Goal: Task Accomplishment & Management: Complete application form

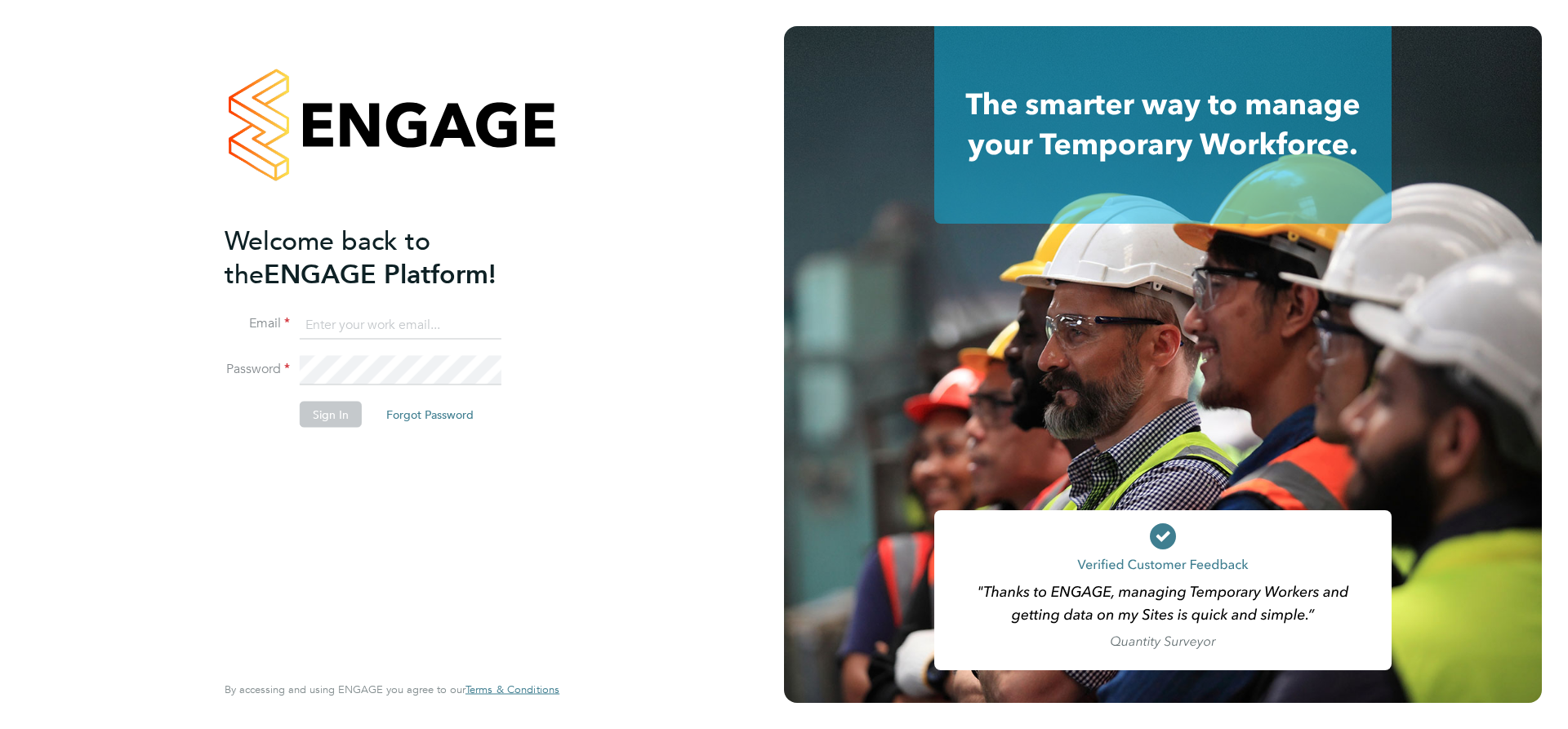
type input "andygraham@itsconstruction.co.uk"
click at [314, 422] on button "Sign In" at bounding box center [331, 414] width 62 height 26
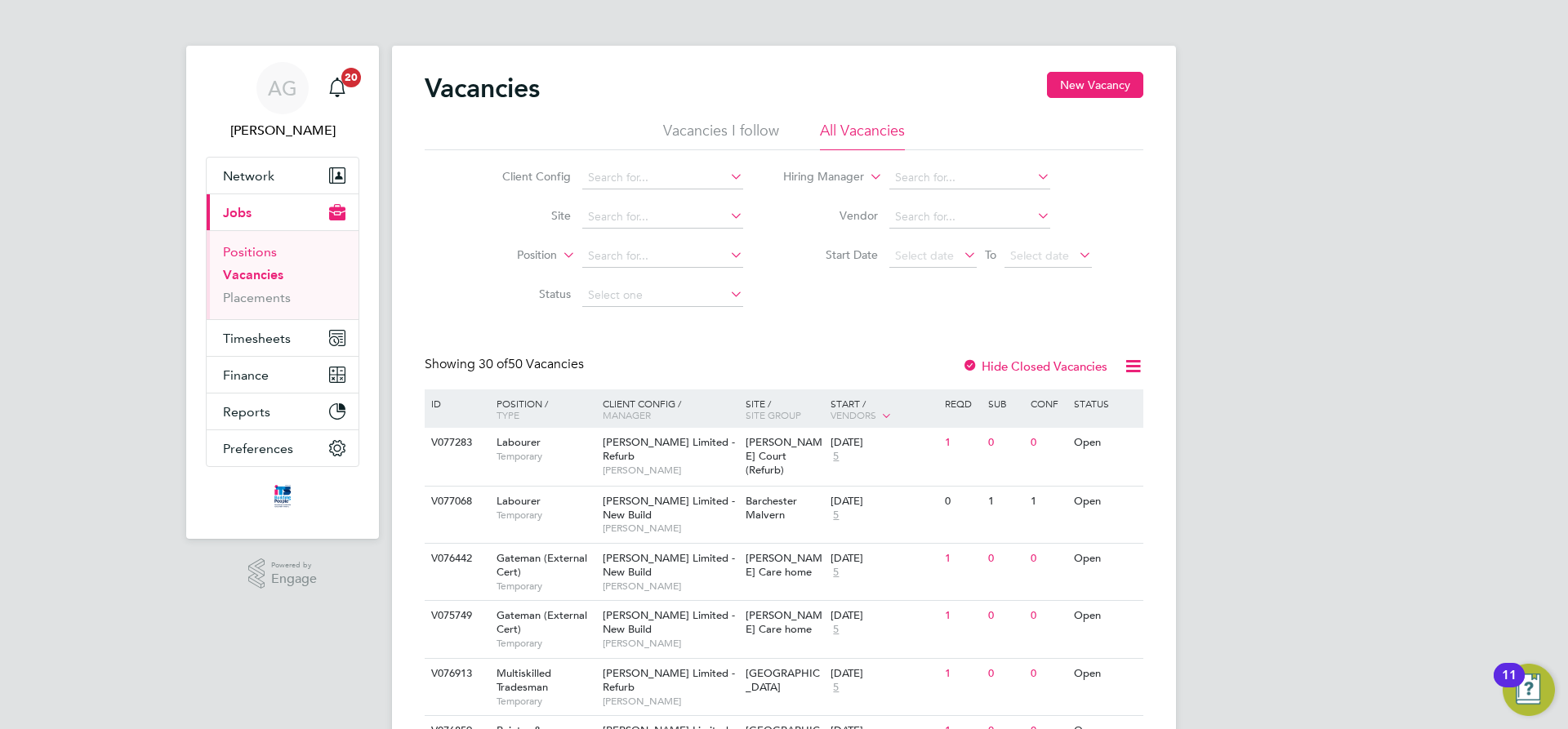
click at [242, 249] on link "Positions" at bounding box center [250, 252] width 54 height 15
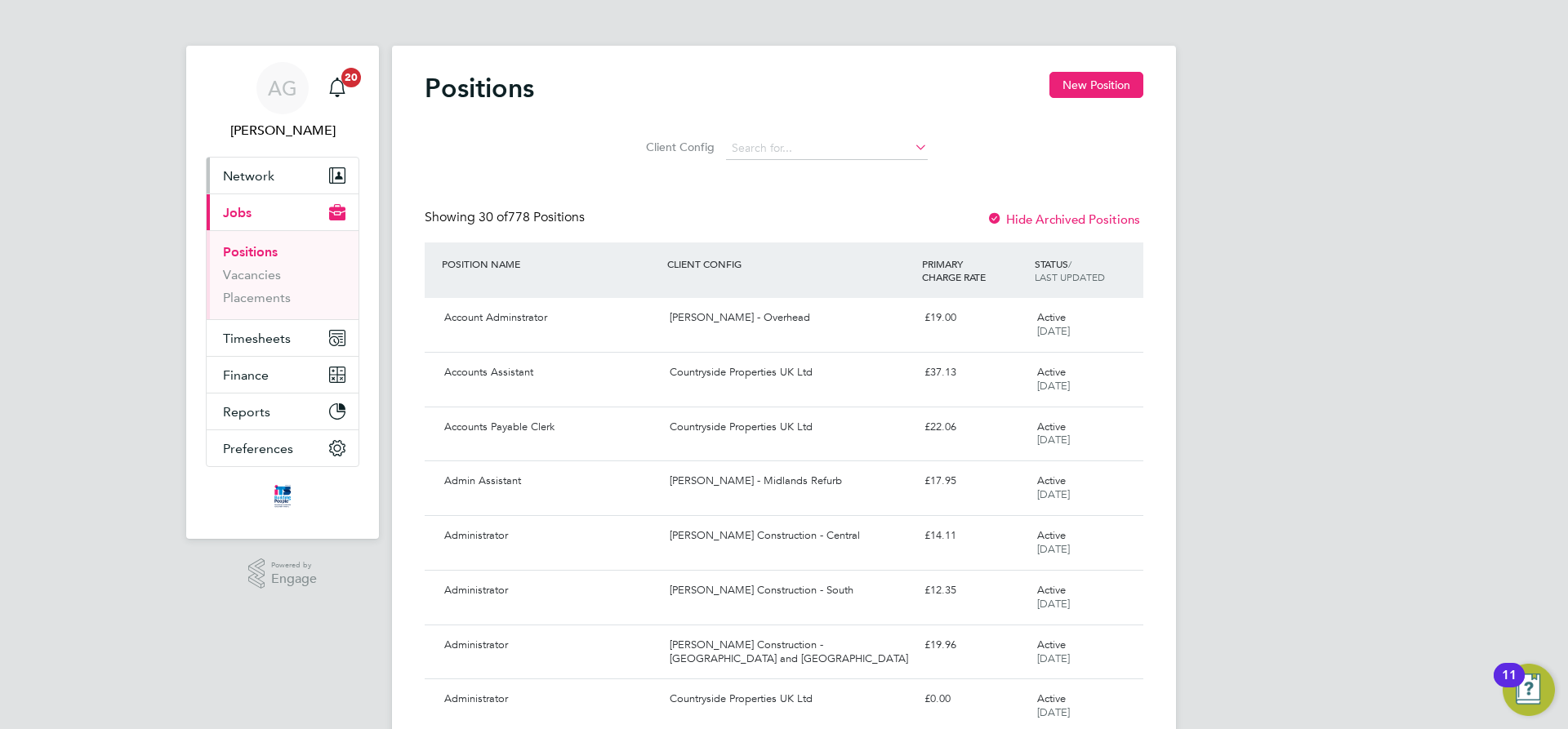
click at [246, 180] on span "Network" at bounding box center [249, 176] width 51 height 15
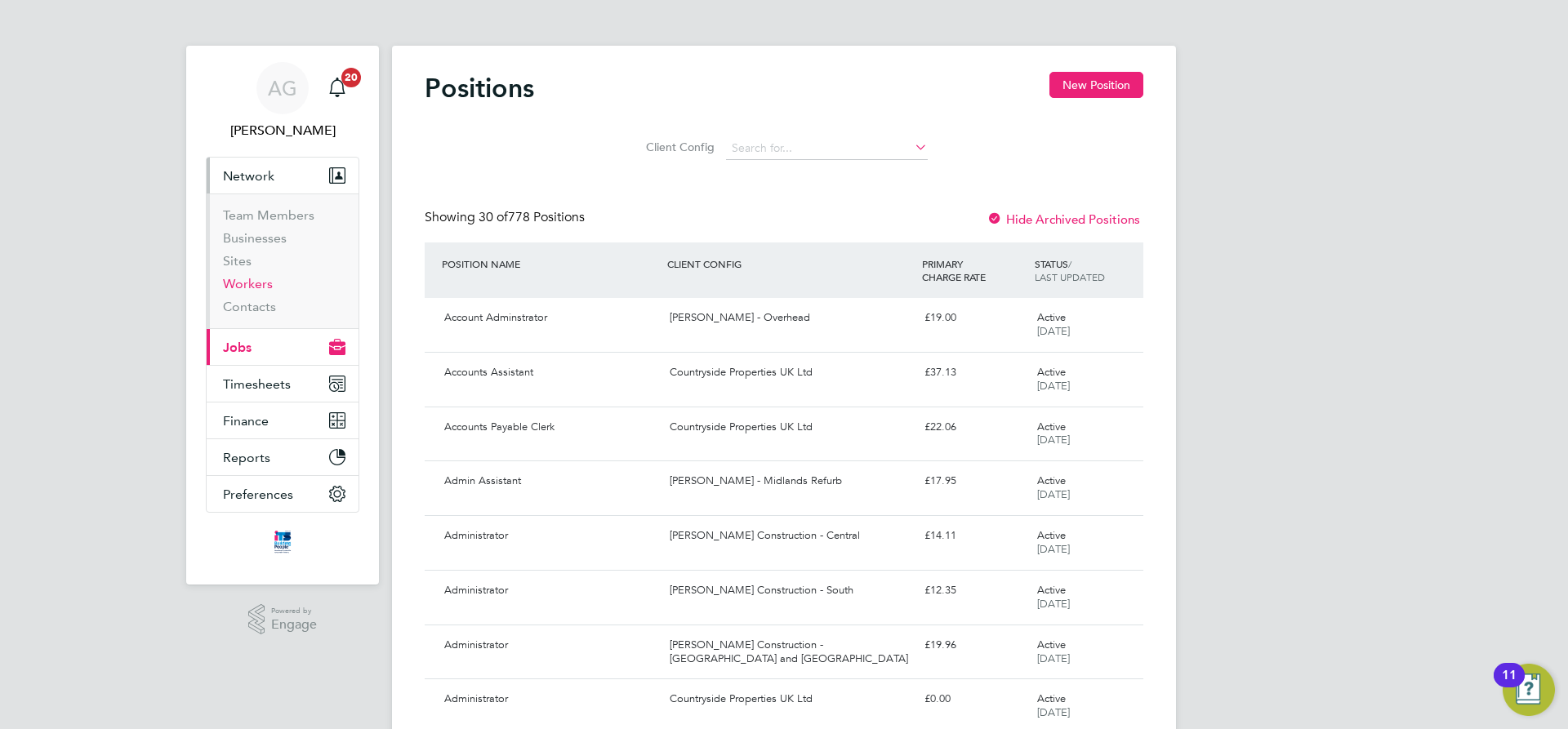
click at [251, 287] on link "Workers" at bounding box center [248, 284] width 50 height 15
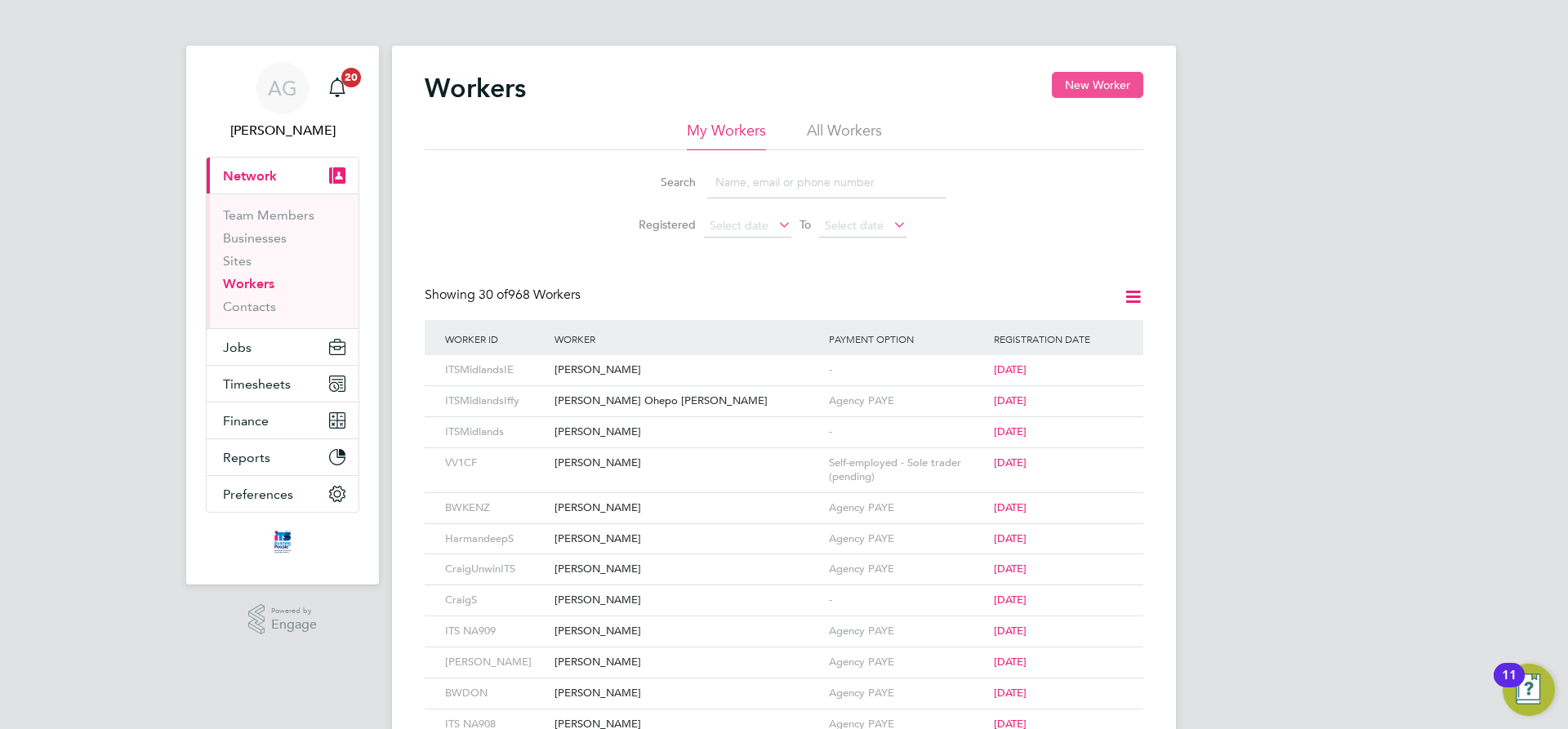
click at [1087, 85] on button "New Worker" at bounding box center [1097, 84] width 91 height 26
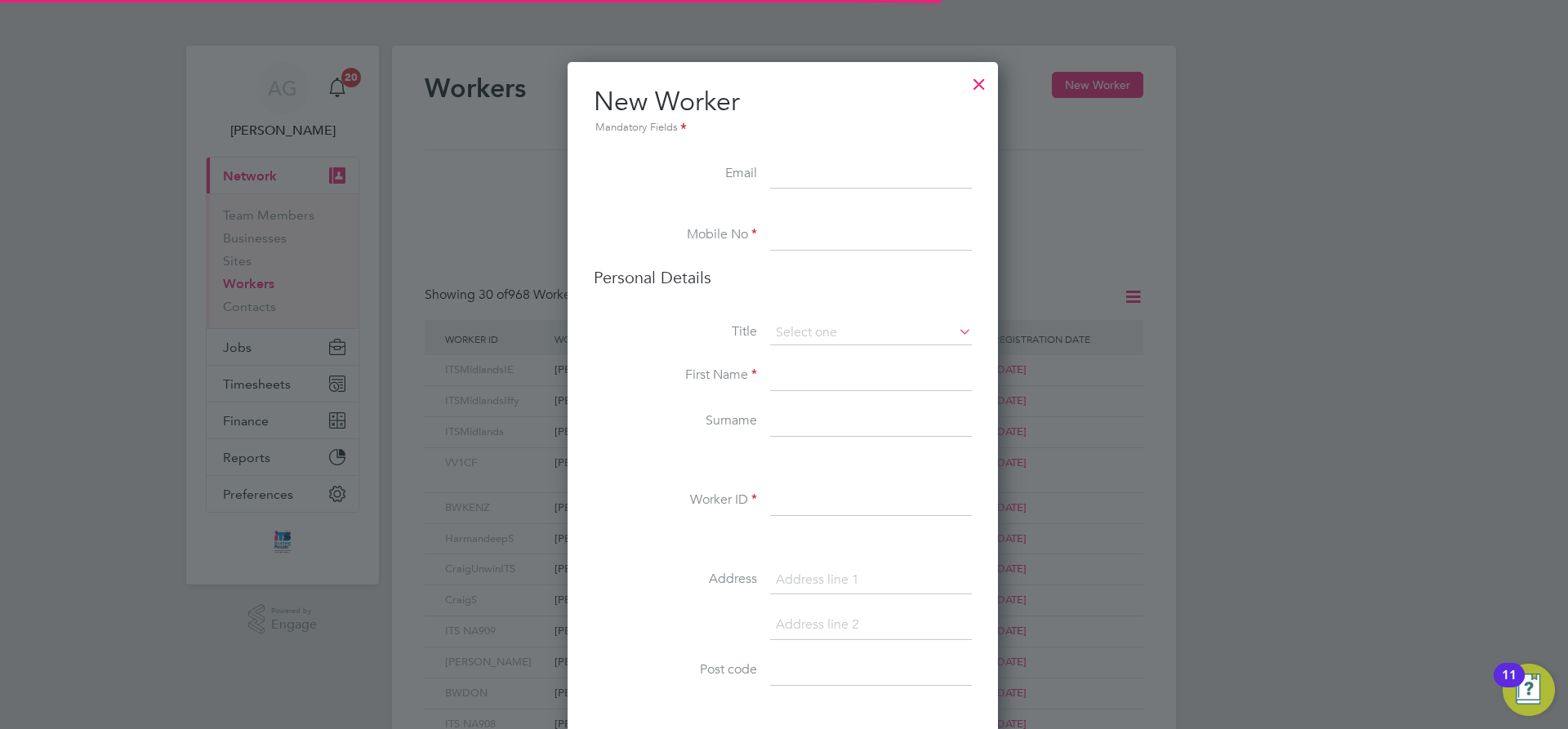
scroll to position [1382, 432]
click at [796, 226] on input at bounding box center [871, 235] width 202 height 30
paste input "07568 519 384"
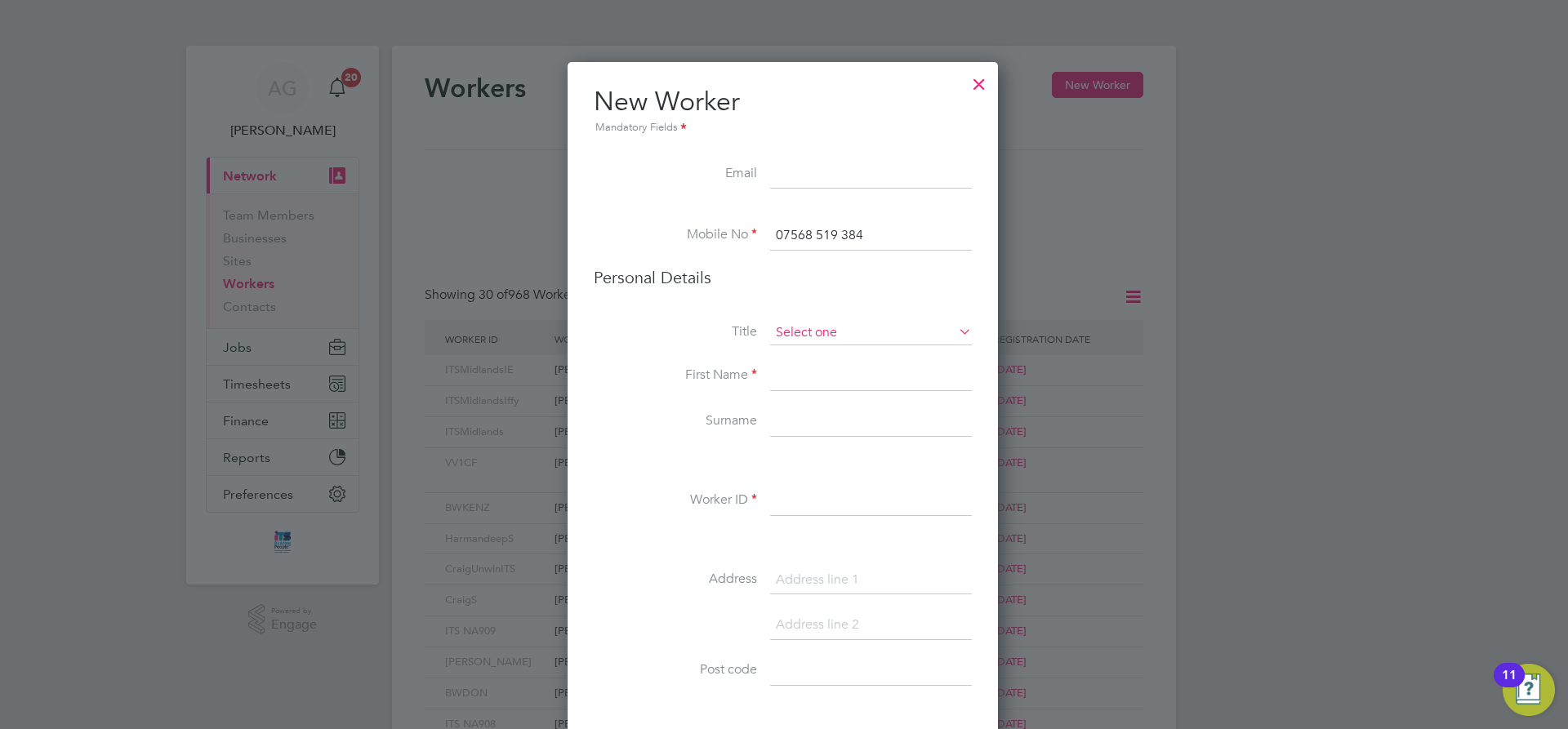
type input "07568 519 384"
click at [816, 340] on input at bounding box center [871, 334] width 202 height 25
click at [807, 354] on li "Mr" at bounding box center [870, 356] width 203 height 21
type input "Mr"
click at [800, 374] on input at bounding box center [871, 376] width 202 height 30
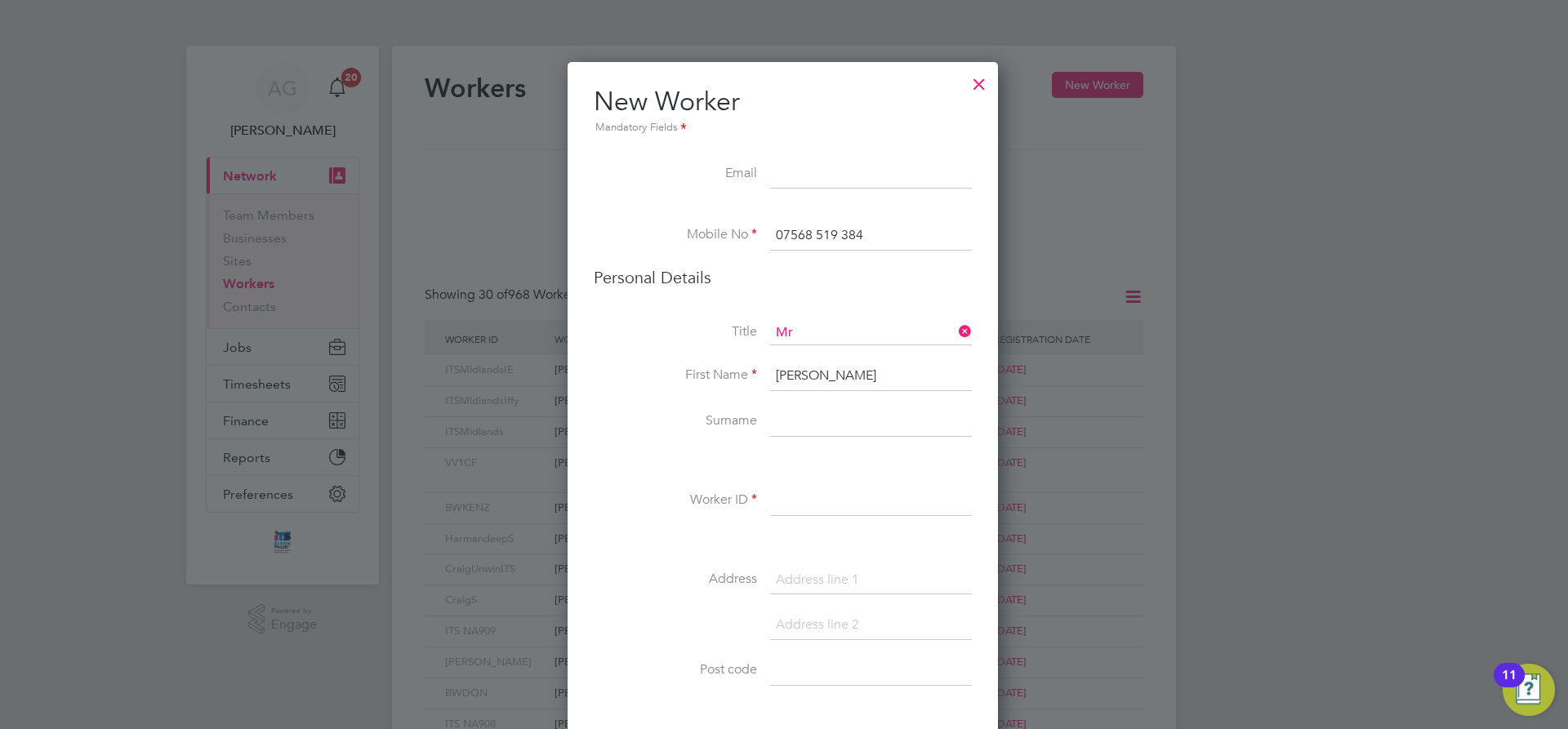
type input "Michael"
type input "Thomas"
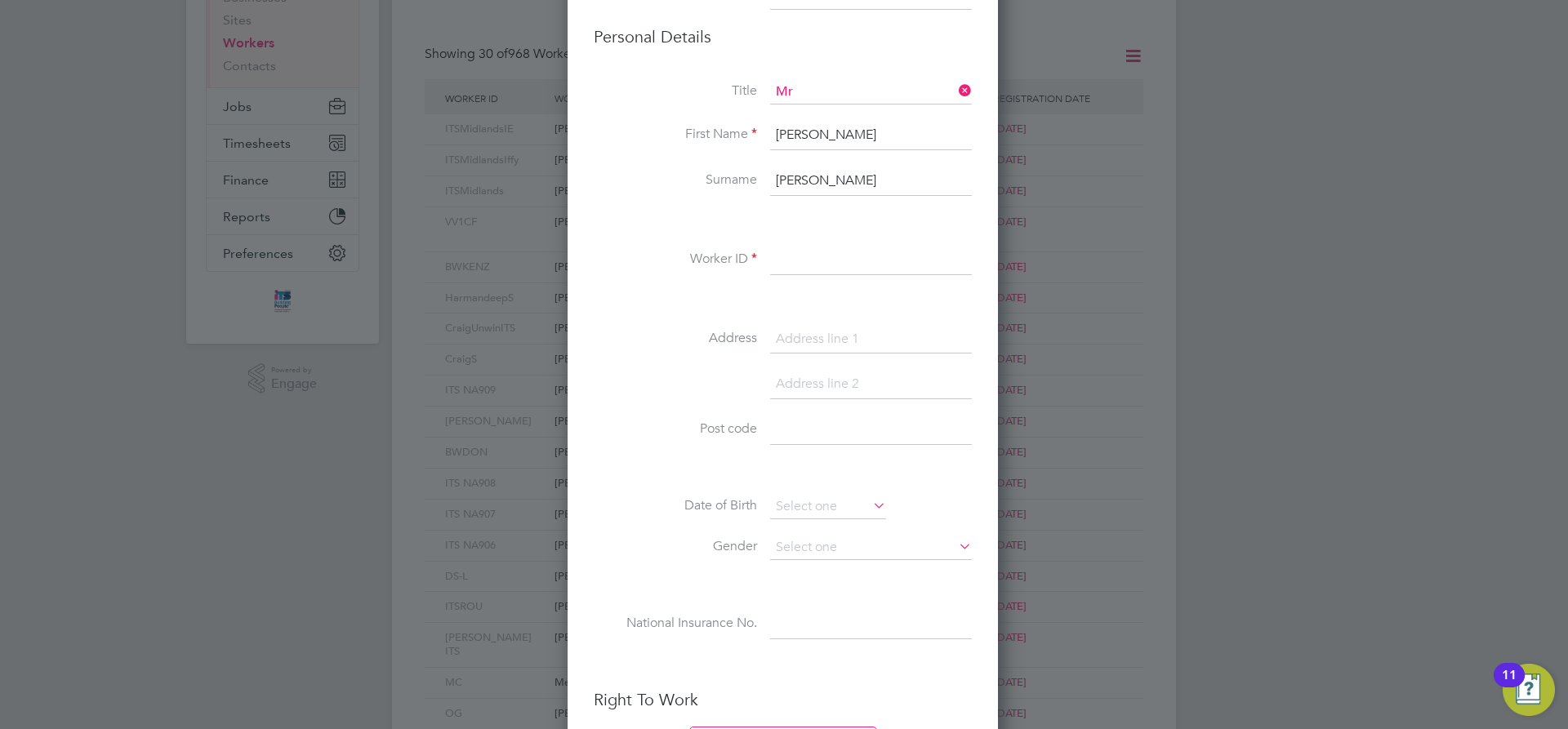
scroll to position [244, 0]
drag, startPoint x: 823, startPoint y: 253, endPoint x: 854, endPoint y: 255, distance: 31.1
click at [854, 255] on input "Thomas753" at bounding box center [871, 257] width 202 height 30
type input "Thomas111"
click at [798, 324] on input at bounding box center [871, 336] width 202 height 30
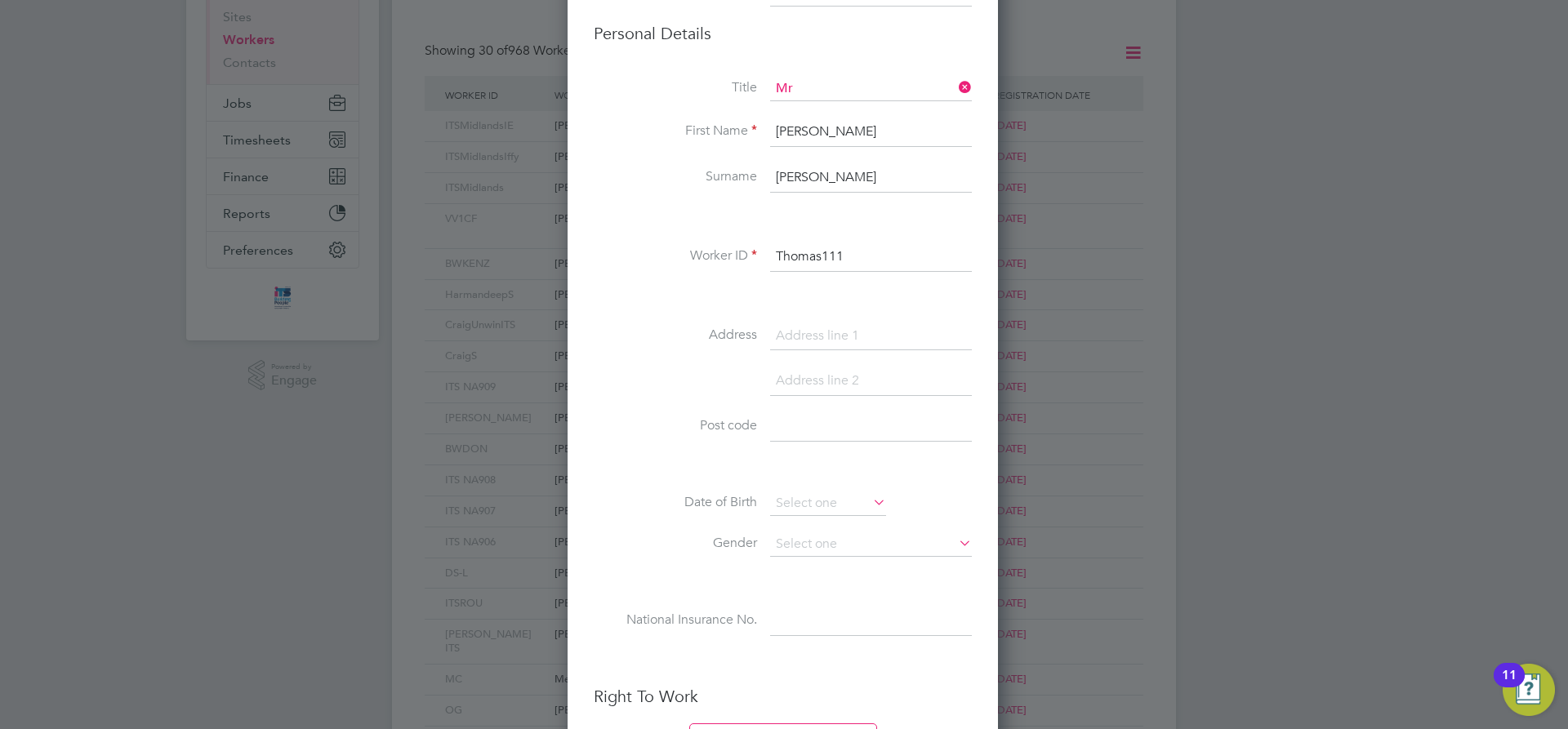
click at [798, 351] on li "Address" at bounding box center [782, 345] width 378 height 46
click at [797, 334] on input at bounding box center [871, 336] width 202 height 30
paste input "Magnolia Close, Bulwark, Chepstow, NP16 5TR"
click at [868, 336] on input "Magnolia Close, Bulwark, Chepstow, NP16 5TR" at bounding box center [871, 336] width 202 height 30
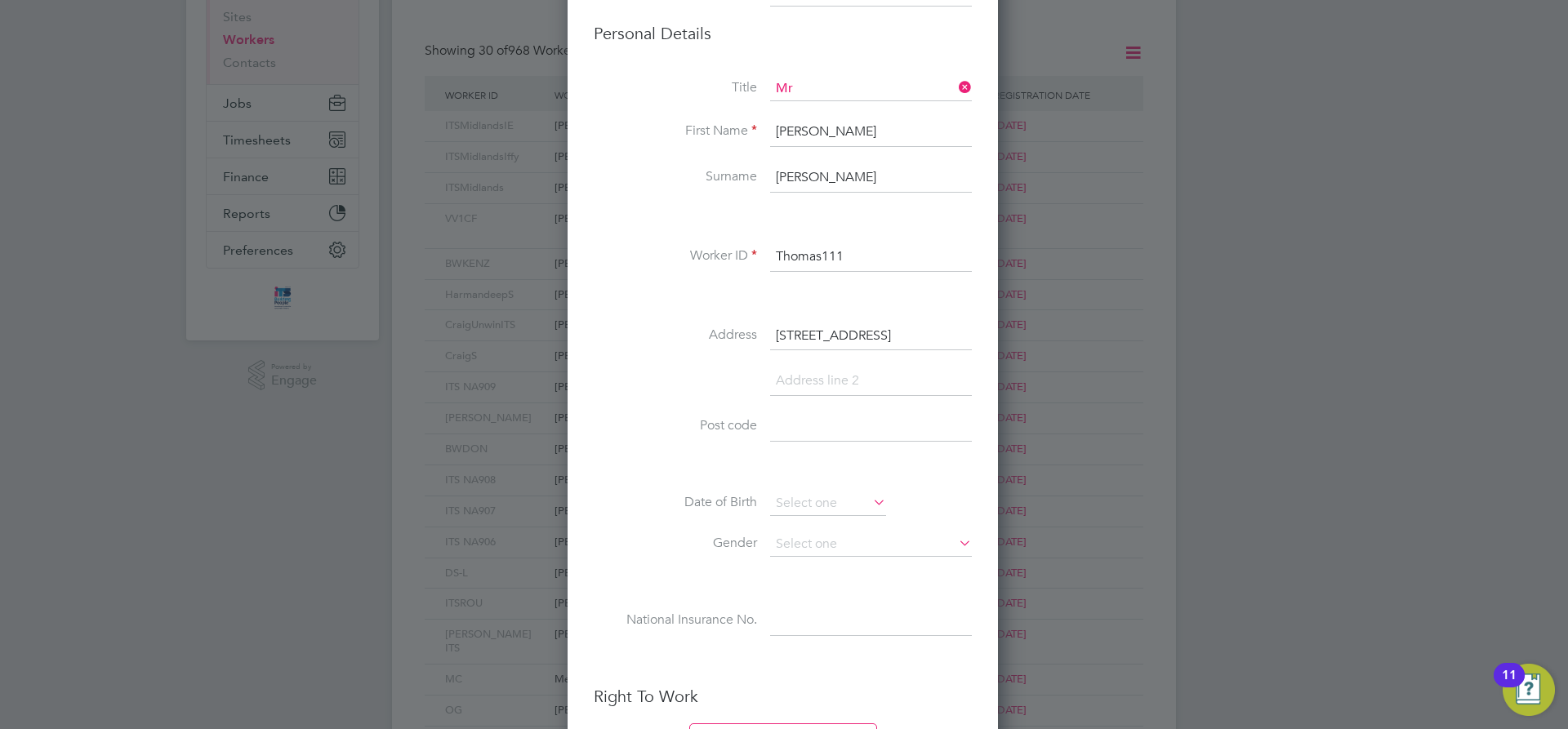
click at [868, 336] on input "Magnolia Close, Bulwark, Chepstow, NP16 5TR" at bounding box center [871, 336] width 202 height 30
type input "Magnolia Close, Bulwark, , NP16 5TR"
click at [815, 400] on li at bounding box center [782, 390] width 378 height 46
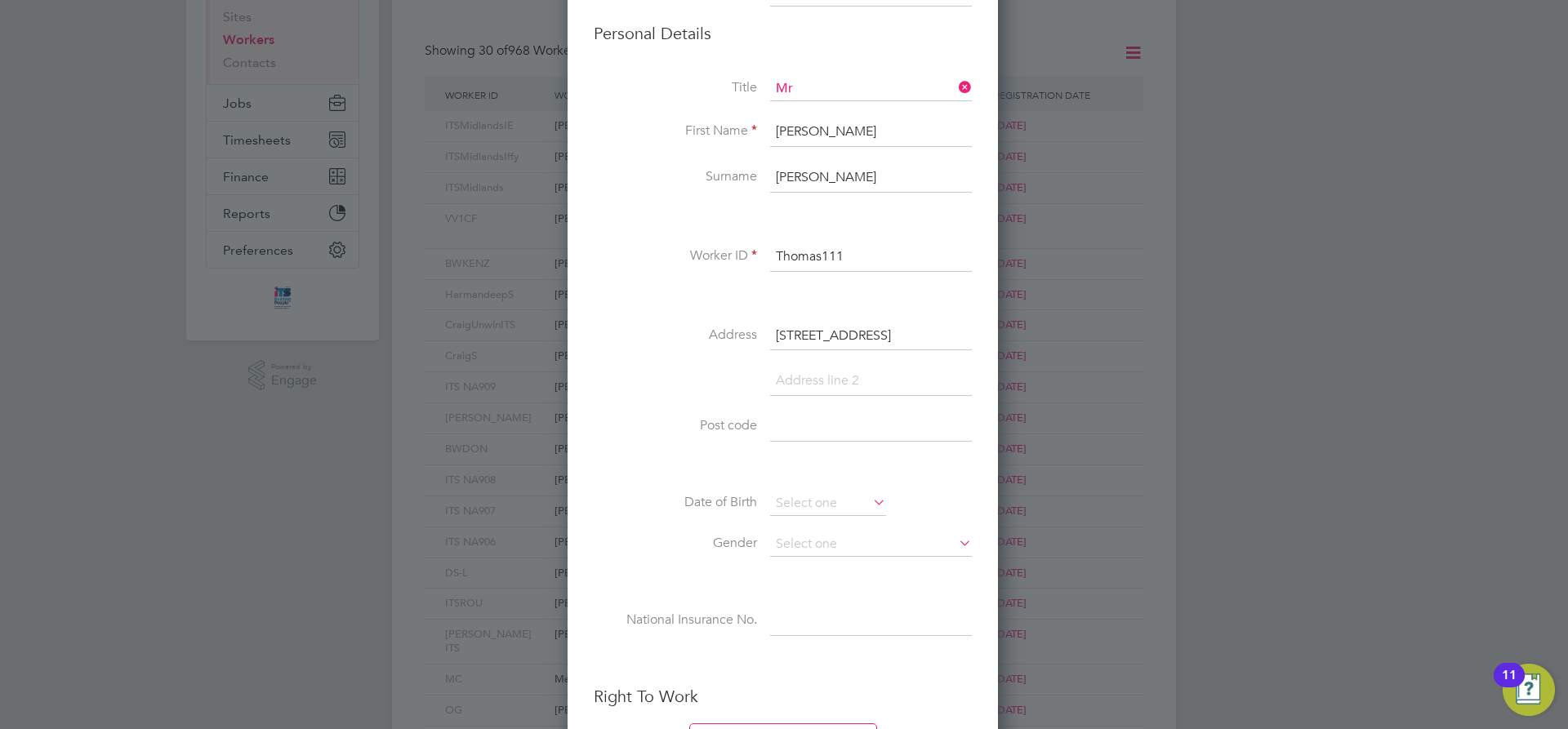
click at [795, 388] on input at bounding box center [871, 381] width 202 height 30
paste input "Chepstow"
type input "Chepstow"
drag, startPoint x: 875, startPoint y: 337, endPoint x: 918, endPoint y: 337, distance: 43.0
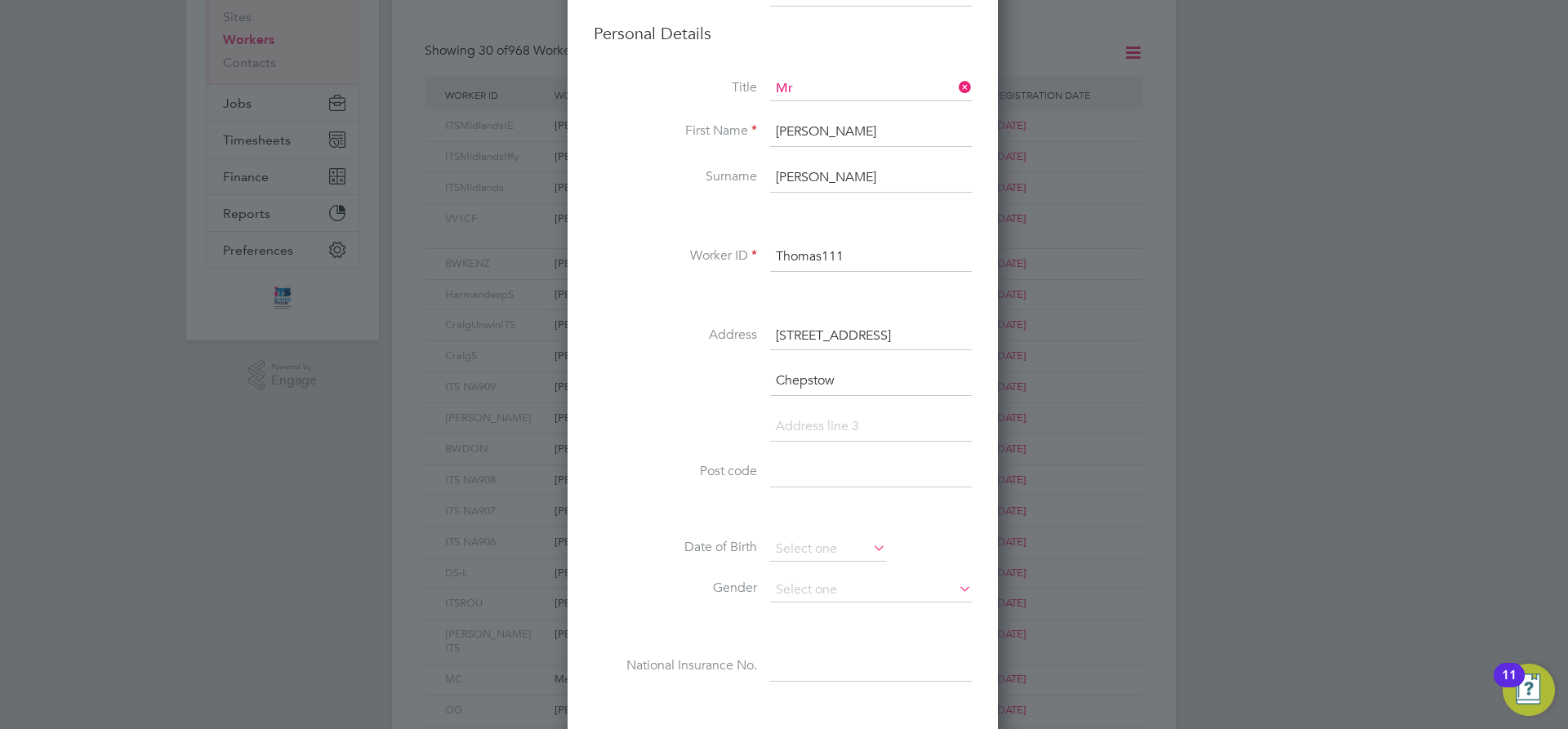
click at [918, 337] on input "Magnolia Close, Bulwark, , NP16 5TR" at bounding box center [871, 336] width 202 height 30
click at [776, 375] on input "Chepstow" at bounding box center [871, 381] width 202 height 30
drag, startPoint x: 890, startPoint y: 332, endPoint x: 952, endPoint y: 329, distance: 62.1
click at [952, 329] on input "Magnolia Close, , , NP16 5TR" at bounding box center [871, 336] width 202 height 30
type input "Magnolia Close"
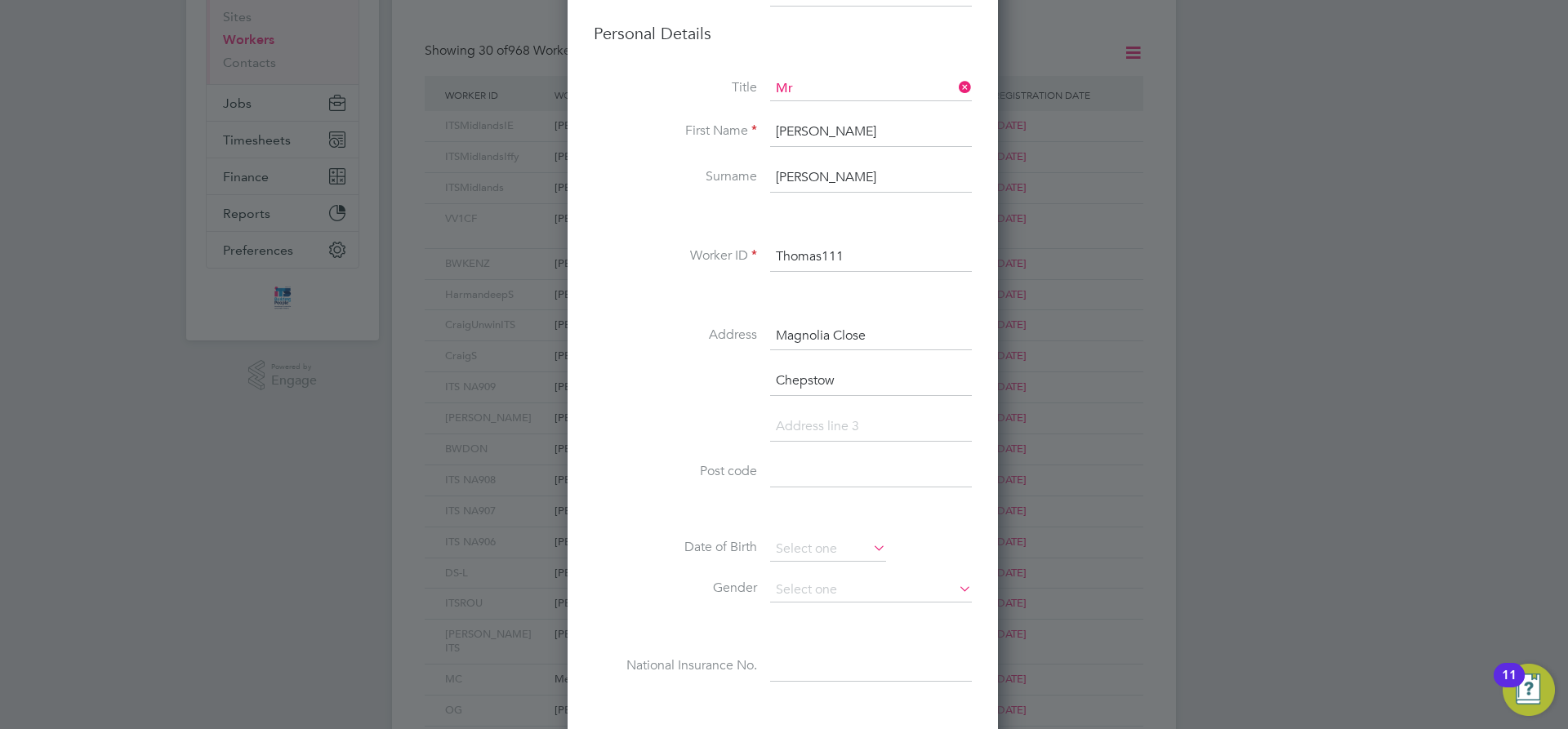
click at [794, 476] on input at bounding box center [871, 473] width 202 height 30
paste input "NP16 5TR"
type input "NP16 5TR"
click at [809, 384] on input "Chepstow" at bounding box center [871, 381] width 202 height 30
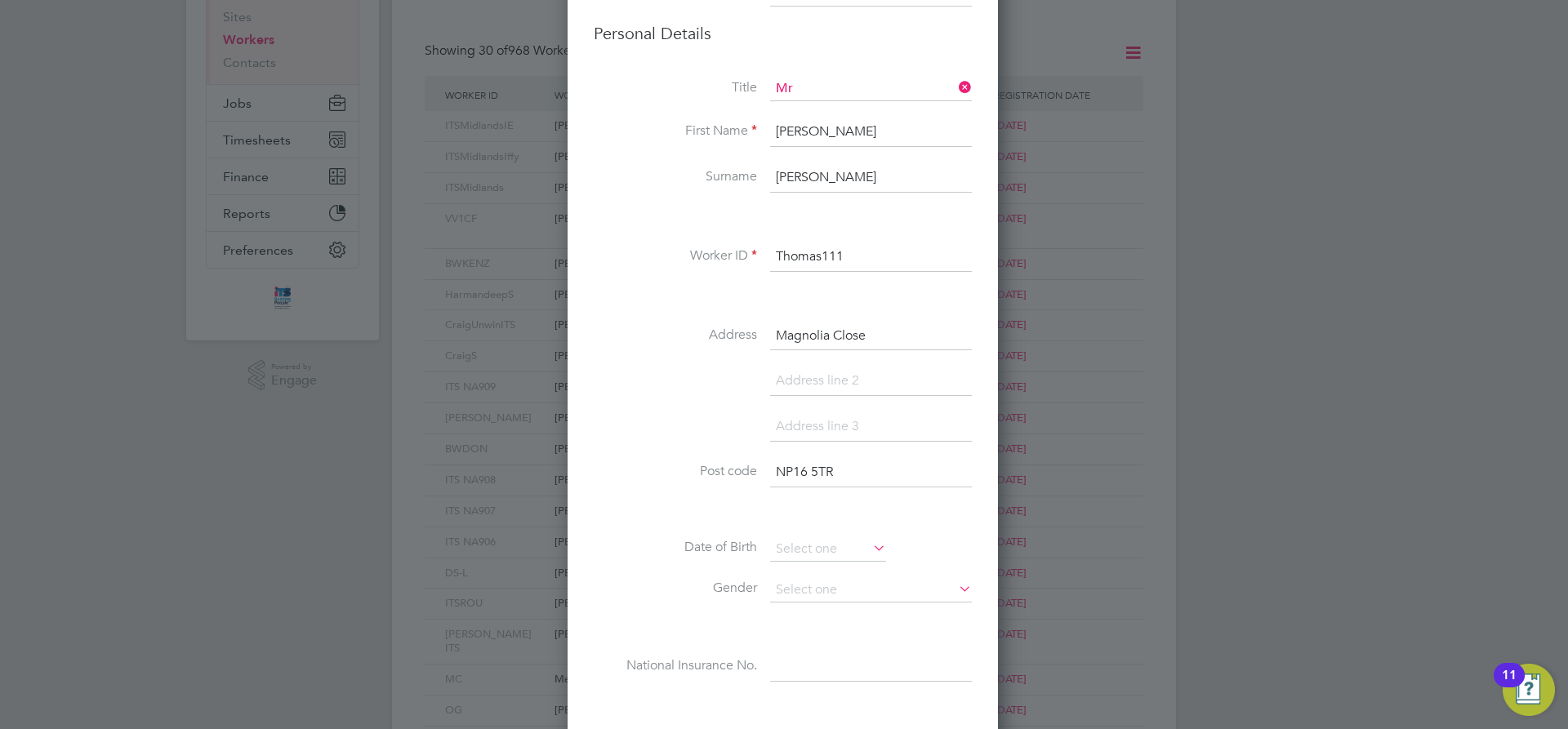
scroll to position [1382, 432]
click at [795, 403] on li at bounding box center [782, 390] width 378 height 46
click at [799, 382] on input at bounding box center [871, 381] width 202 height 30
click at [843, 384] on input "Bulward" at bounding box center [871, 381] width 202 height 30
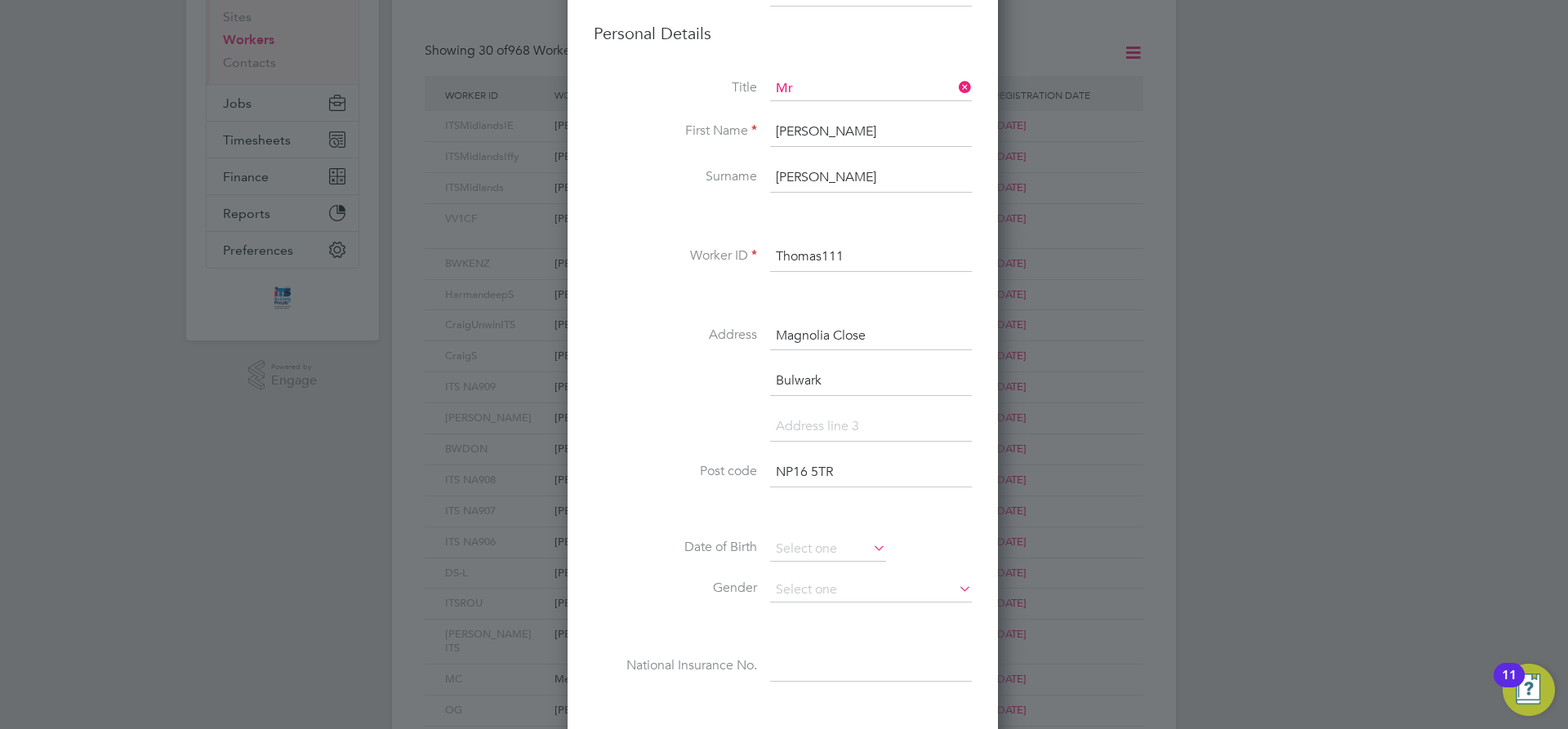
type input "Bulwark"
paste input "Chepstow"
type input "Chepstow"
click at [829, 542] on input at bounding box center [828, 550] width 116 height 25
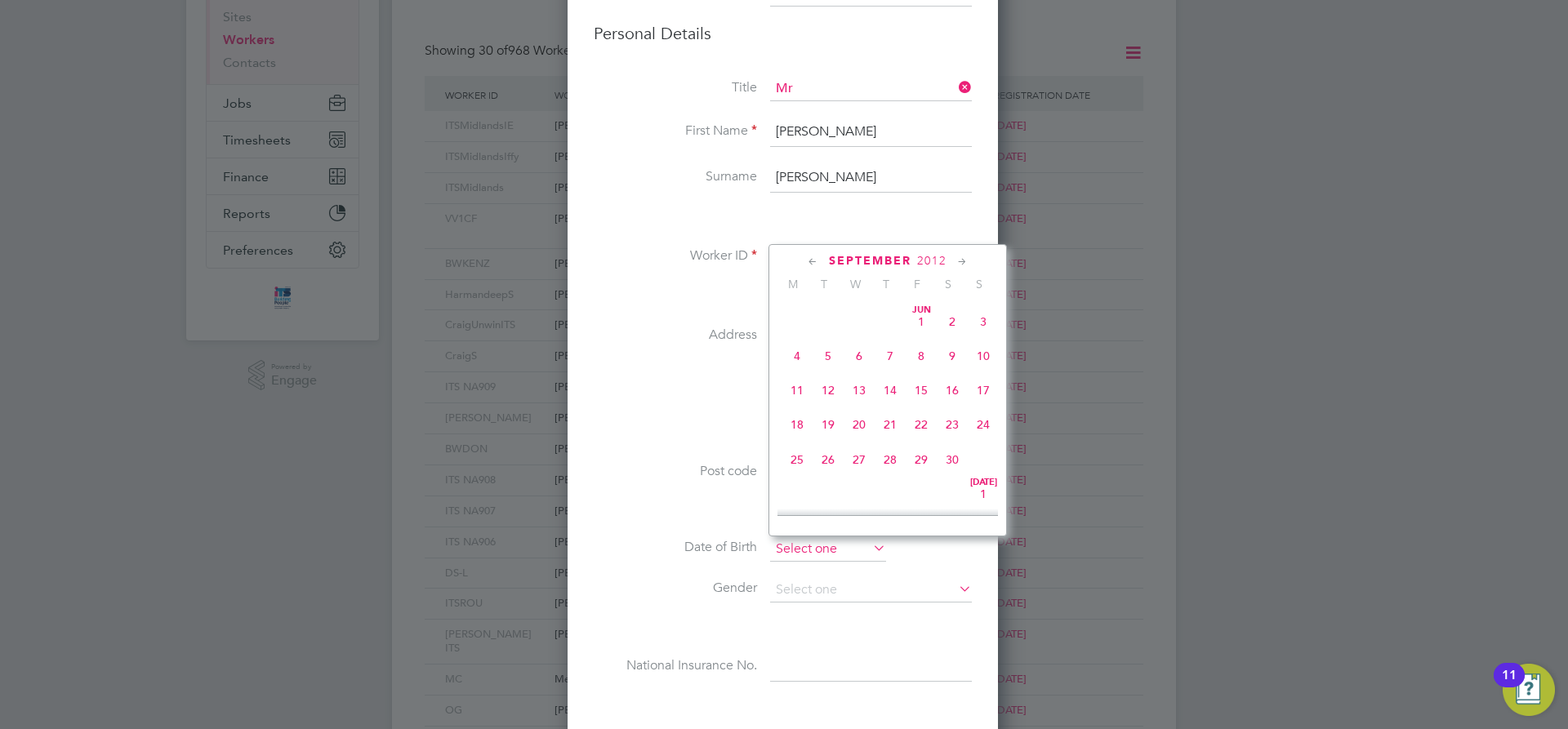
scroll to position [637, 0]
click at [808, 260] on icon at bounding box center [813, 262] width 15 height 18
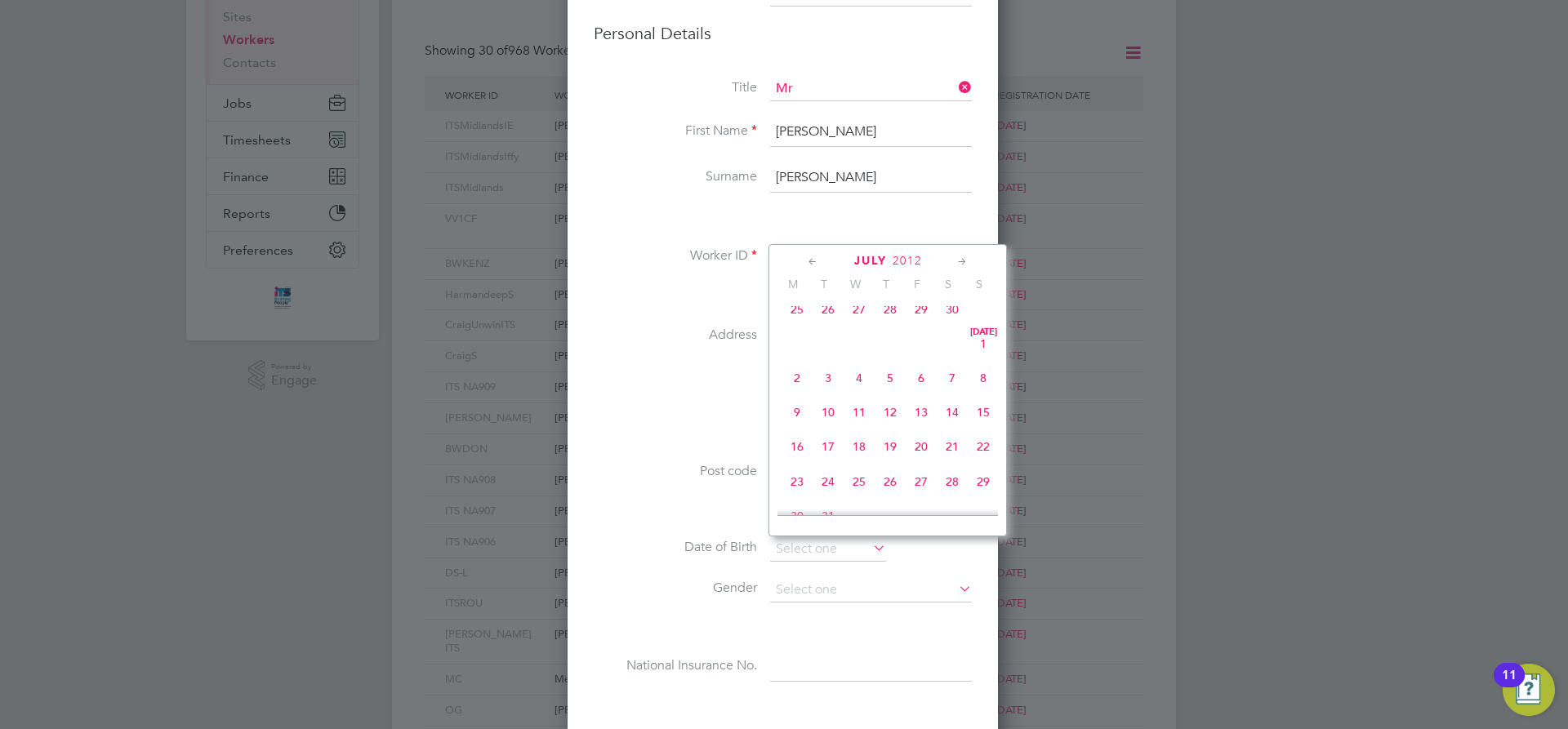
click at [808, 260] on icon at bounding box center [813, 262] width 15 height 18
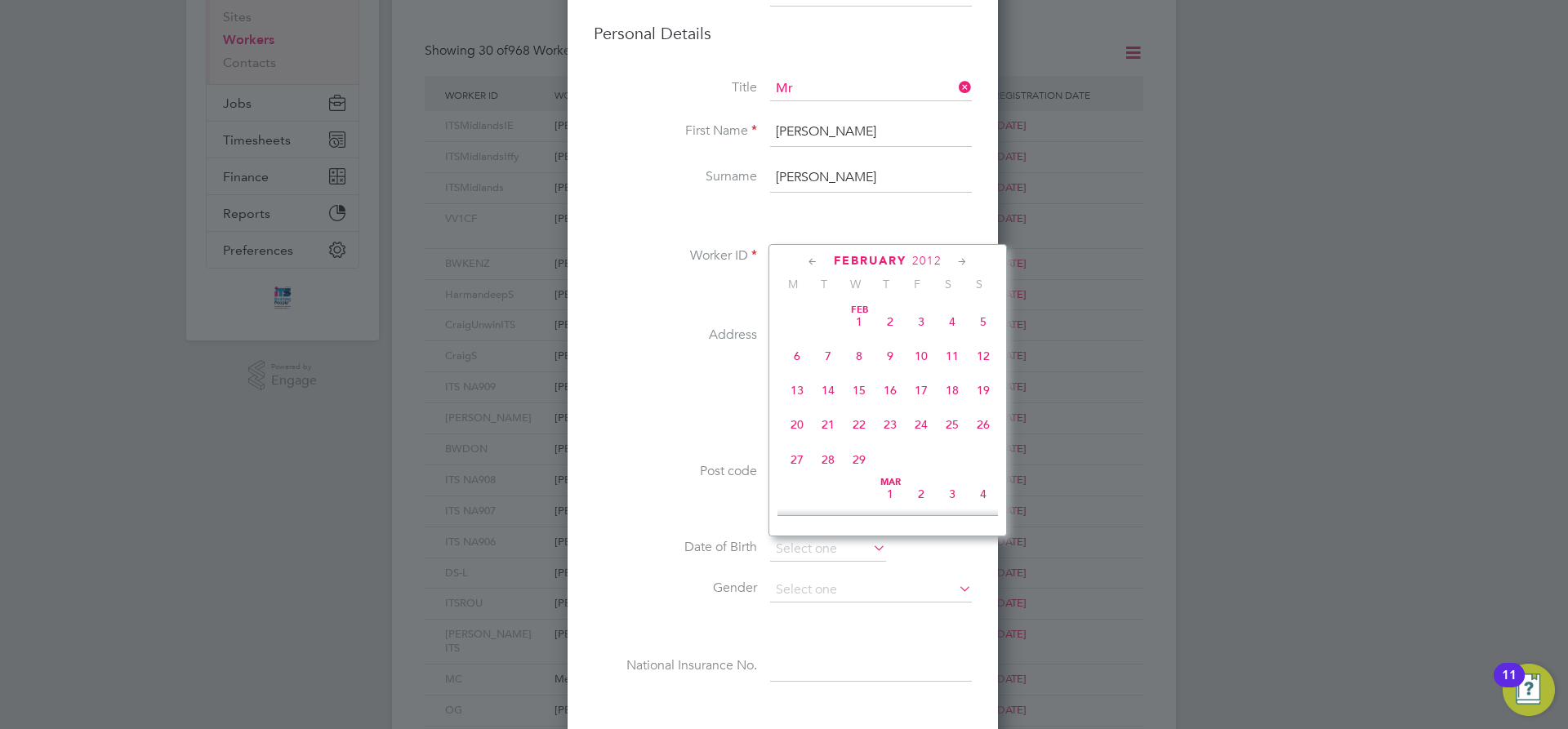
click at [808, 260] on icon at bounding box center [813, 262] width 15 height 18
click at [809, 260] on icon at bounding box center [813, 262] width 15 height 18
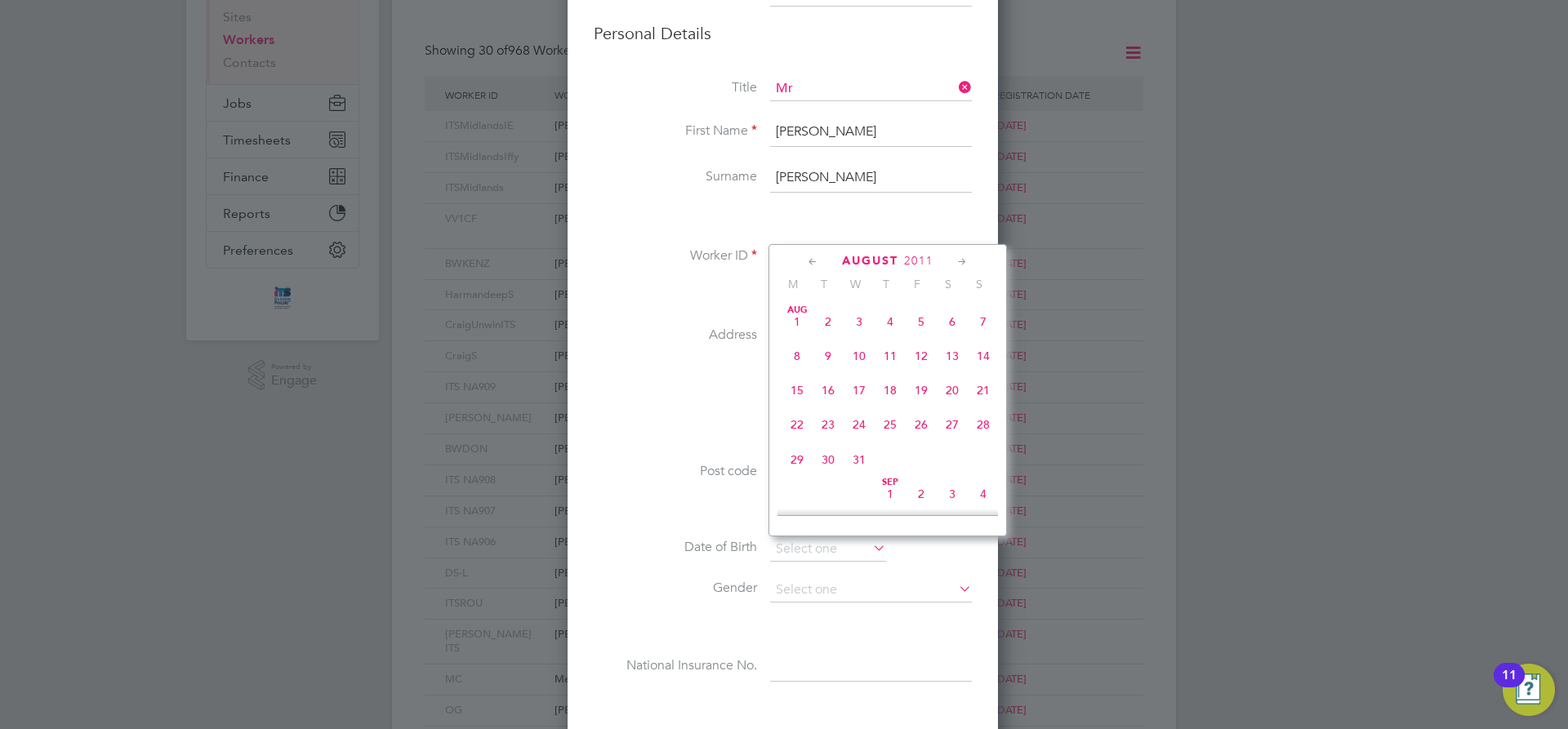
click at [809, 260] on icon at bounding box center [813, 262] width 15 height 18
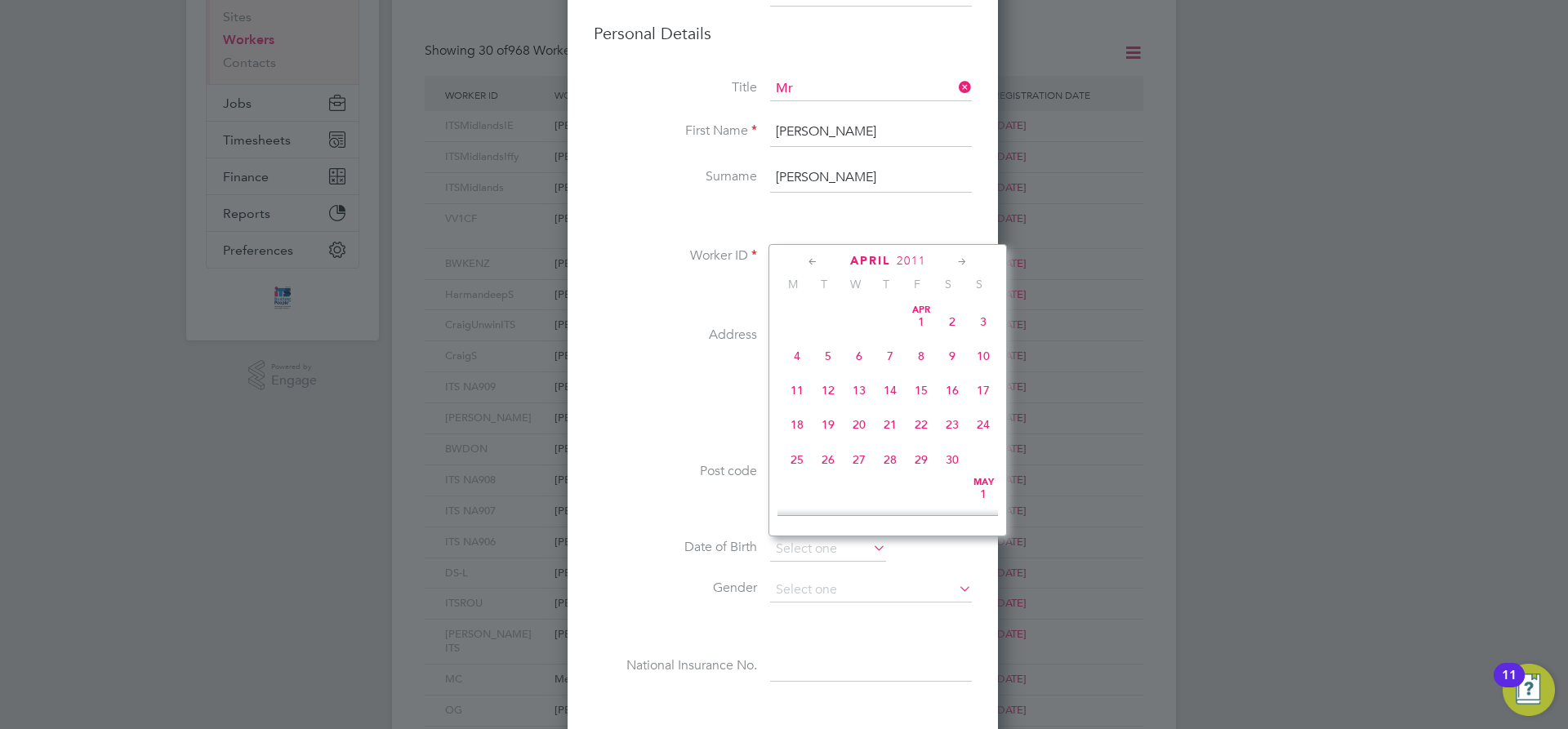
click at [809, 260] on icon at bounding box center [813, 262] width 15 height 18
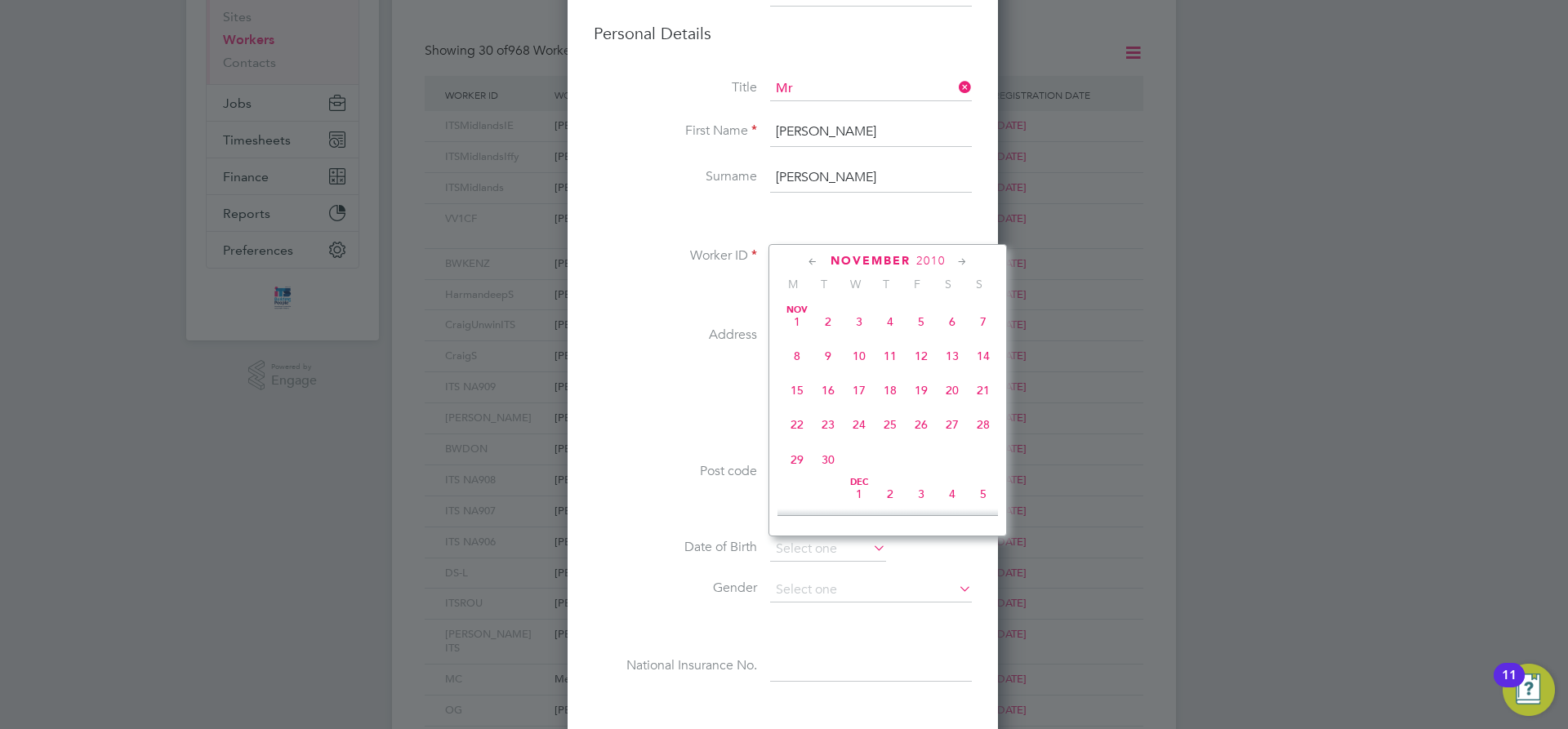
click at [809, 260] on icon at bounding box center [813, 262] width 15 height 18
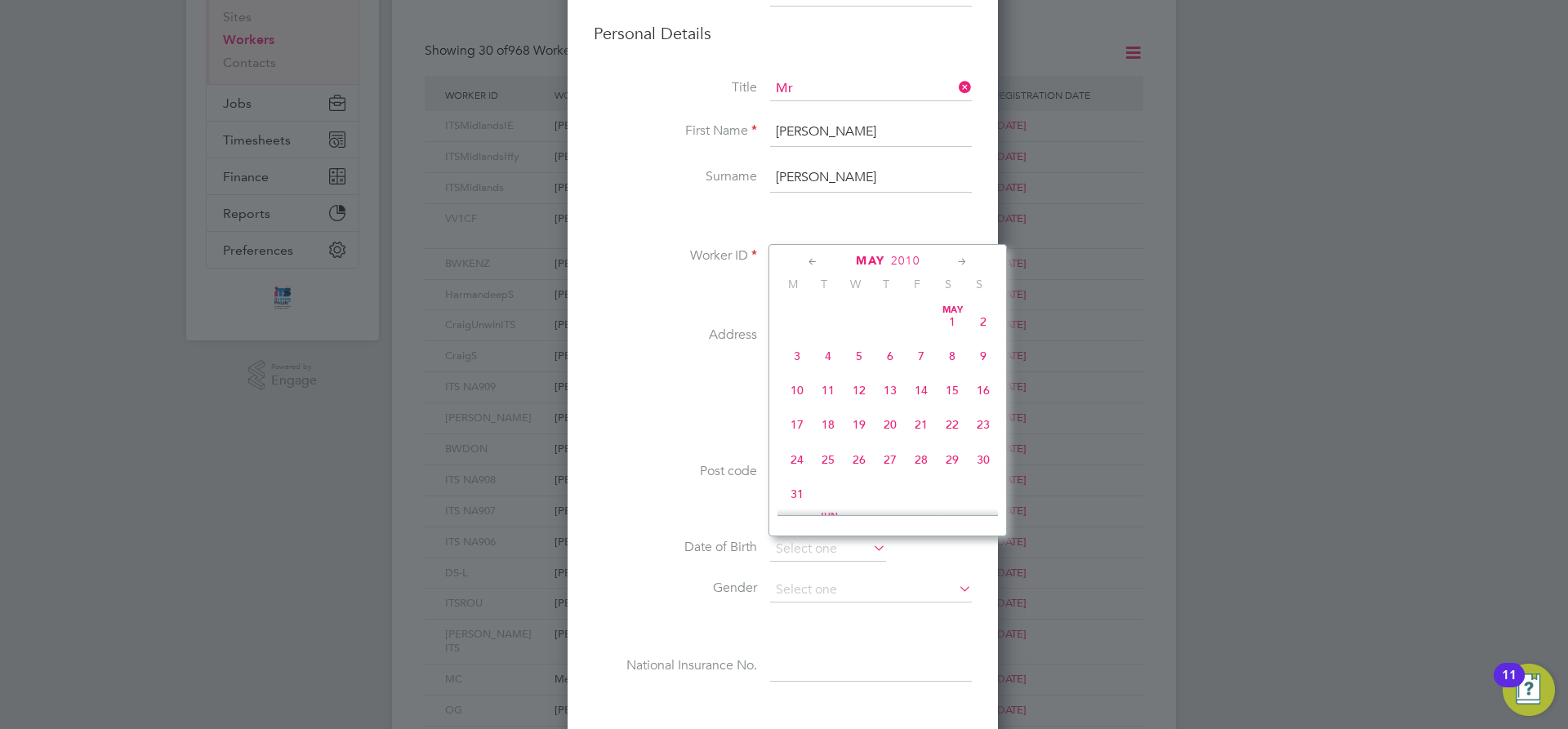
click at [809, 260] on icon at bounding box center [813, 262] width 15 height 18
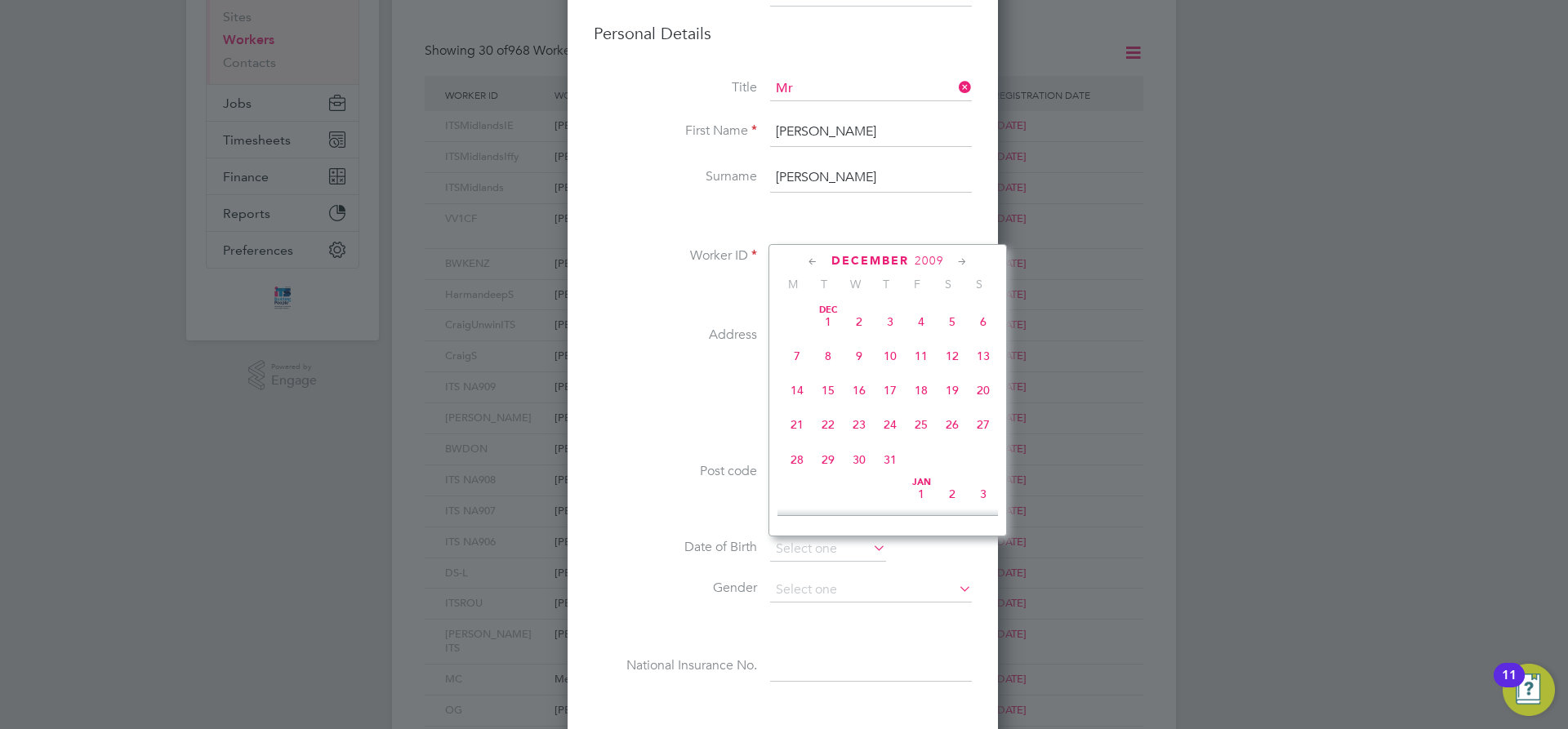
click at [809, 260] on icon at bounding box center [813, 262] width 15 height 18
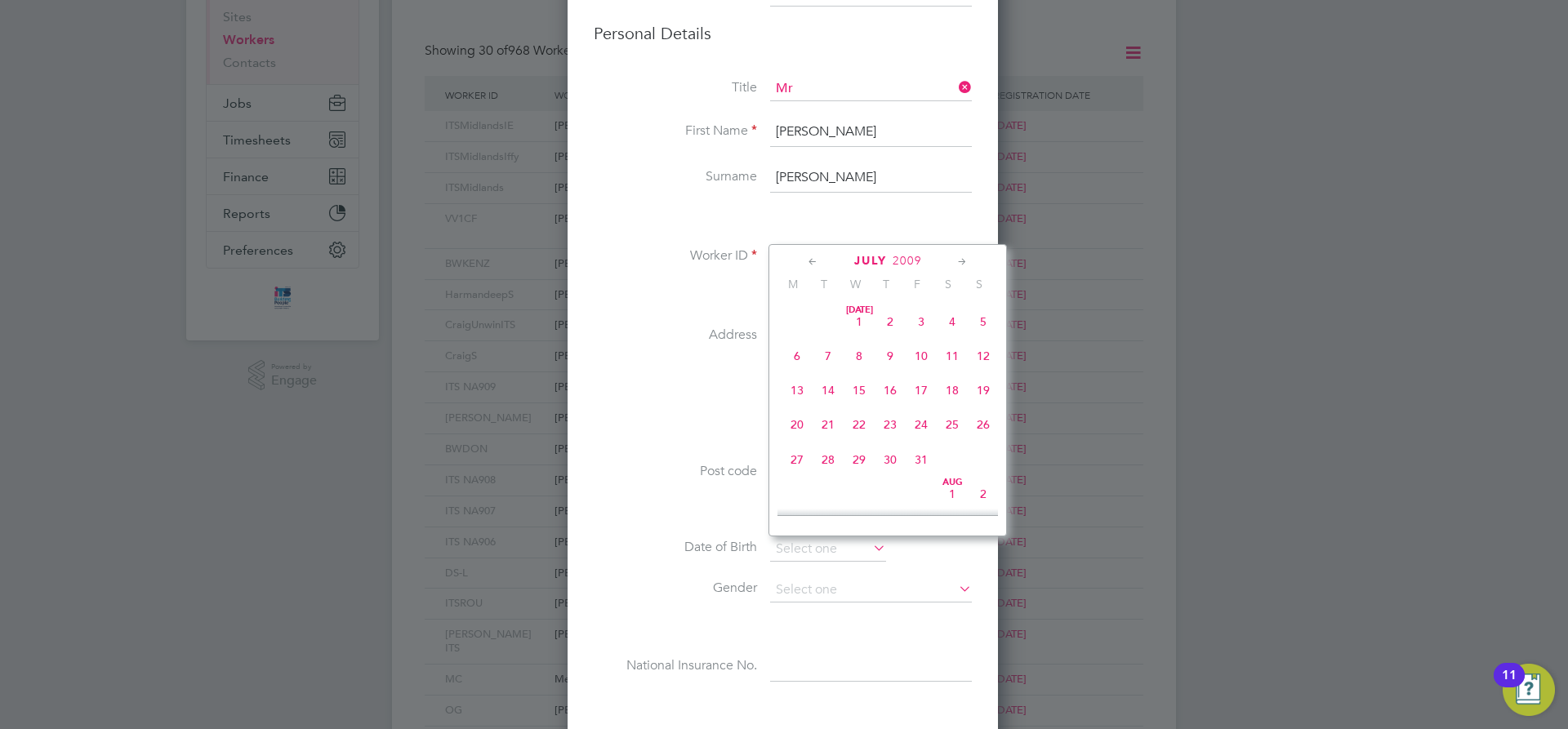
click at [809, 260] on icon at bounding box center [813, 262] width 15 height 18
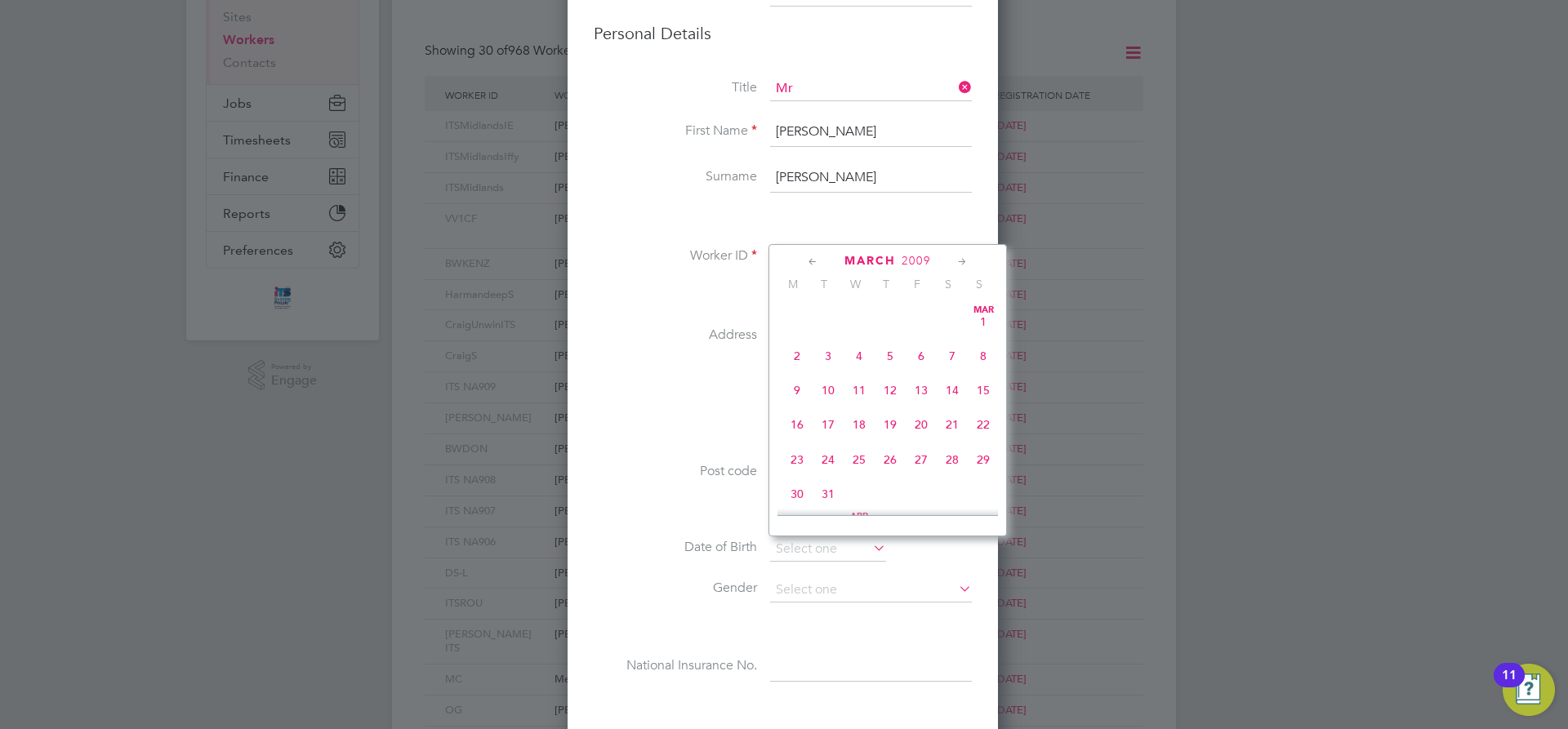
click at [809, 260] on icon at bounding box center [813, 262] width 15 height 18
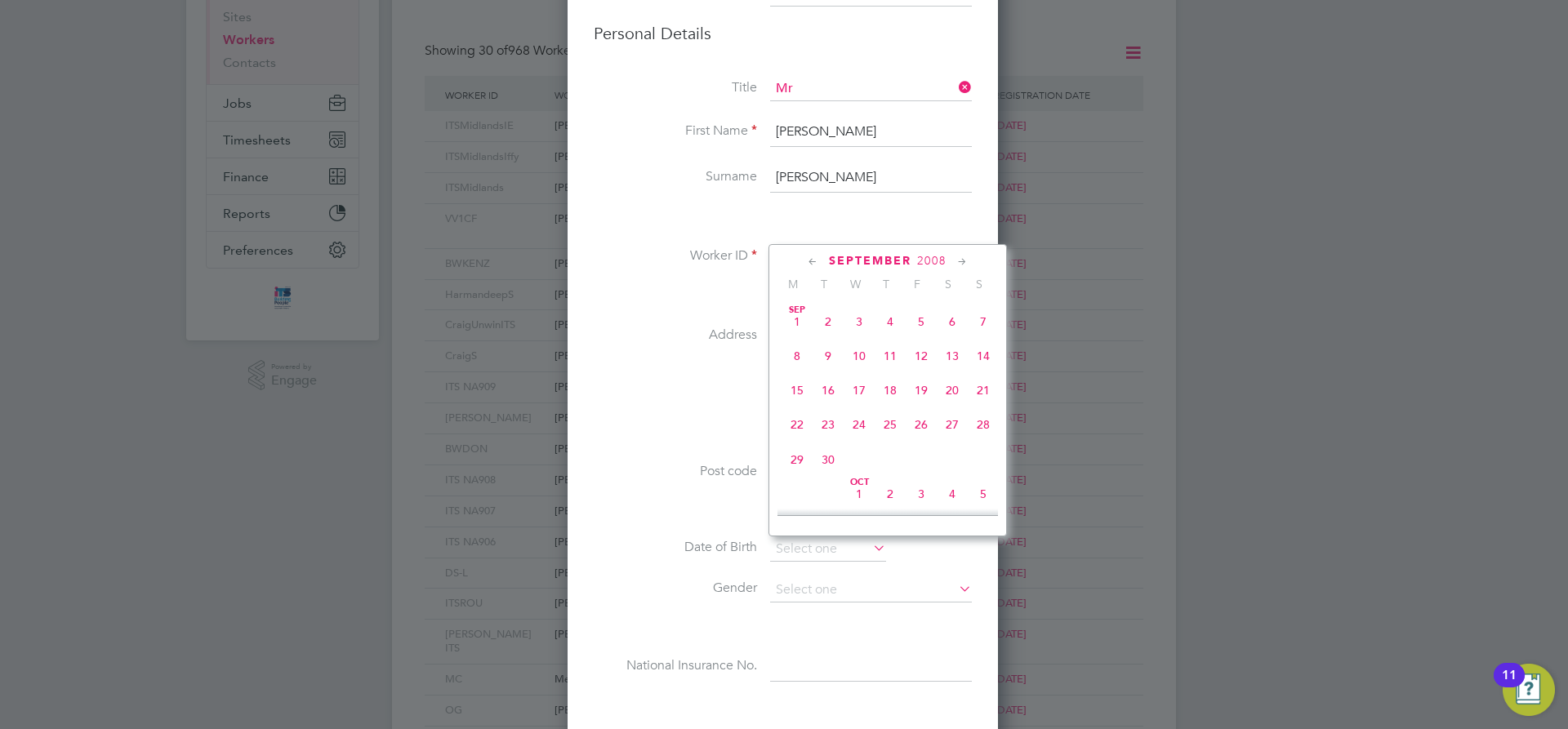
click at [809, 260] on icon at bounding box center [813, 262] width 15 height 18
click at [809, 259] on icon at bounding box center [813, 262] width 15 height 18
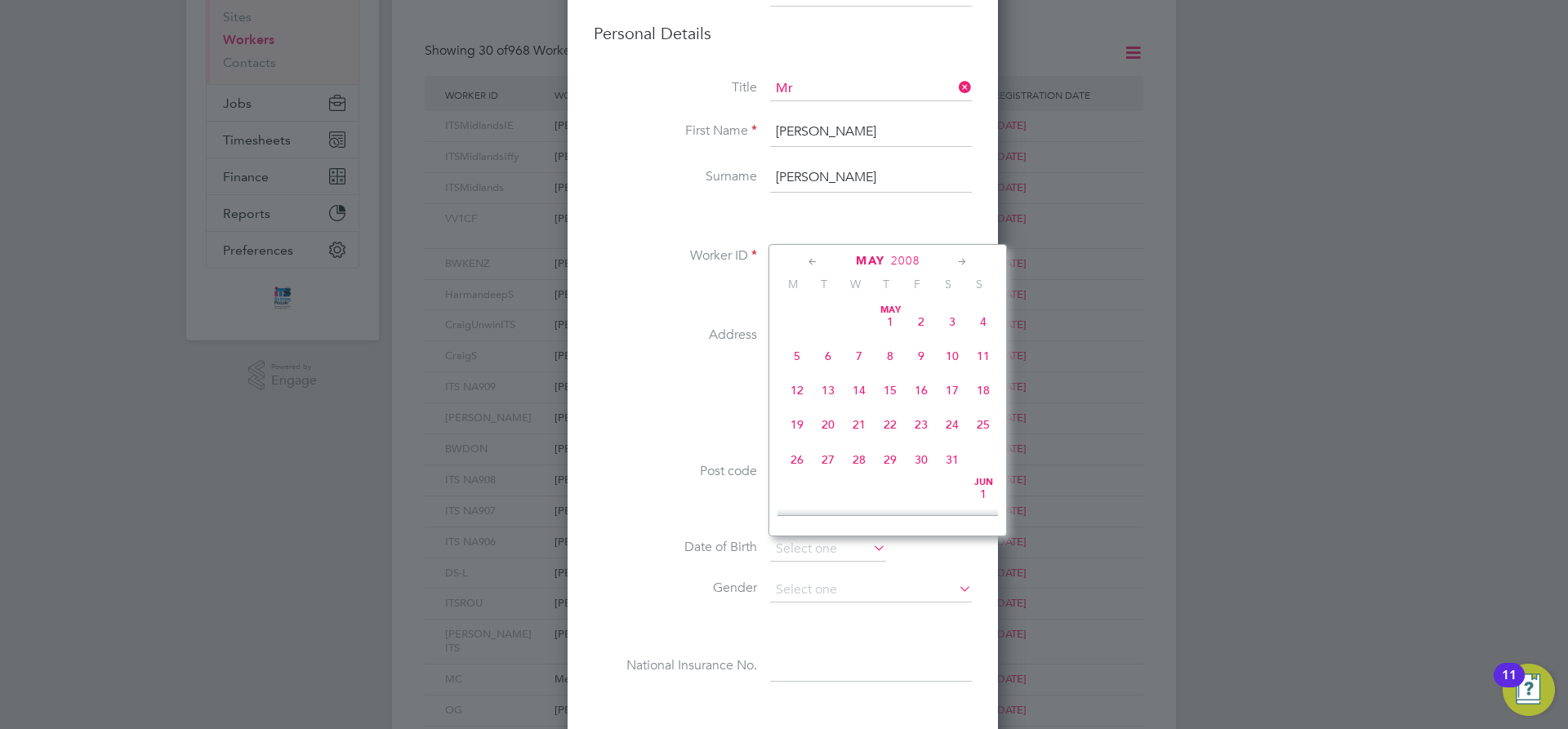
click at [809, 258] on icon at bounding box center [813, 262] width 15 height 18
click at [809, 257] on icon at bounding box center [813, 262] width 15 height 18
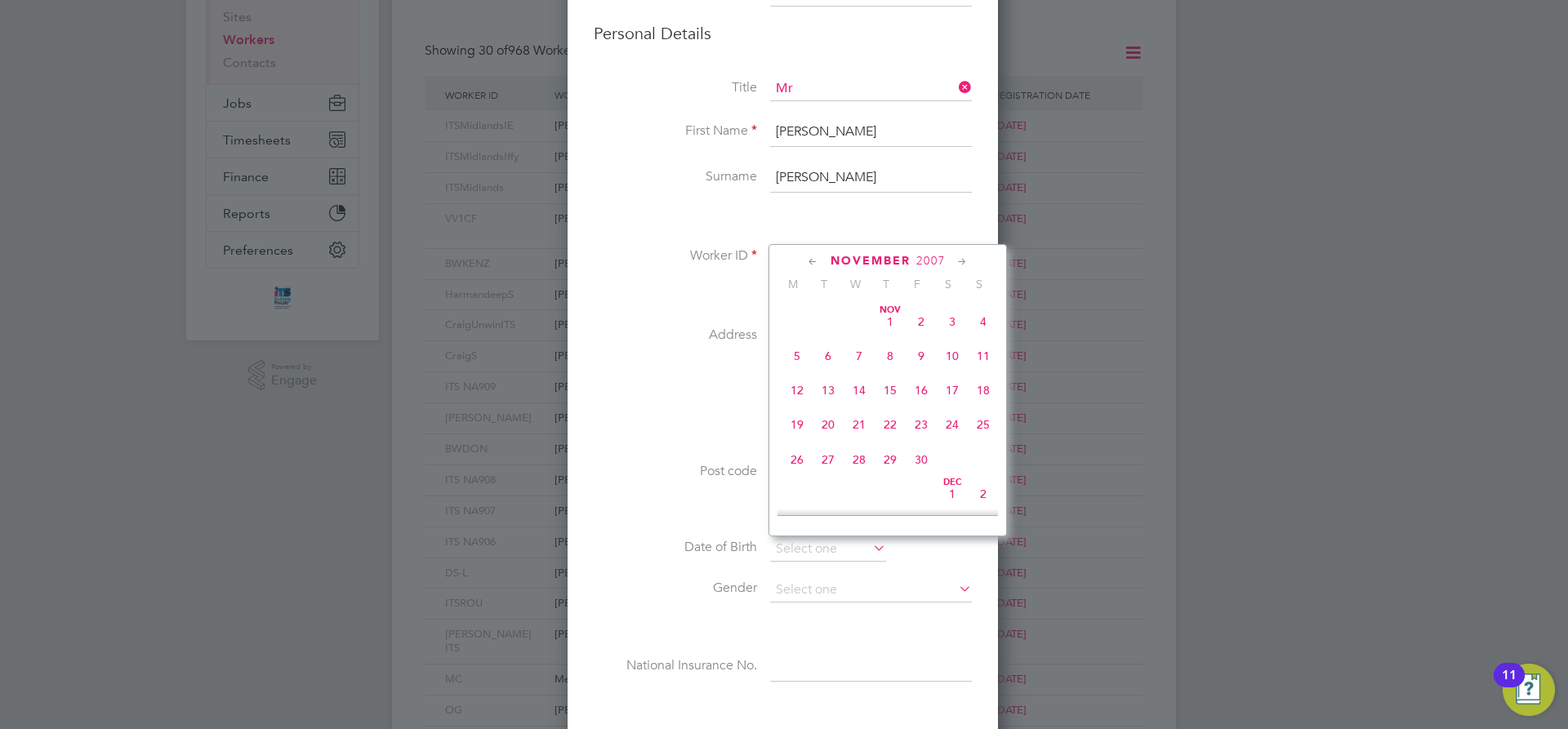
click at [809, 257] on icon at bounding box center [813, 262] width 15 height 18
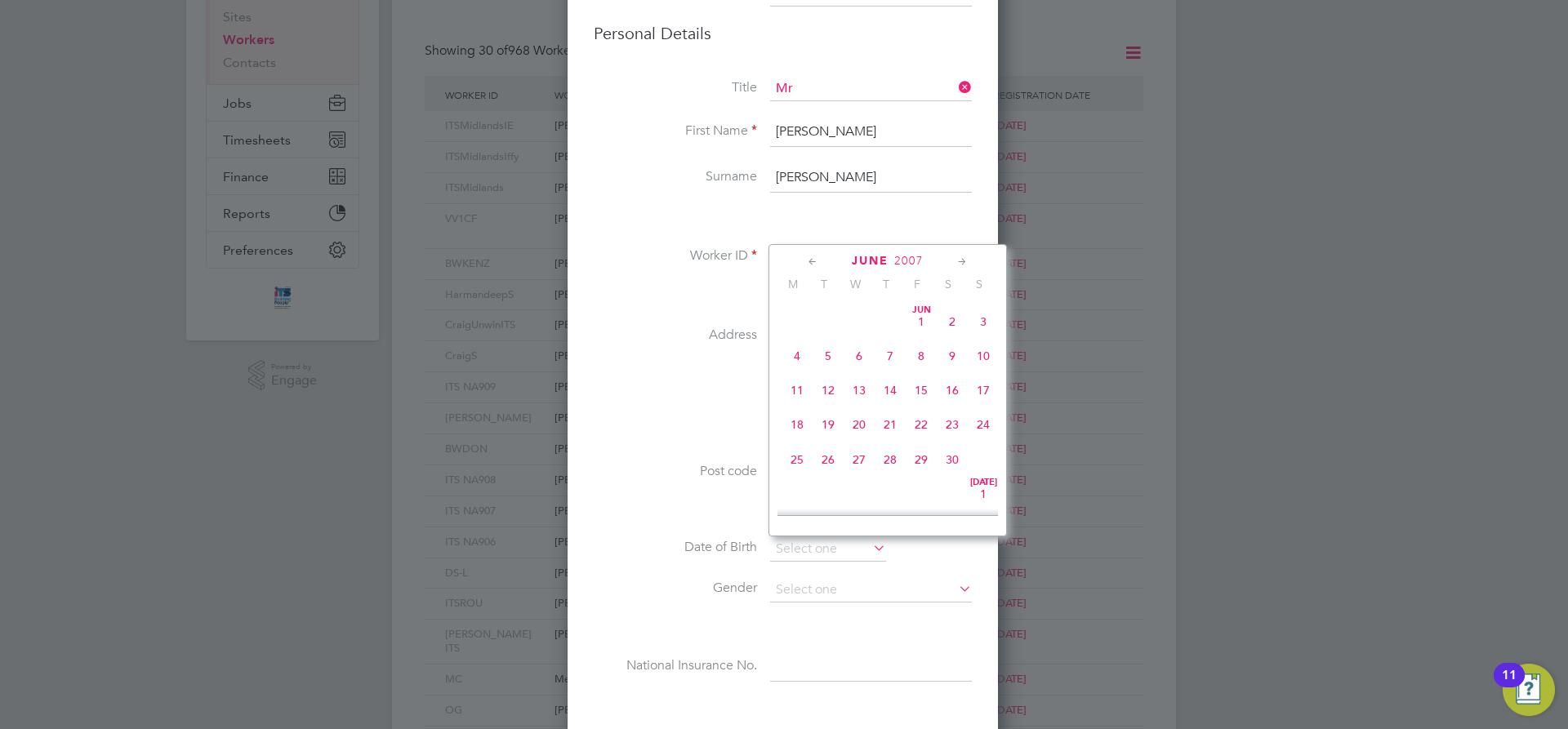
click at [811, 260] on icon at bounding box center [813, 262] width 15 height 18
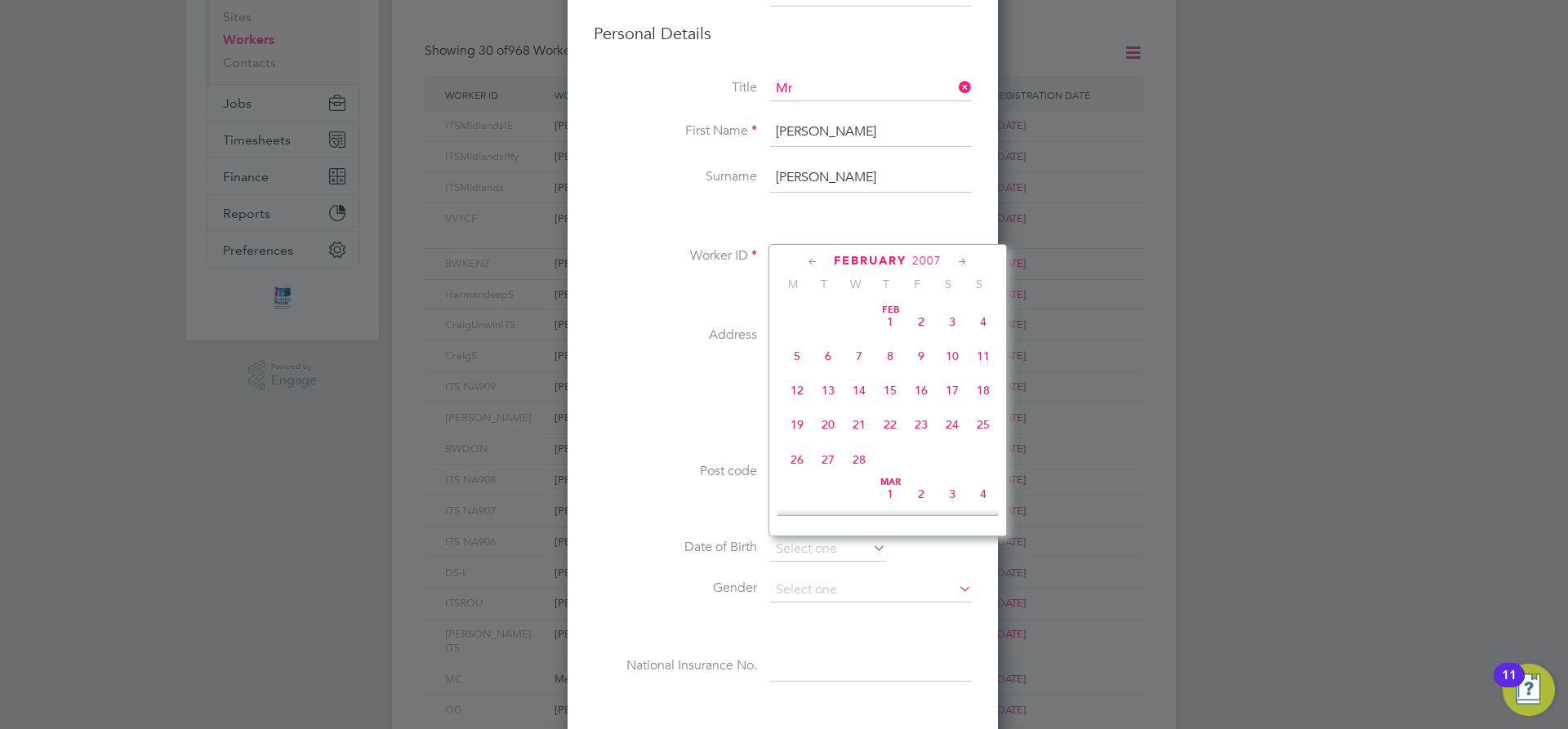
click at [811, 260] on icon at bounding box center [813, 262] width 15 height 18
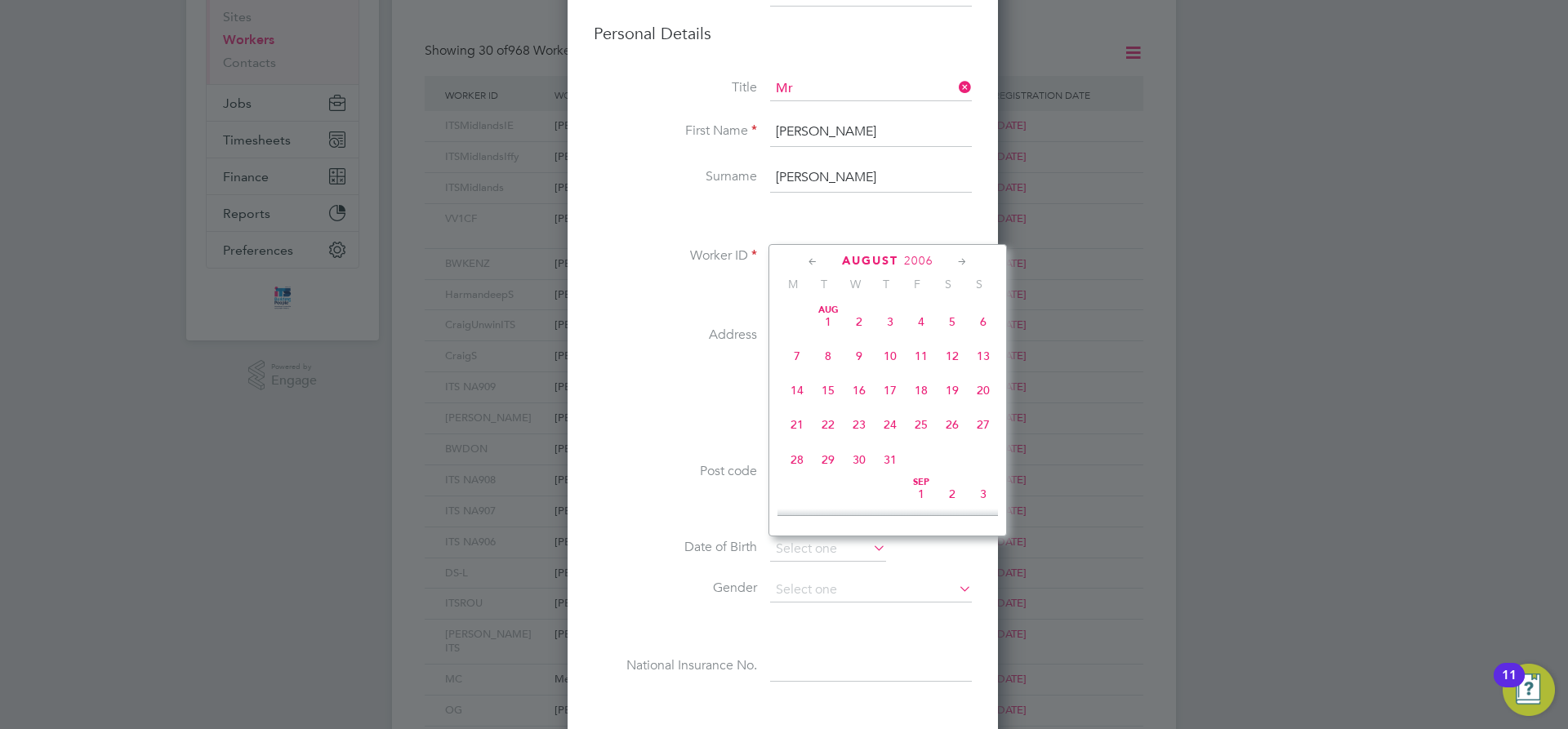
click at [811, 260] on icon at bounding box center [813, 262] width 15 height 18
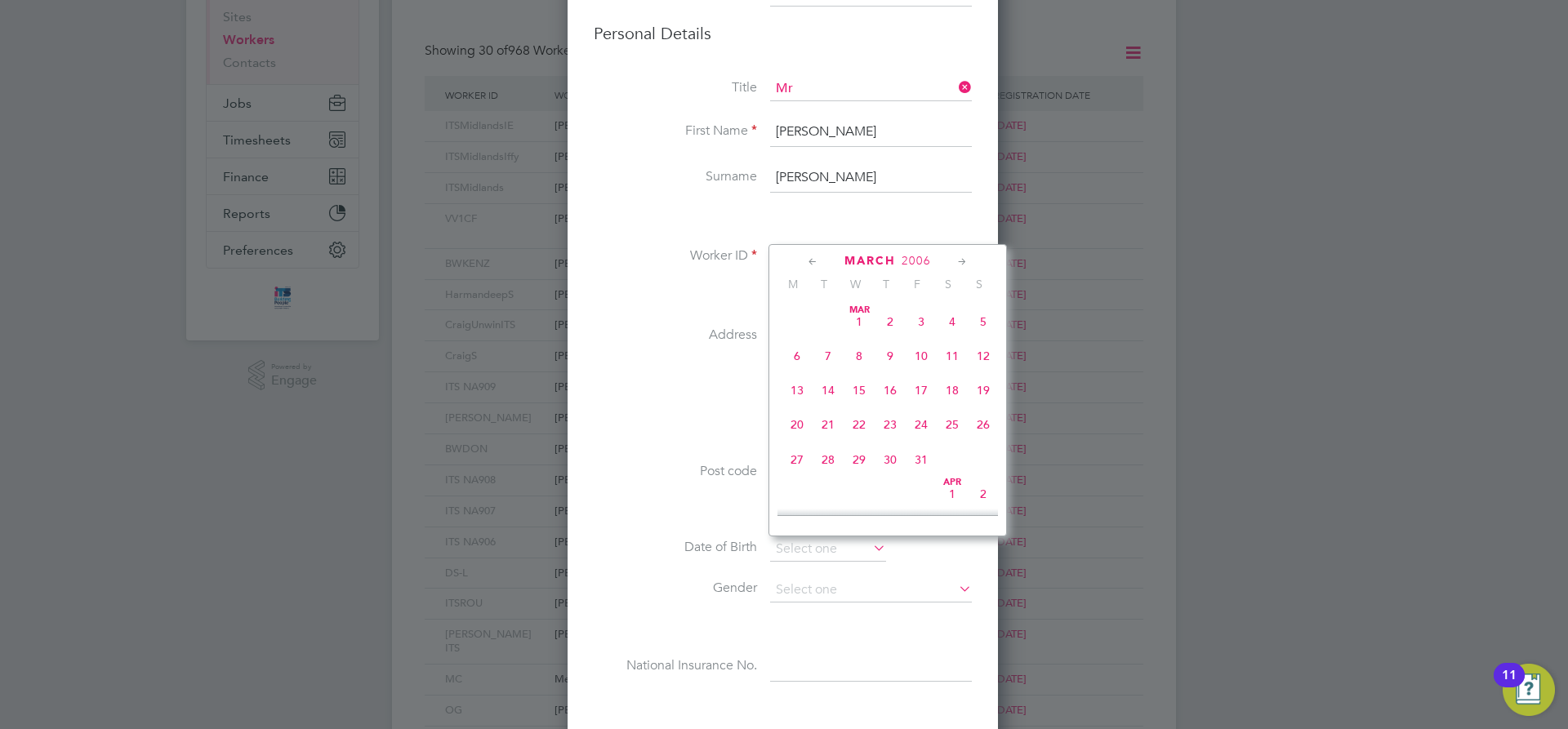
click at [811, 260] on icon at bounding box center [813, 262] width 15 height 18
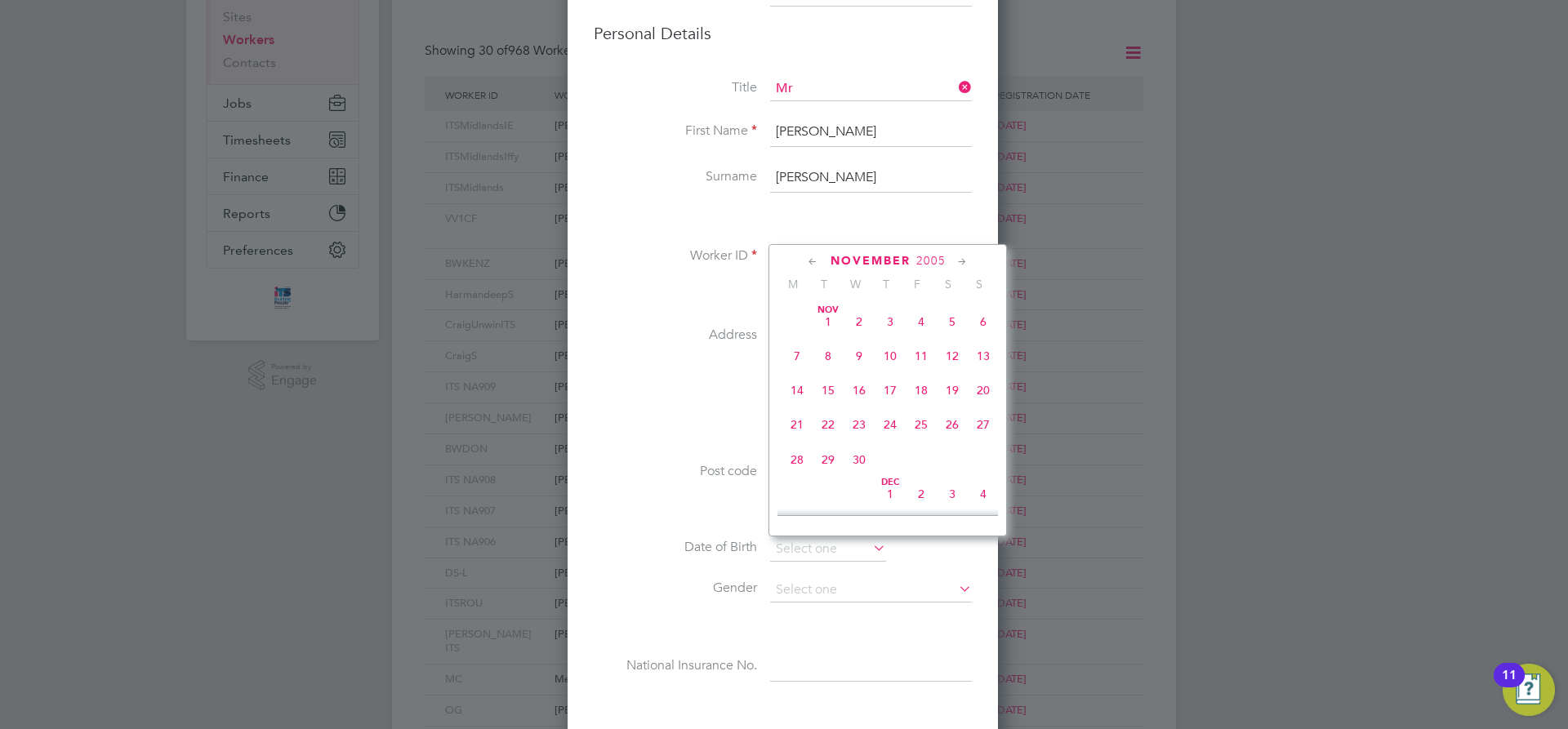
click at [811, 260] on icon at bounding box center [813, 262] width 15 height 18
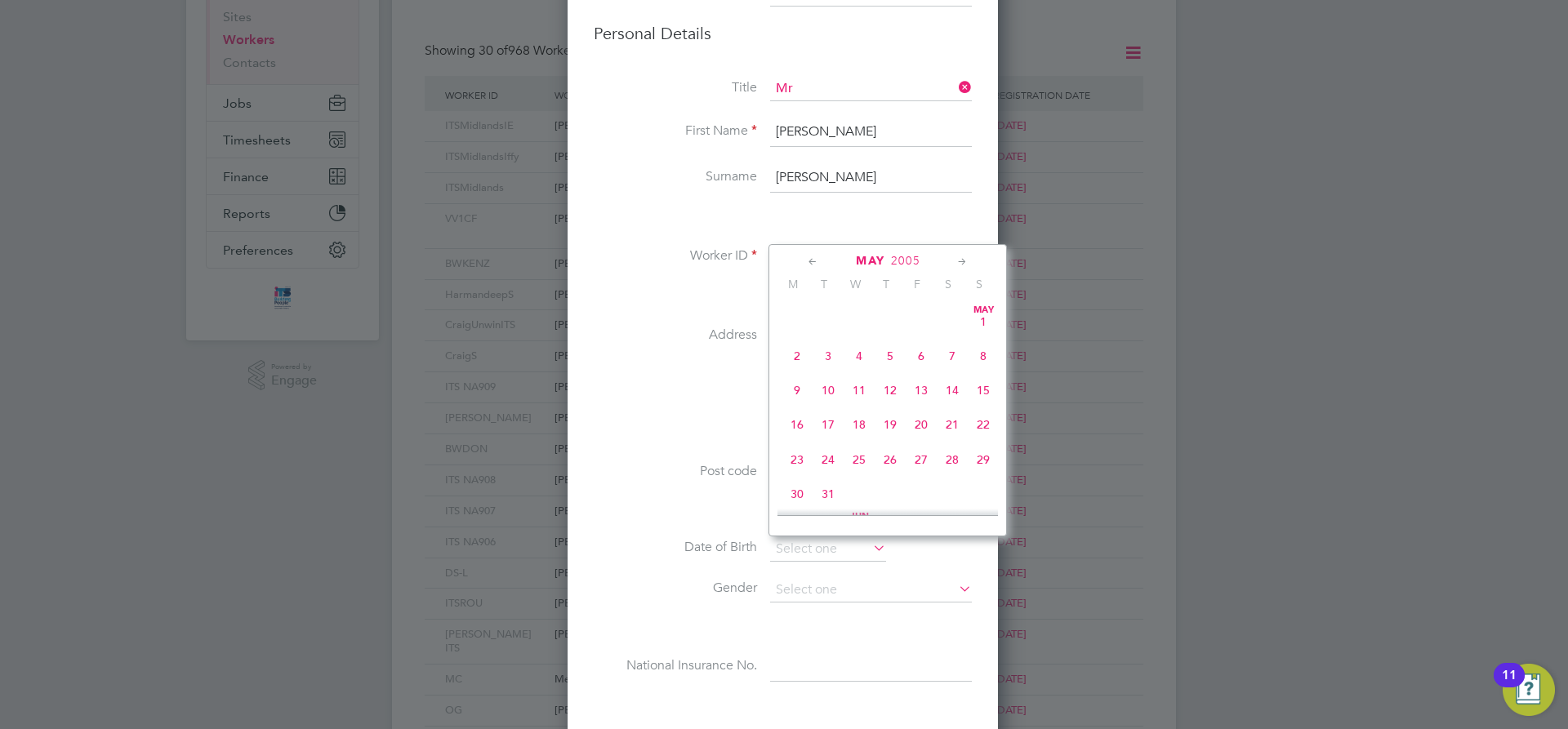
click at [811, 260] on icon at bounding box center [813, 262] width 15 height 18
click at [809, 260] on icon at bounding box center [813, 262] width 15 height 18
click at [778, 260] on div "January 2005" at bounding box center [887, 261] width 220 height 15
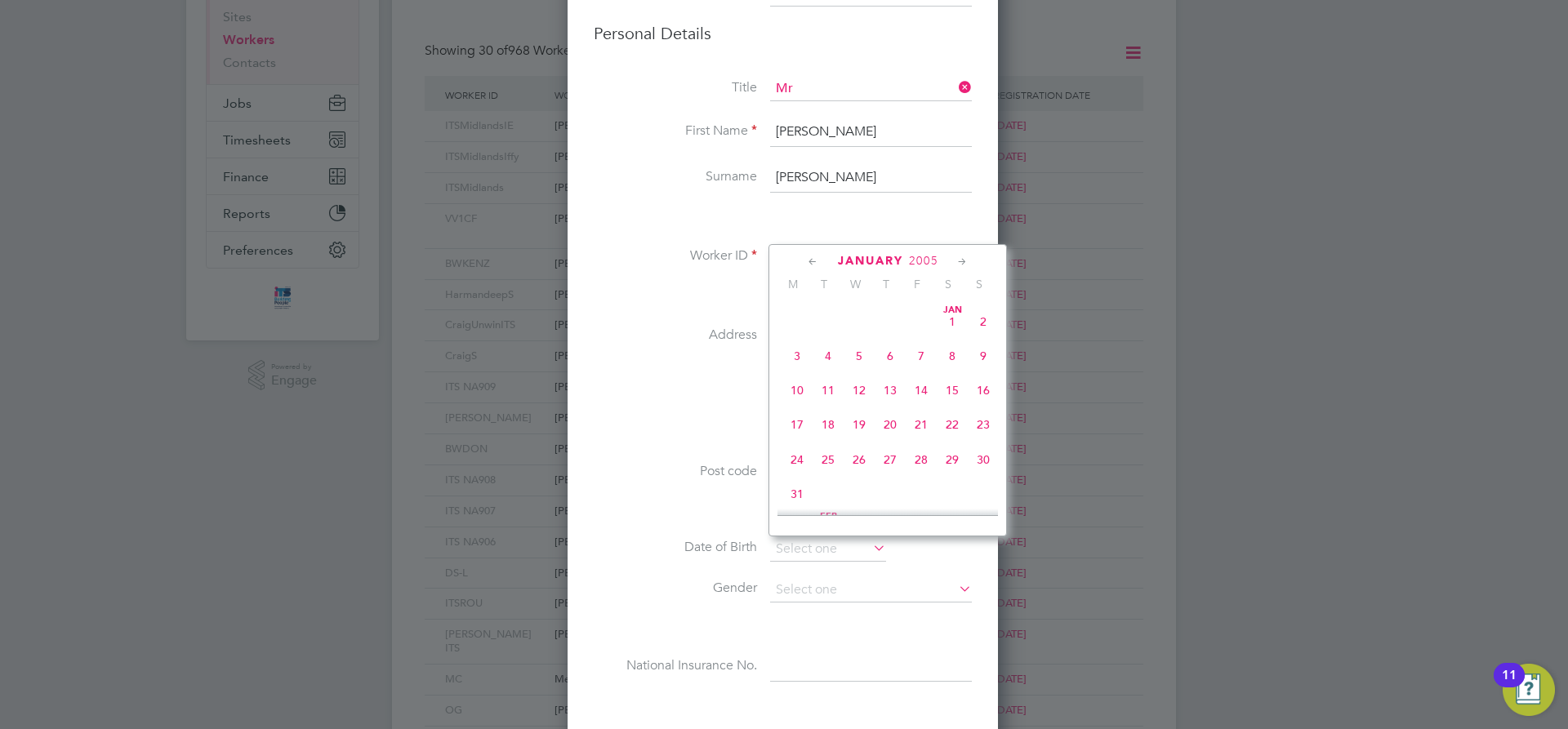
click at [804, 260] on div "January 2005" at bounding box center [887, 261] width 220 height 15
click at [807, 260] on icon at bounding box center [813, 262] width 15 height 18
click at [808, 260] on icon at bounding box center [813, 262] width 15 height 18
click at [849, 260] on span "October" at bounding box center [870, 261] width 68 height 14
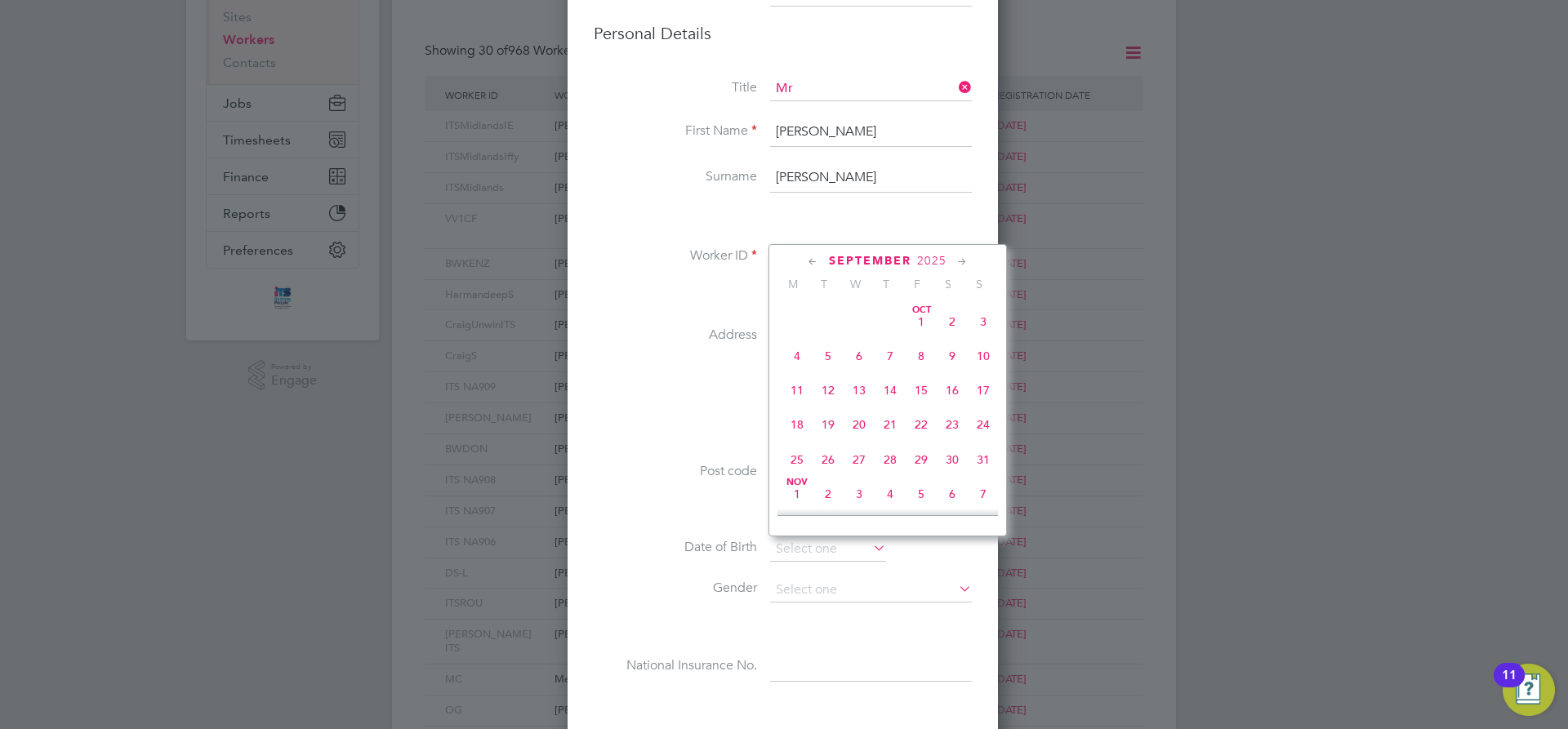
scroll to position [46111, 0]
click at [809, 260] on icon at bounding box center [813, 262] width 15 height 18
click at [811, 260] on icon at bounding box center [813, 262] width 15 height 18
click at [850, 260] on div "July 2025" at bounding box center [887, 261] width 220 height 15
click at [856, 260] on span "July" at bounding box center [871, 261] width 32 height 14
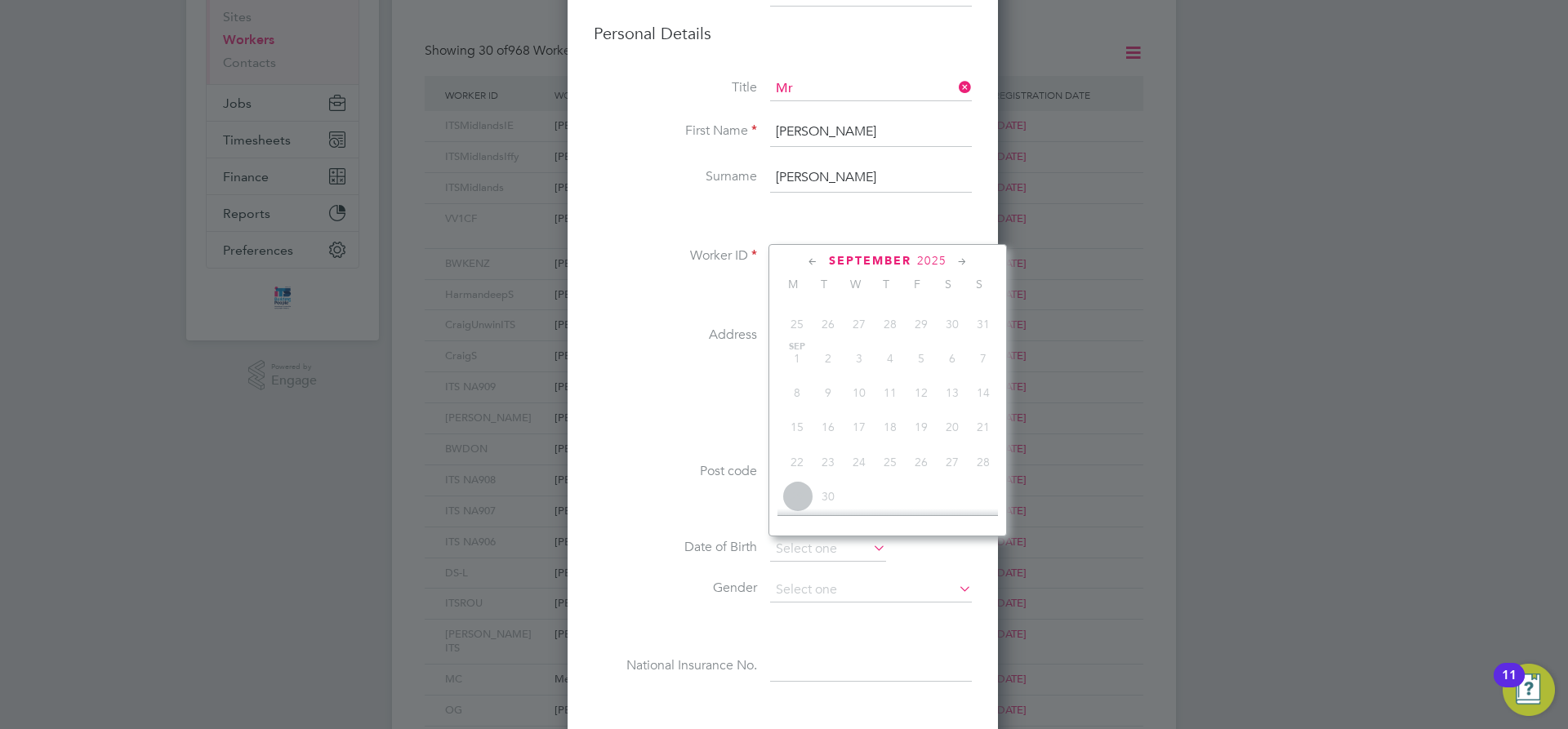
click at [860, 260] on span "September" at bounding box center [870, 261] width 83 height 14
click at [929, 260] on span "2025" at bounding box center [932, 261] width 30 height 14
drag, startPoint x: 947, startPoint y: 258, endPoint x: 957, endPoint y: 257, distance: 10.0
click at [955, 257] on div "September 2025" at bounding box center [887, 261] width 220 height 15
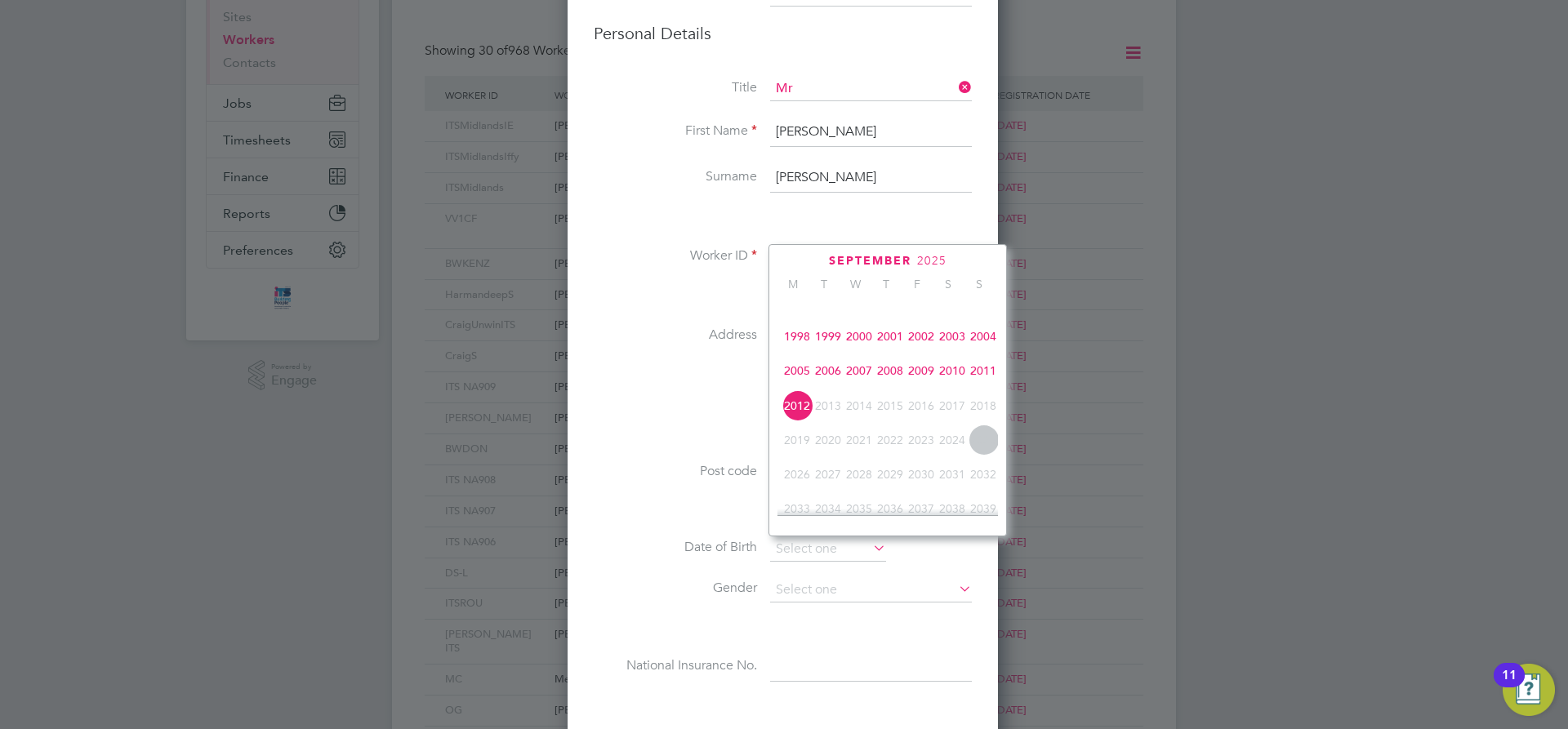
click at [839, 258] on span "September" at bounding box center [870, 261] width 83 height 14
click at [924, 260] on span "2012" at bounding box center [918, 261] width 30 height 14
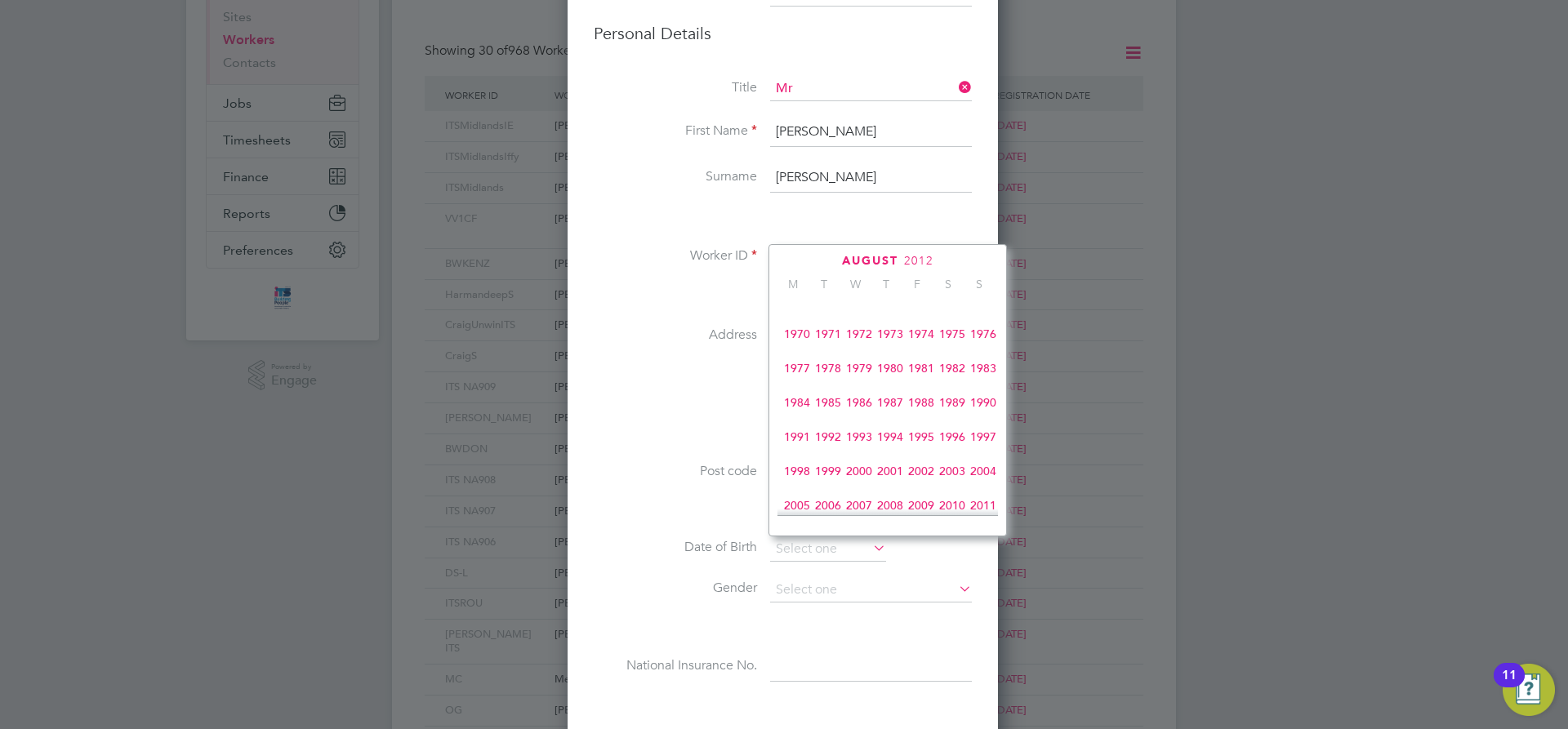
scroll to position [270, 0]
click at [922, 405] on span "1981" at bounding box center [921, 396] width 31 height 31
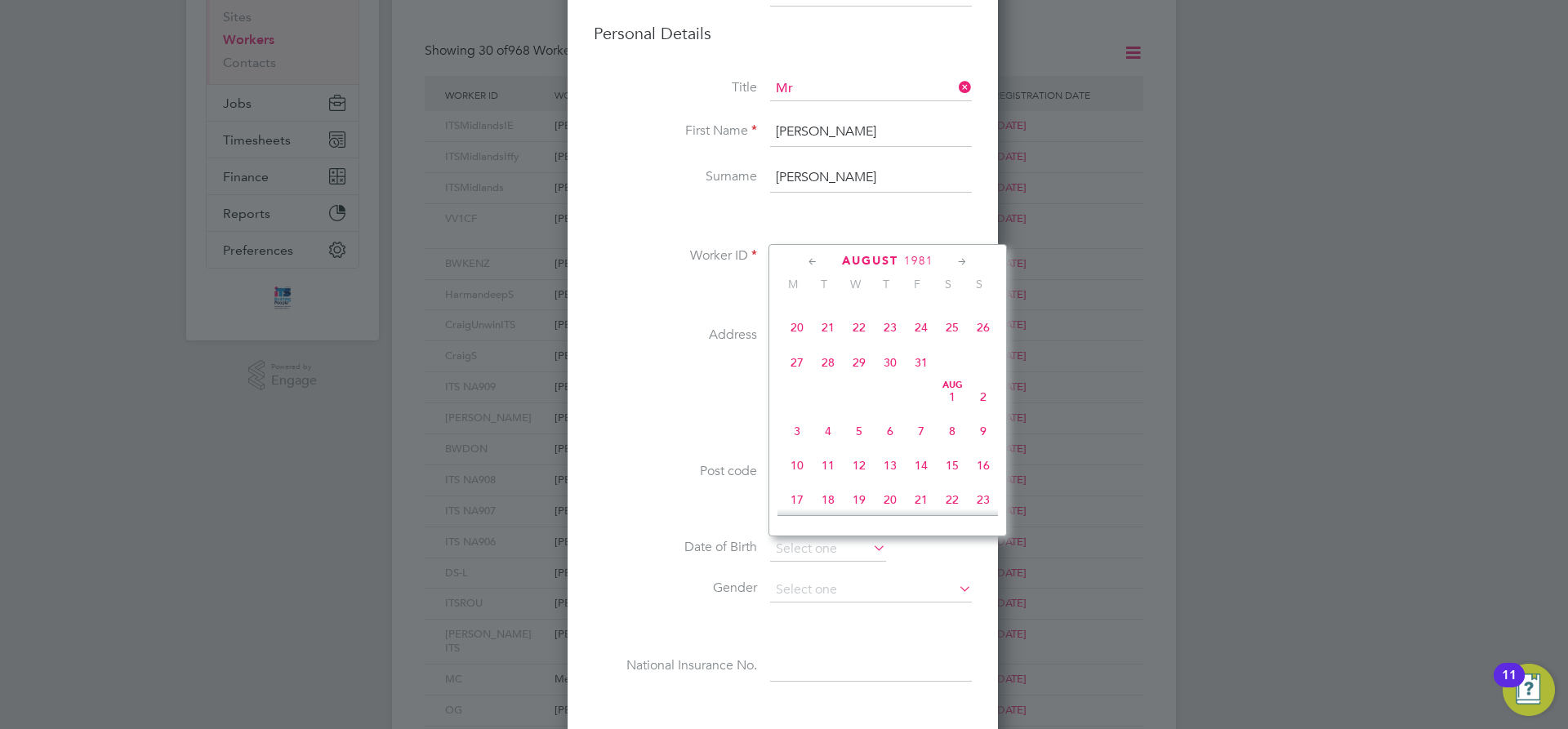
click at [810, 259] on icon at bounding box center [813, 262] width 15 height 18
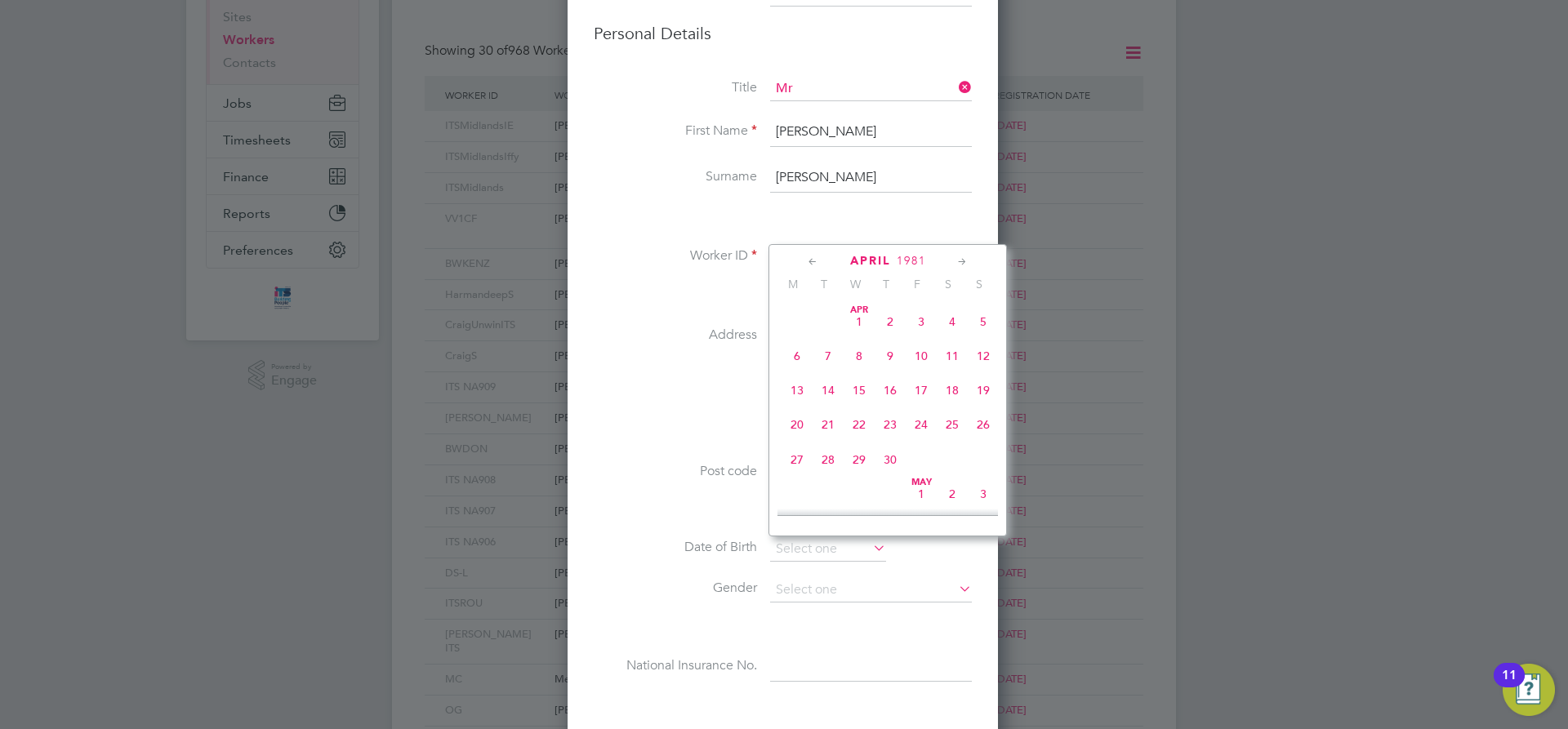
click at [810, 259] on icon at bounding box center [813, 262] width 15 height 18
click at [828, 425] on span "17" at bounding box center [828, 424] width 31 height 31
type input "17 Feb 1981"
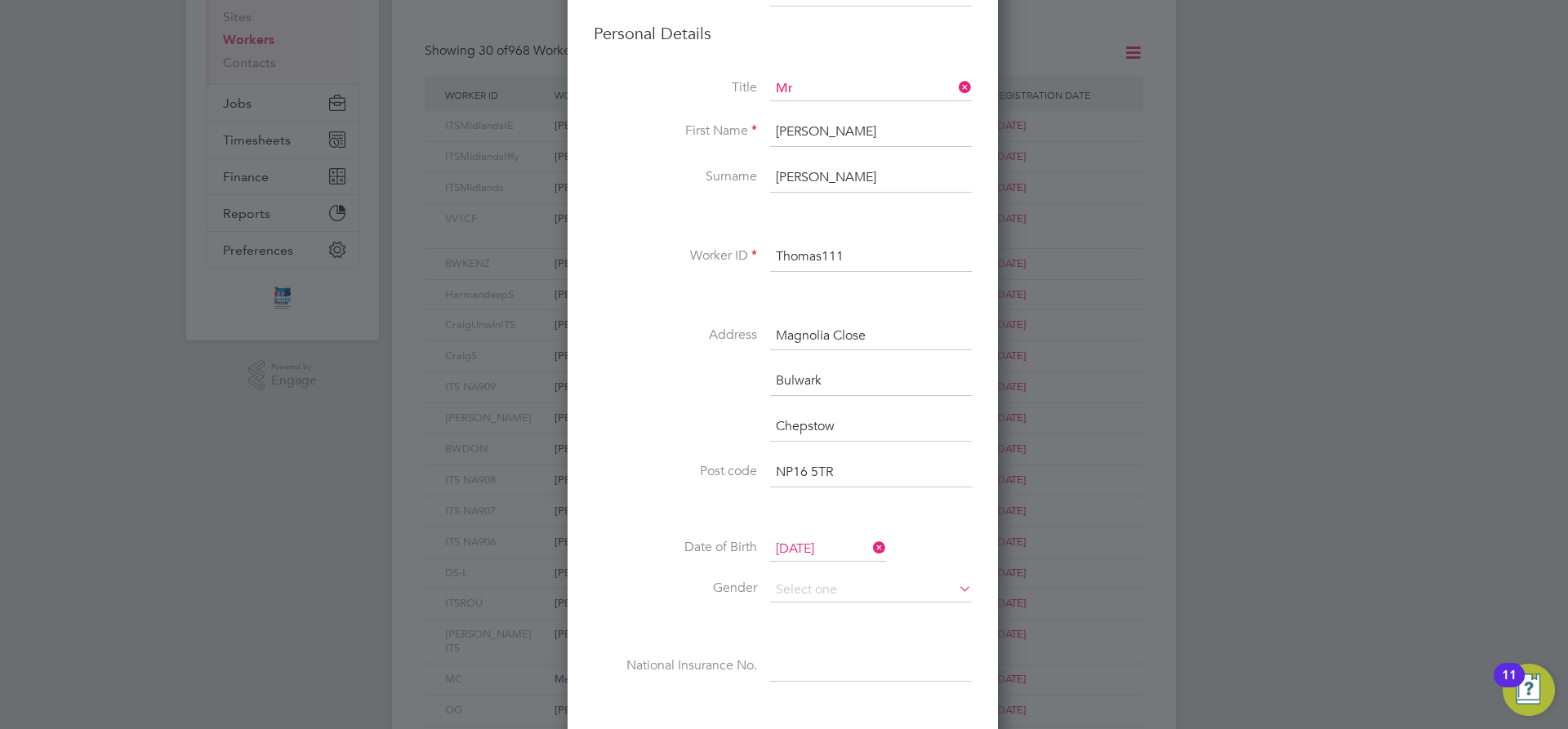
scroll to position [408, 0]
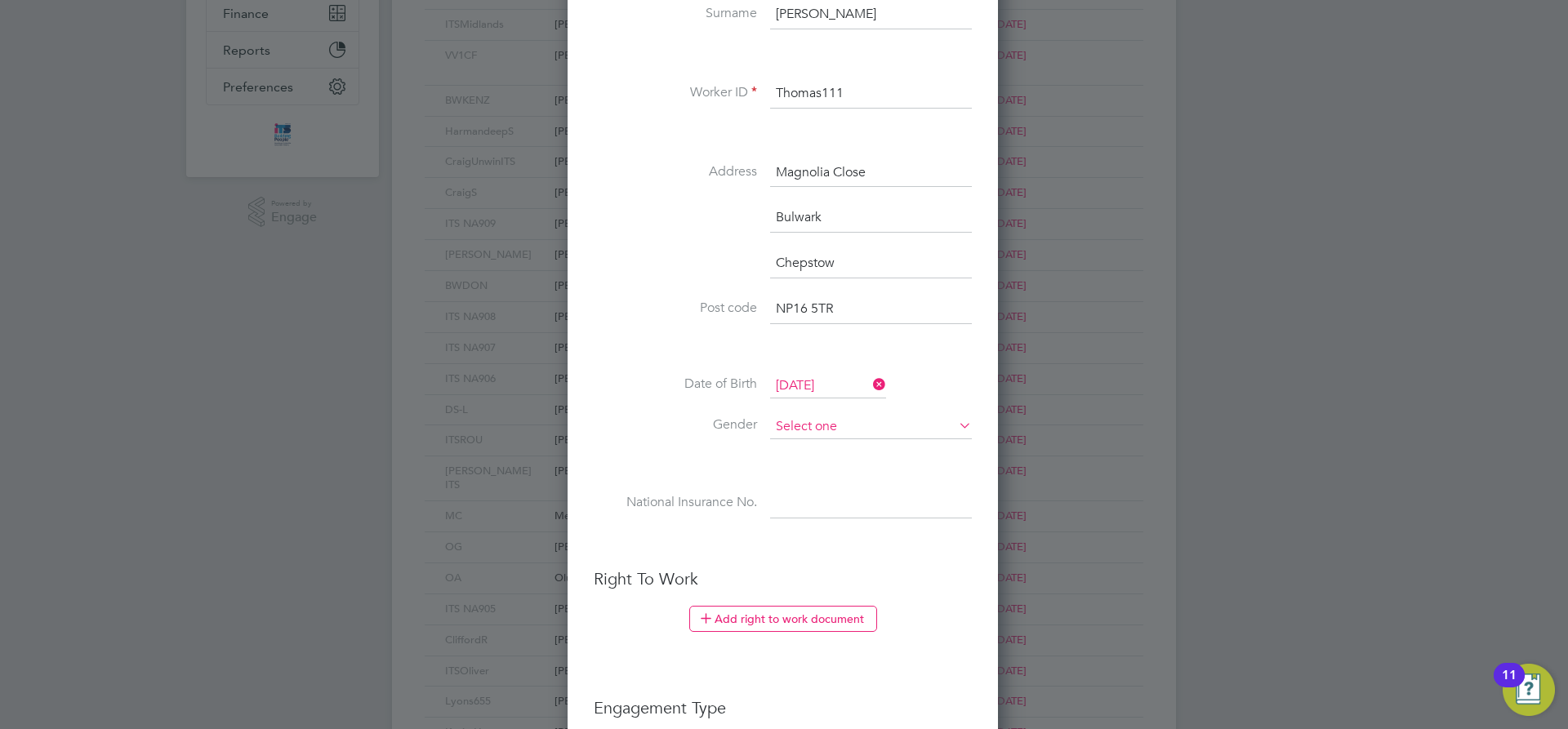
click at [810, 426] on input at bounding box center [871, 427] width 202 height 25
click at [805, 448] on li "Male" at bounding box center [870, 450] width 203 height 21
type input "Male"
click at [777, 515] on input at bounding box center [871, 503] width 202 height 30
paste input "JS190719D"
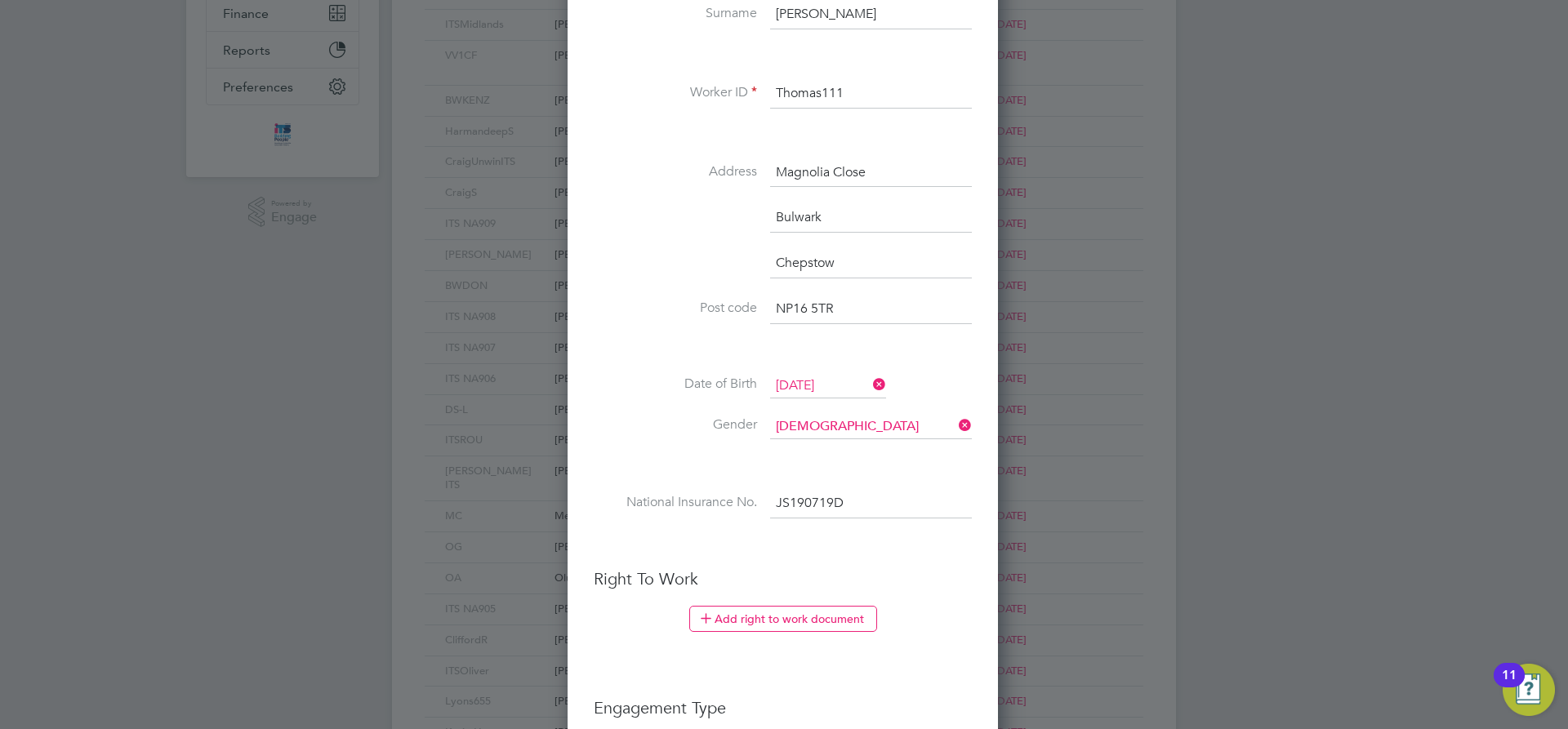
type input "JS 19 07 19 D"
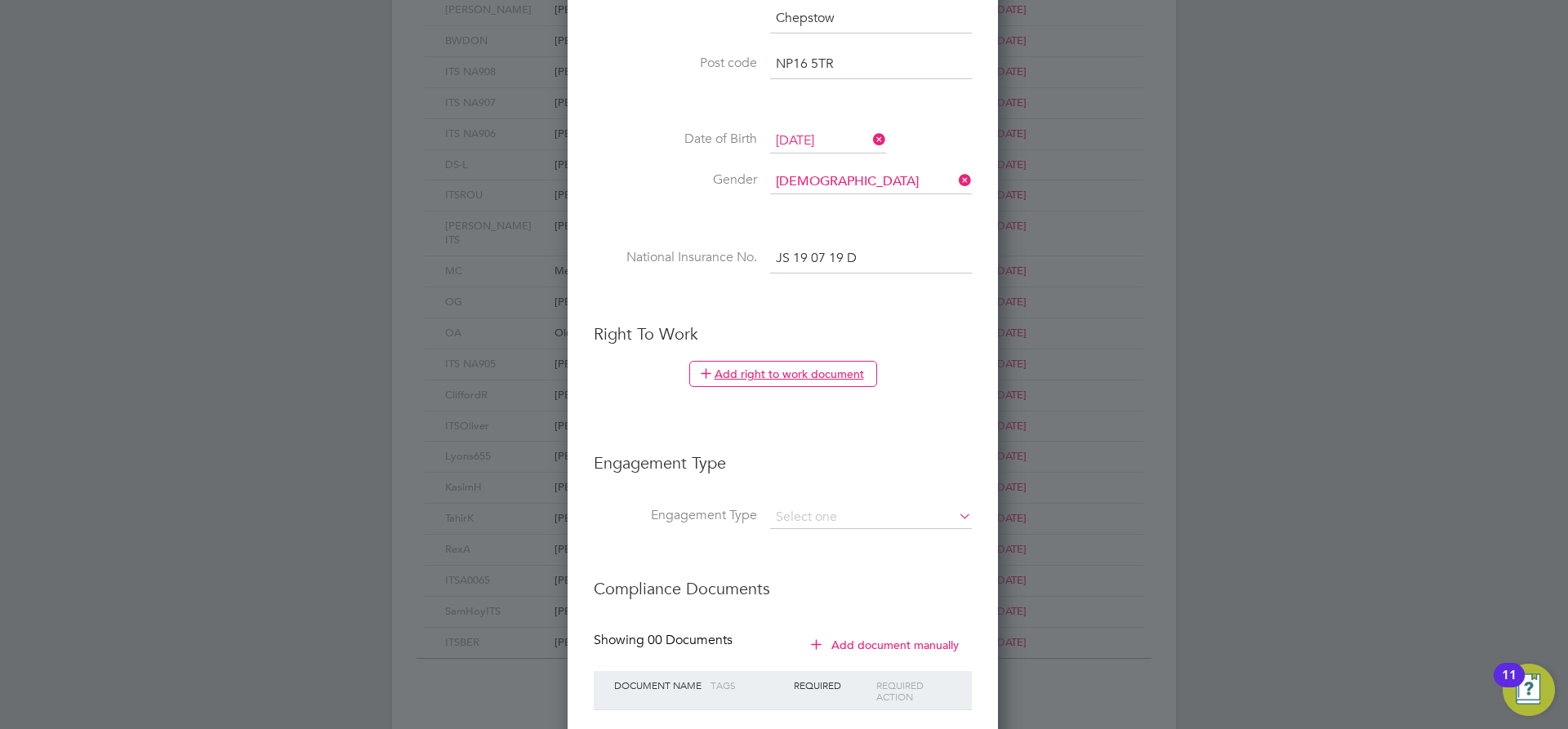
scroll to position [759, 0]
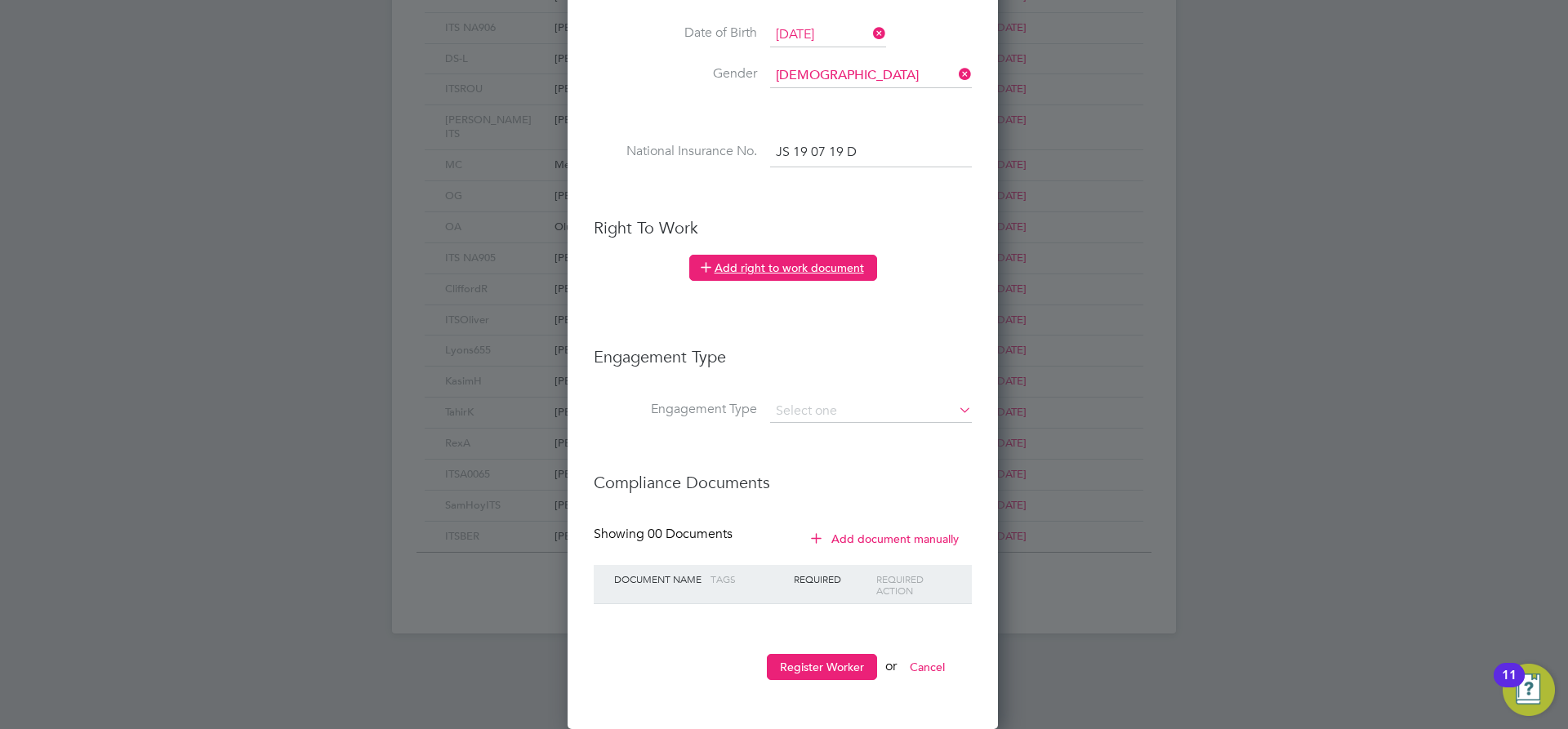
click at [844, 276] on button "Add right to work document" at bounding box center [782, 267] width 188 height 26
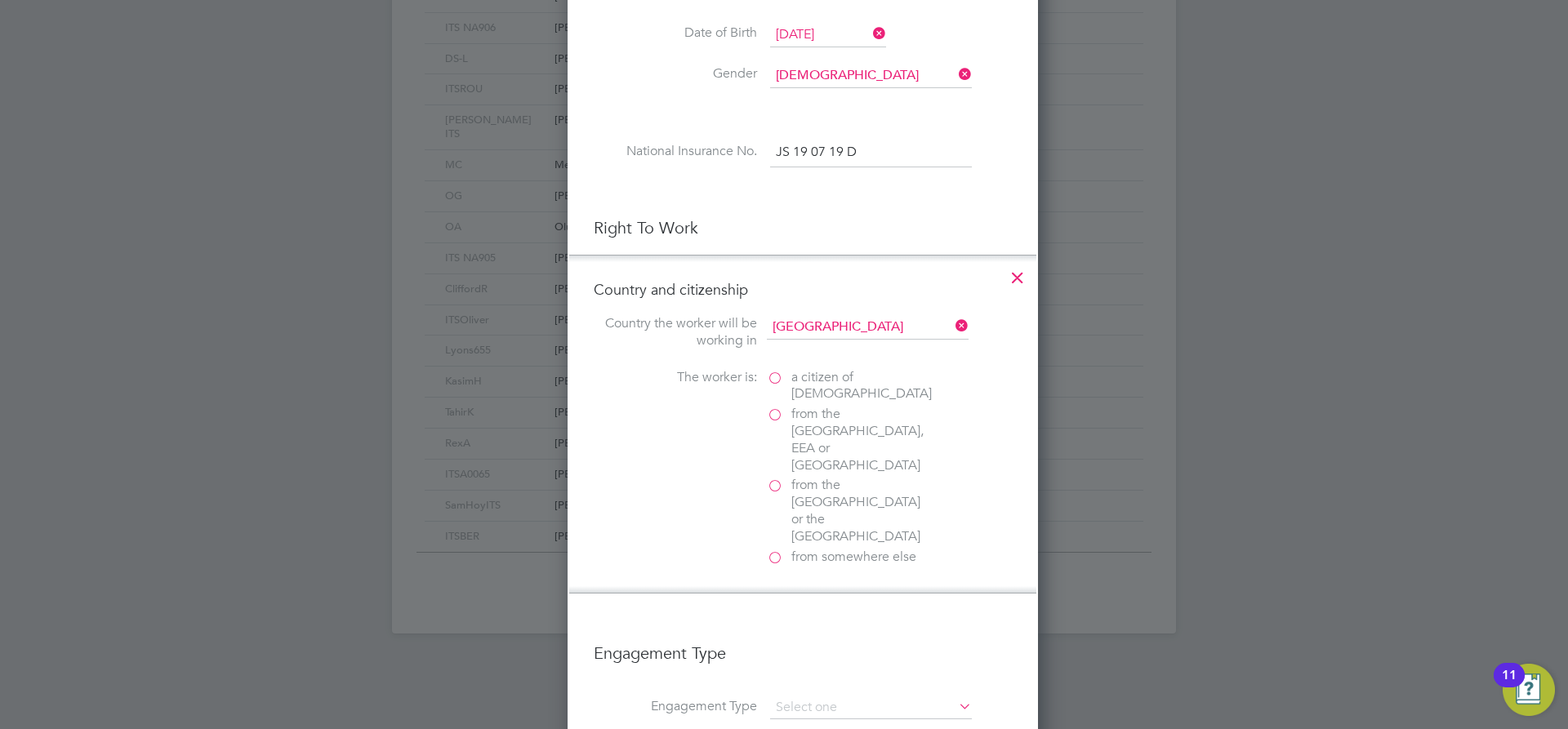
scroll to position [1673, 472]
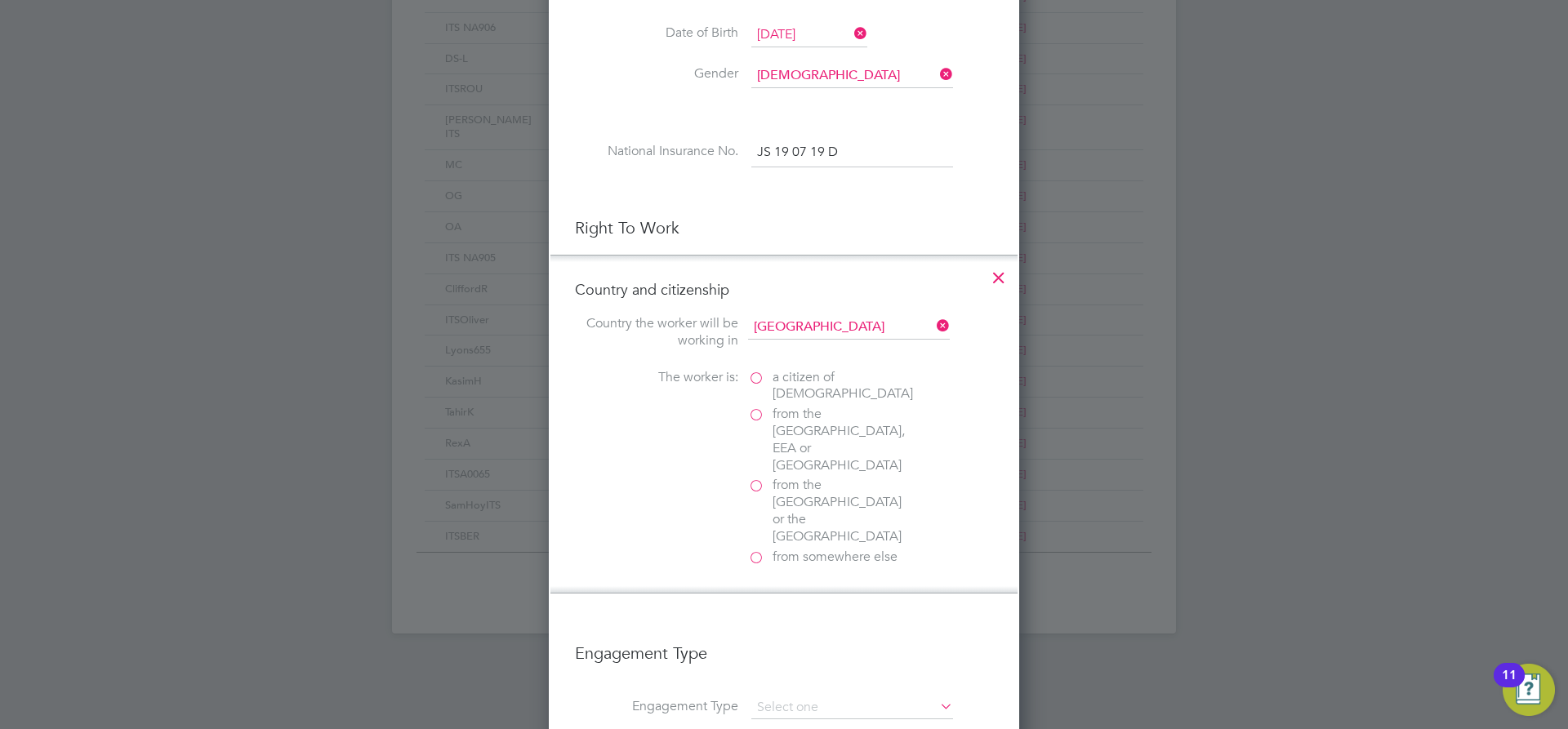
click at [764, 380] on label "a citizen of United Kingdom" at bounding box center [829, 386] width 163 height 34
click at [0, 0] on input "a citizen of United Kingdom" at bounding box center [0, 0] width 0 height 0
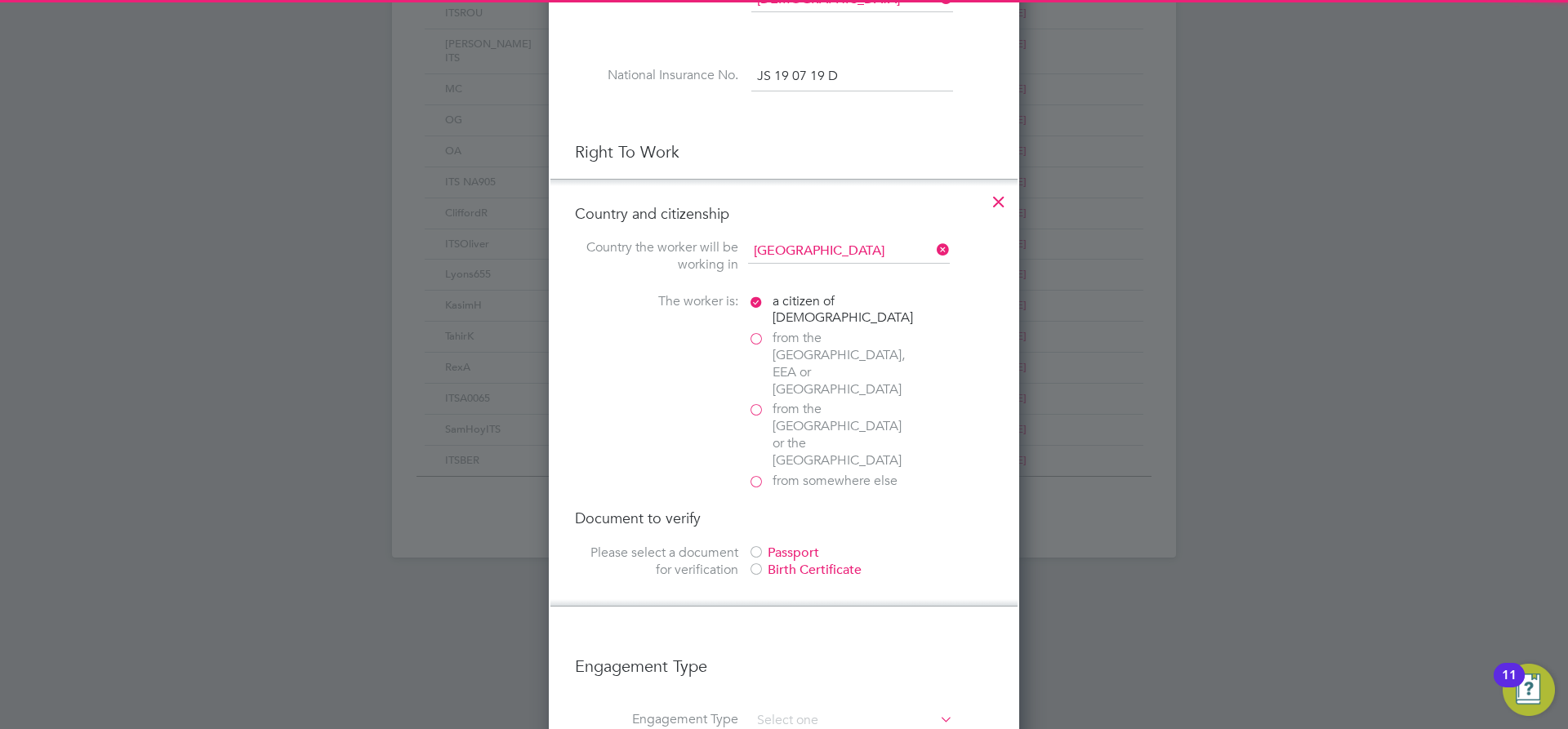
scroll to position [922, 0]
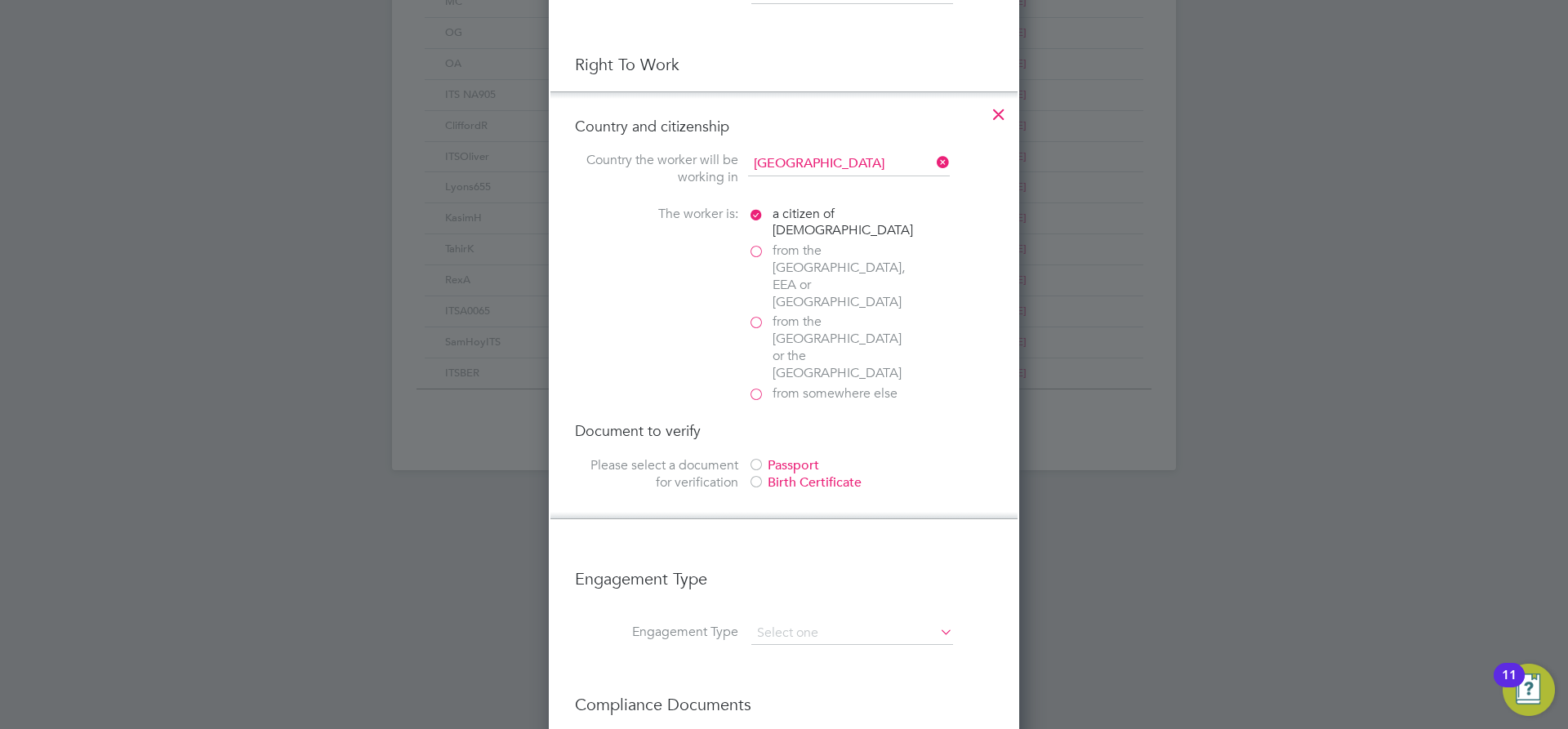
click at [754, 458] on div at bounding box center [755, 466] width 16 height 16
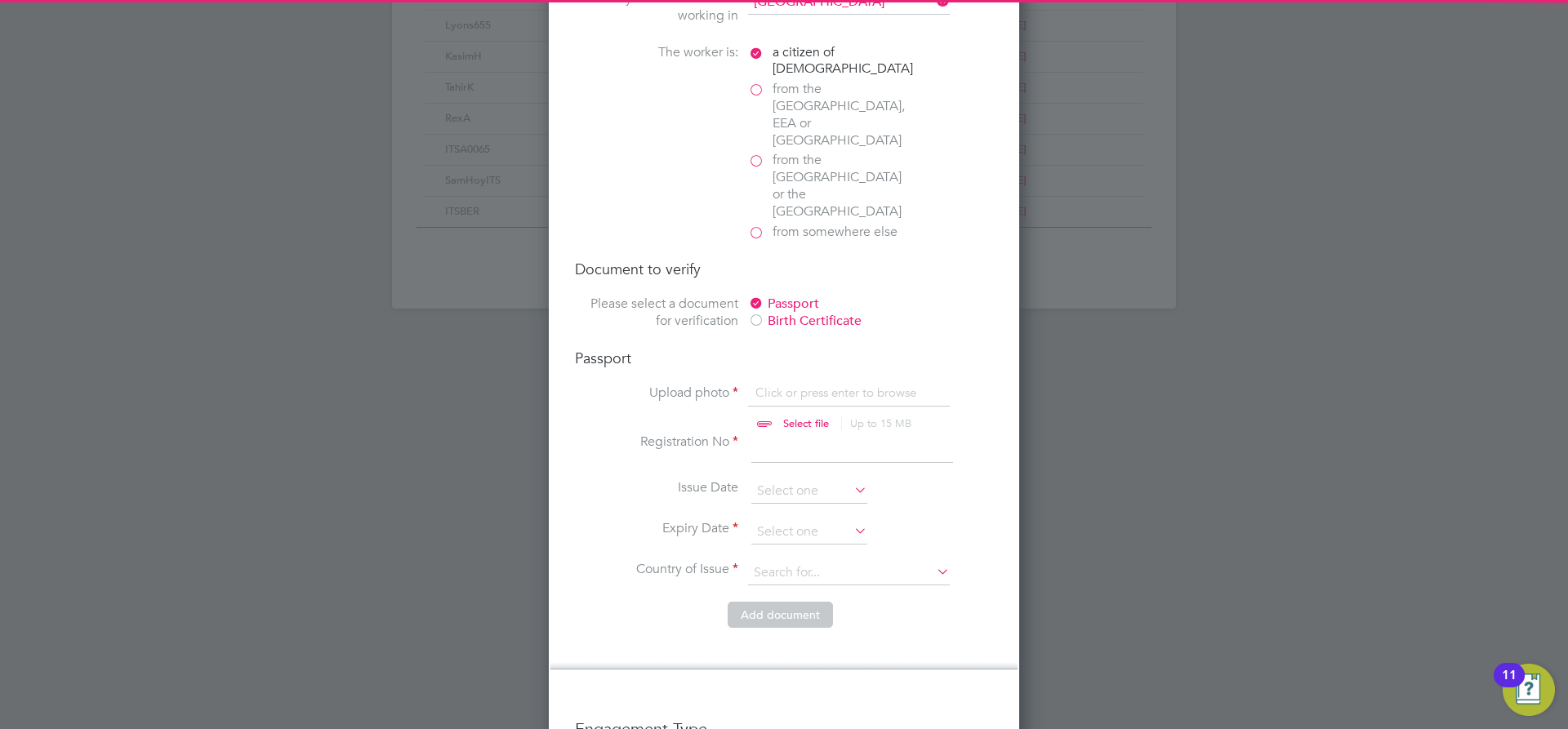
scroll to position [1085, 0]
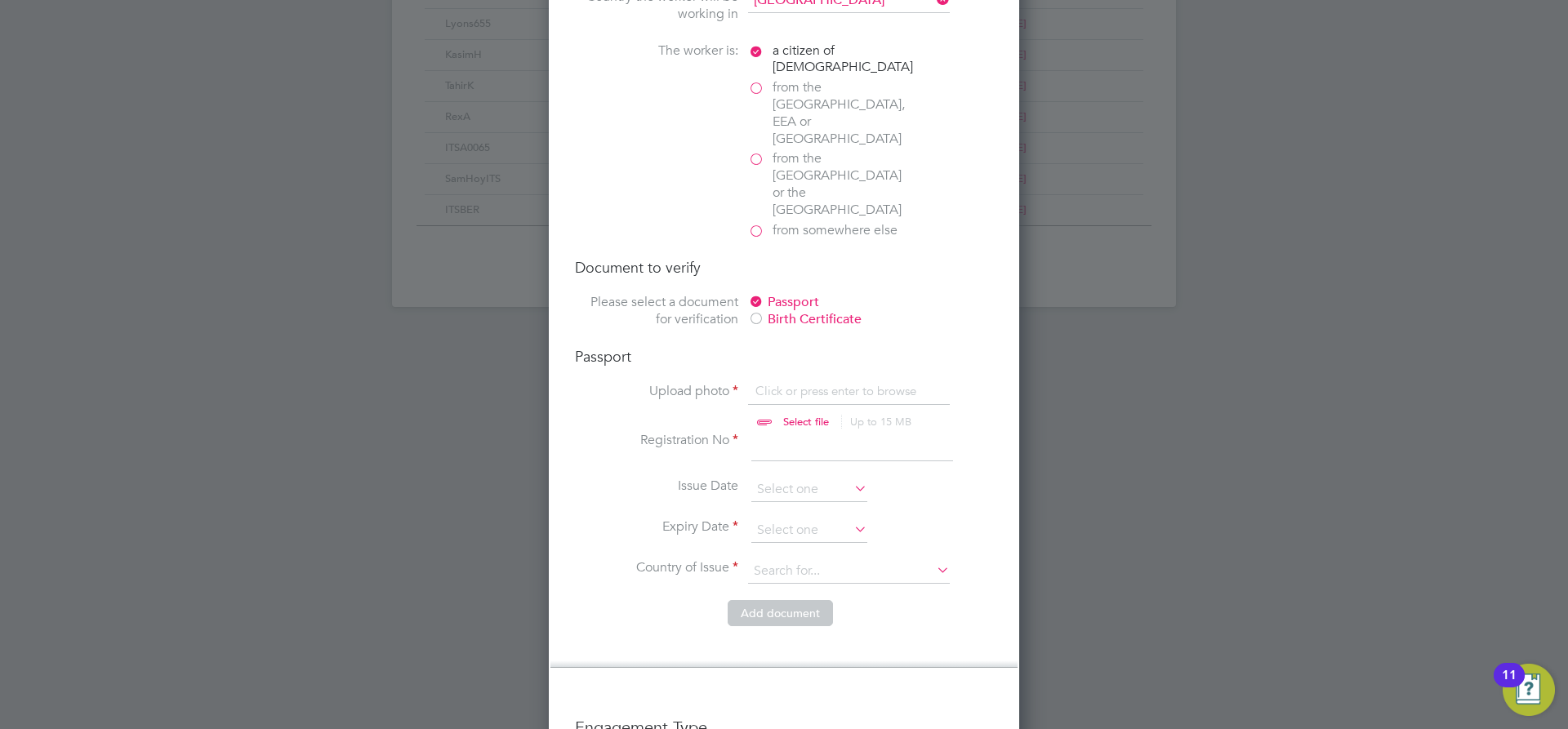
click at [770, 383] on input "file" at bounding box center [821, 407] width 256 height 49
type input "C:\fakepath\Michael Thomas Passport01.PDF.jpg"
click at [807, 432] on input at bounding box center [853, 446] width 202 height 30
type input "549167728"
click at [750, 477] on li "Issue Date" at bounding box center [783, 497] width 418 height 41
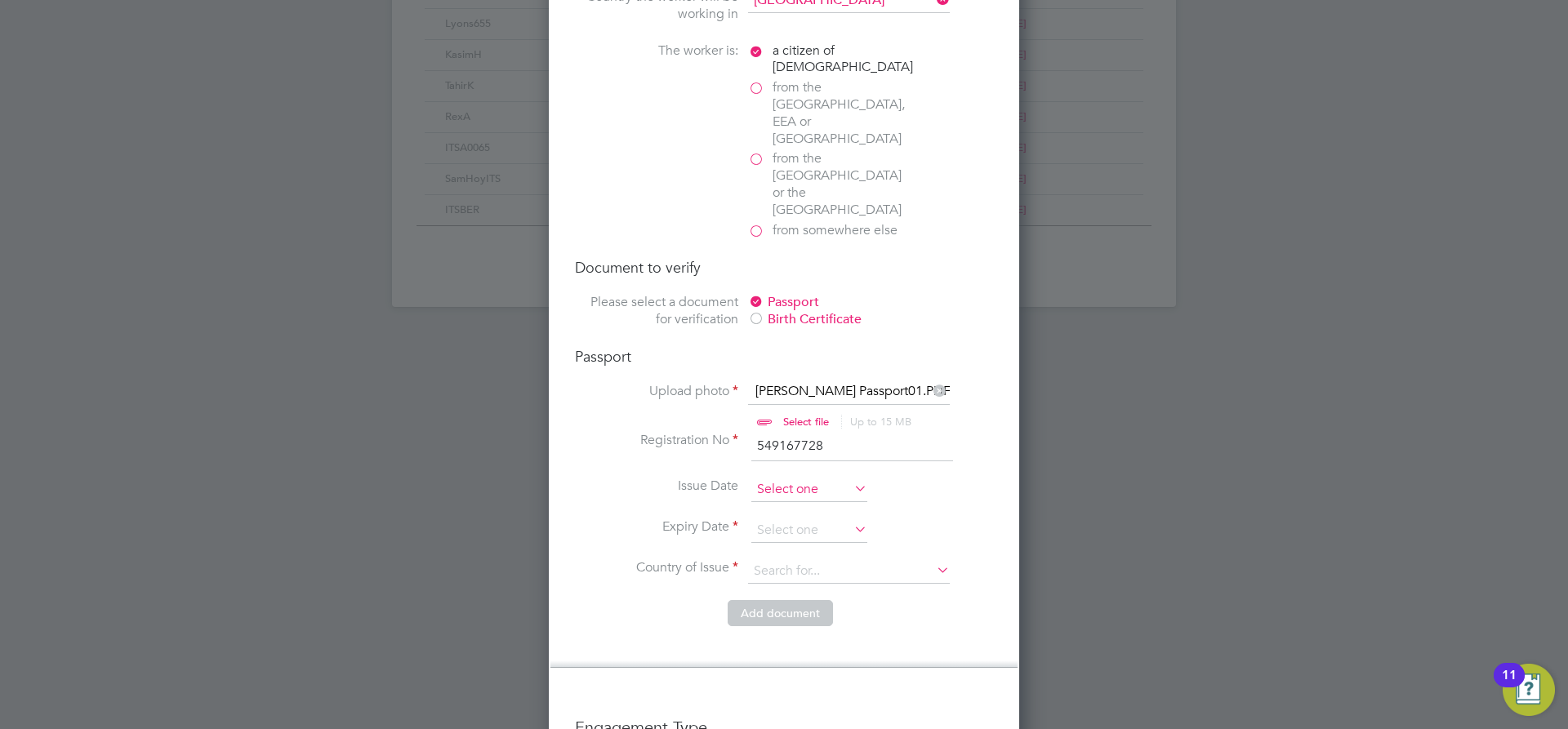
click at [767, 477] on input at bounding box center [810, 490] width 116 height 25
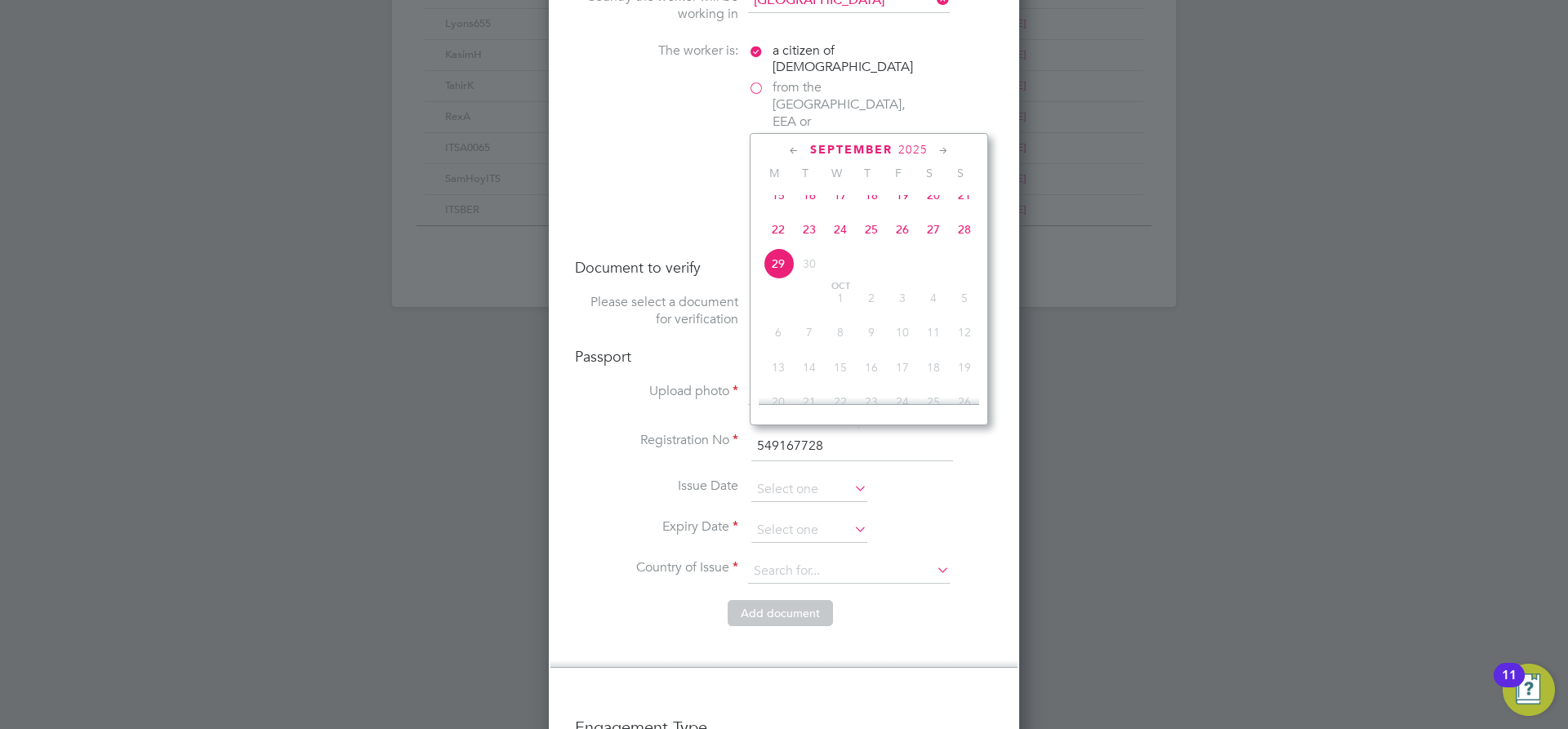
click at [915, 147] on span "2025" at bounding box center [913, 150] width 30 height 14
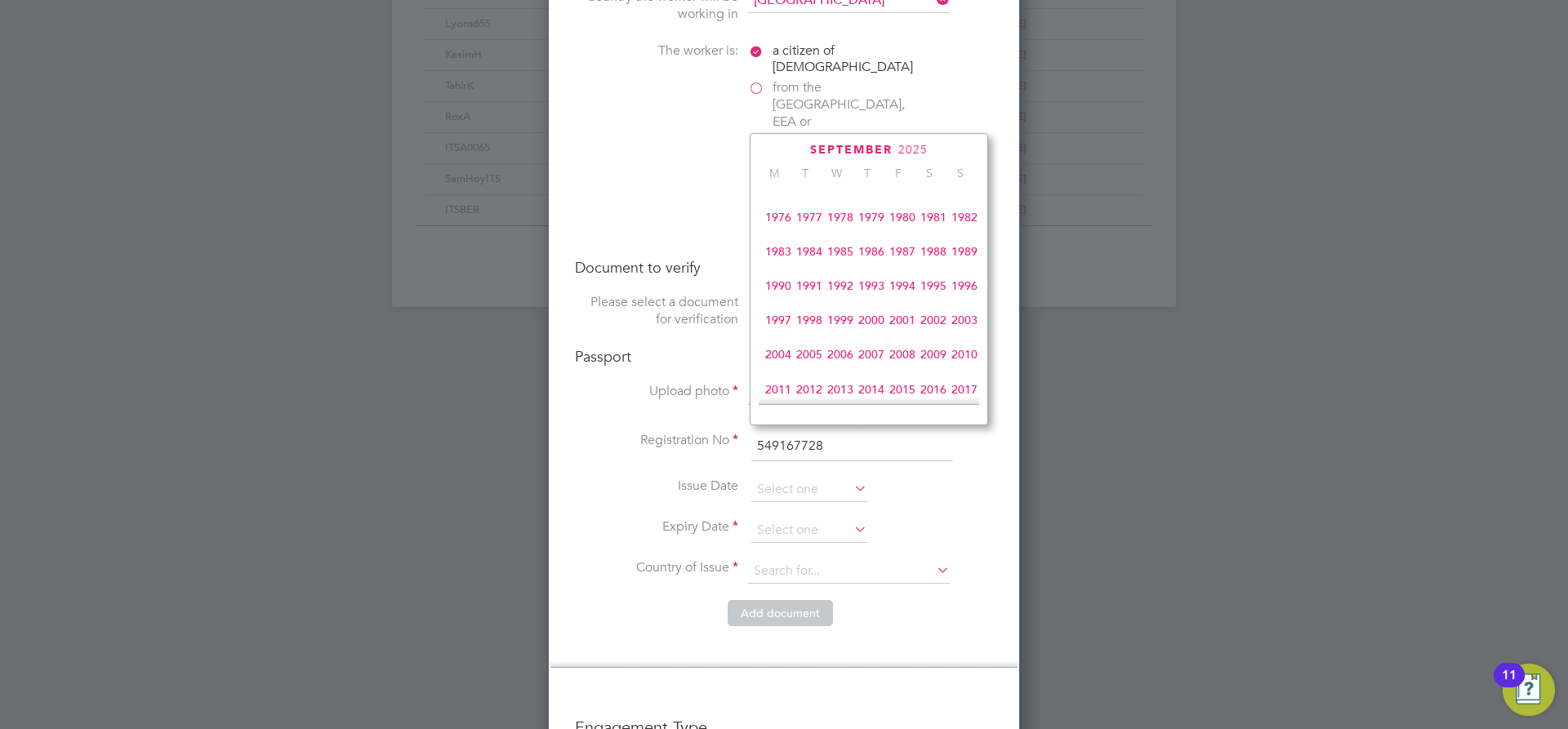
scroll to position [352, 0]
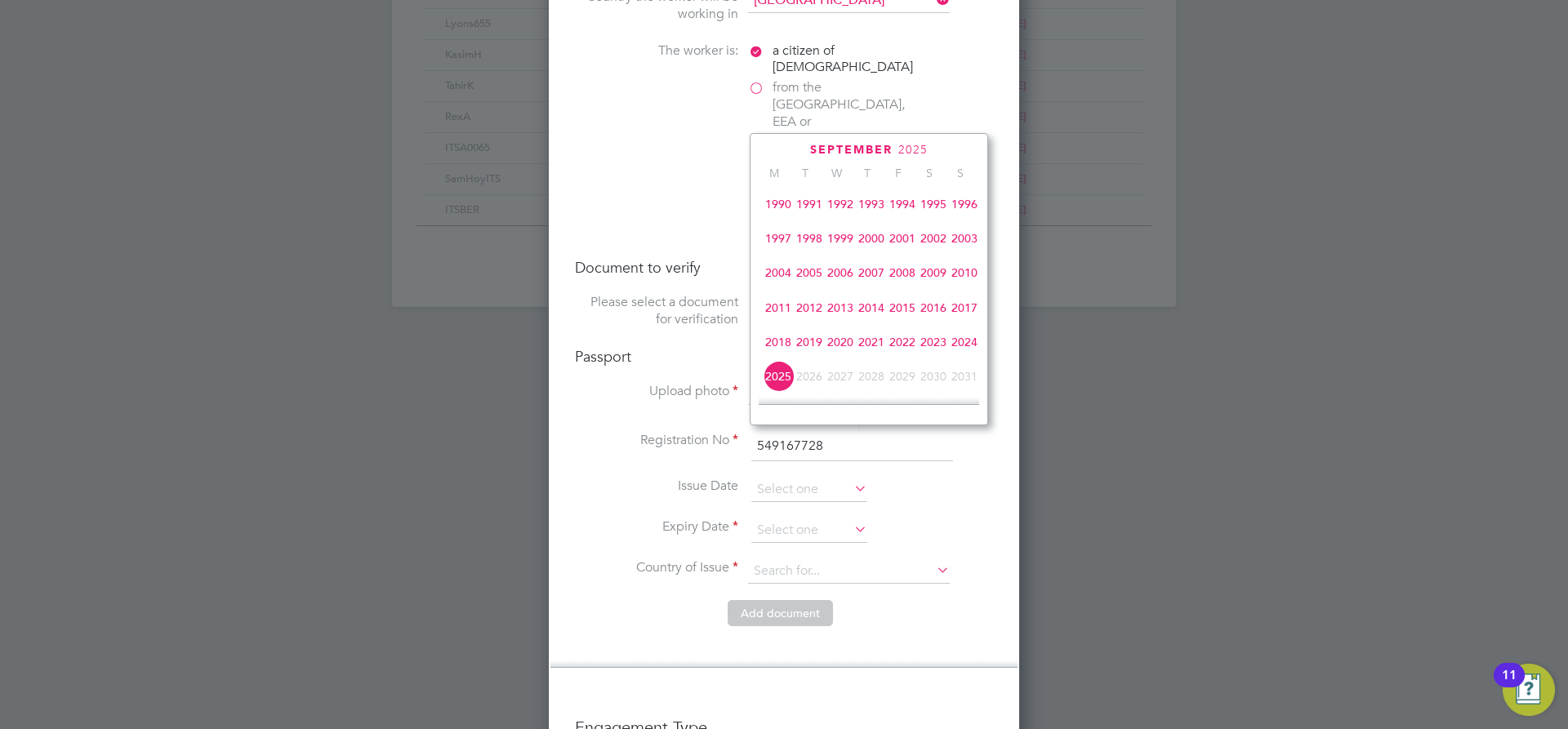
click at [975, 313] on span "2017" at bounding box center [964, 308] width 31 height 31
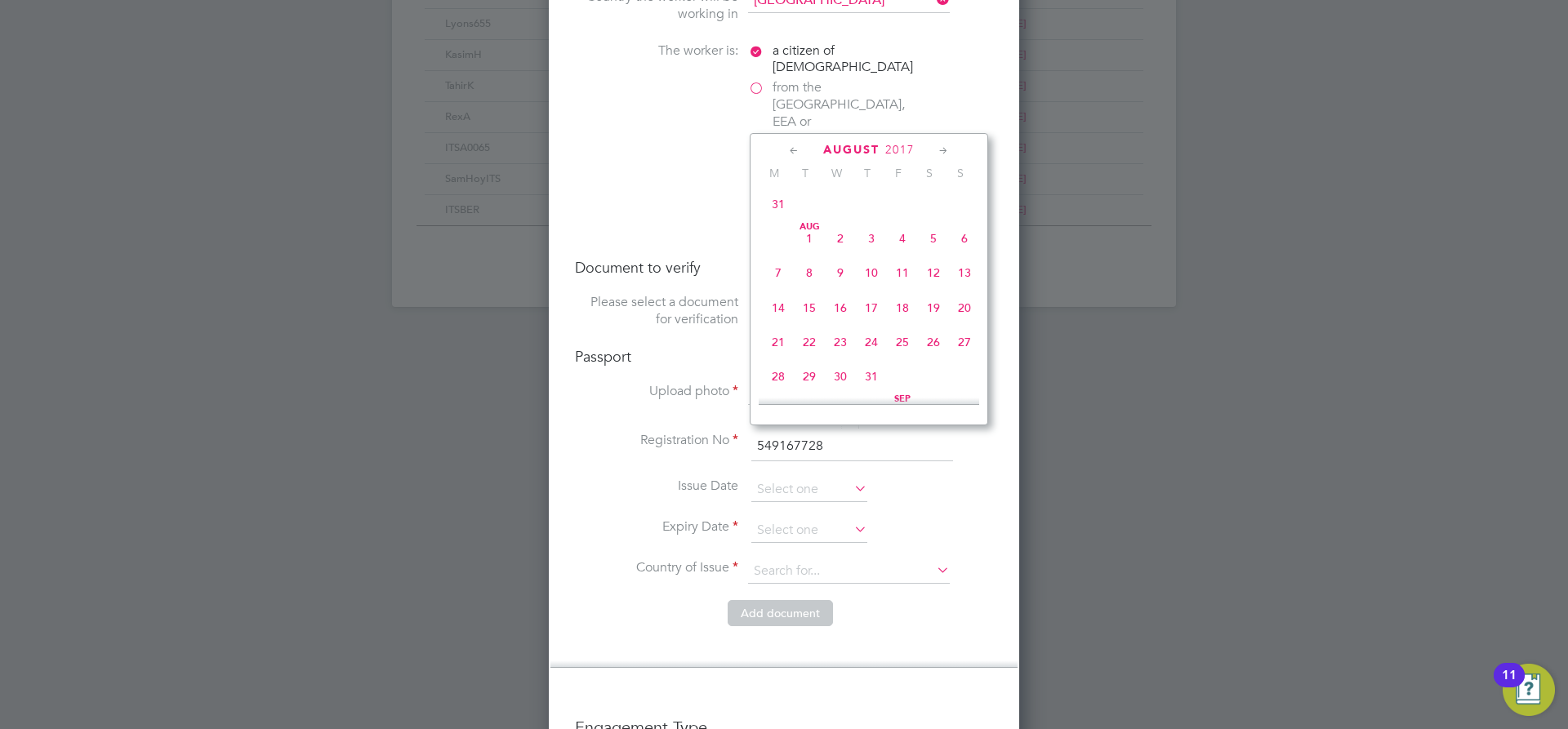
click at [790, 149] on icon at bounding box center [794, 151] width 15 height 18
click at [966, 347] on span "30" at bounding box center [964, 344] width 31 height 31
type input "30 Jul 2017"
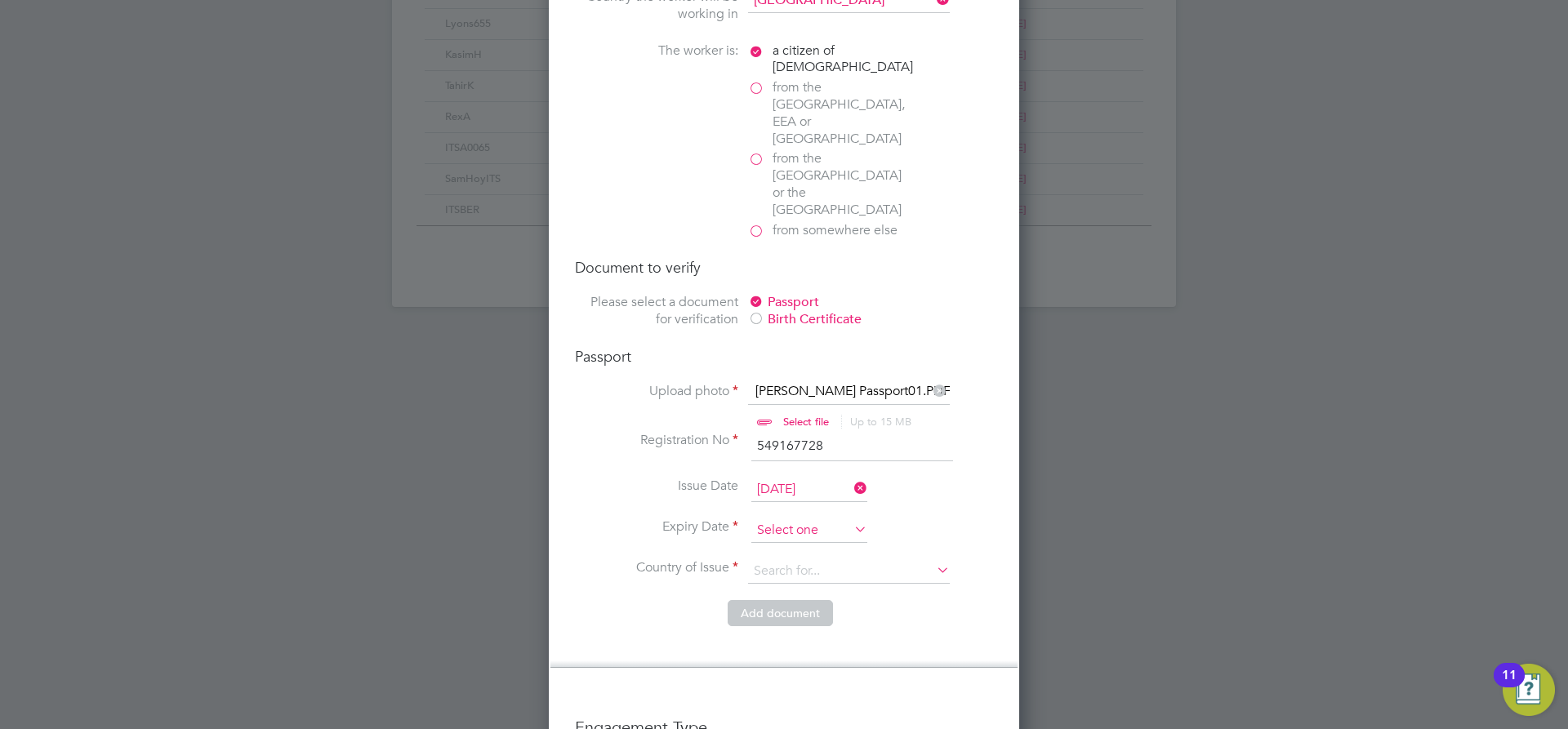
click at [803, 518] on input at bounding box center [810, 531] width 116 height 25
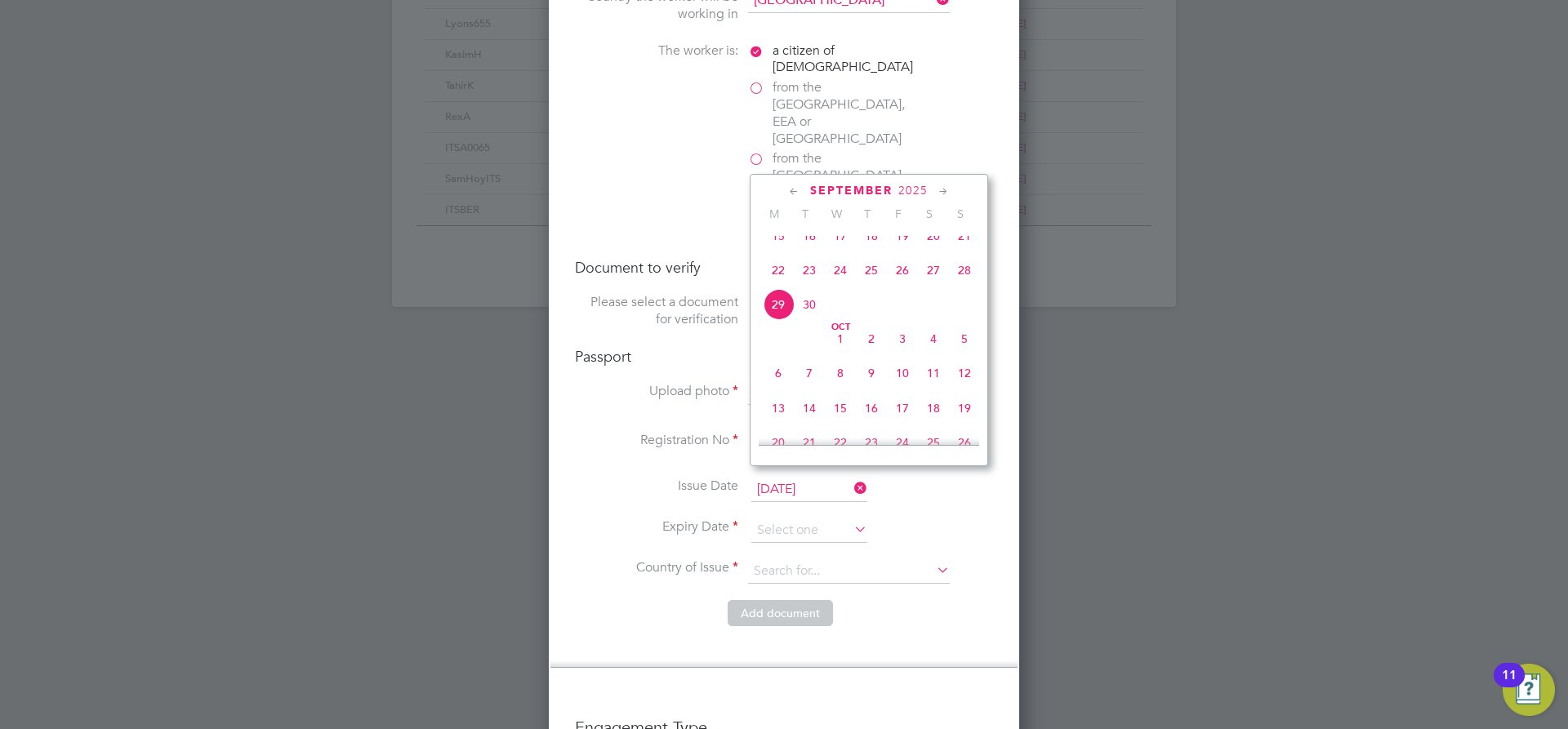
click at [936, 192] on icon at bounding box center [943, 192] width 15 height 18
click at [941, 192] on icon at bounding box center [943, 192] width 15 height 18
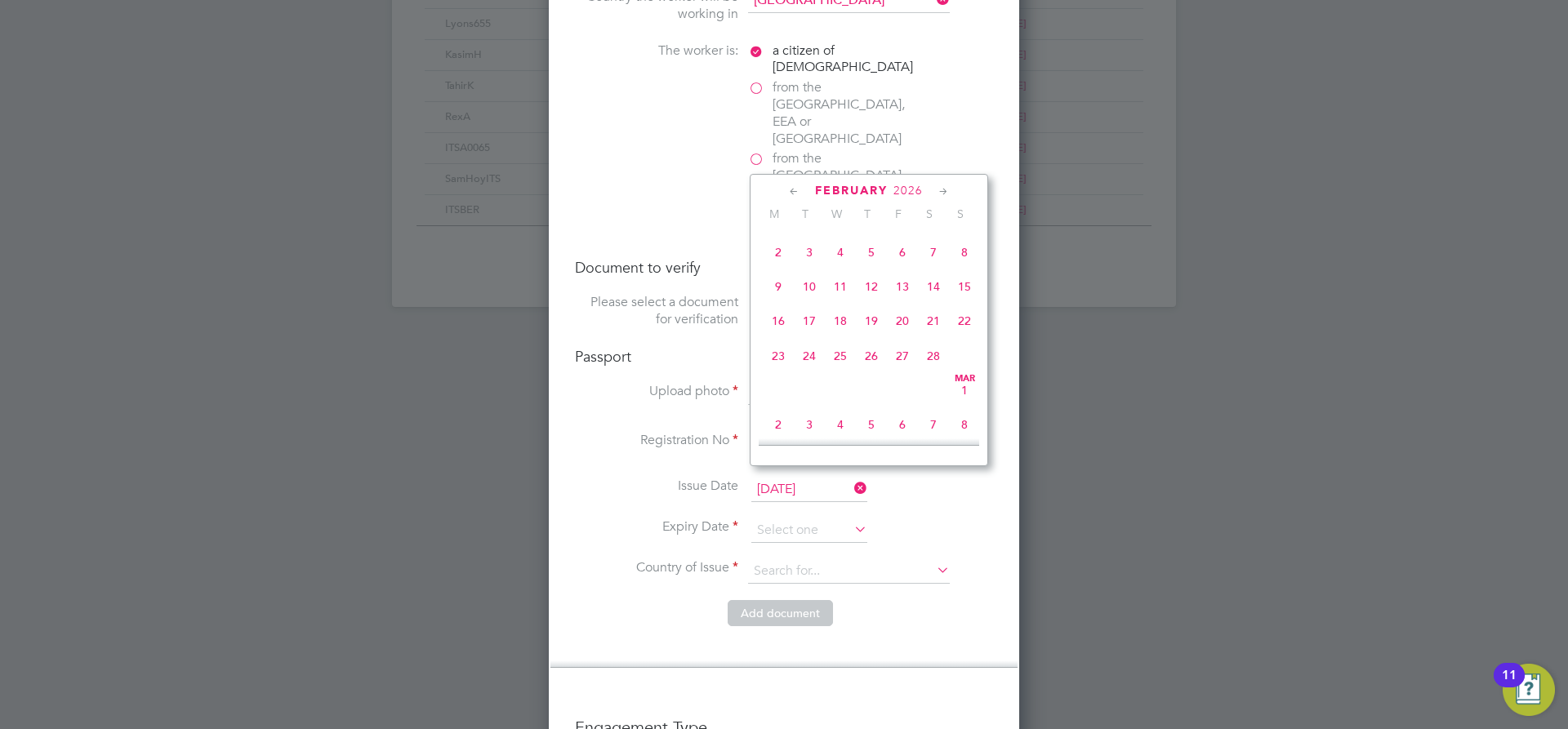
click at [941, 192] on icon at bounding box center [943, 192] width 15 height 18
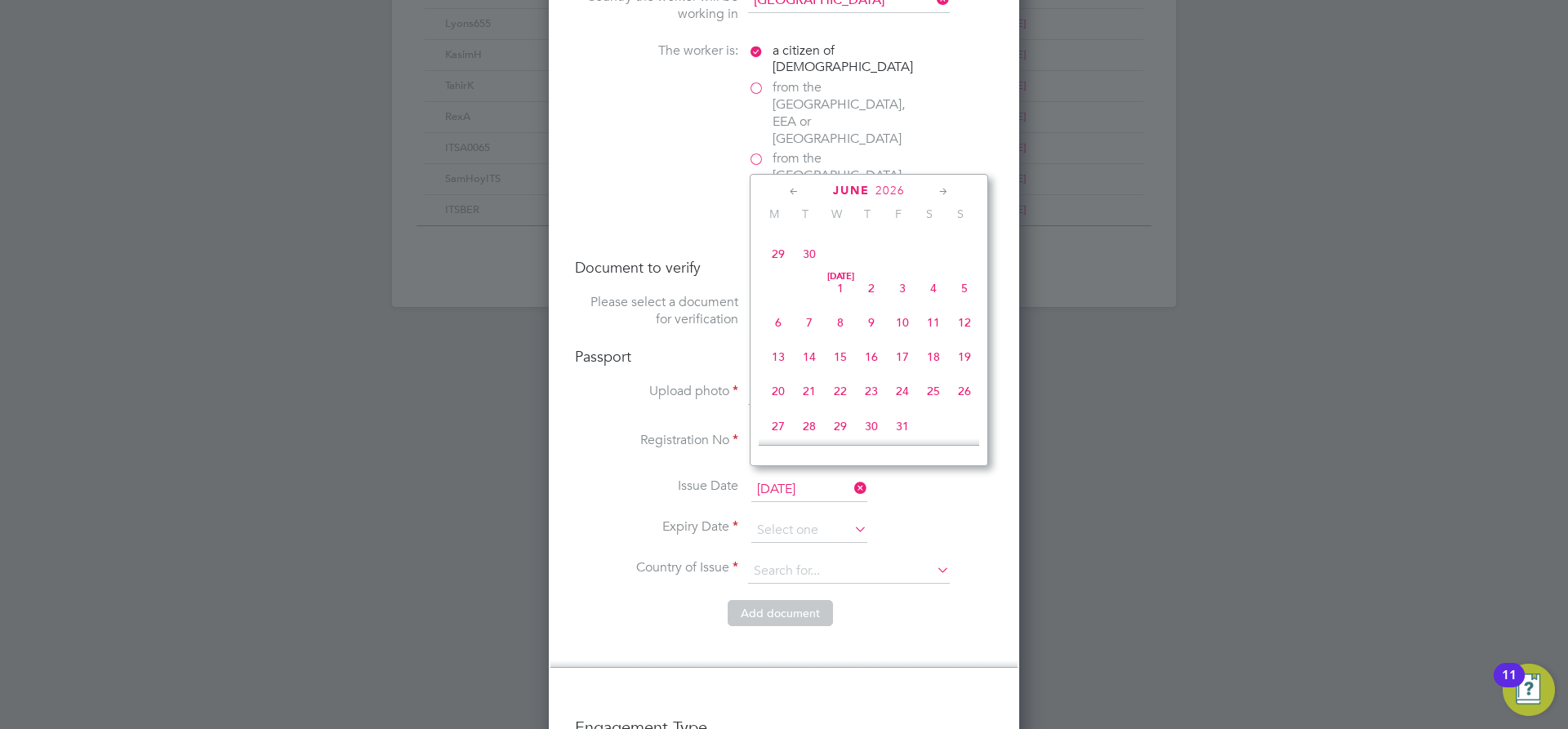
click at [941, 192] on icon at bounding box center [943, 192] width 15 height 18
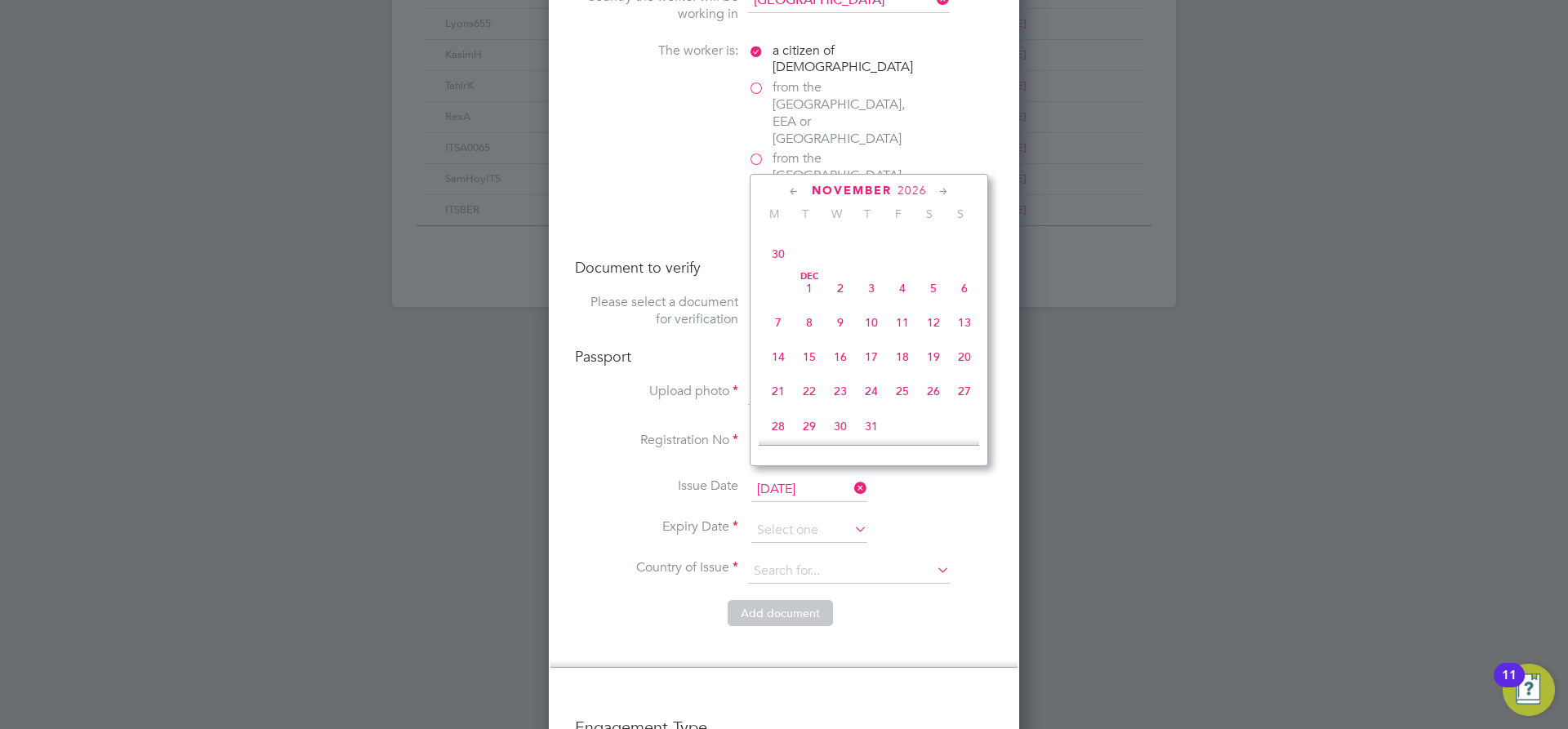
click at [941, 192] on icon at bounding box center [943, 192] width 15 height 18
click at [942, 191] on icon at bounding box center [943, 192] width 15 height 18
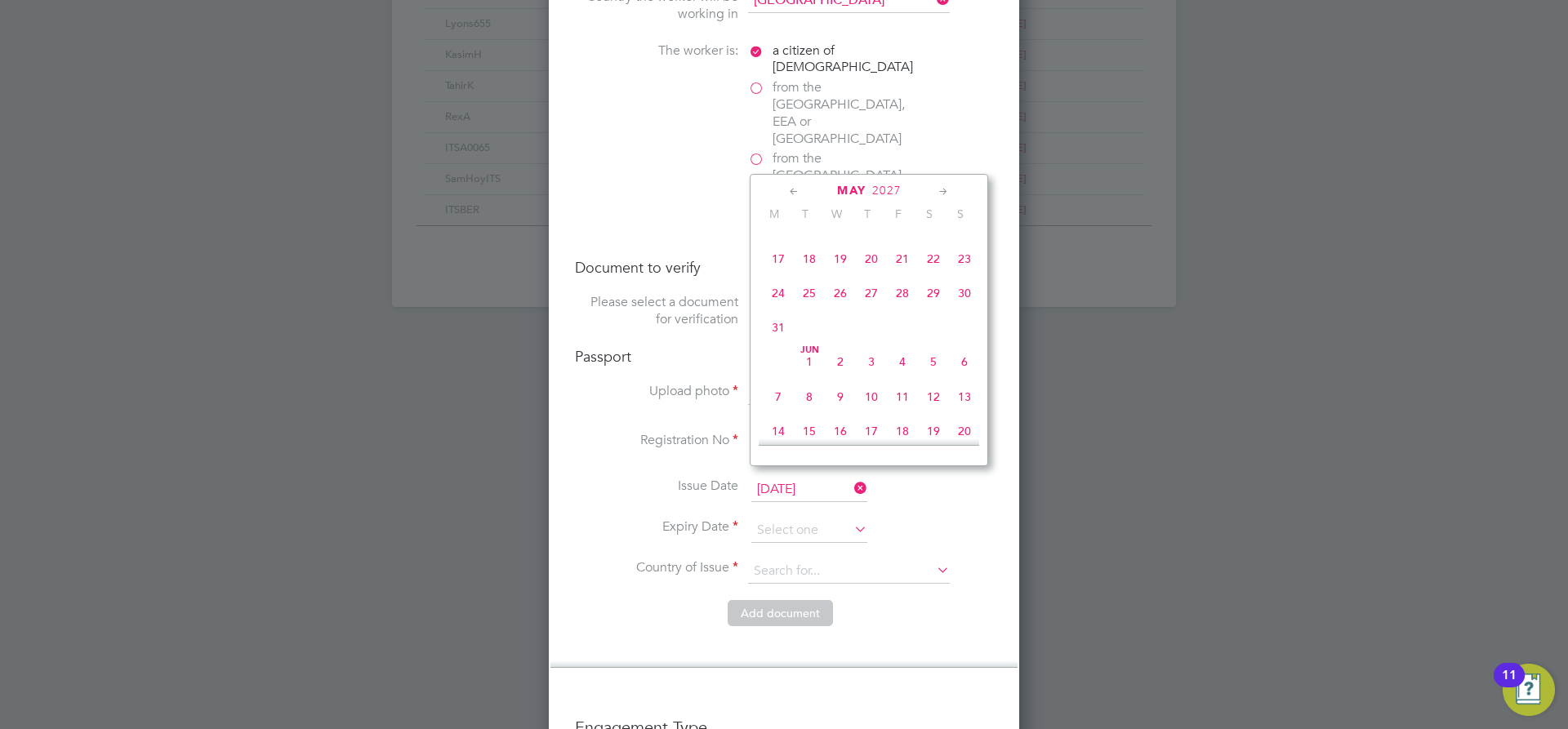
click at [942, 191] on icon at bounding box center [943, 192] width 15 height 18
click at [903, 333] on span "30" at bounding box center [902, 316] width 31 height 31
type input "30 Jul 2027"
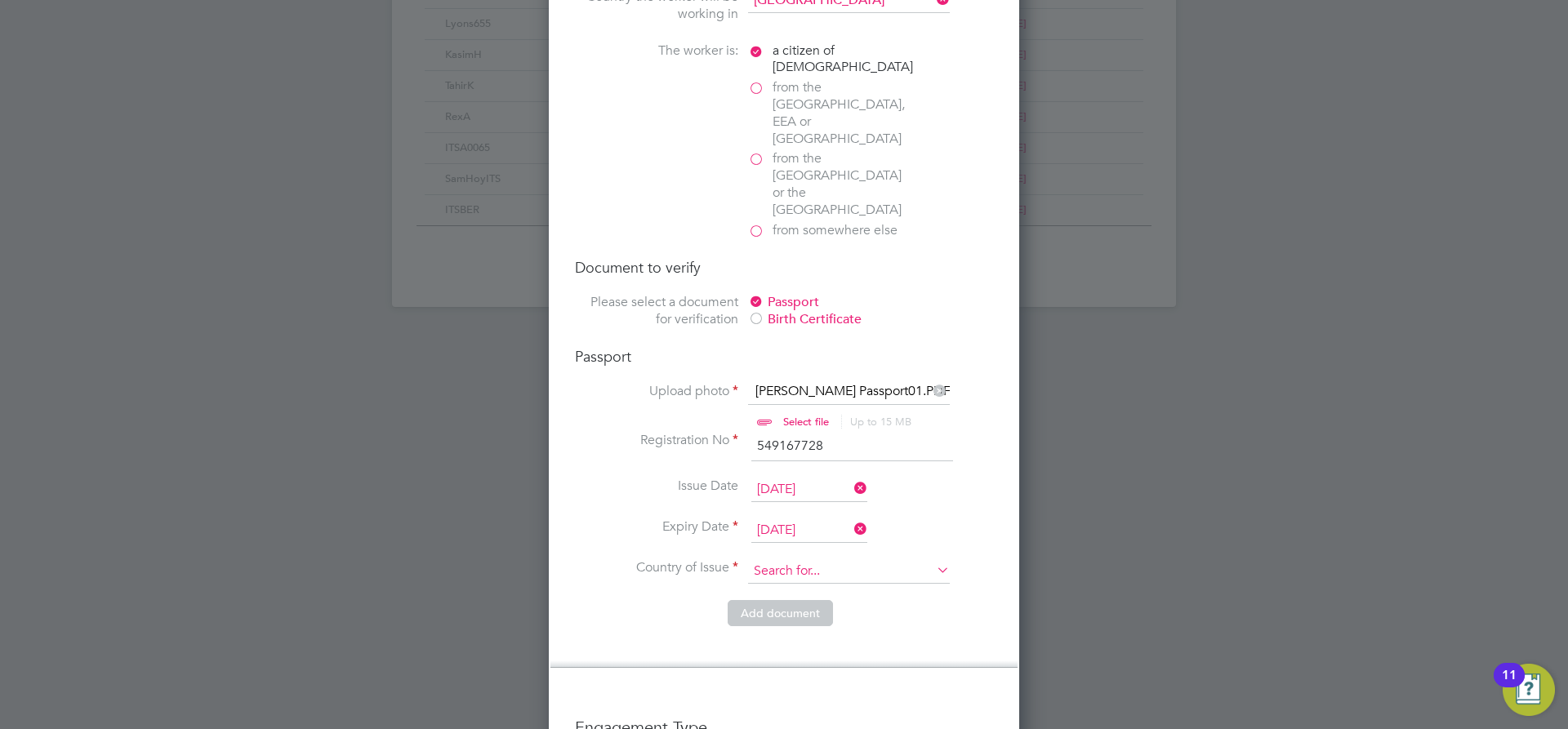
click at [800, 559] on input at bounding box center [849, 572] width 202 height 25
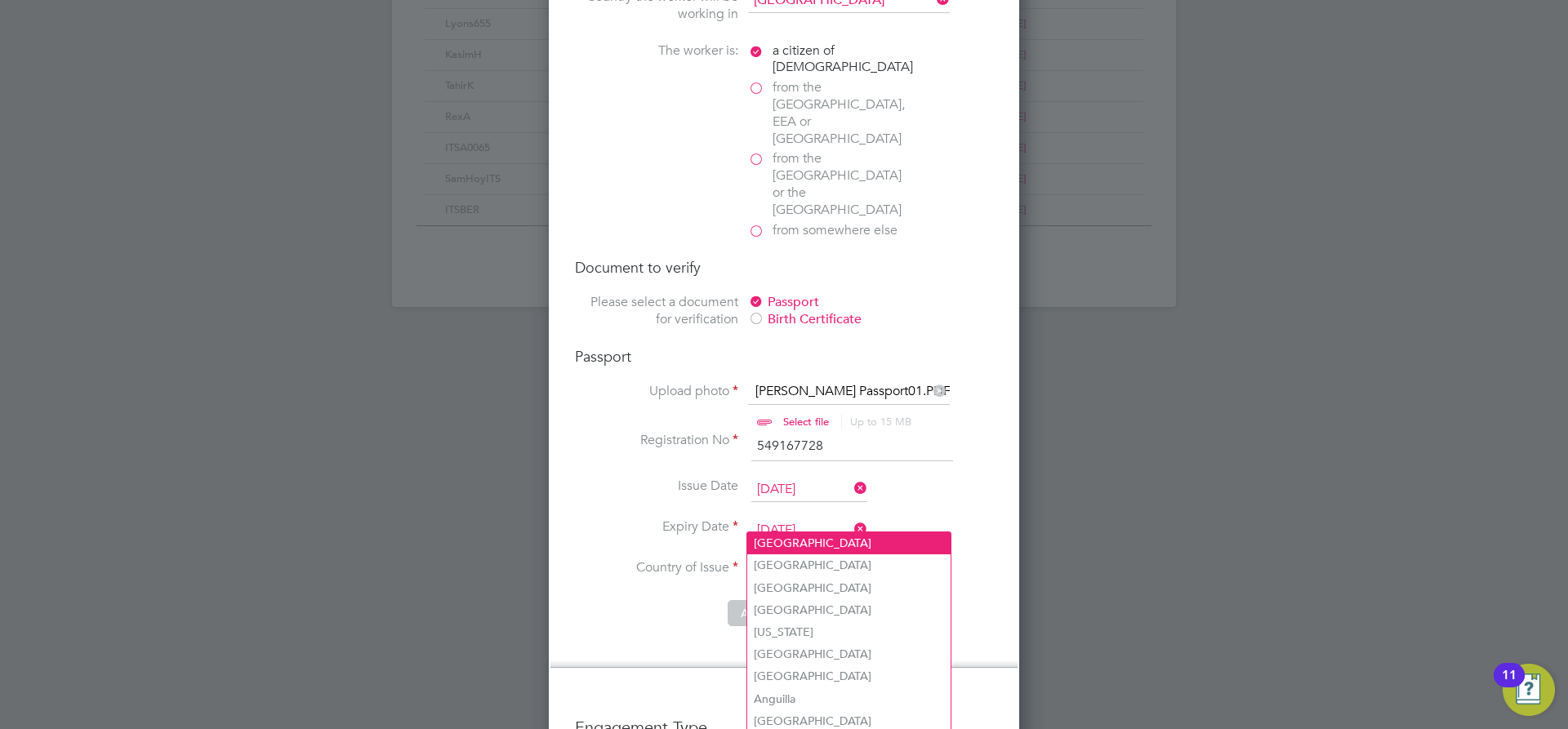
type input "United Kingdom"
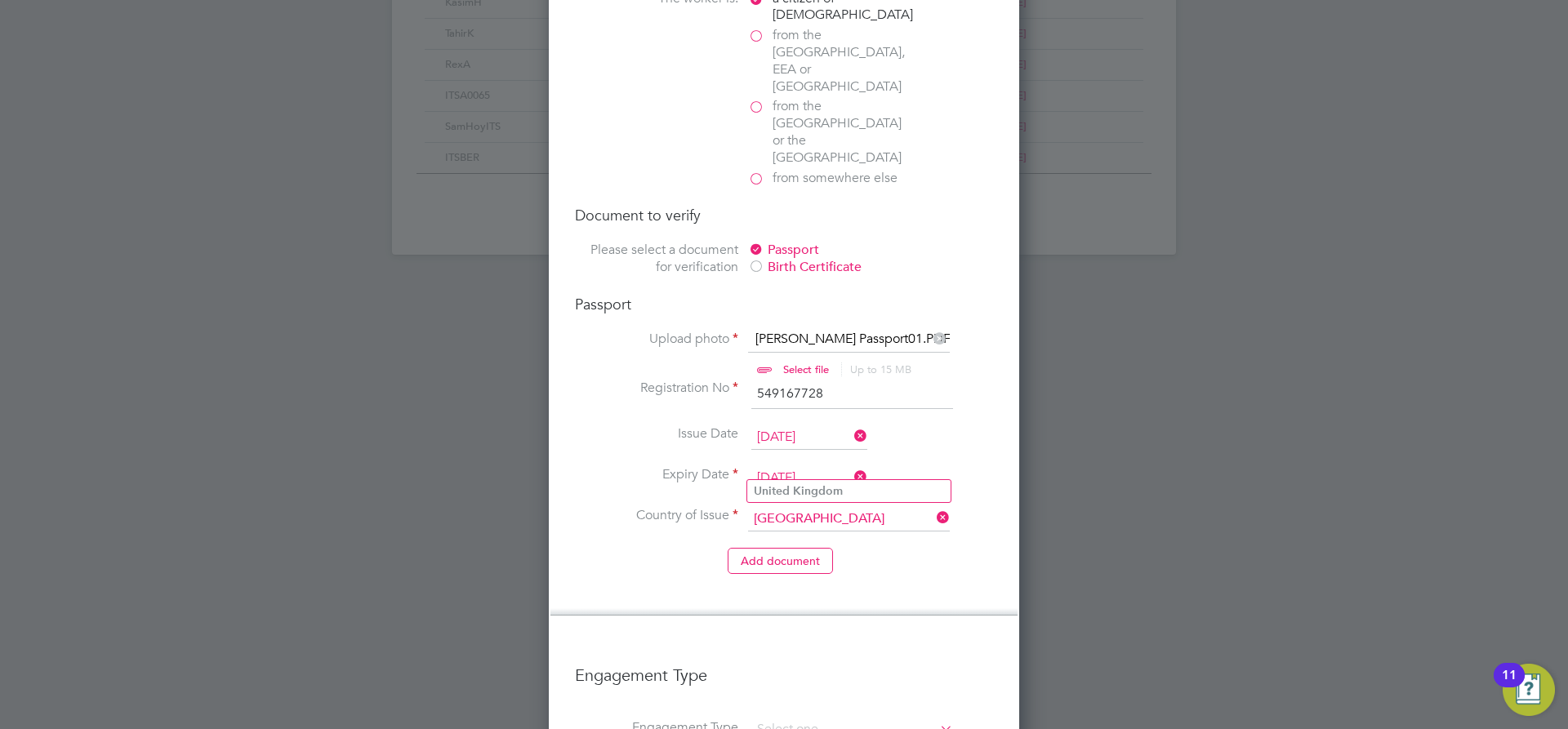
scroll to position [1167, 0]
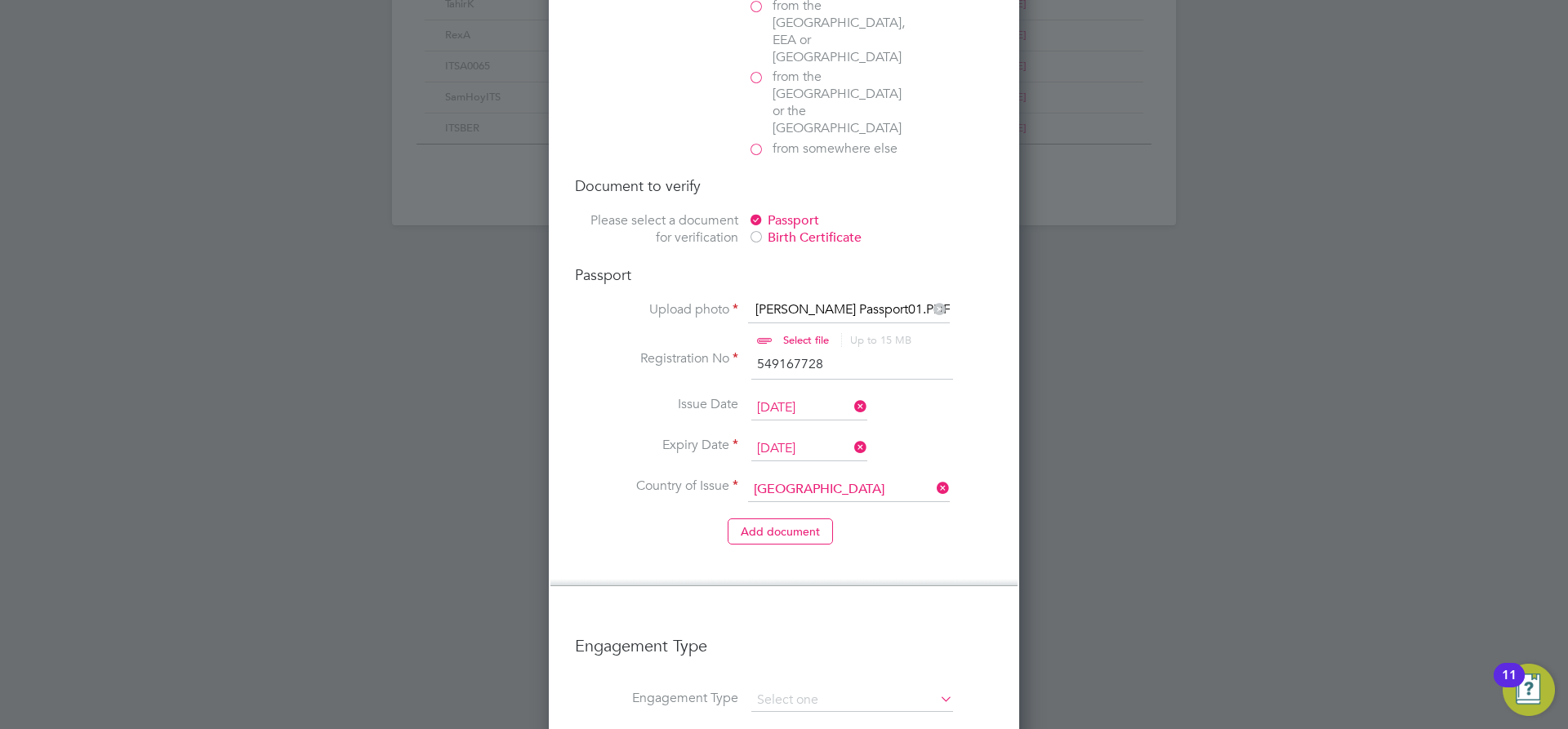
click at [814, 462] on b "Kingdom" at bounding box center [817, 461] width 50 height 14
click at [812, 518] on button "Add document" at bounding box center [780, 531] width 106 height 26
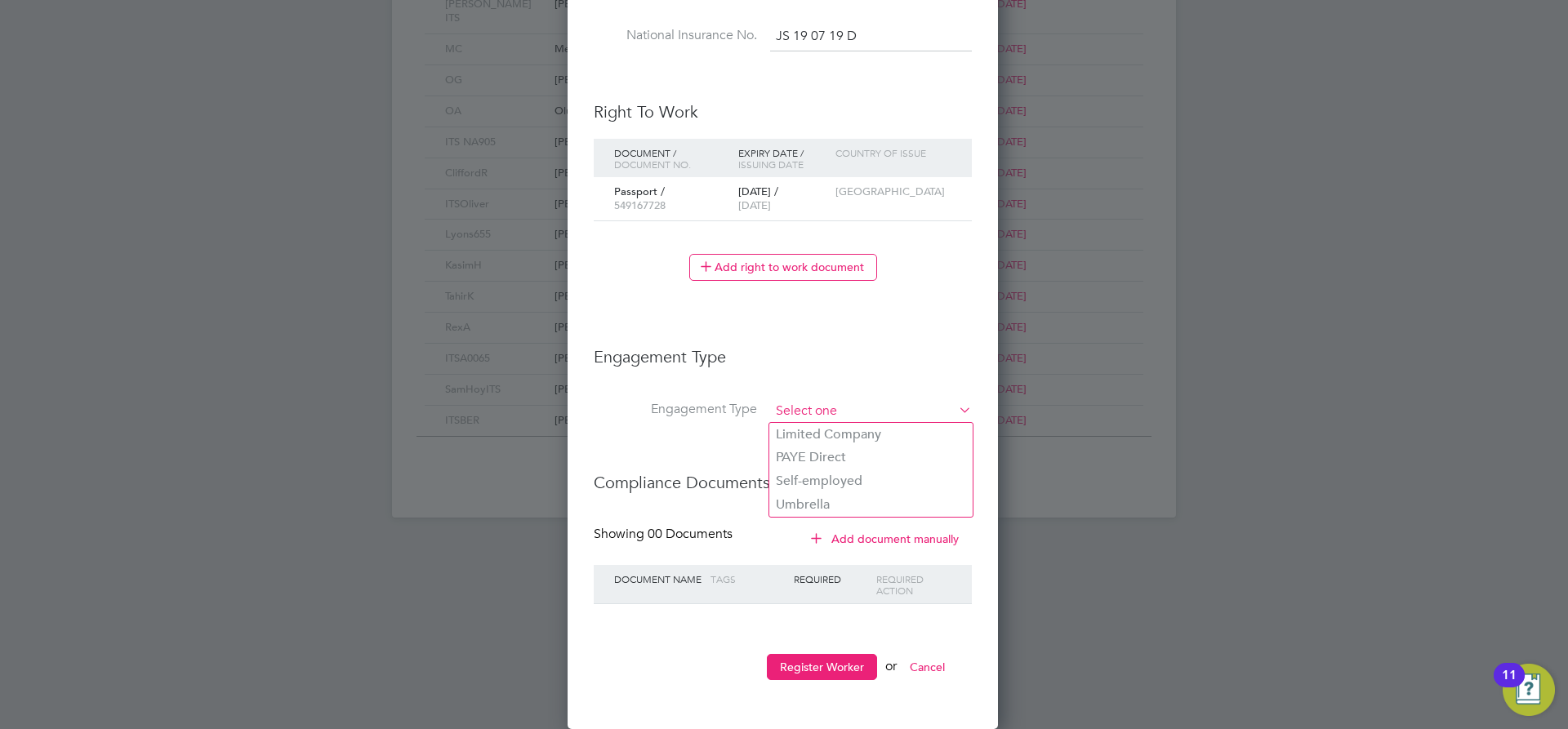
click at [807, 410] on input at bounding box center [871, 412] width 202 height 23
click at [813, 432] on li "Limited Company" at bounding box center [870, 435] width 203 height 24
type input "Limited Company"
click at [838, 408] on input at bounding box center [871, 412] width 202 height 23
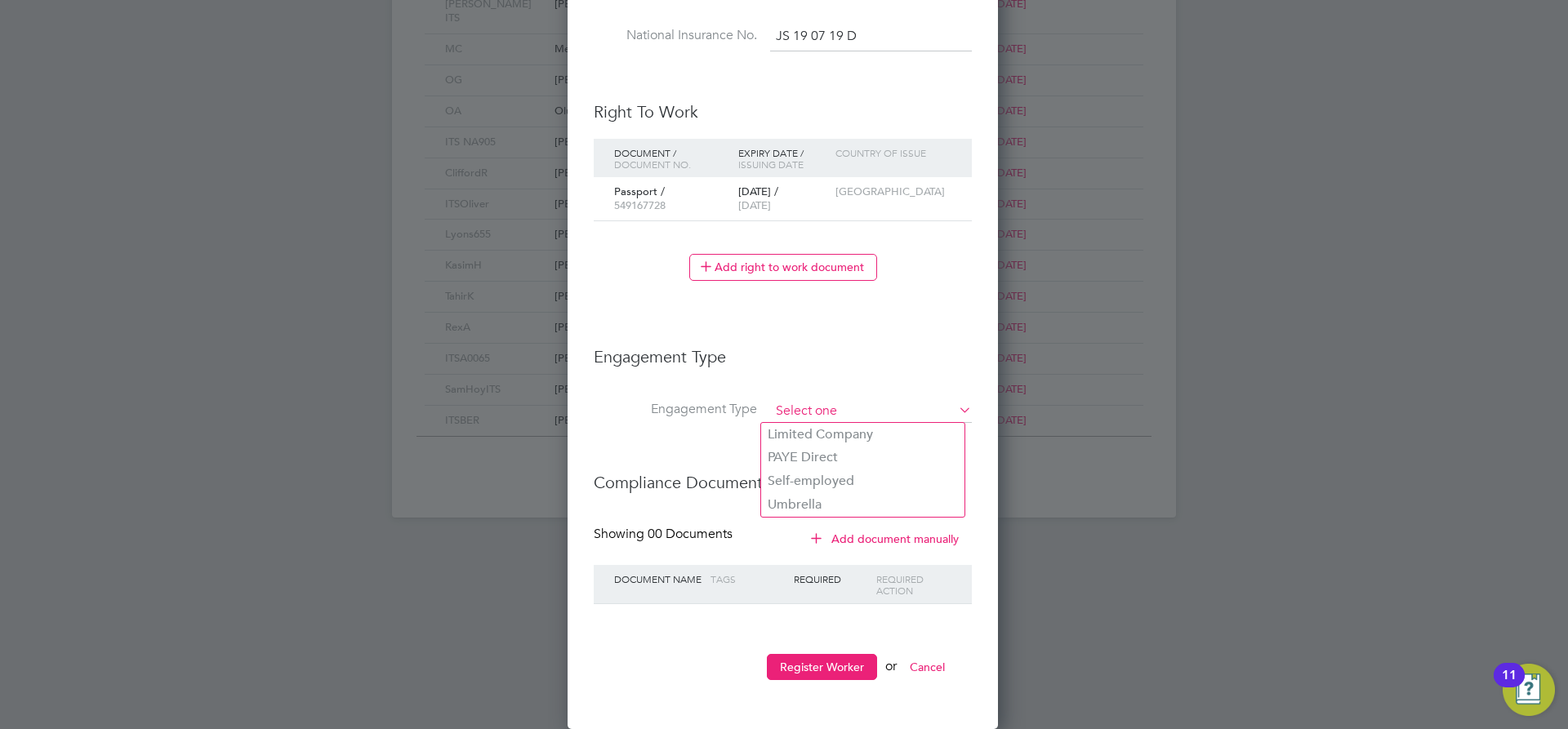
scroll to position [1543, 432]
click at [821, 435] on li "Limited Company" at bounding box center [862, 435] width 203 height 24
type input "Limited Company"
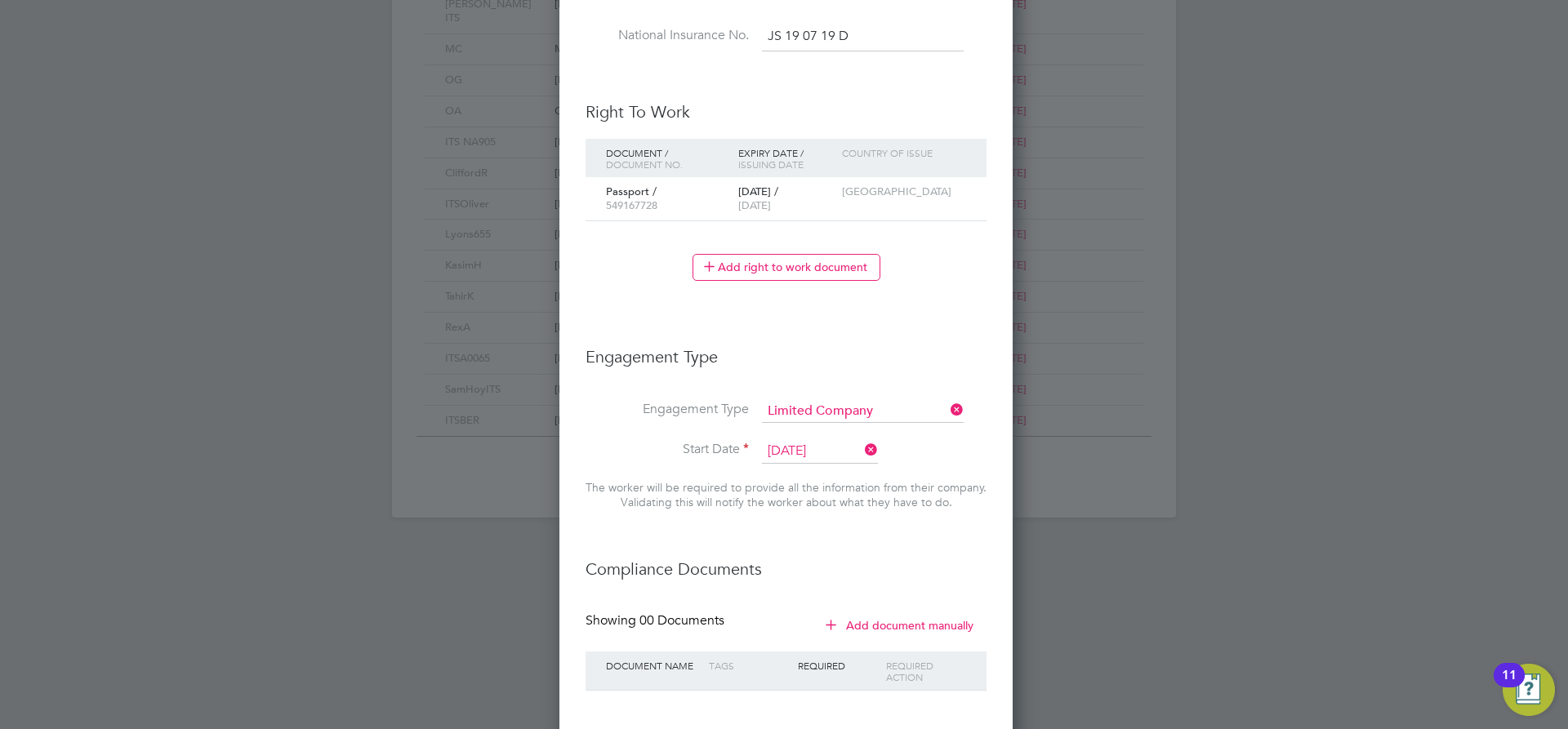
click at [798, 454] on input "29 Sep 2025" at bounding box center [820, 452] width 116 height 25
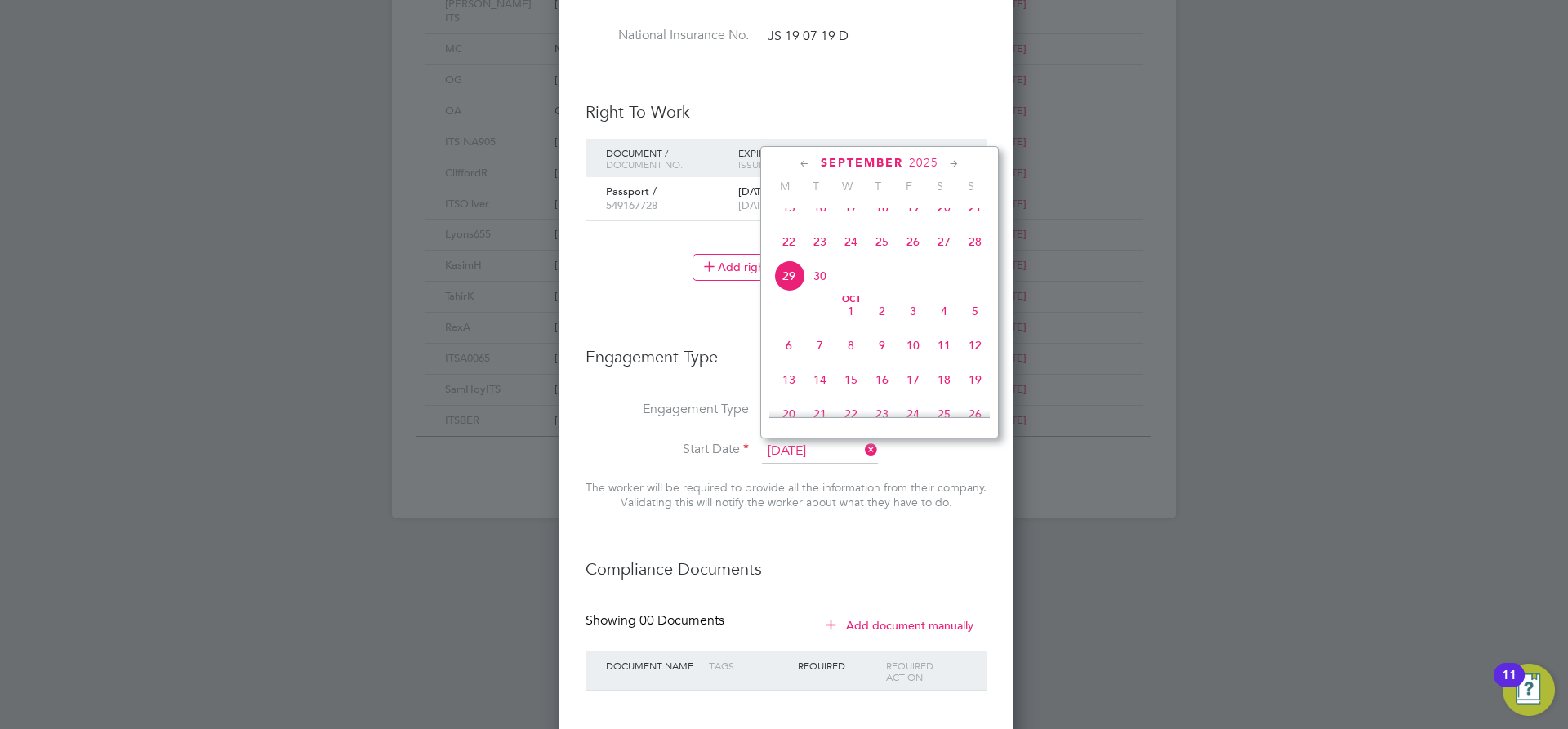
click at [813, 285] on span "30" at bounding box center [819, 275] width 31 height 31
type input "30 Sep 2025"
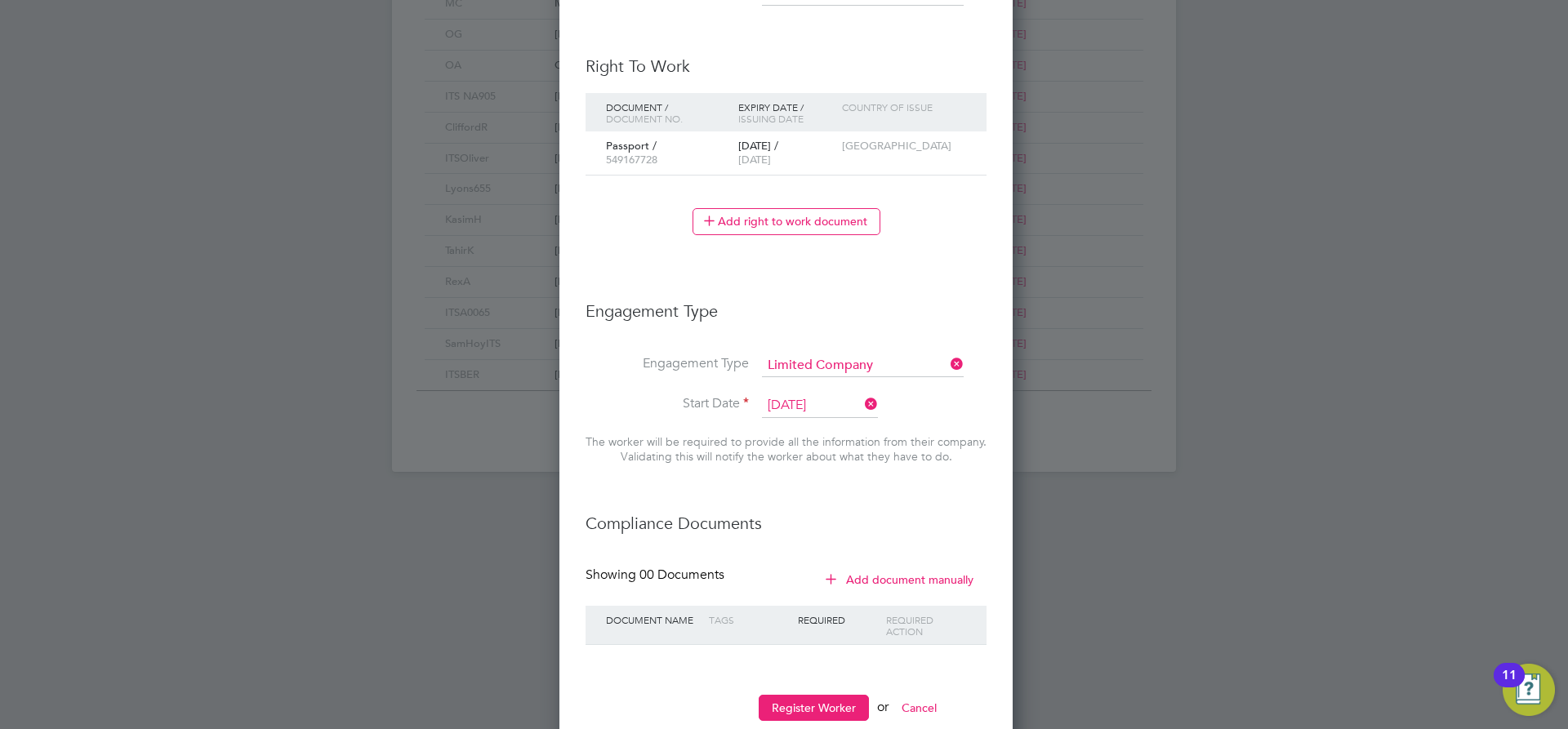
scroll to position [962, 0]
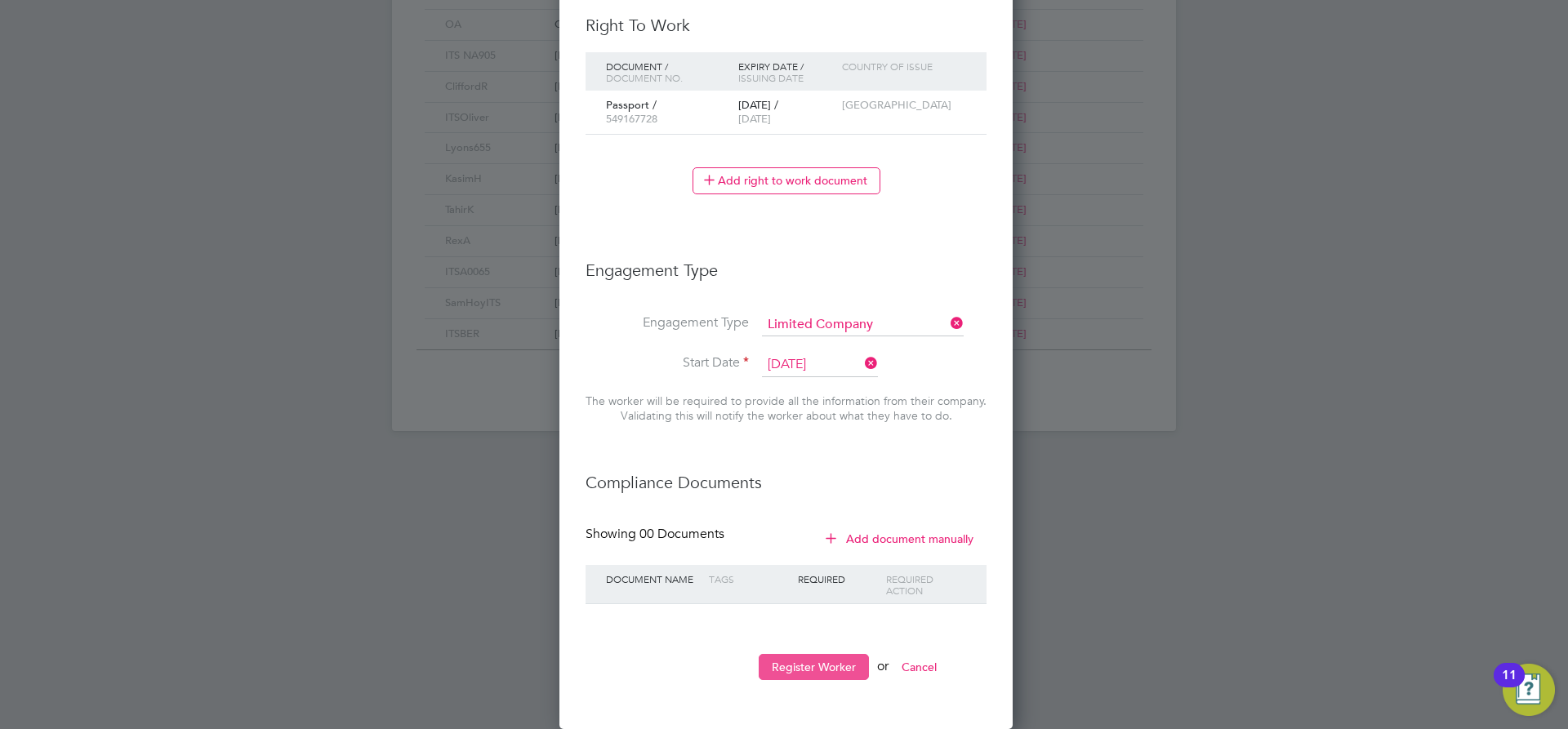
click at [833, 670] on button "Register Worker" at bounding box center [814, 667] width 111 height 26
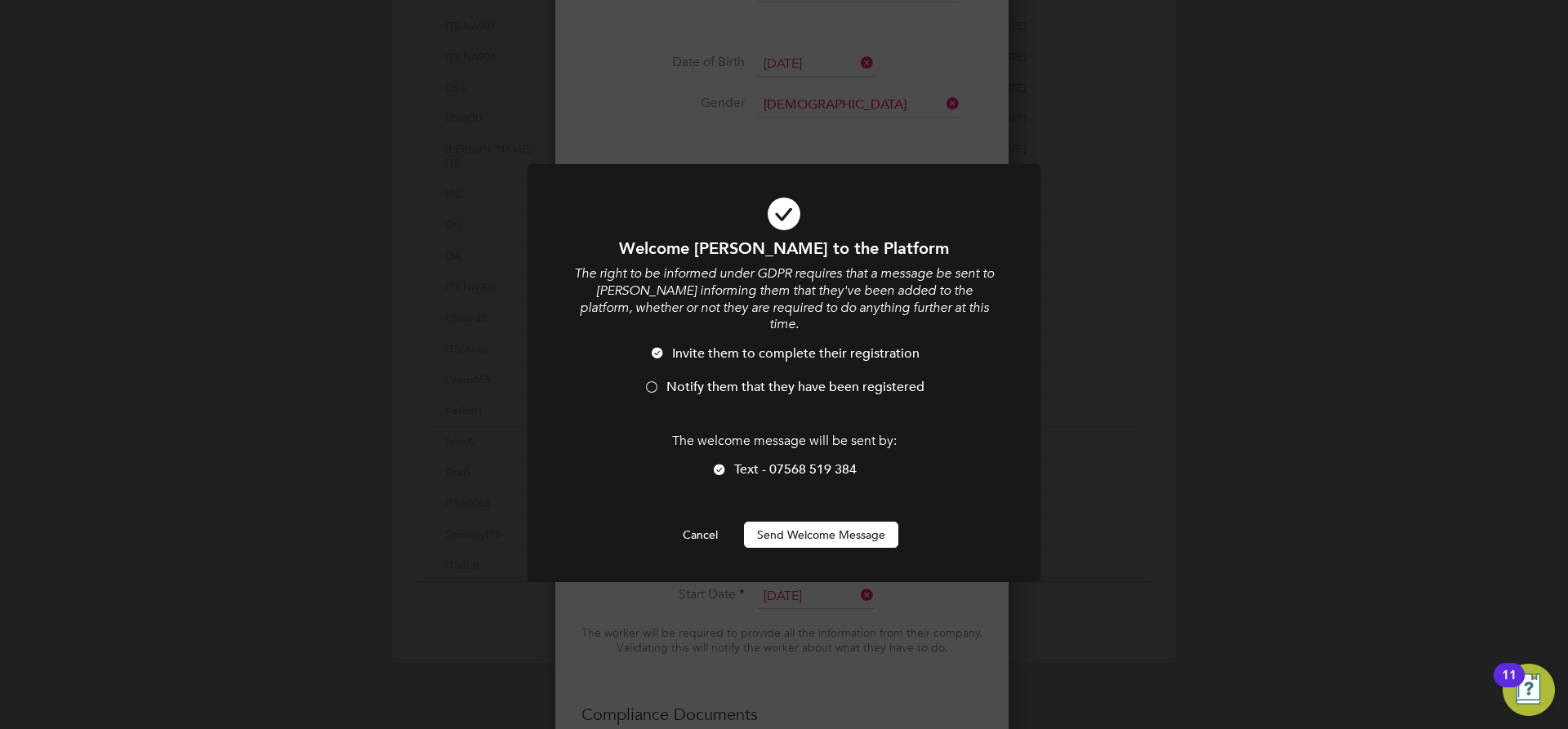
scroll to position [1630, 450]
click at [729, 379] on span "Notify them that they have been registered" at bounding box center [794, 387] width 258 height 16
click at [818, 522] on button "Send Welcome Message" at bounding box center [821, 535] width 154 height 26
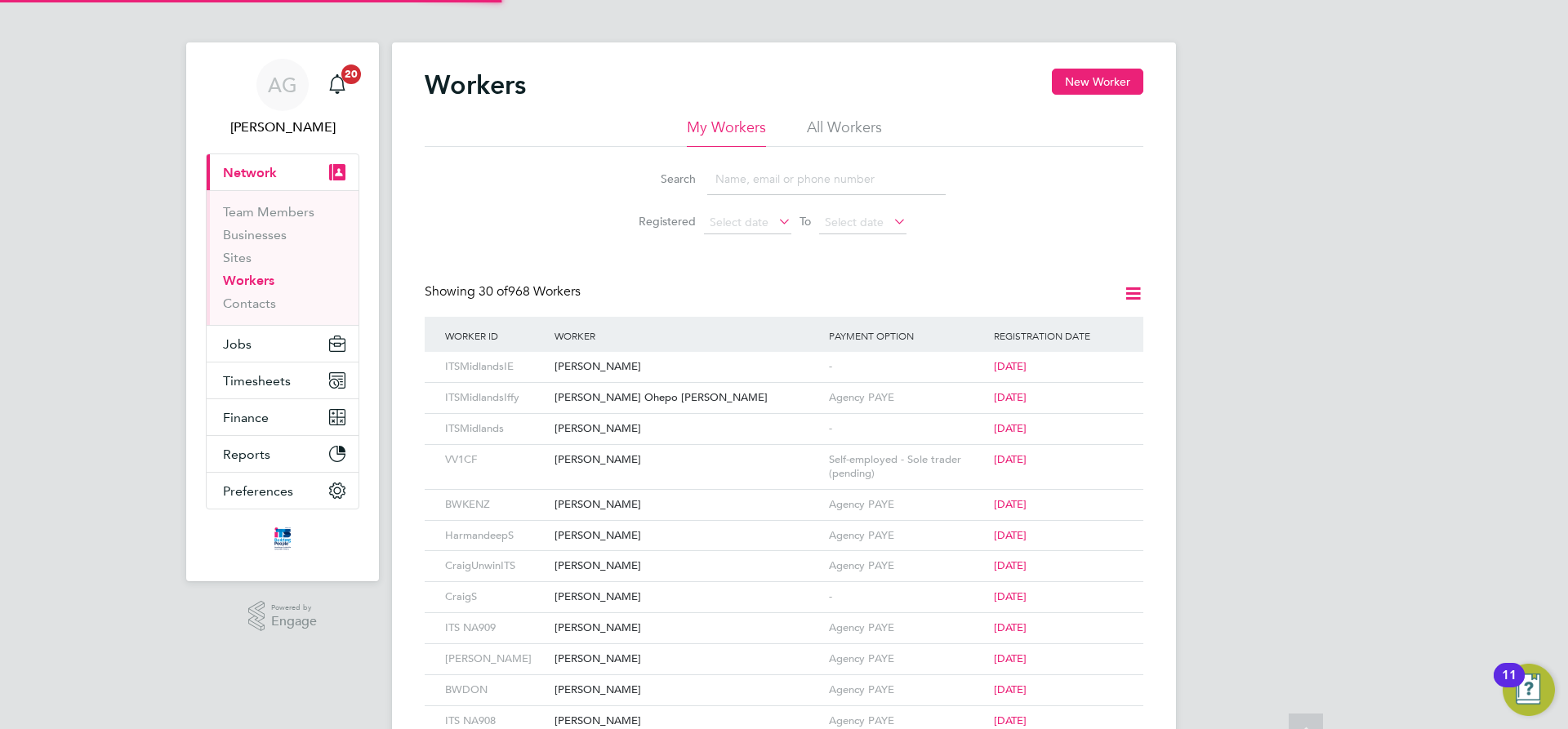
scroll to position [0, 0]
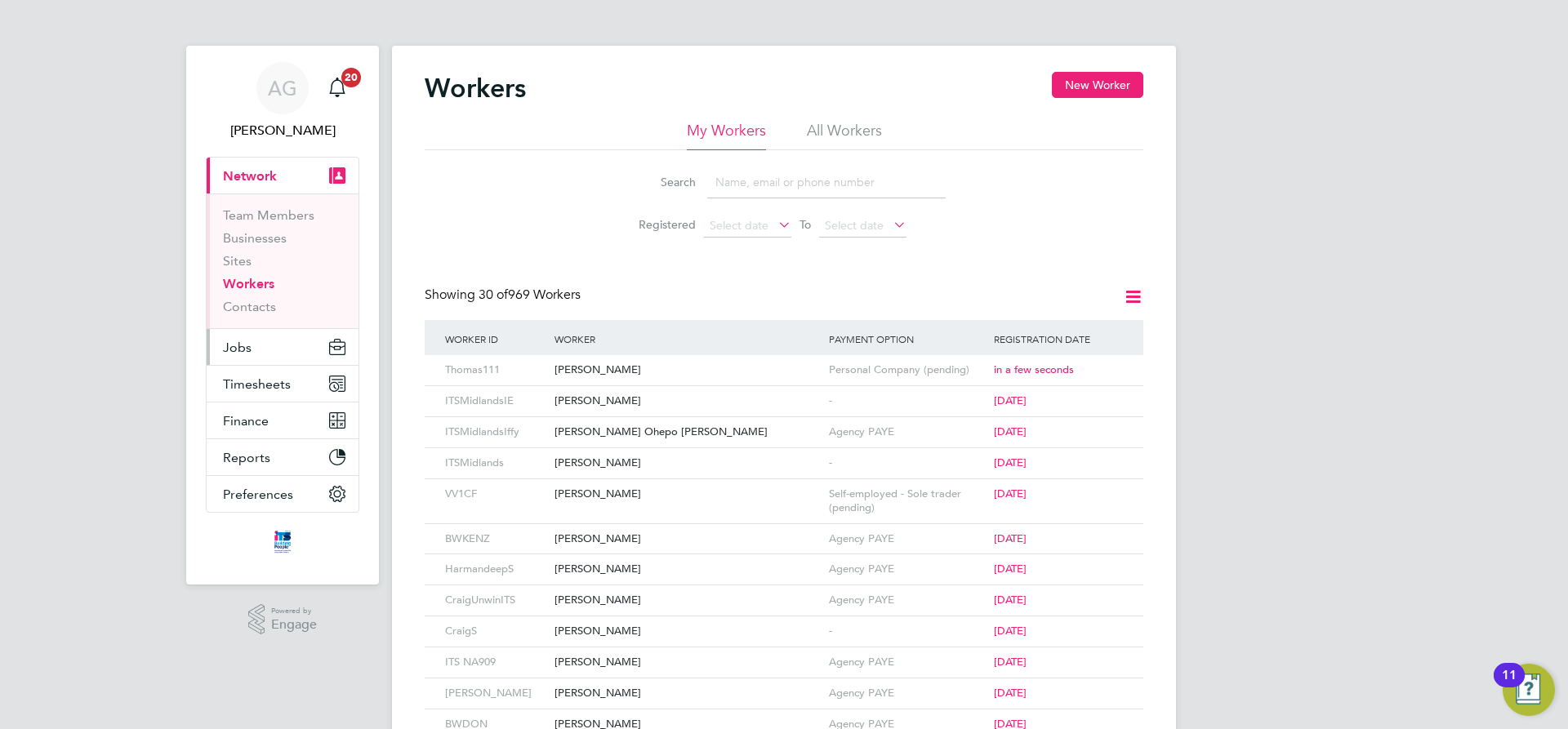
click at [243, 347] on span "Jobs" at bounding box center [237, 348] width 29 height 15
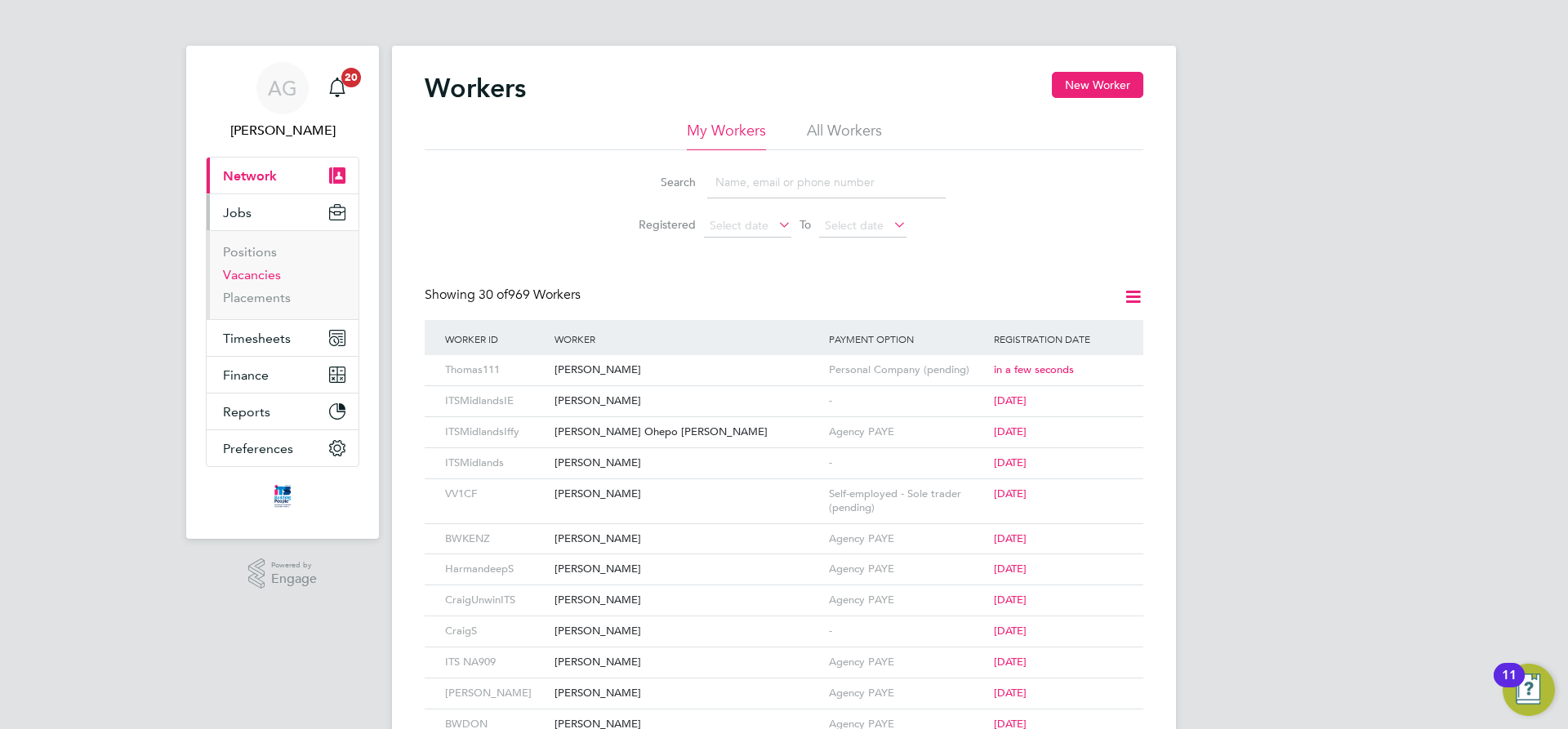
click at [245, 273] on link "Vacancies" at bounding box center [251, 274] width 58 height 15
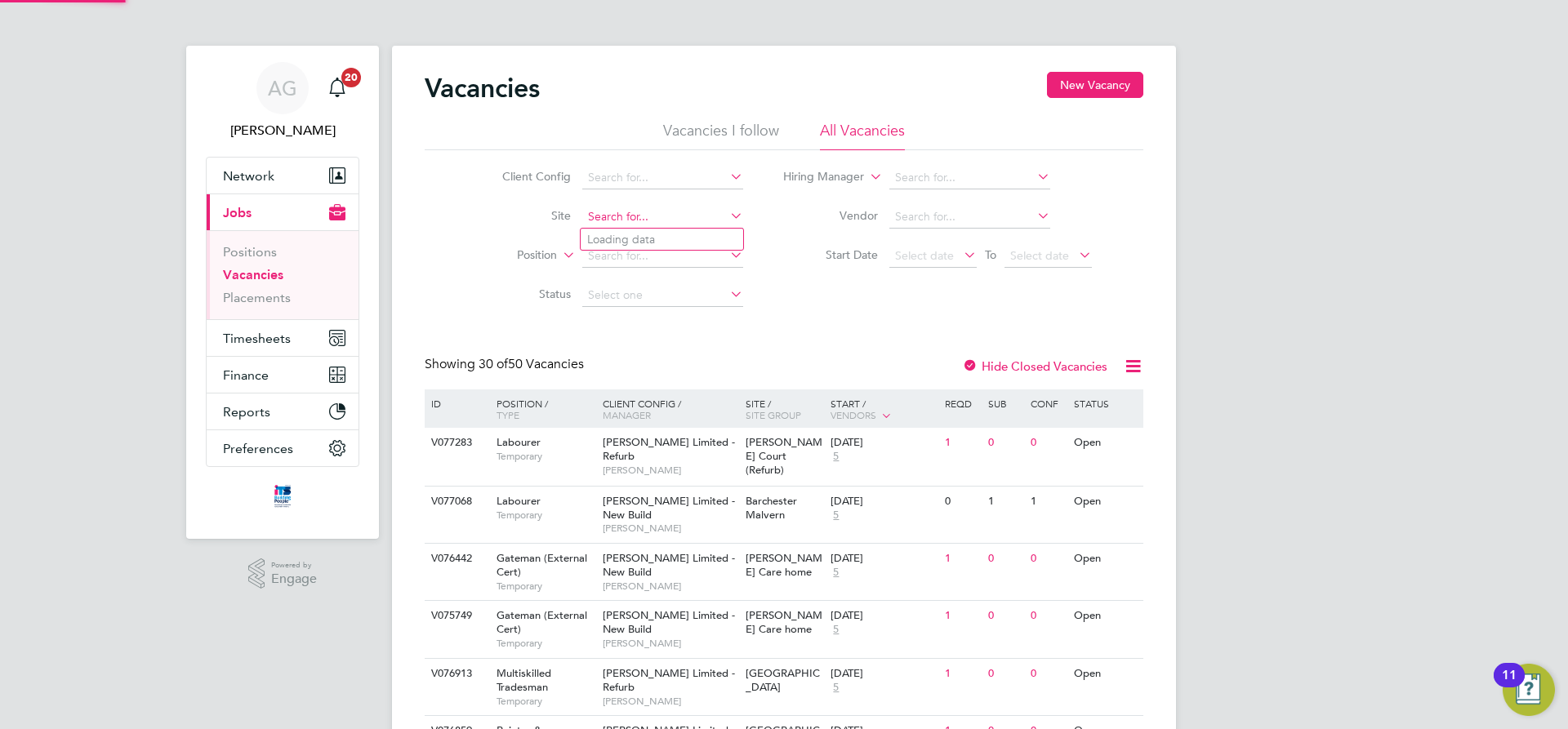
click at [620, 220] on input at bounding box center [662, 217] width 161 height 23
click at [620, 233] on li "Bath Road, Bristol" at bounding box center [674, 239] width 189 height 22
type input "Bath Road, Bristol"
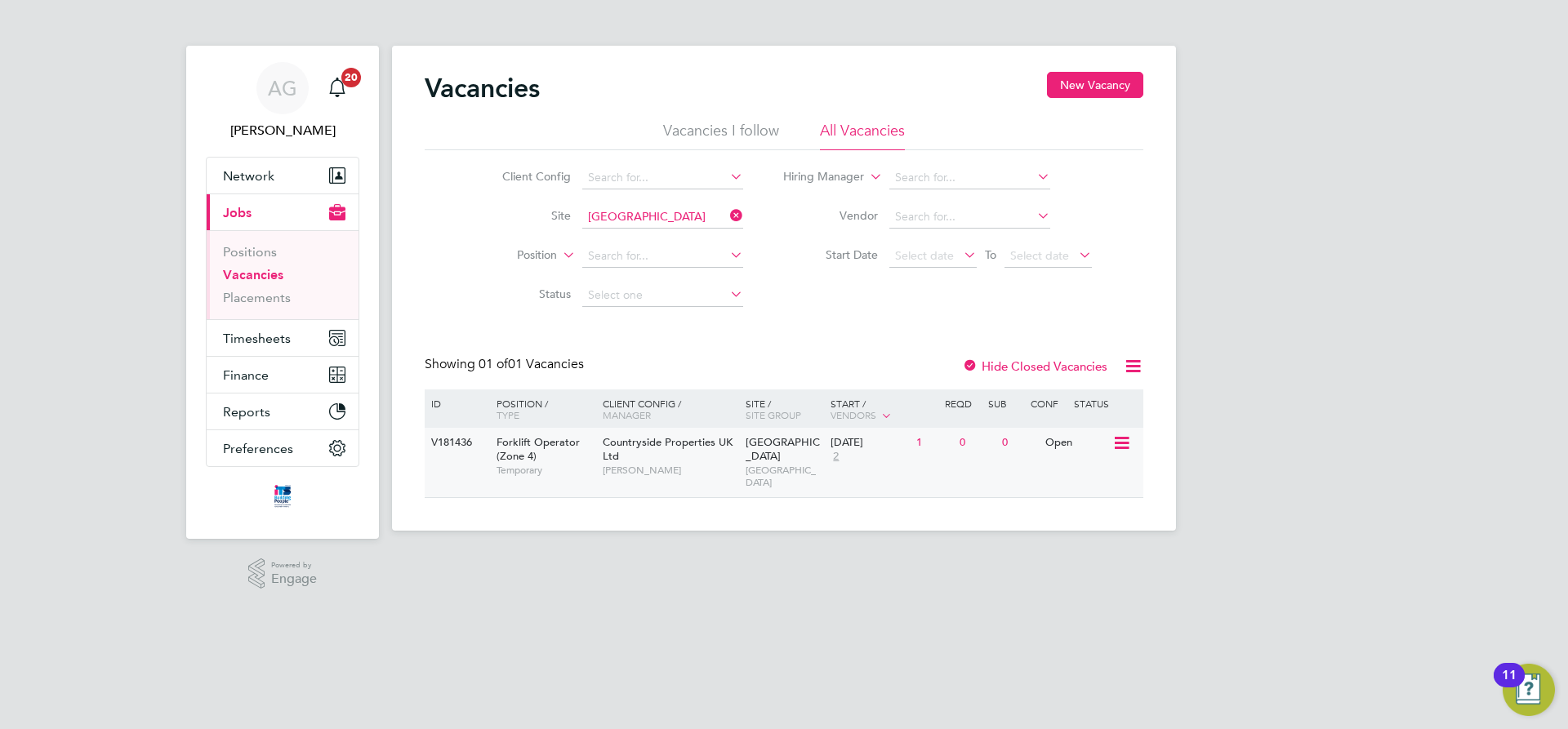
click at [1121, 445] on icon at bounding box center [1120, 443] width 16 height 20
click at [1083, 482] on li "View Details" at bounding box center [1082, 481] width 94 height 23
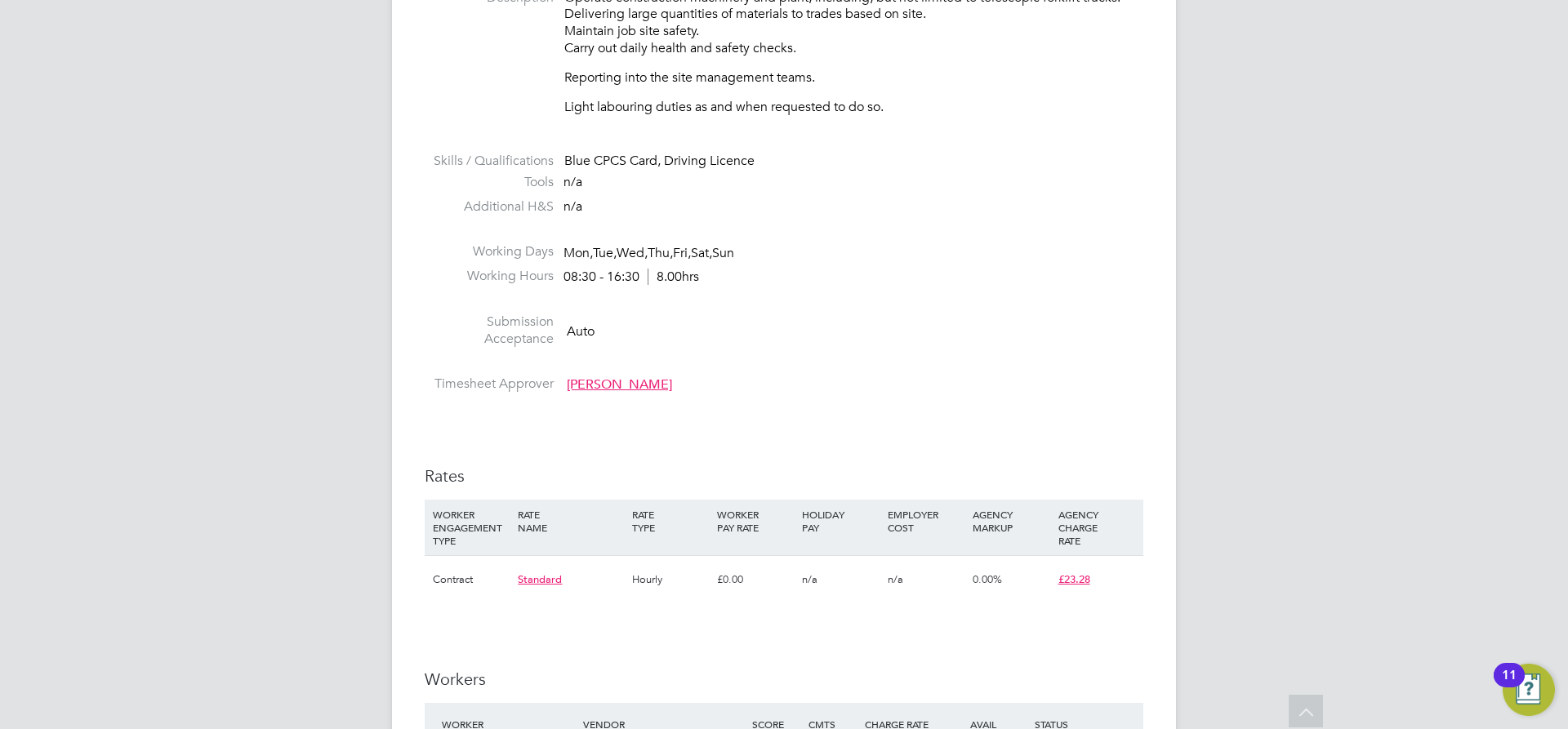
scroll to position [981, 0]
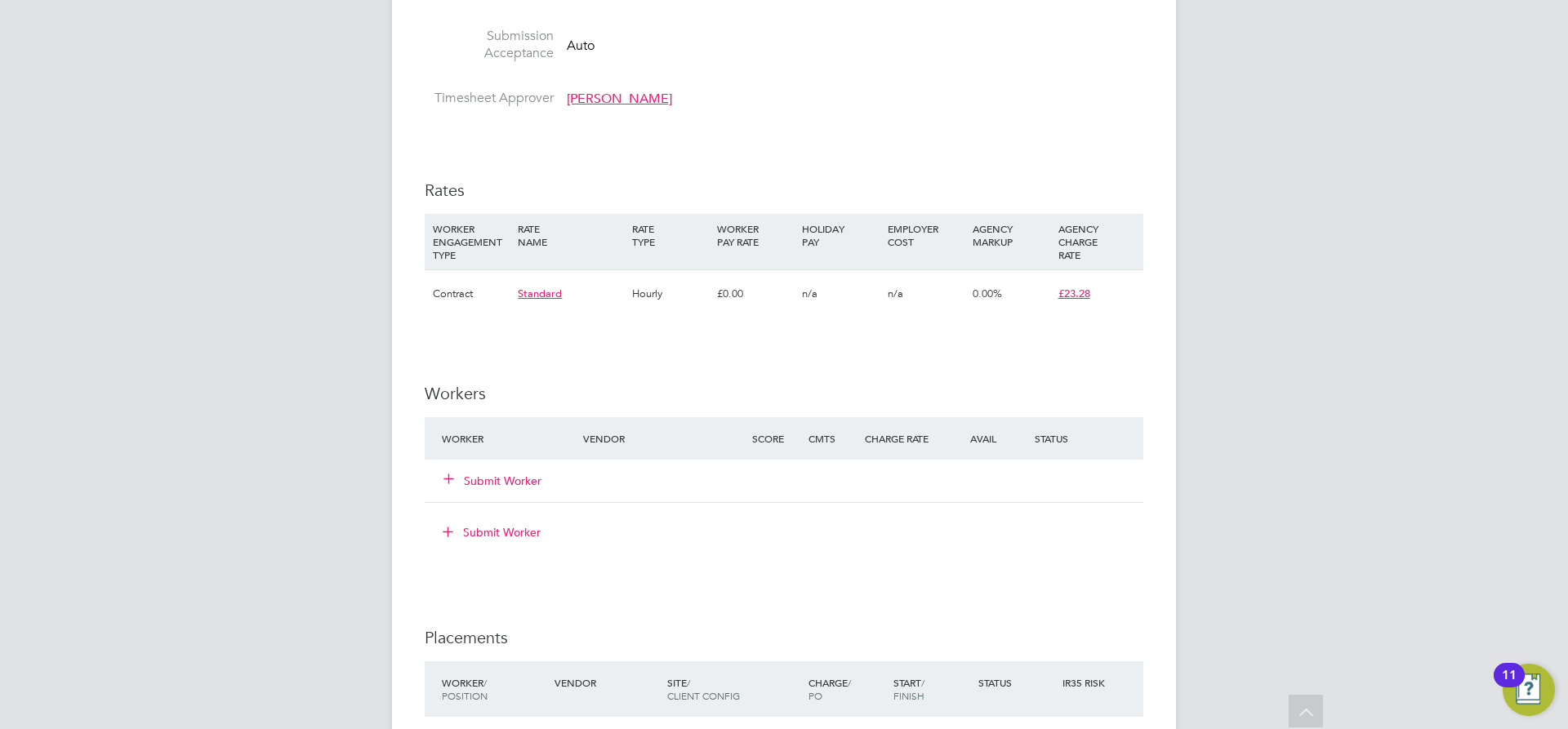
click at [514, 475] on button "Submit Worker" at bounding box center [493, 480] width 98 height 16
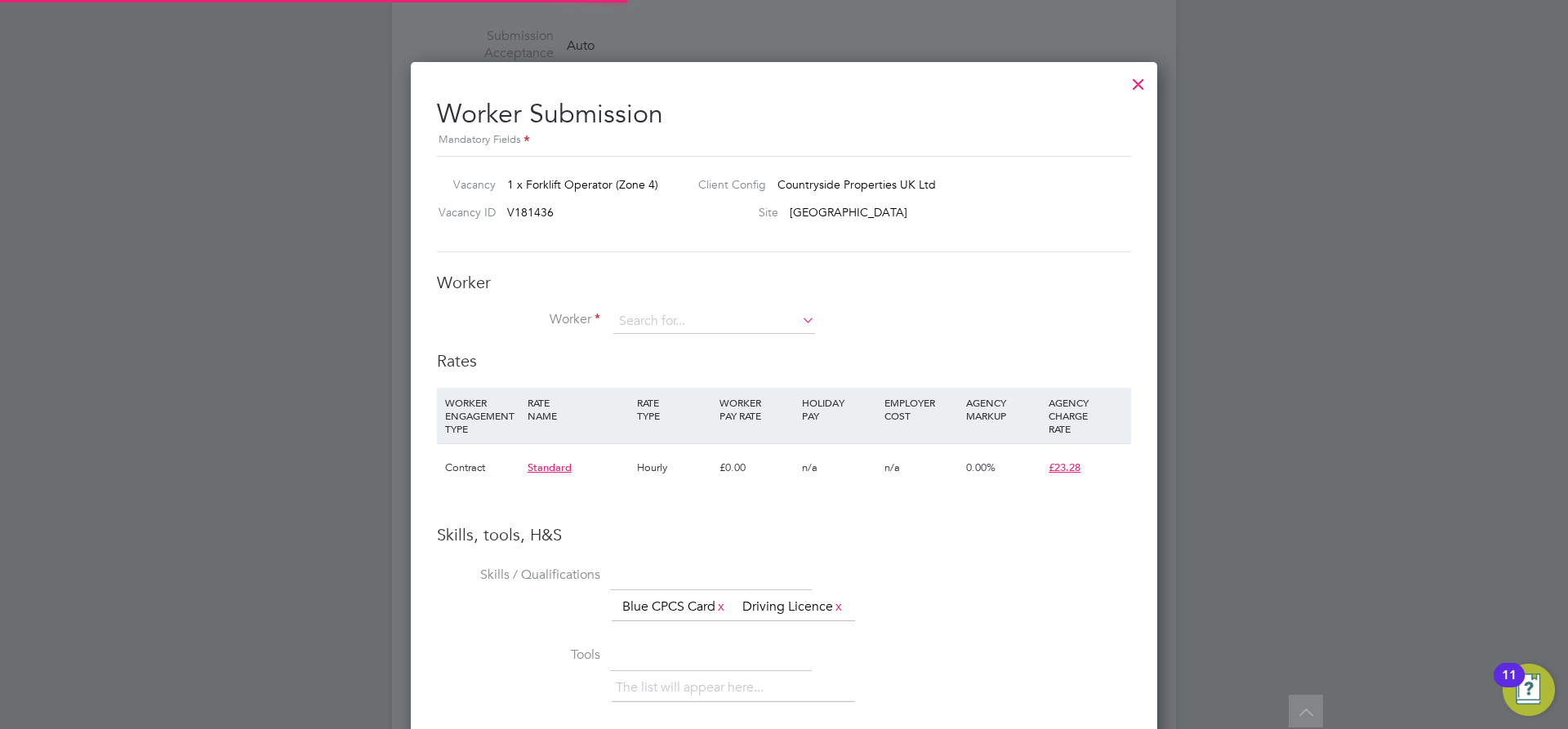
scroll to position [1058, 747]
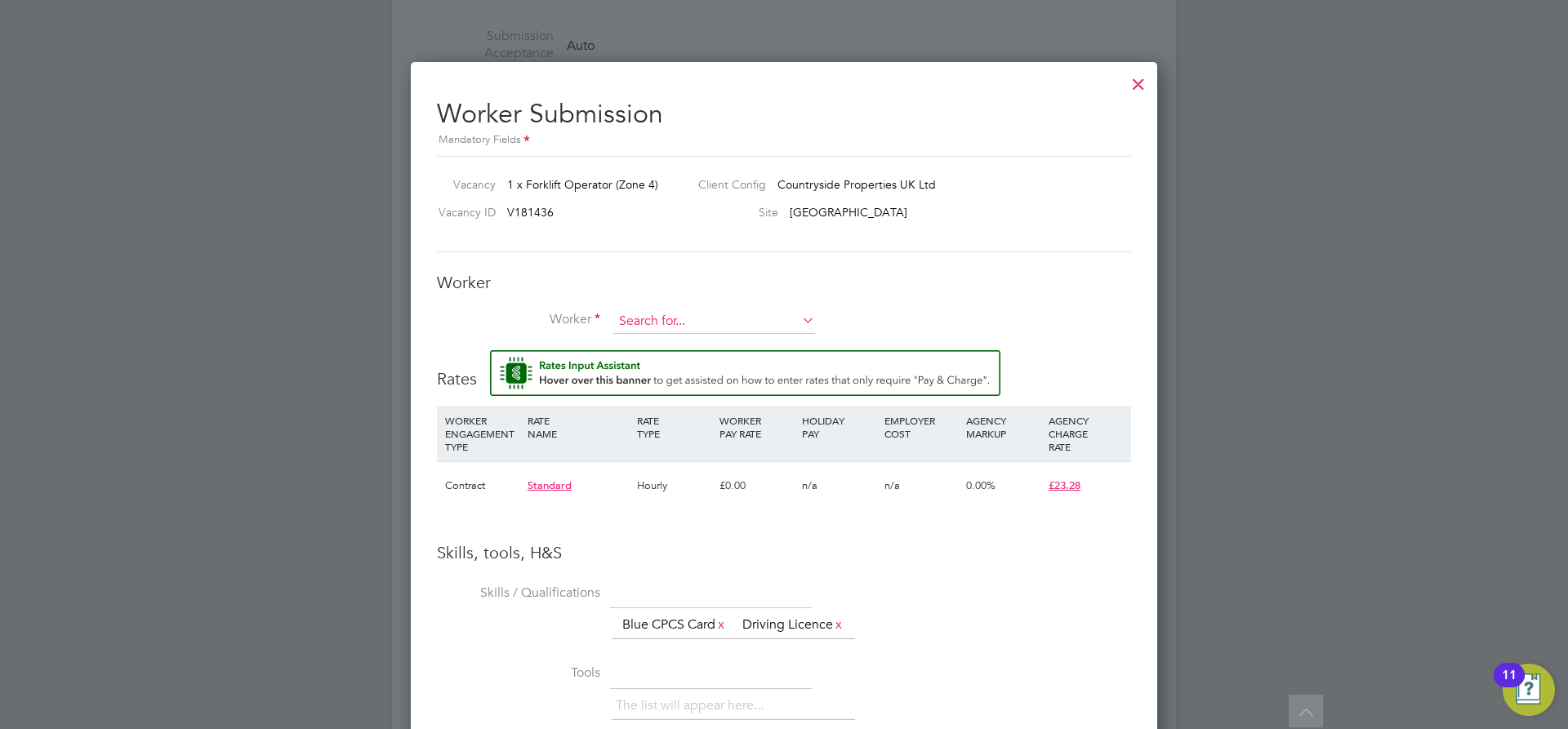
click at [663, 317] on input at bounding box center [714, 322] width 202 height 25
click at [729, 338] on b "Thomas111" at bounding box center [750, 345] width 61 height 14
type input "Michael Thomas (Thomas111)"
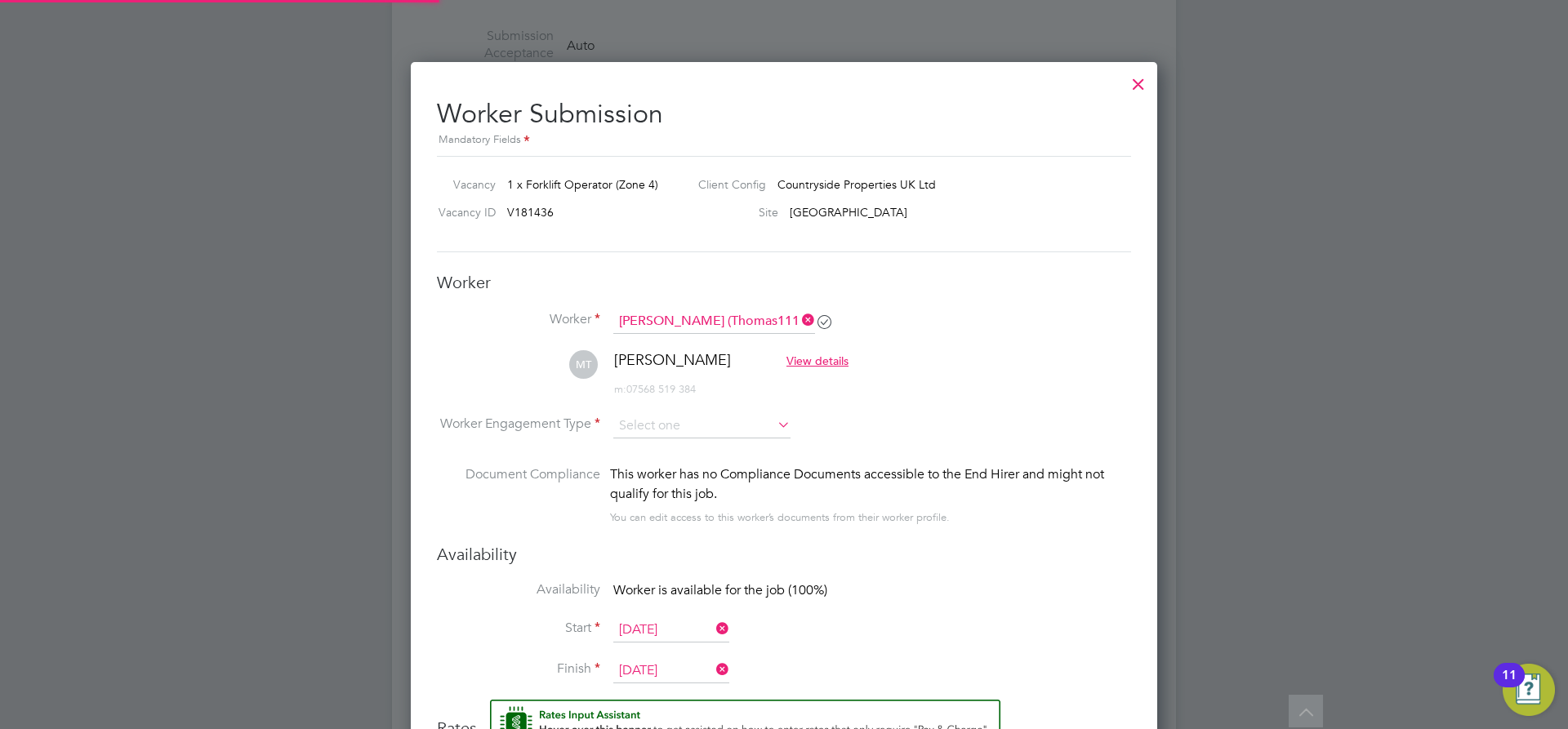
scroll to position [1426, 747]
click at [687, 424] on input at bounding box center [702, 427] width 177 height 25
click at [666, 450] on li "Contract" at bounding box center [702, 449] width 179 height 21
type input "Contract"
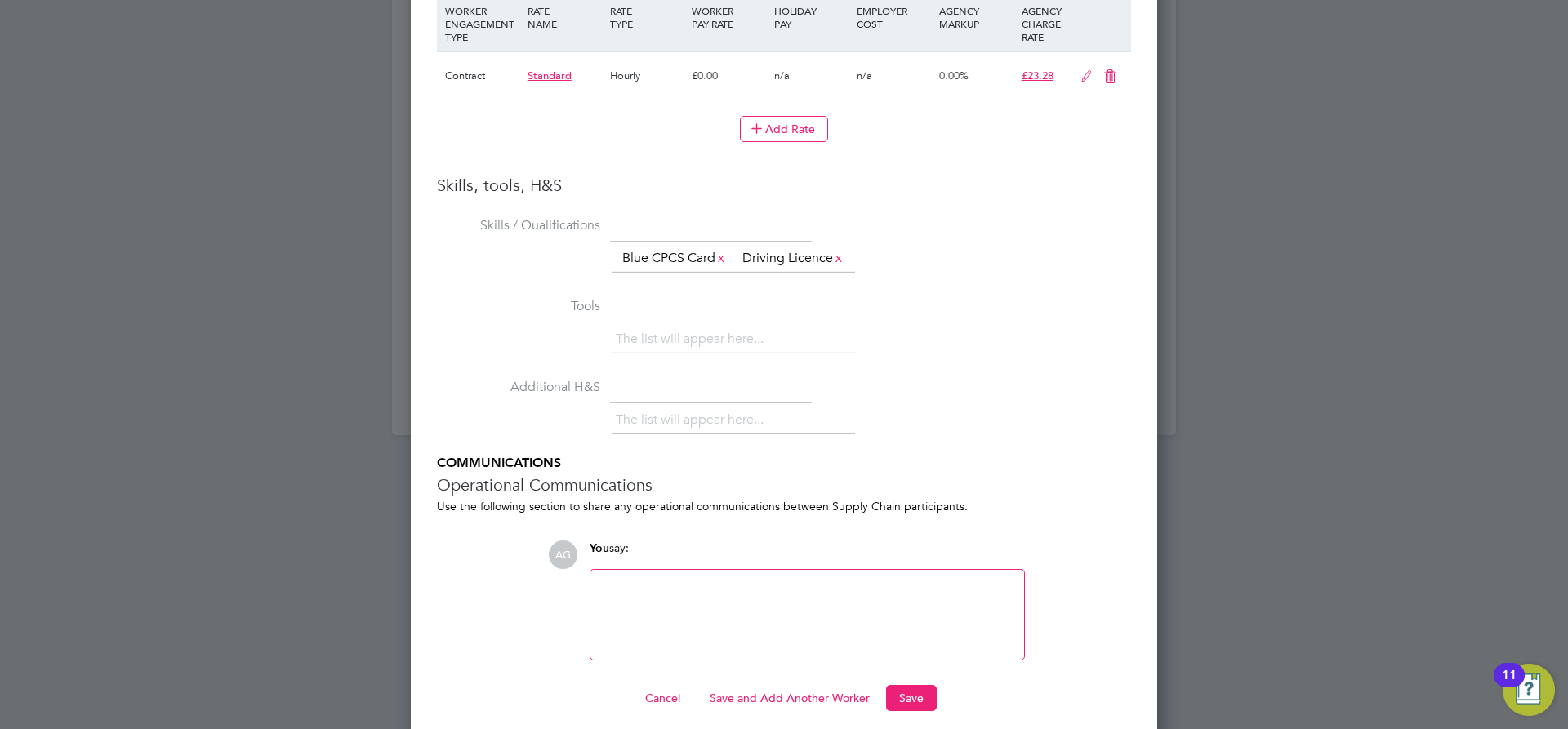
scroll to position [1781, 0]
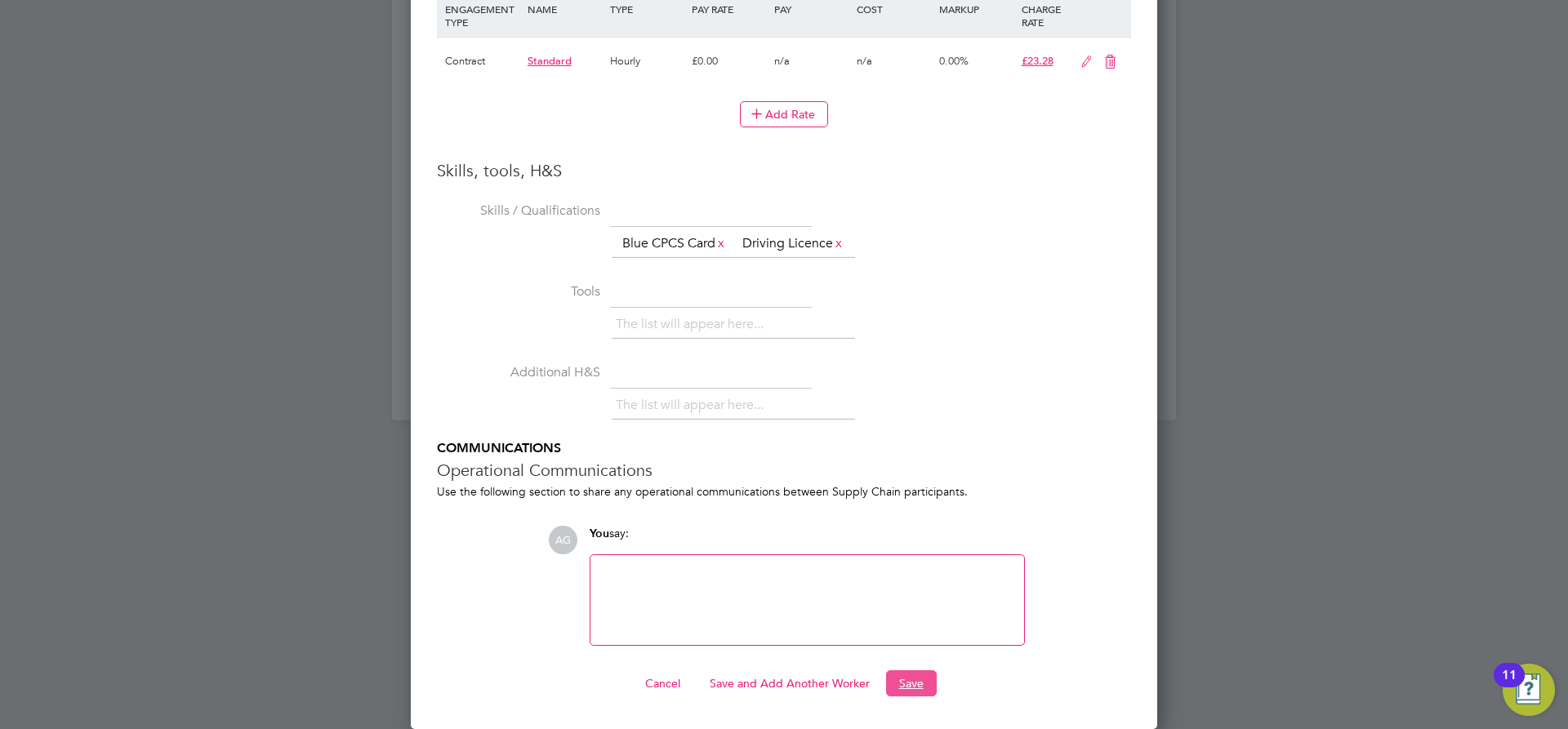
click at [919, 680] on button "Save" at bounding box center [911, 683] width 50 height 26
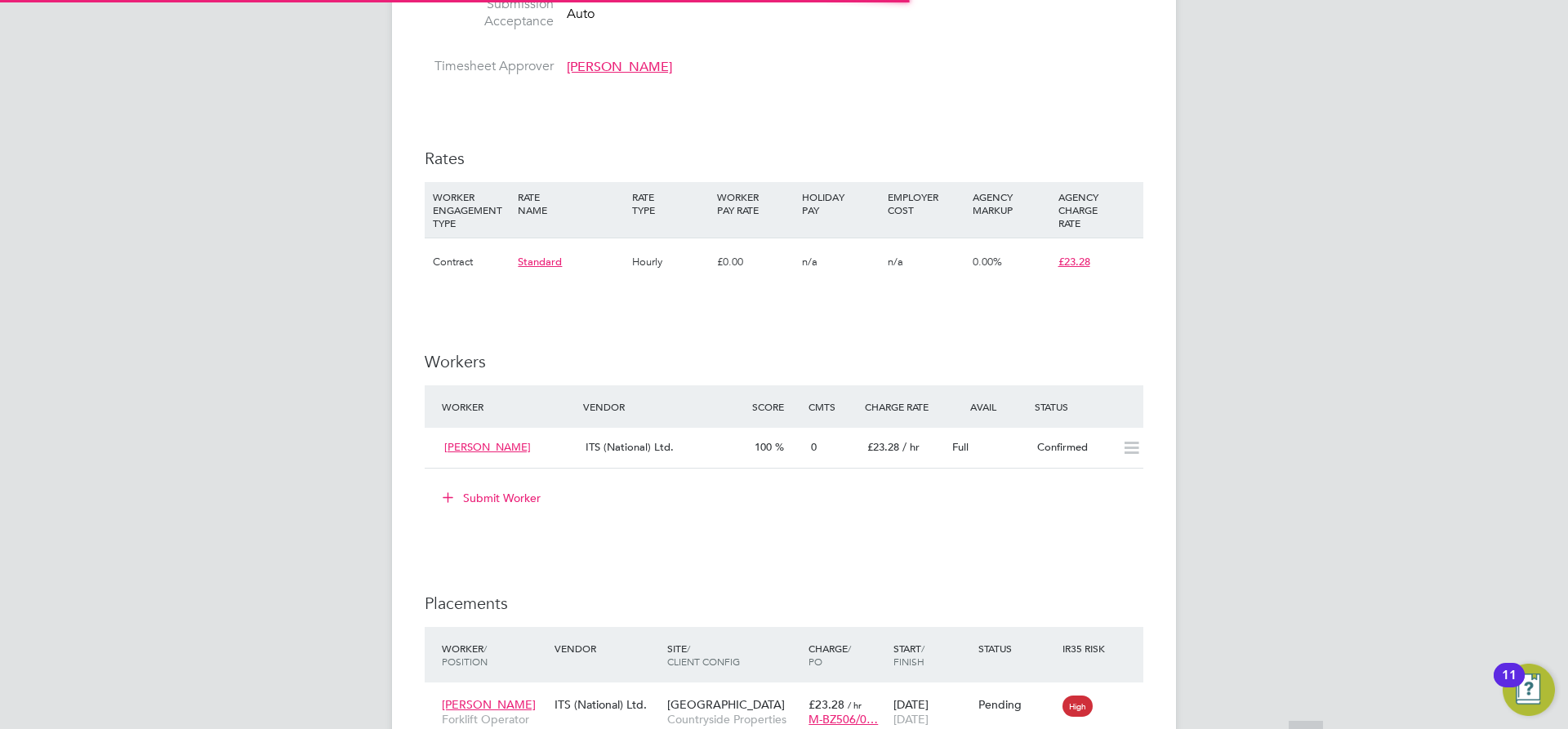
scroll to position [9, 9]
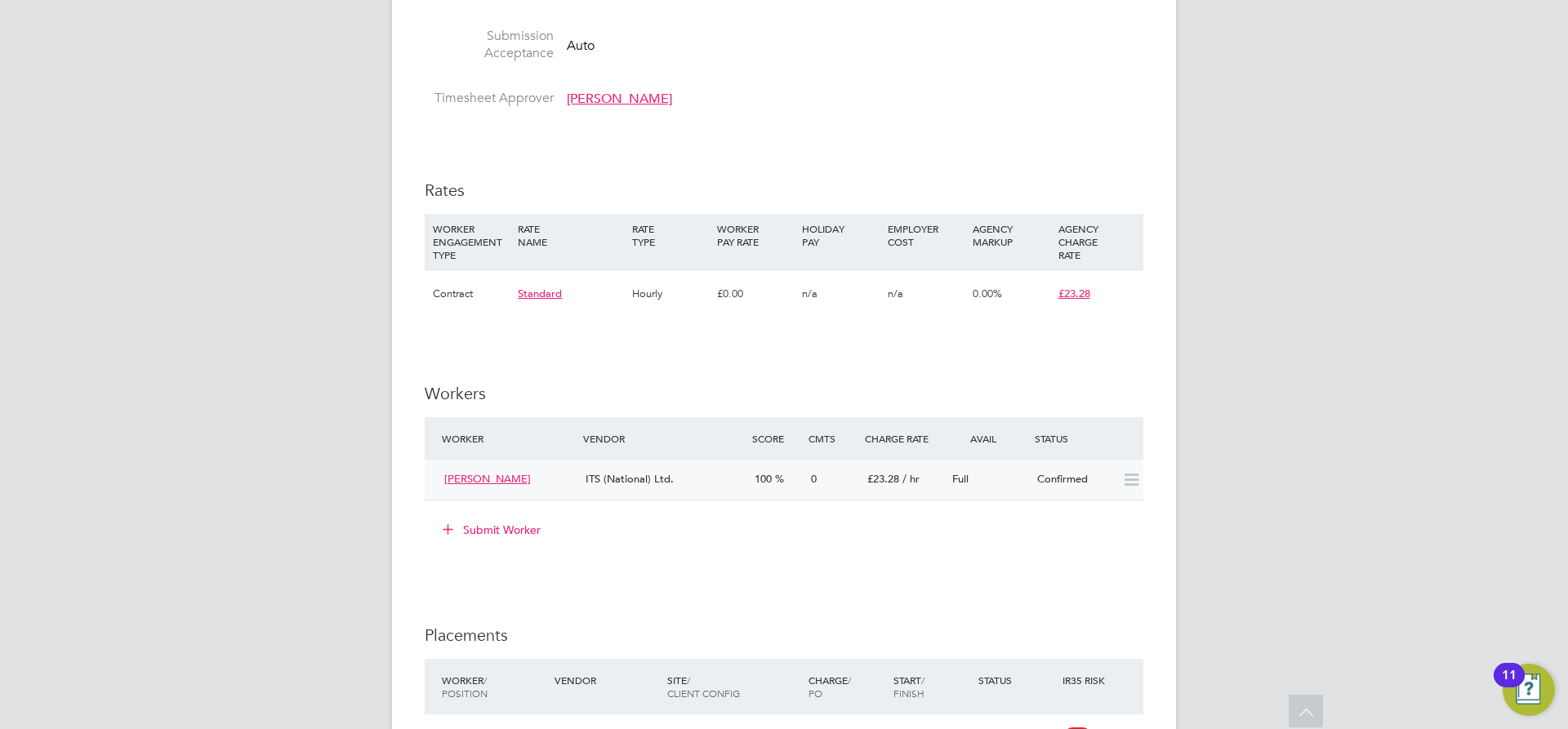
click at [1127, 476] on icon at bounding box center [1131, 480] width 20 height 13
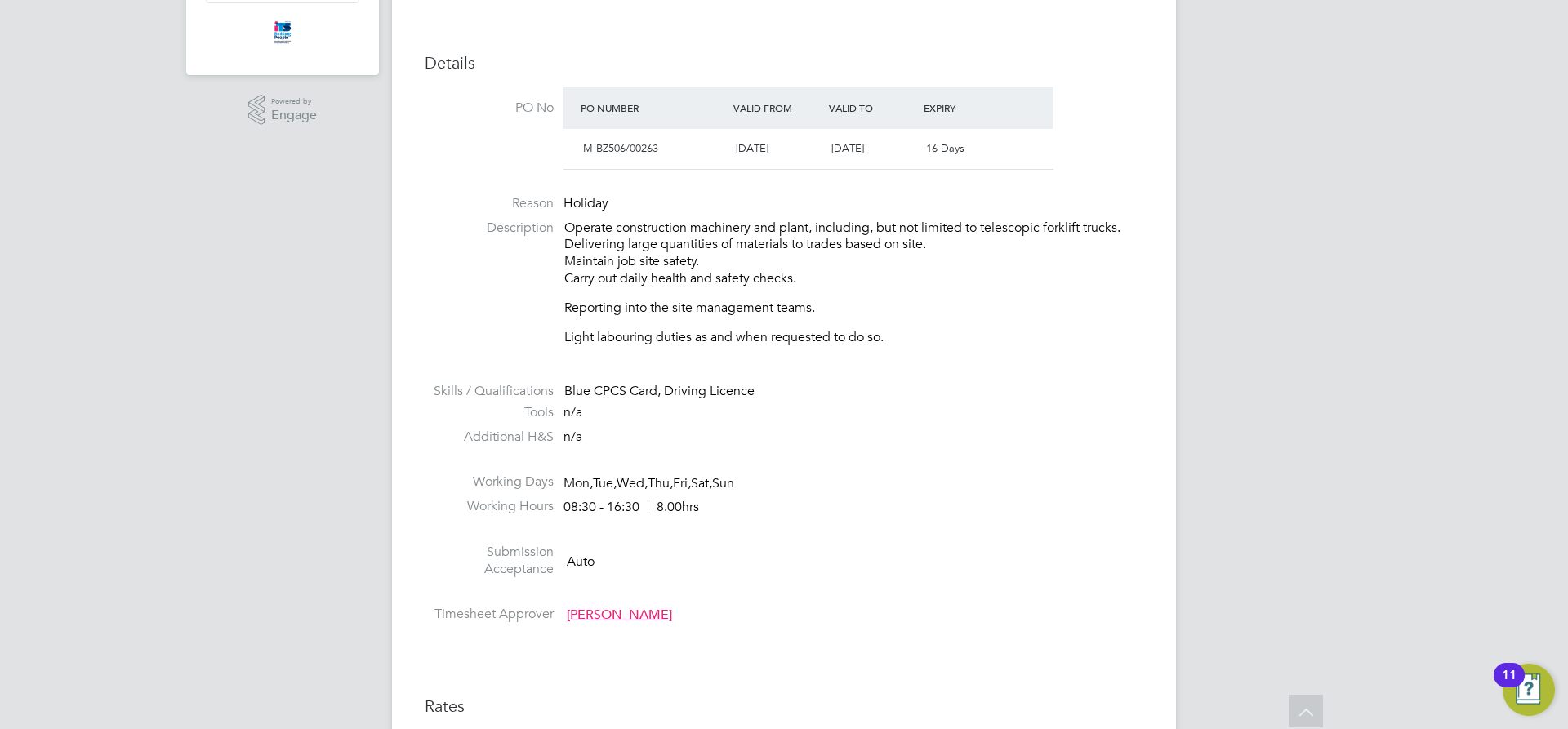
scroll to position [239, 0]
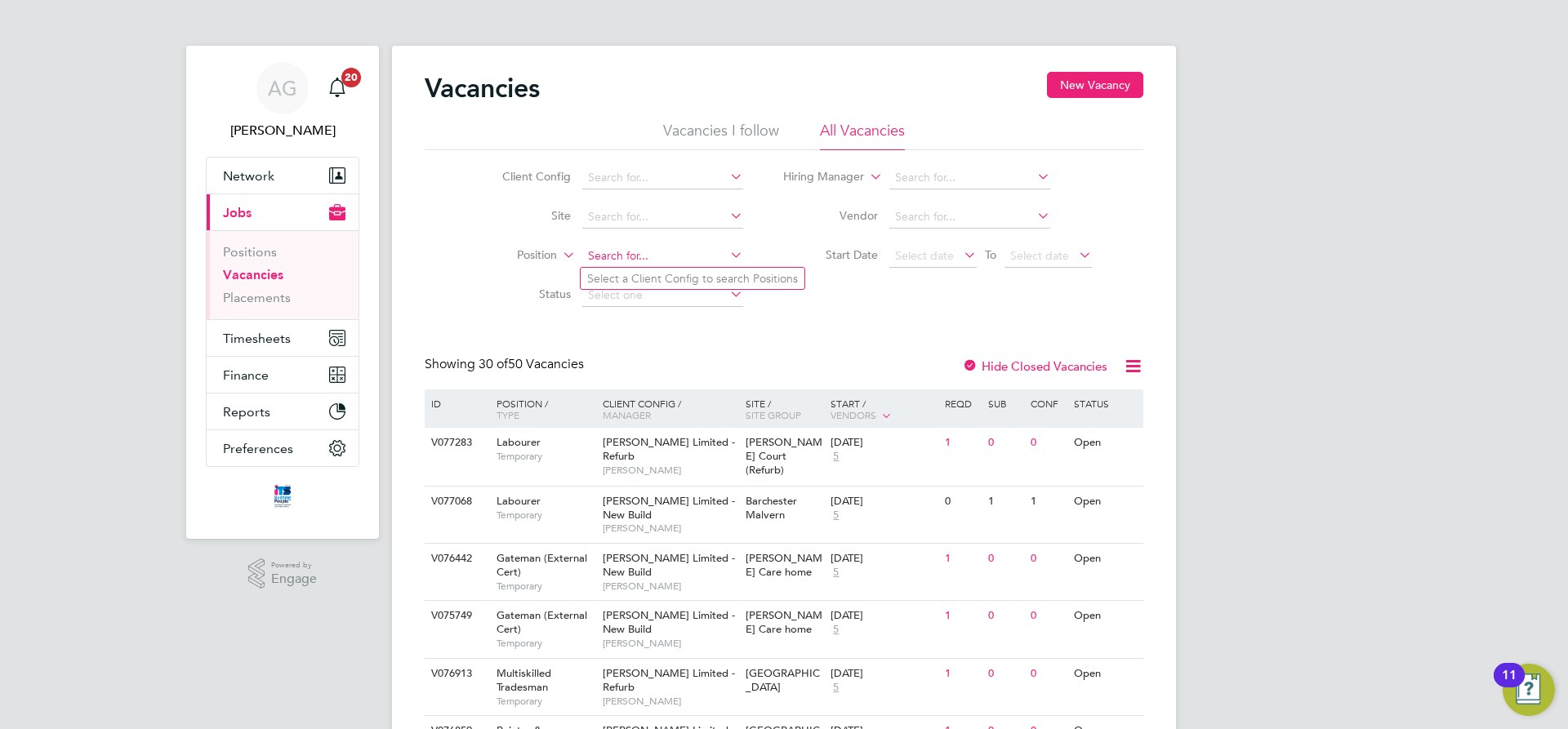
click at [595, 260] on input at bounding box center [662, 256] width 161 height 23
type input "city"
click at [260, 339] on span "Timesheets" at bounding box center [256, 338] width 68 height 15
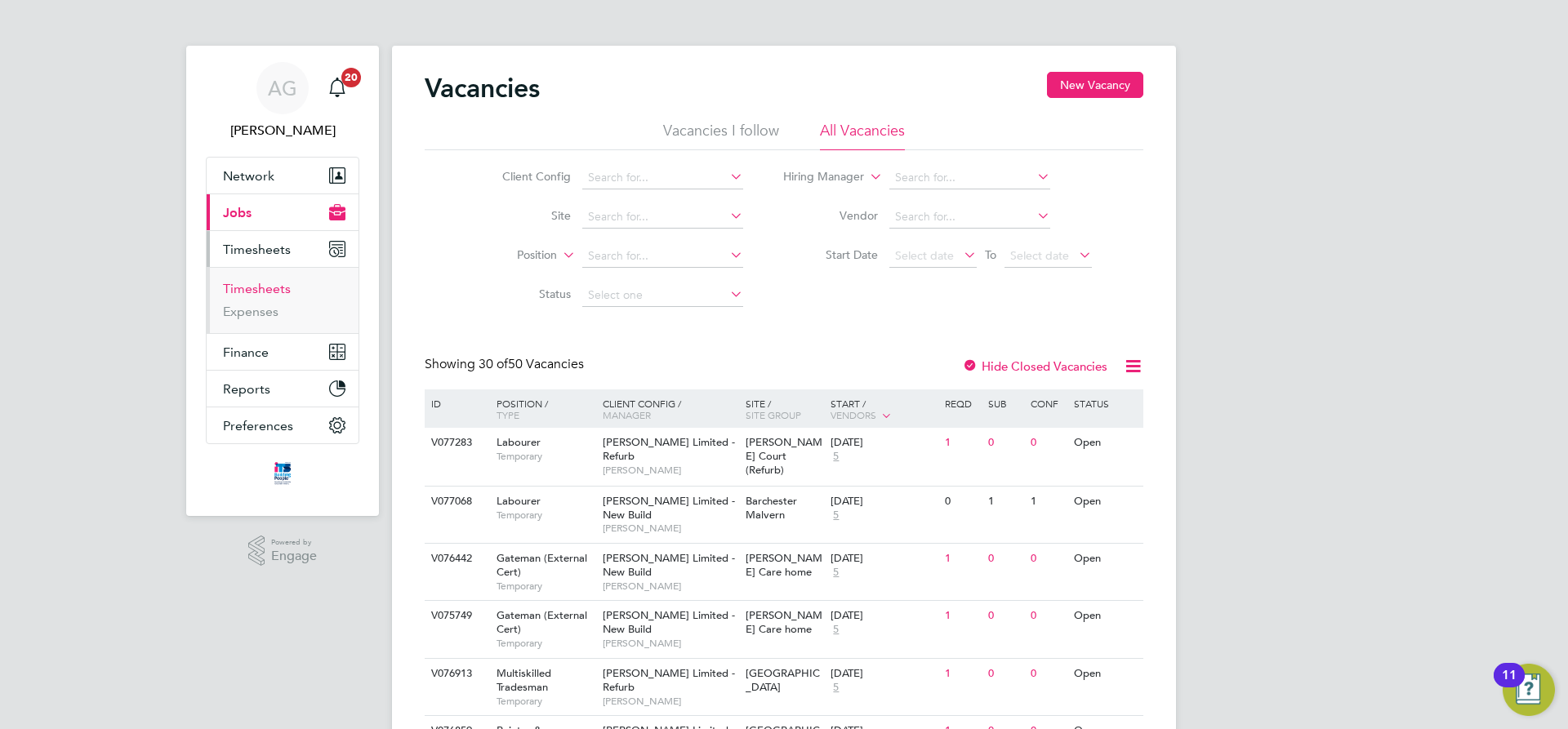
click at [247, 288] on link "Timesheets" at bounding box center [256, 289] width 68 height 15
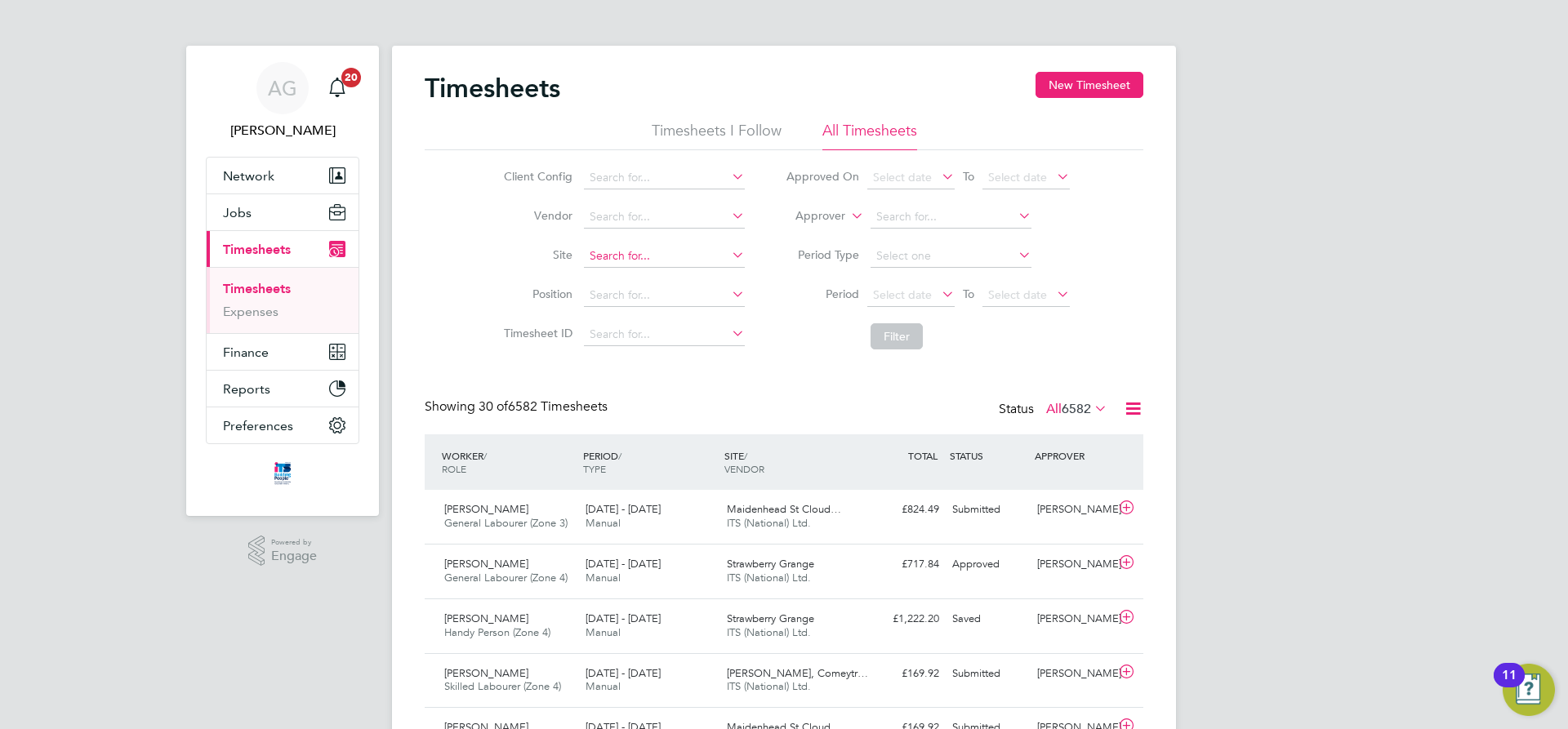
click at [612, 259] on input at bounding box center [664, 256] width 161 height 23
click at [602, 265] on input "city" at bounding box center [664, 256] width 161 height 23
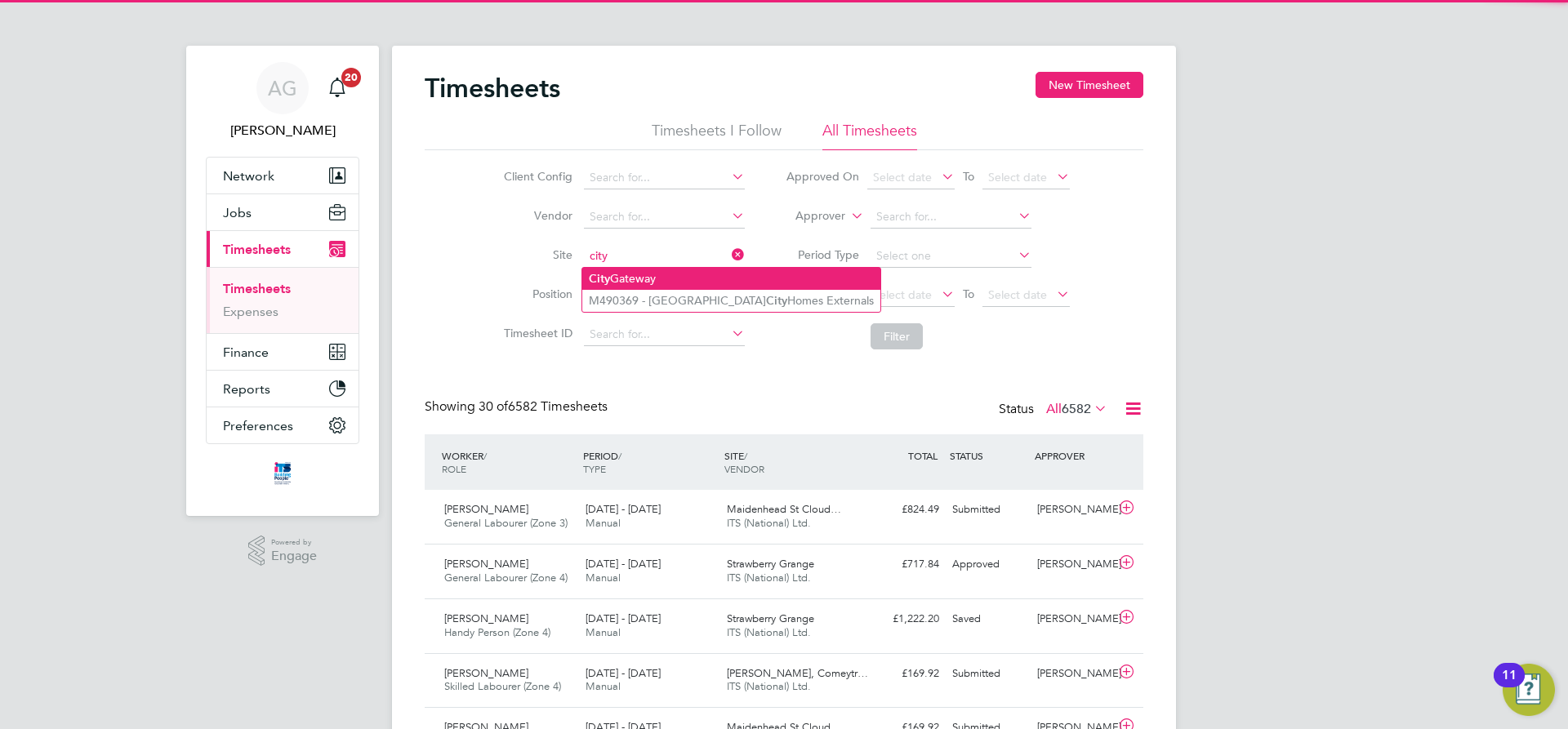
click at [603, 273] on b "City" at bounding box center [599, 278] width 21 height 14
type input "City Gateway"
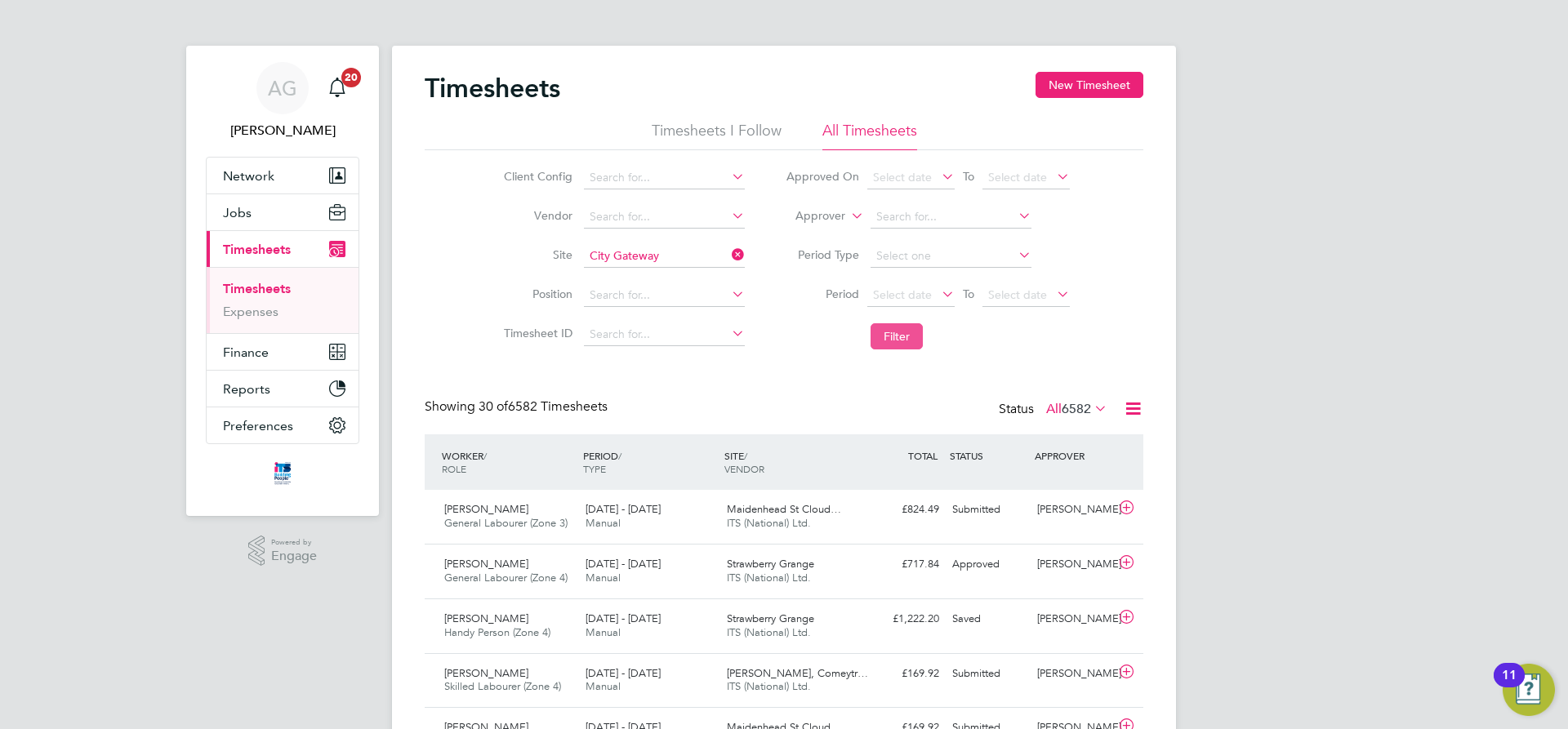
click at [912, 334] on button "Filter" at bounding box center [896, 335] width 52 height 26
click at [1071, 79] on button "New Timesheet" at bounding box center [1089, 84] width 108 height 26
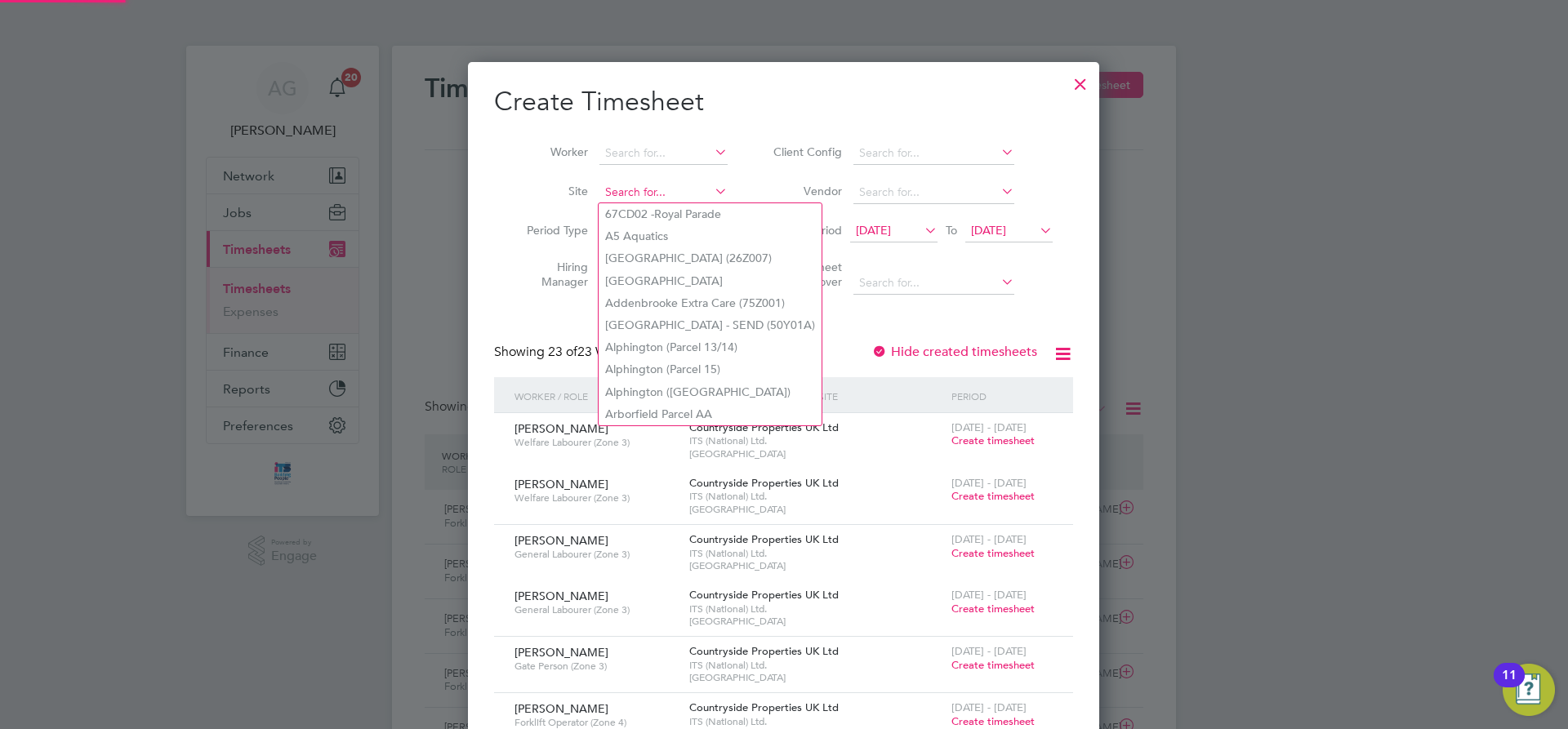
click at [623, 186] on input at bounding box center [663, 192] width 129 height 23
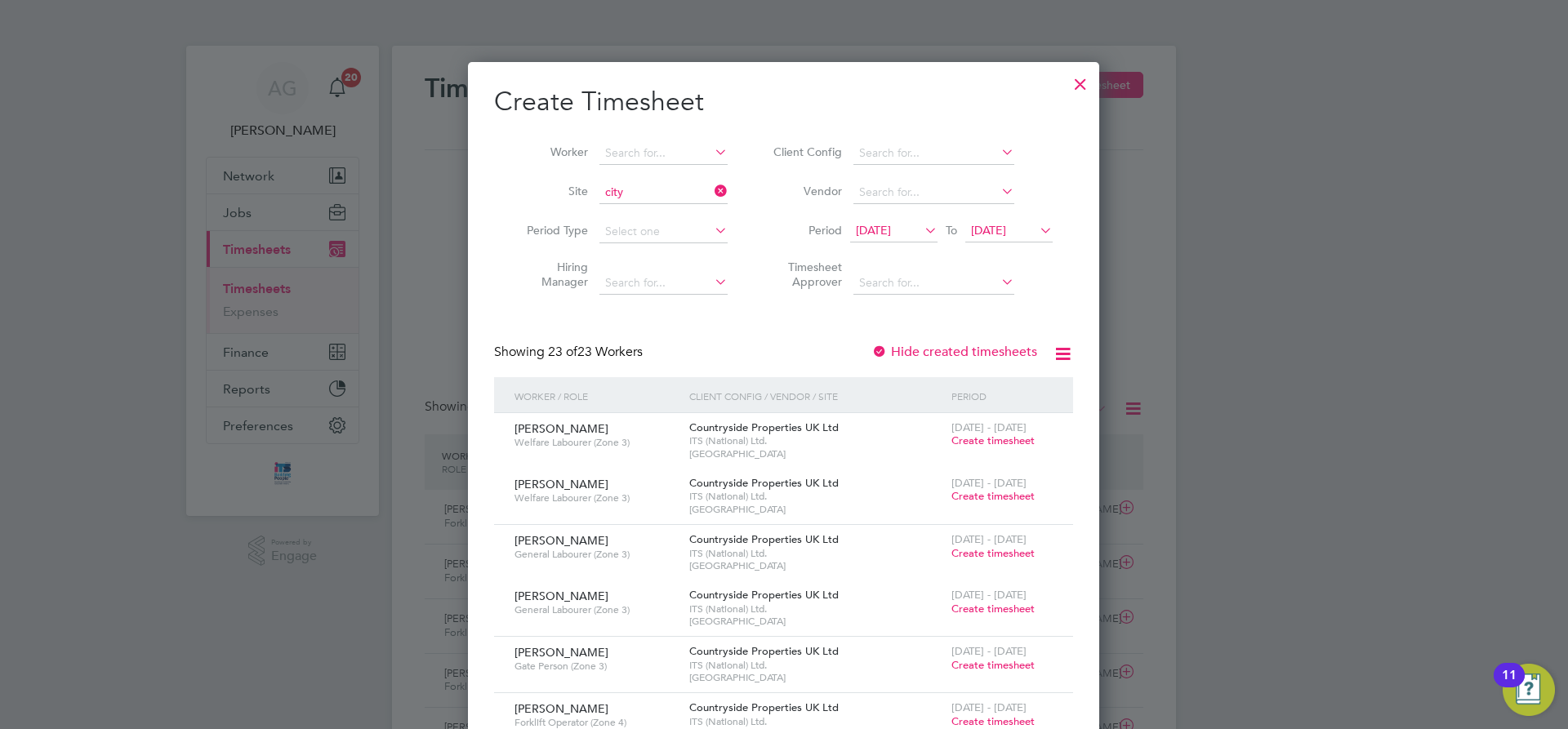
click at [653, 208] on li "City Gateway" at bounding box center [747, 213] width 298 height 22
type input "City Gateway"
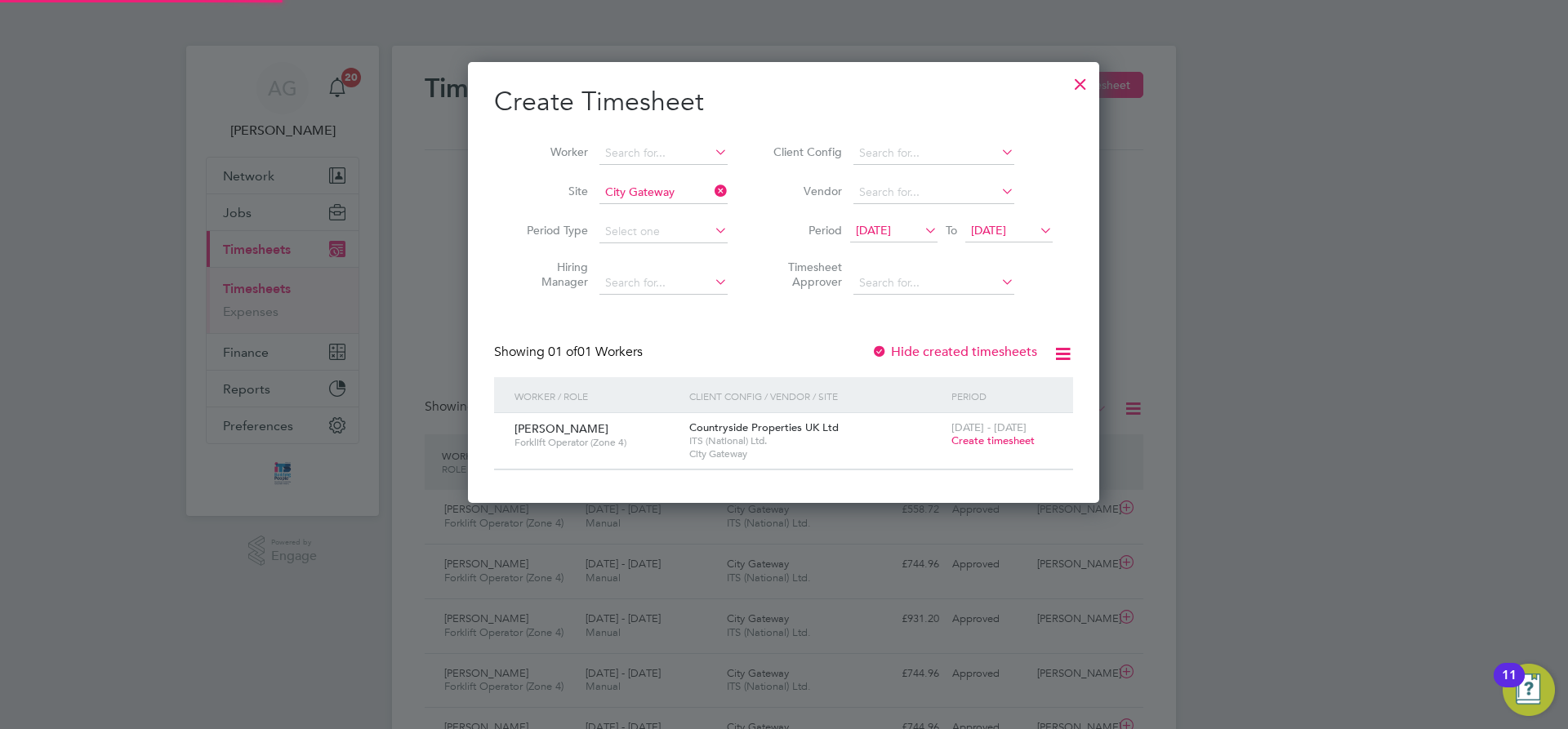
scroll to position [440, 632]
click at [975, 437] on span "Create timesheet" at bounding box center [993, 440] width 83 height 14
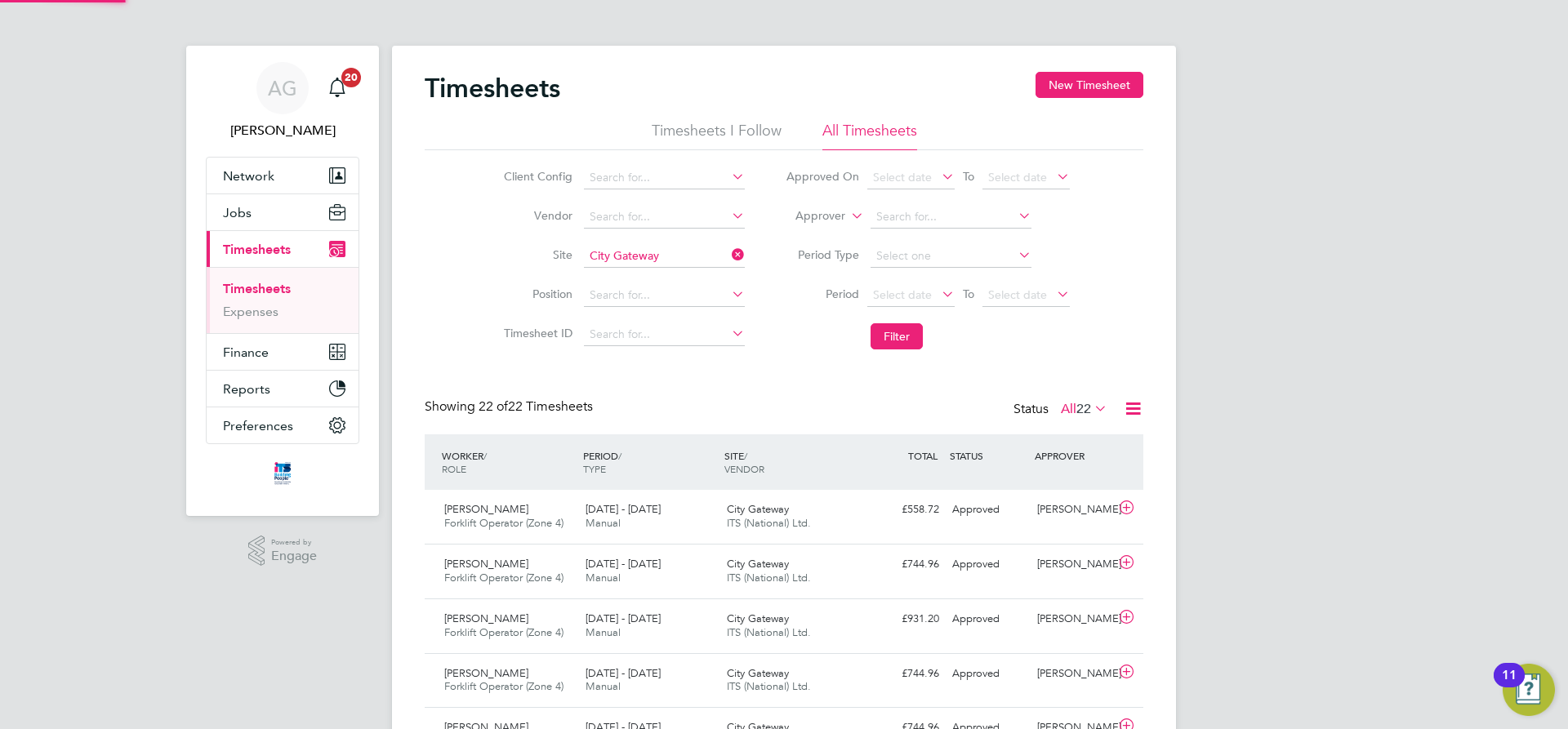
scroll to position [42, 142]
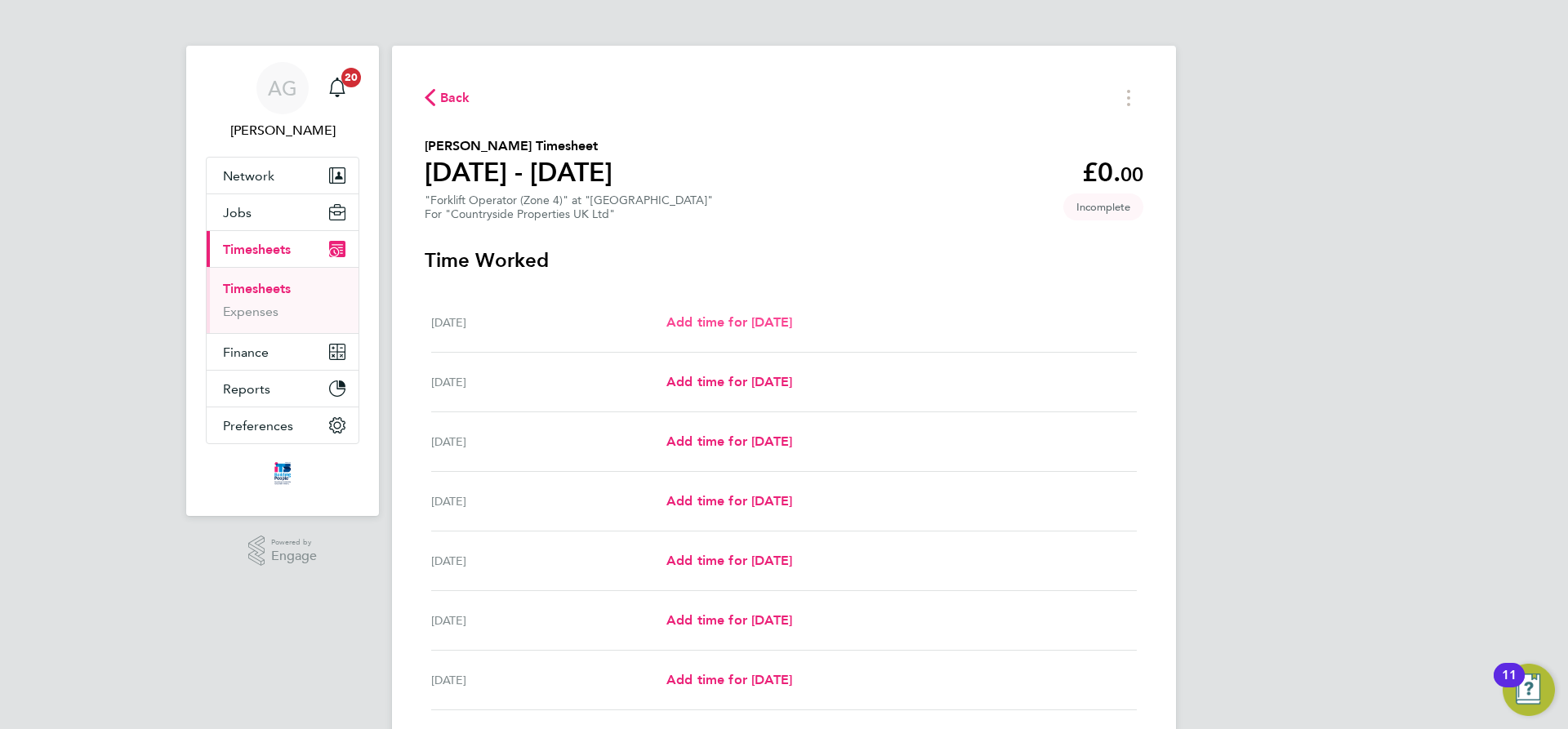
click at [690, 320] on span "Add time for Mon 22 Sep" at bounding box center [729, 322] width 126 height 15
select select "30"
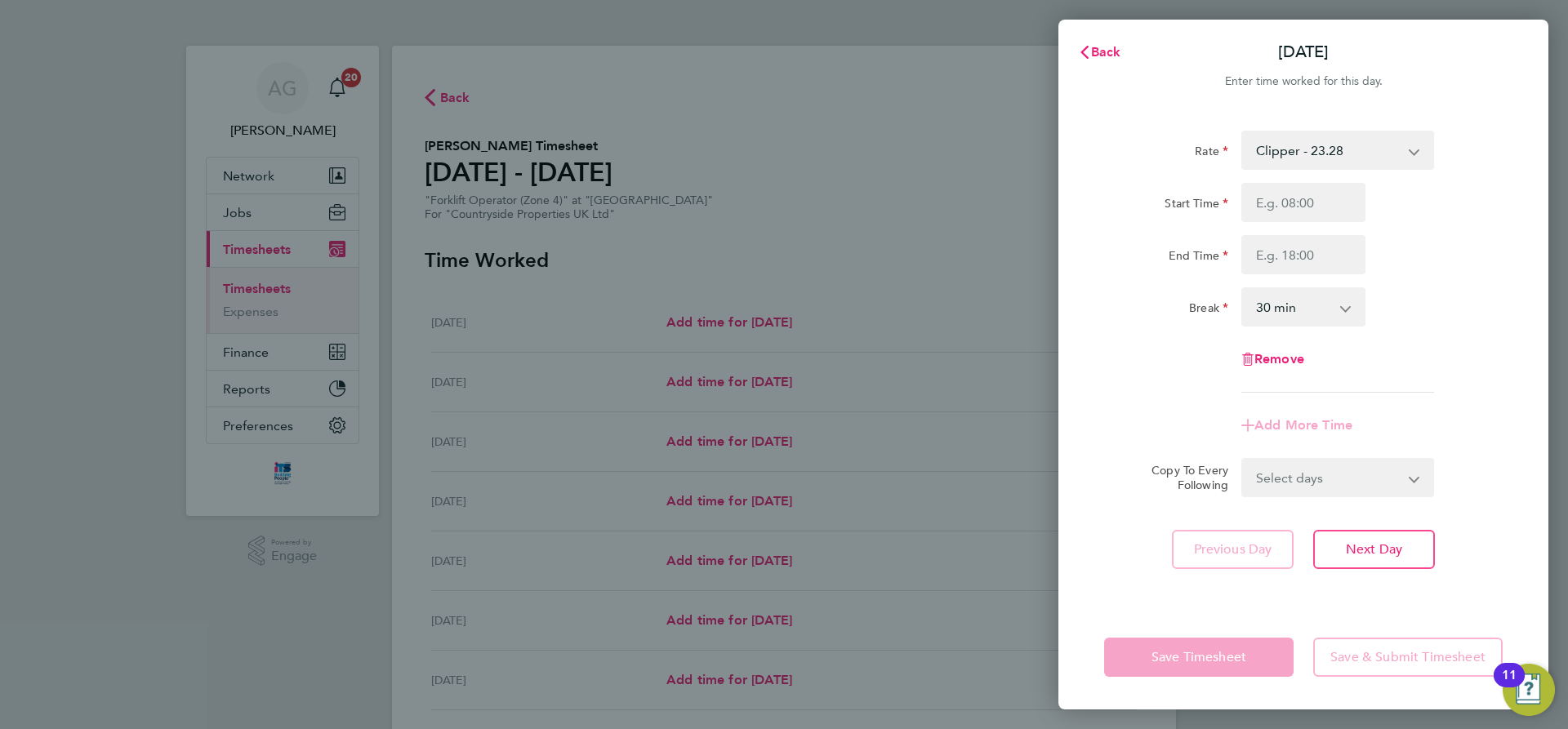
click at [1271, 225] on div "Start Time End Time" at bounding box center [1303, 229] width 412 height 91
drag, startPoint x: 1273, startPoint y: 204, endPoint x: 1277, endPoint y: 220, distance: 16.5
click at [1273, 204] on input "Start Time" at bounding box center [1303, 202] width 124 height 39
type input "08:00"
click at [1278, 264] on input "End Time" at bounding box center [1303, 254] width 124 height 39
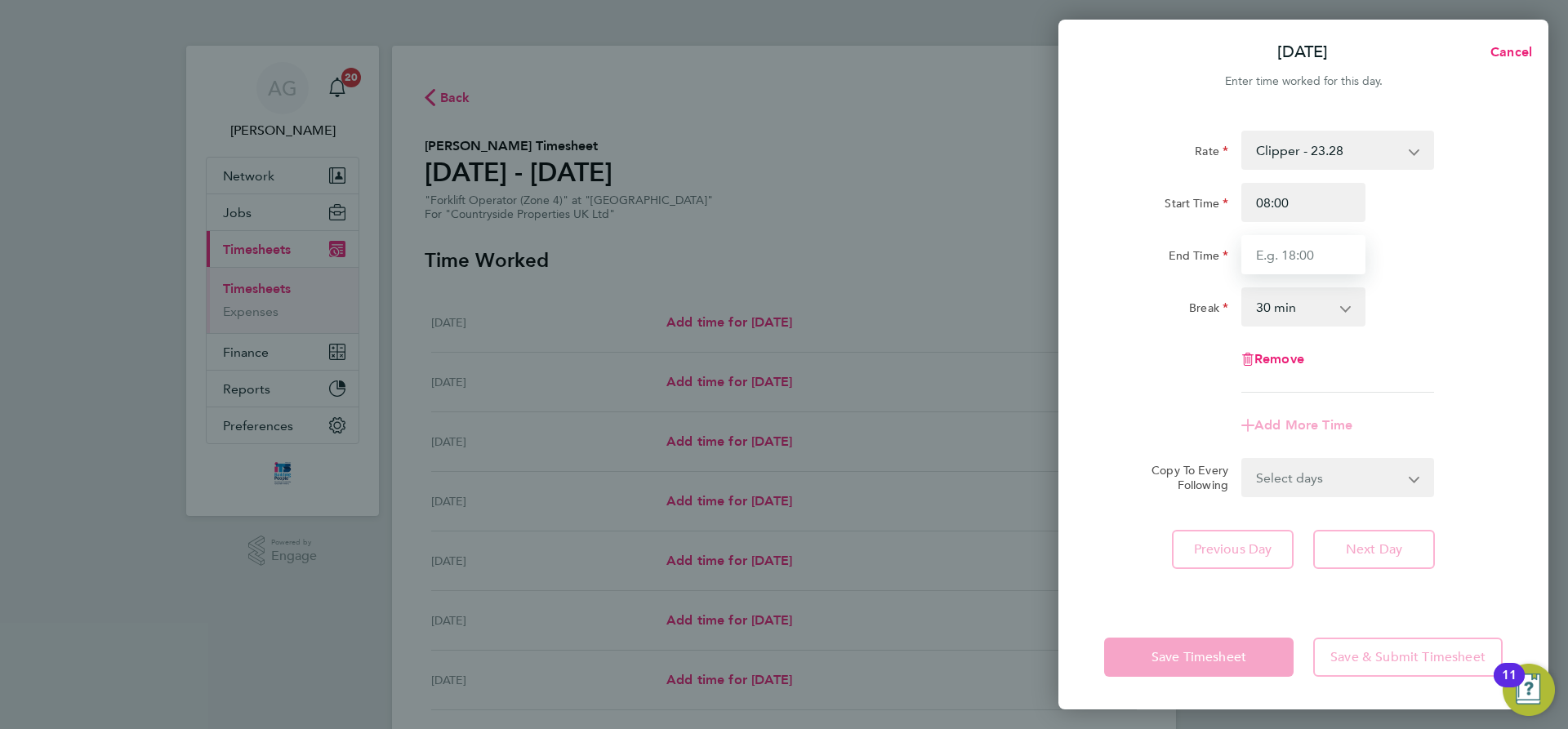
type input "16:30"
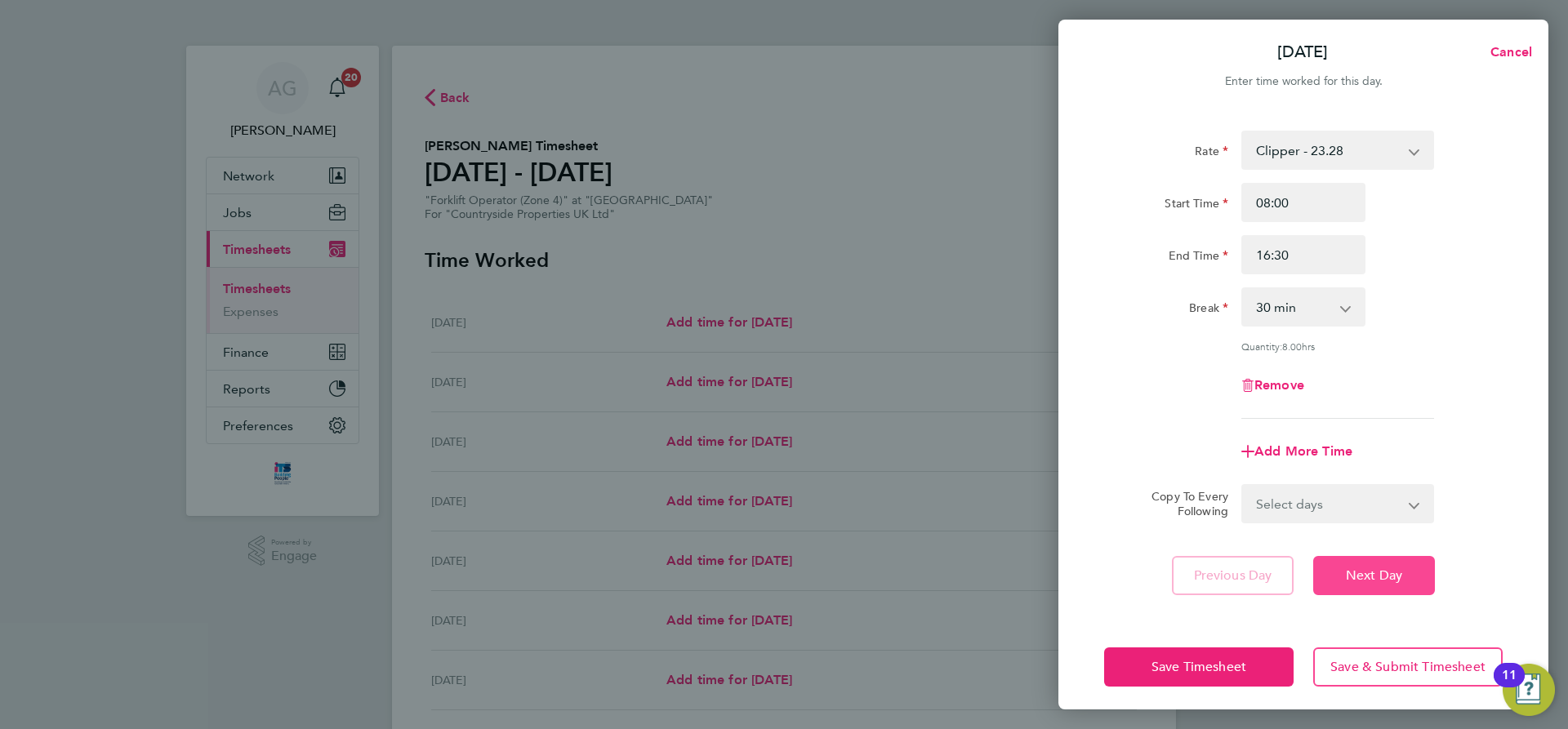
click at [1375, 576] on span "Next Day" at bounding box center [1374, 576] width 56 height 16
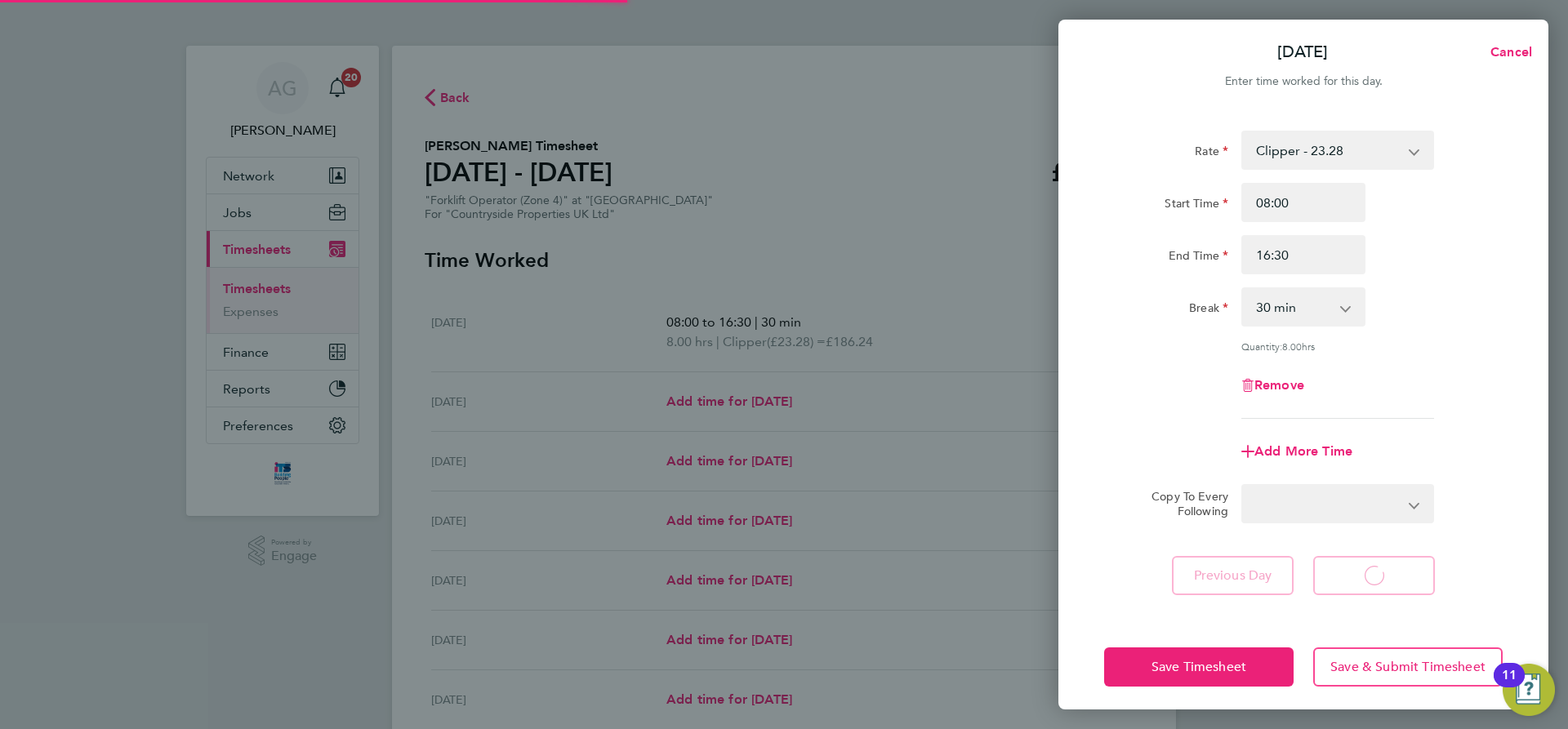
select select "30"
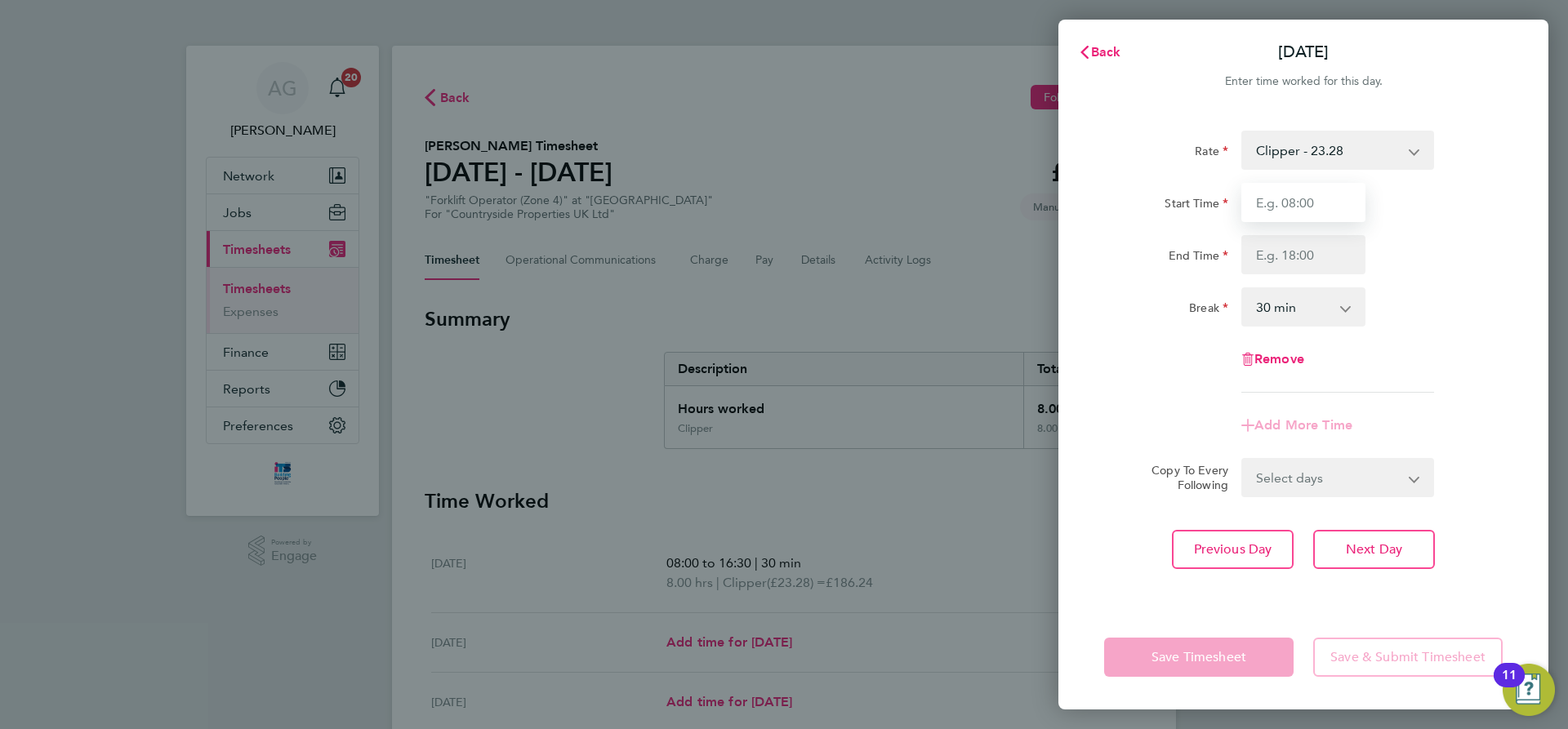
click at [1278, 213] on input "Start Time" at bounding box center [1303, 202] width 124 height 39
type input "08:00"
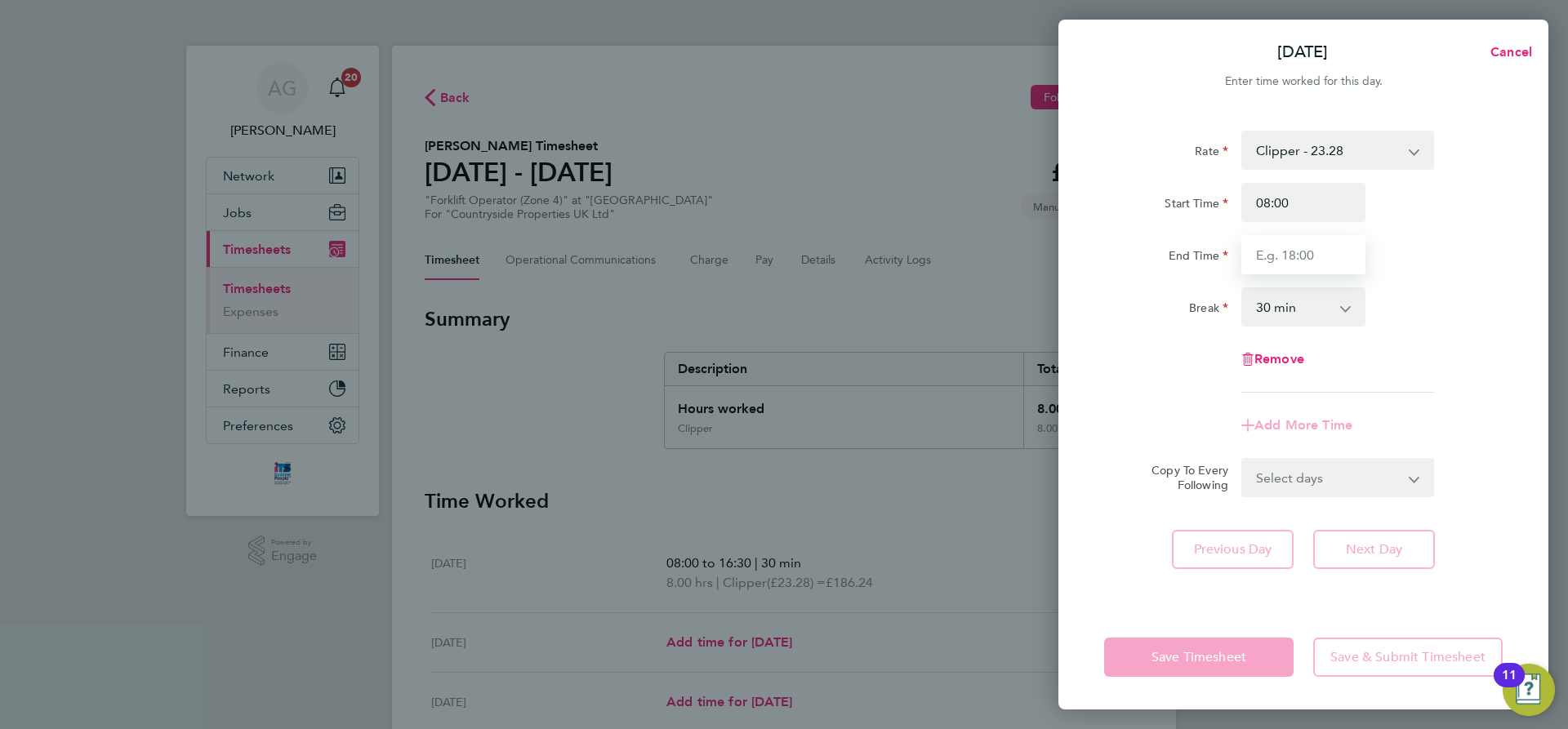
click at [1294, 255] on input "End Time" at bounding box center [1303, 254] width 124 height 39
type input "16:30"
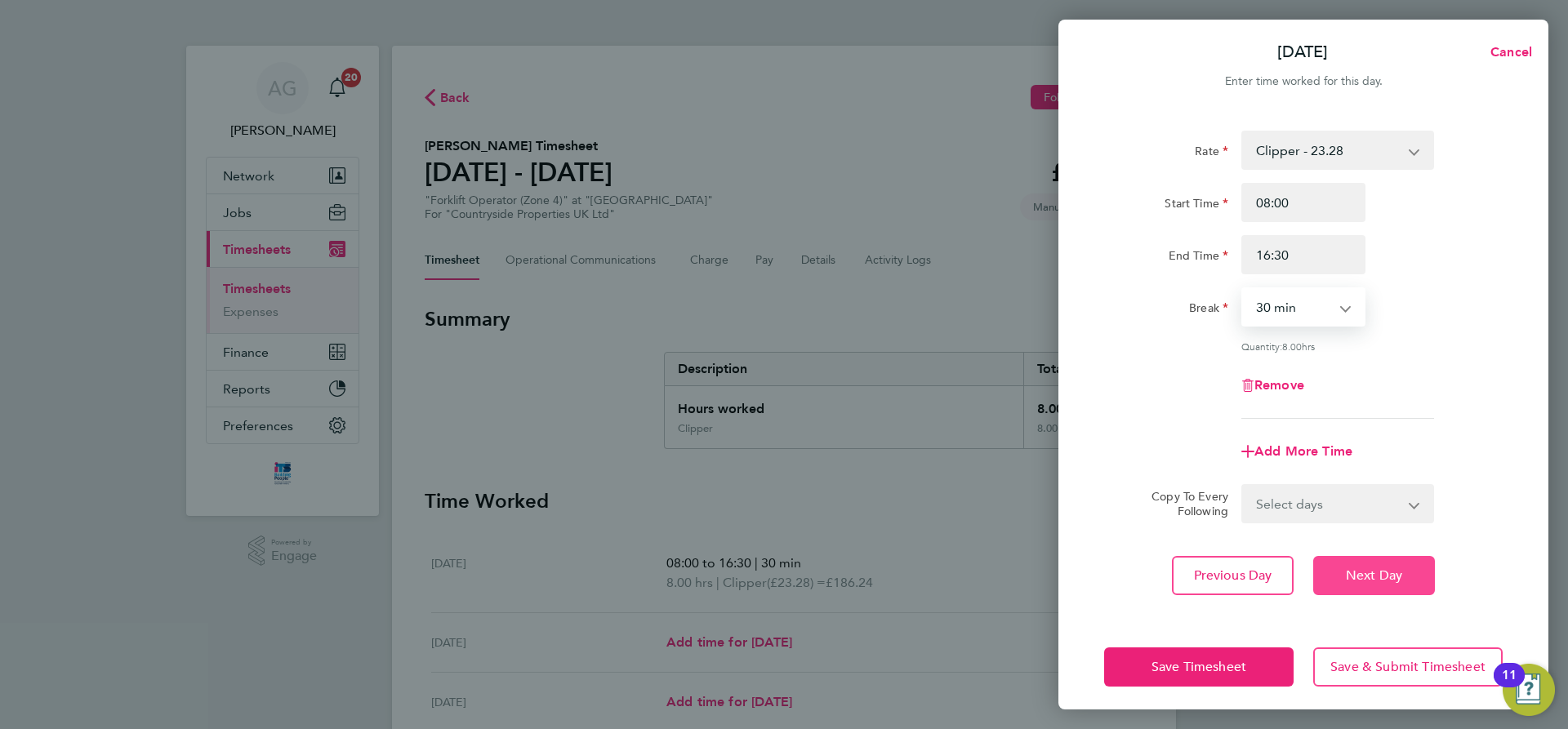
click at [1383, 570] on span "Next Day" at bounding box center [1374, 576] width 56 height 16
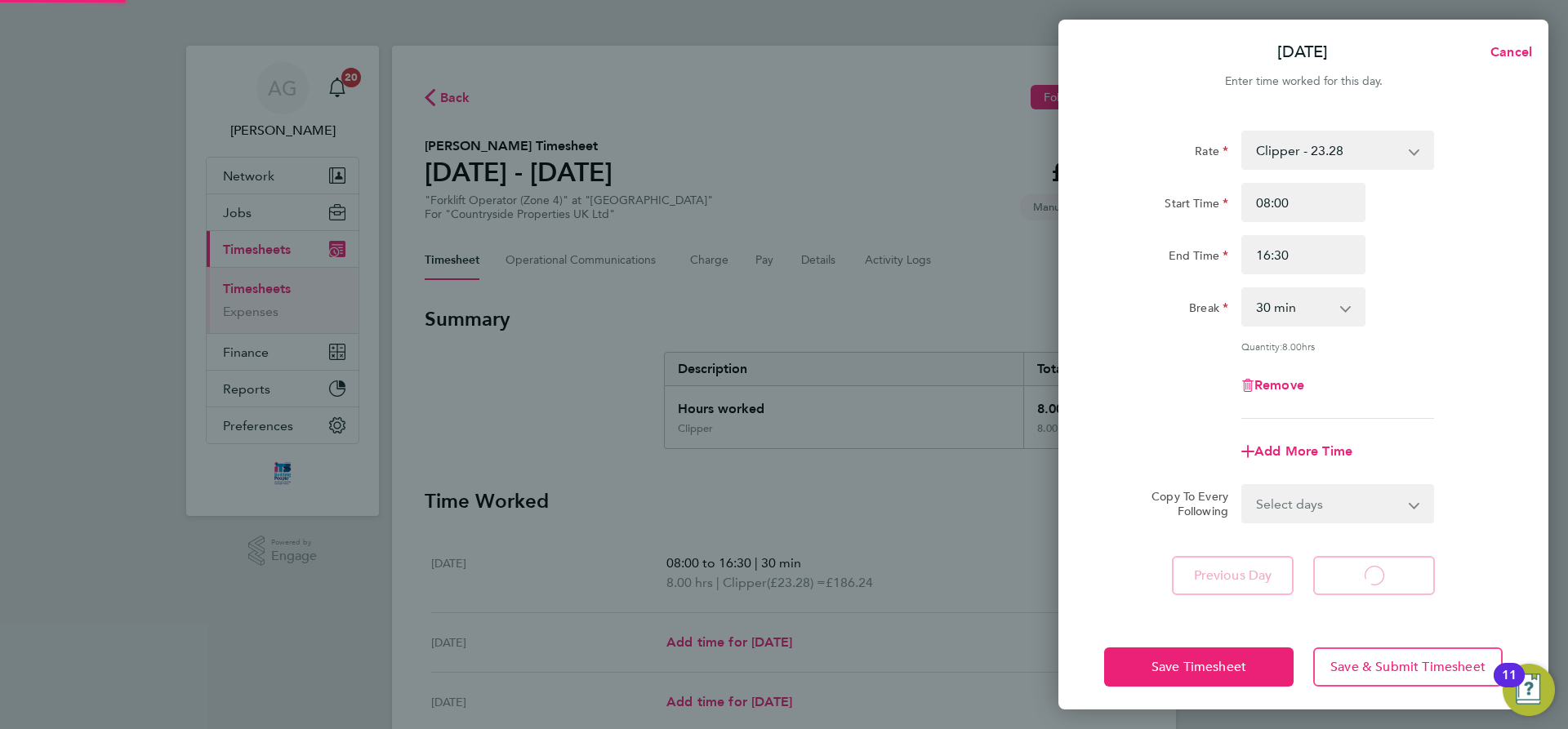
select select "30"
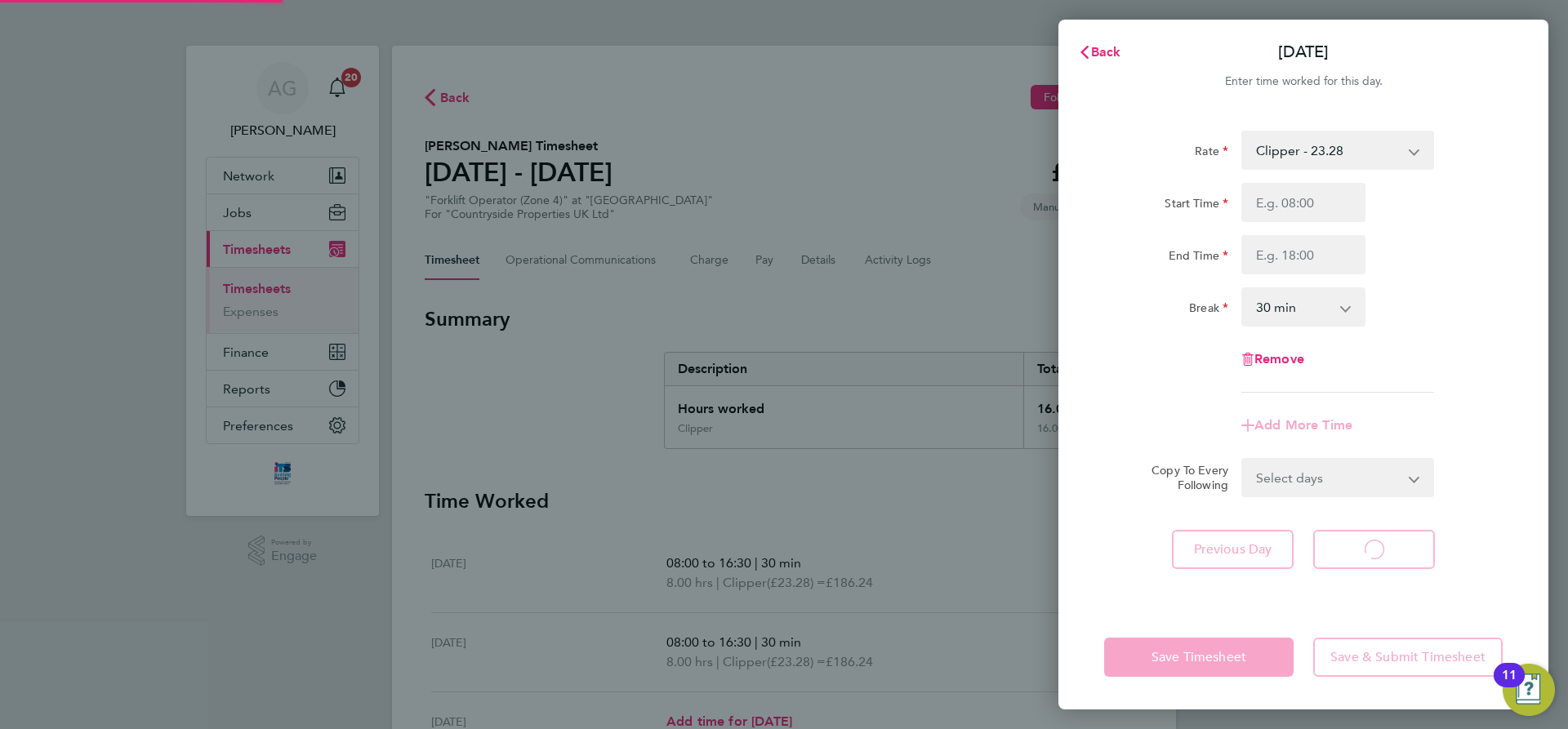
select select "30"
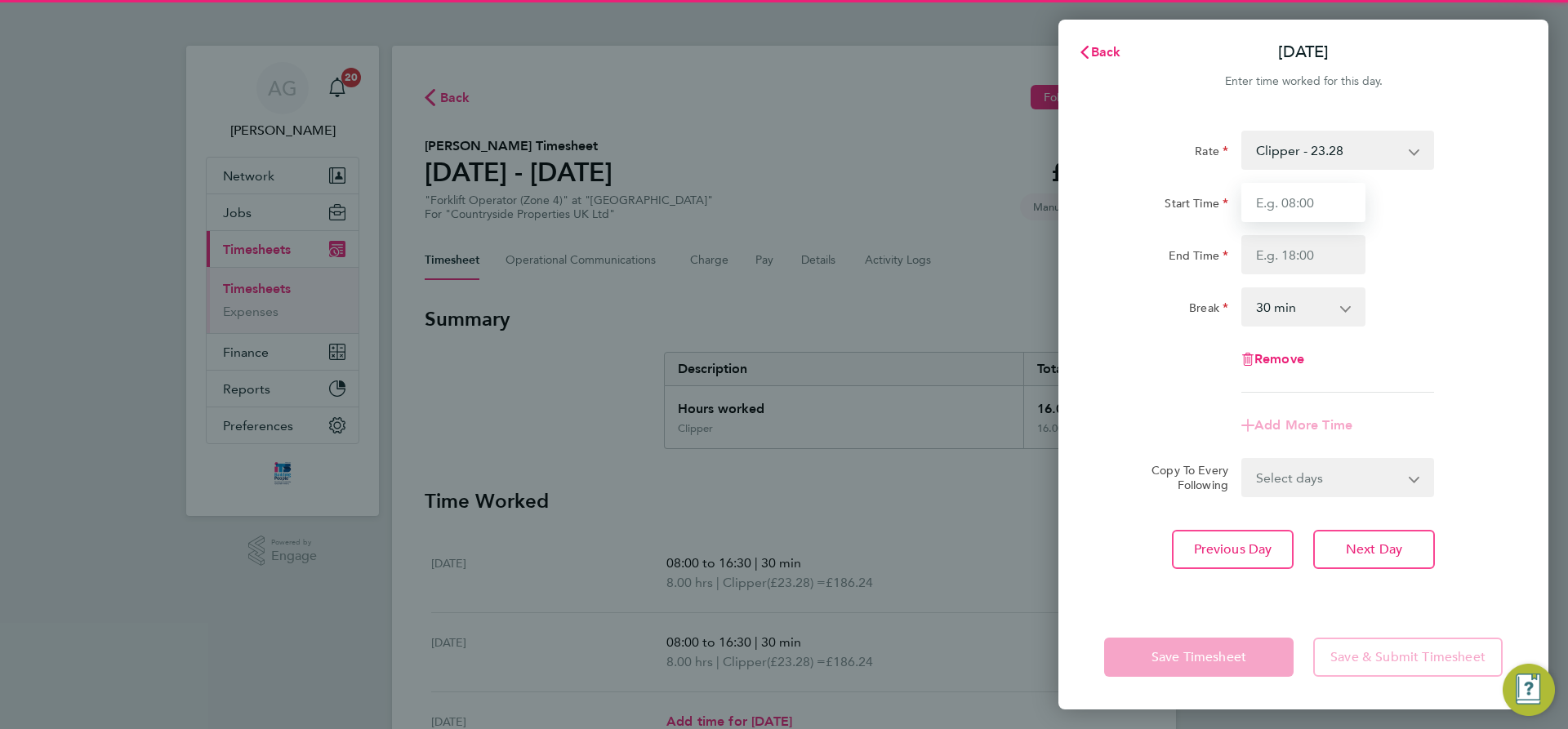
click at [1277, 202] on input "Start Time" at bounding box center [1303, 202] width 124 height 39
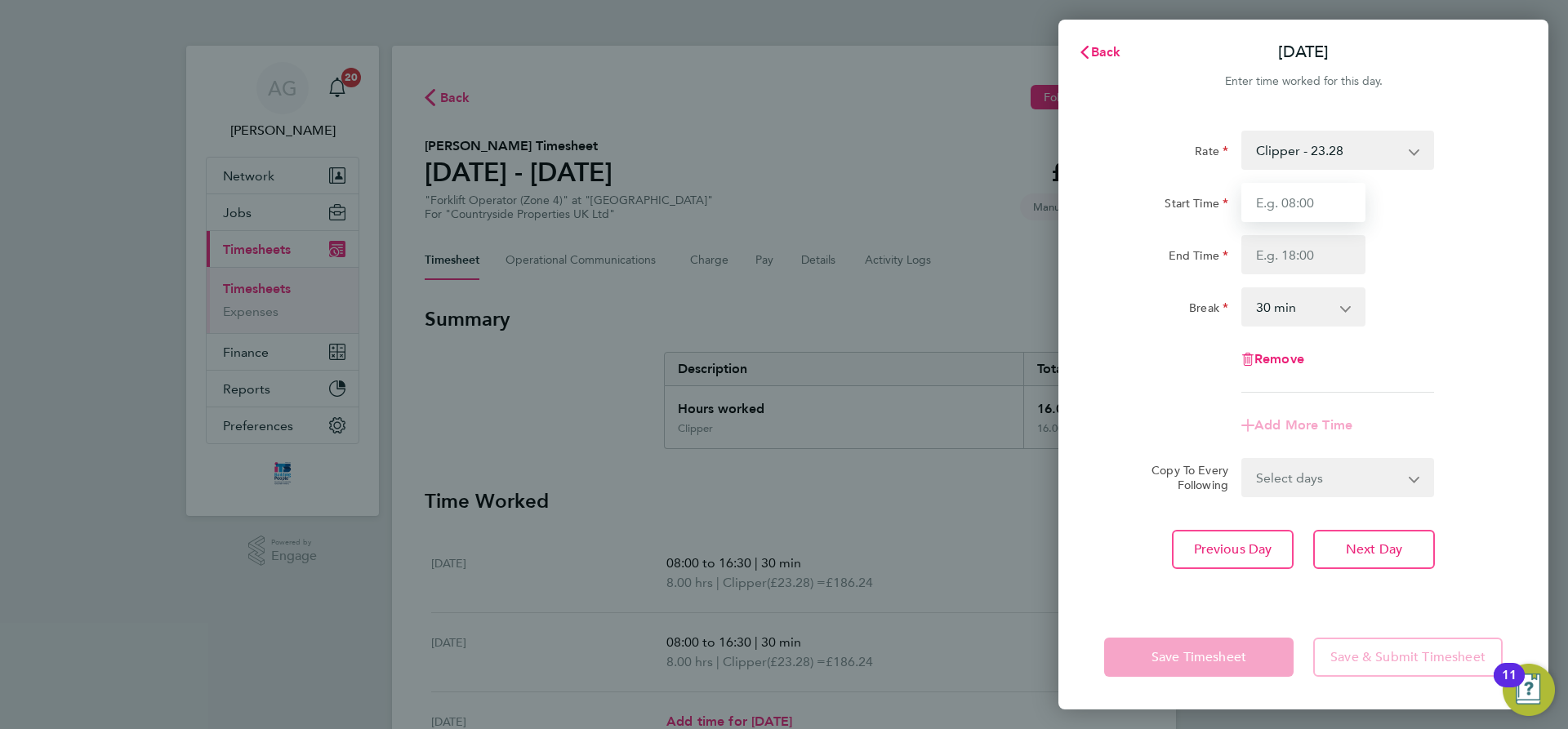
type input "08:00"
click at [1286, 262] on input "End Time" at bounding box center [1303, 254] width 124 height 39
click at [1278, 273] on div "Rate Clipper - 23.28 Start Time 08:00 End Time Break 0 min 15 min 30 min 45 min…" at bounding box center [1303, 261] width 398 height 262
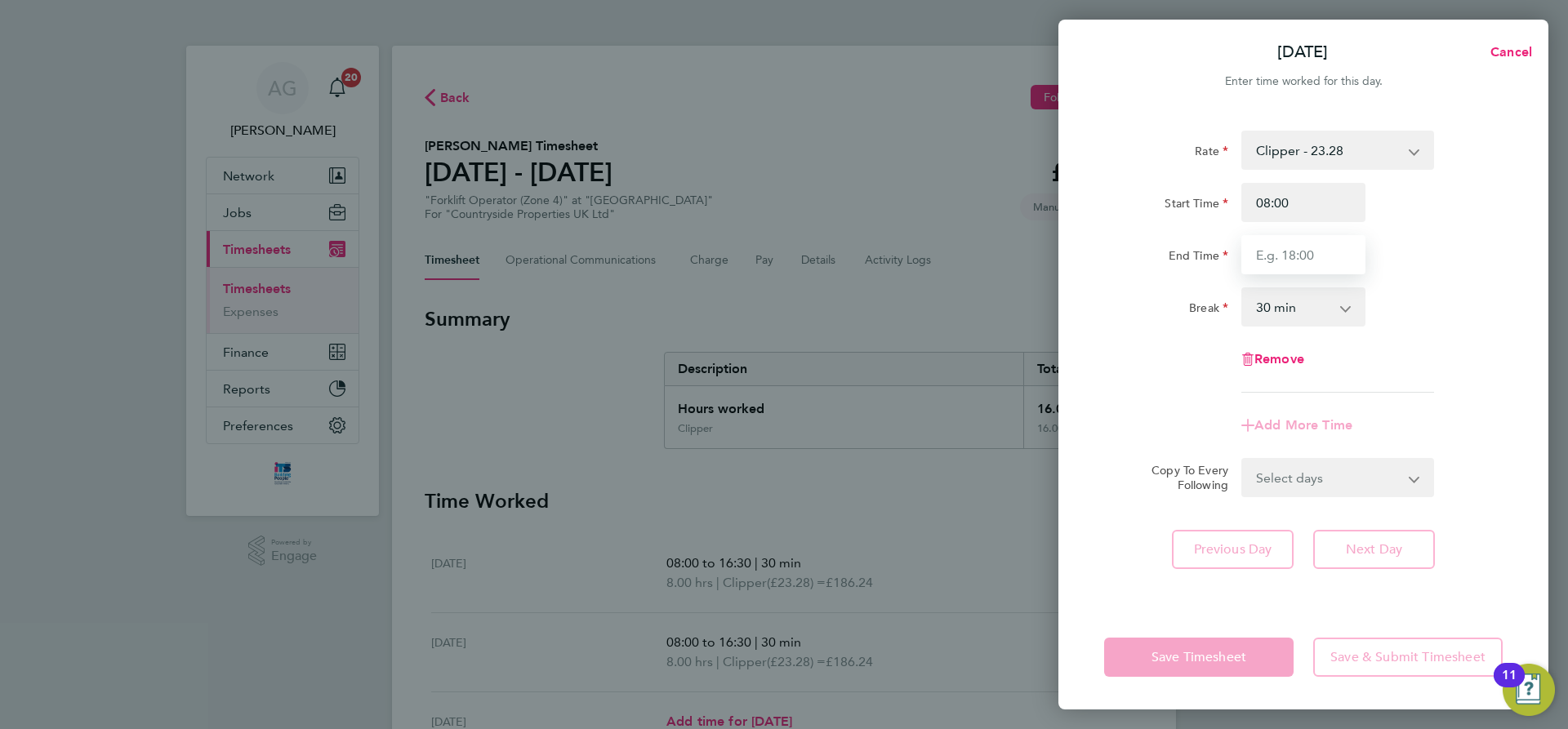
click at [1275, 265] on input "End Time" at bounding box center [1303, 254] width 124 height 39
type input "16:30"
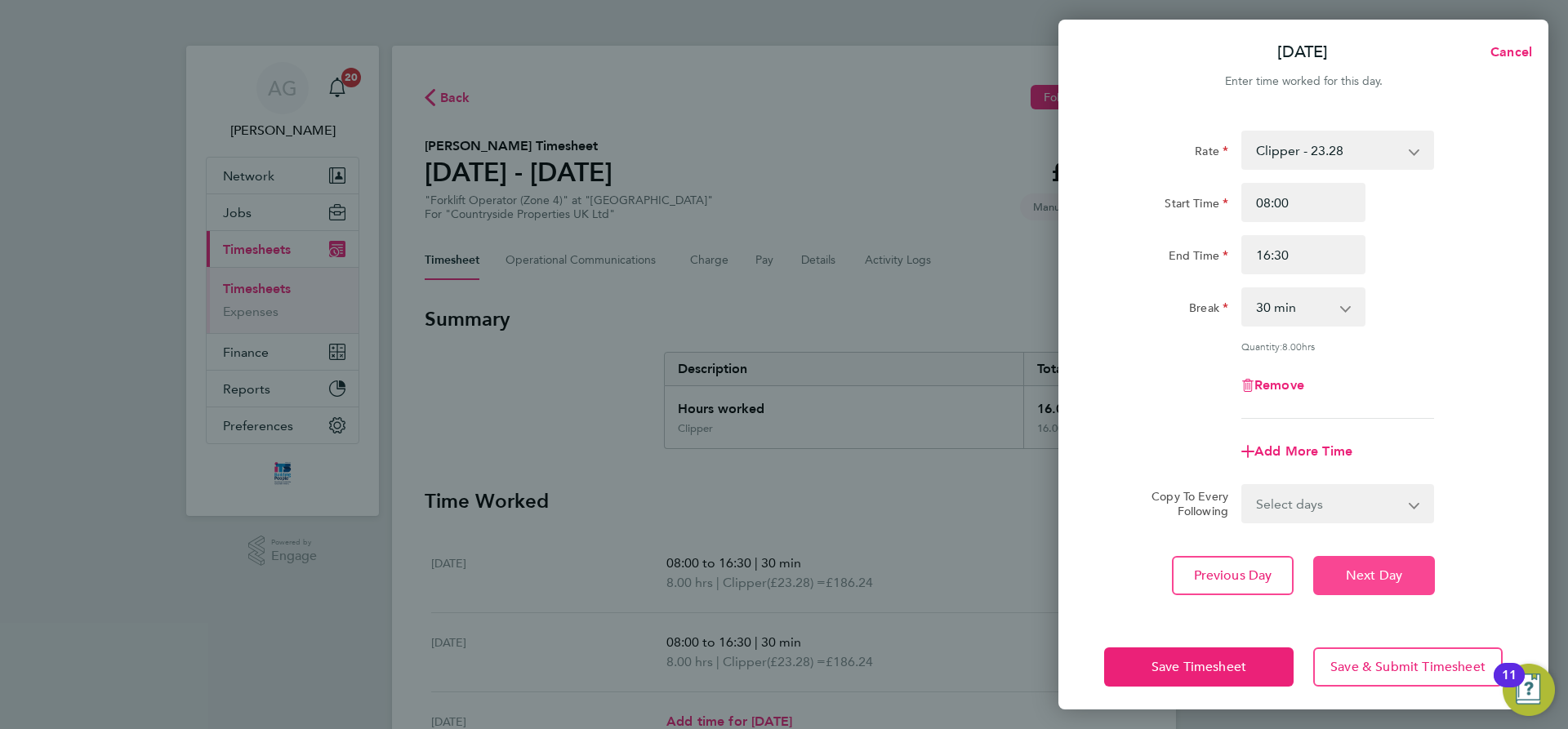
click at [1368, 575] on span "Next Day" at bounding box center [1374, 576] width 56 height 16
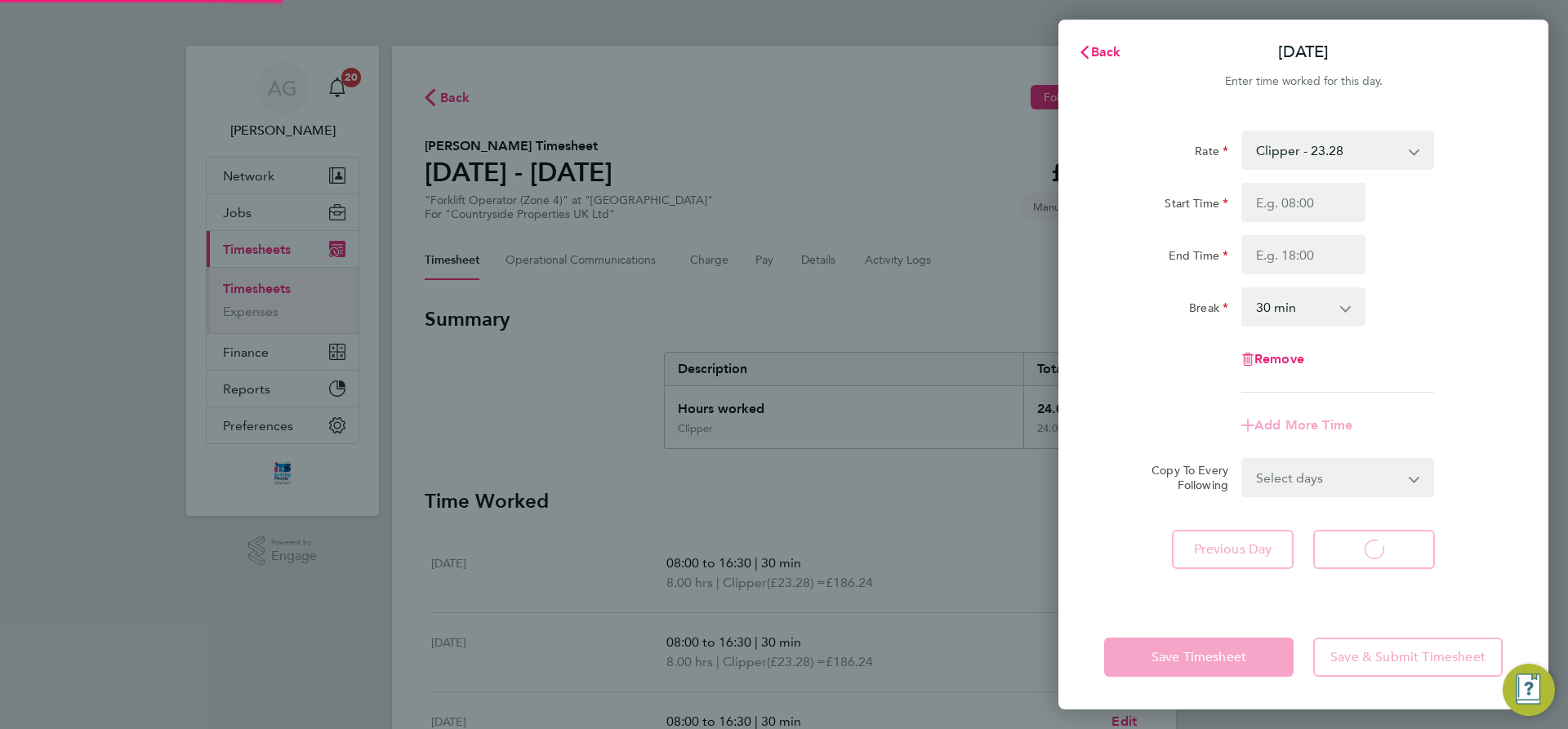
select select "30"
click at [1278, 200] on input "Start Time" at bounding box center [1303, 202] width 124 height 39
type input "08:00"
click at [1278, 259] on input "End Time" at bounding box center [1303, 254] width 124 height 39
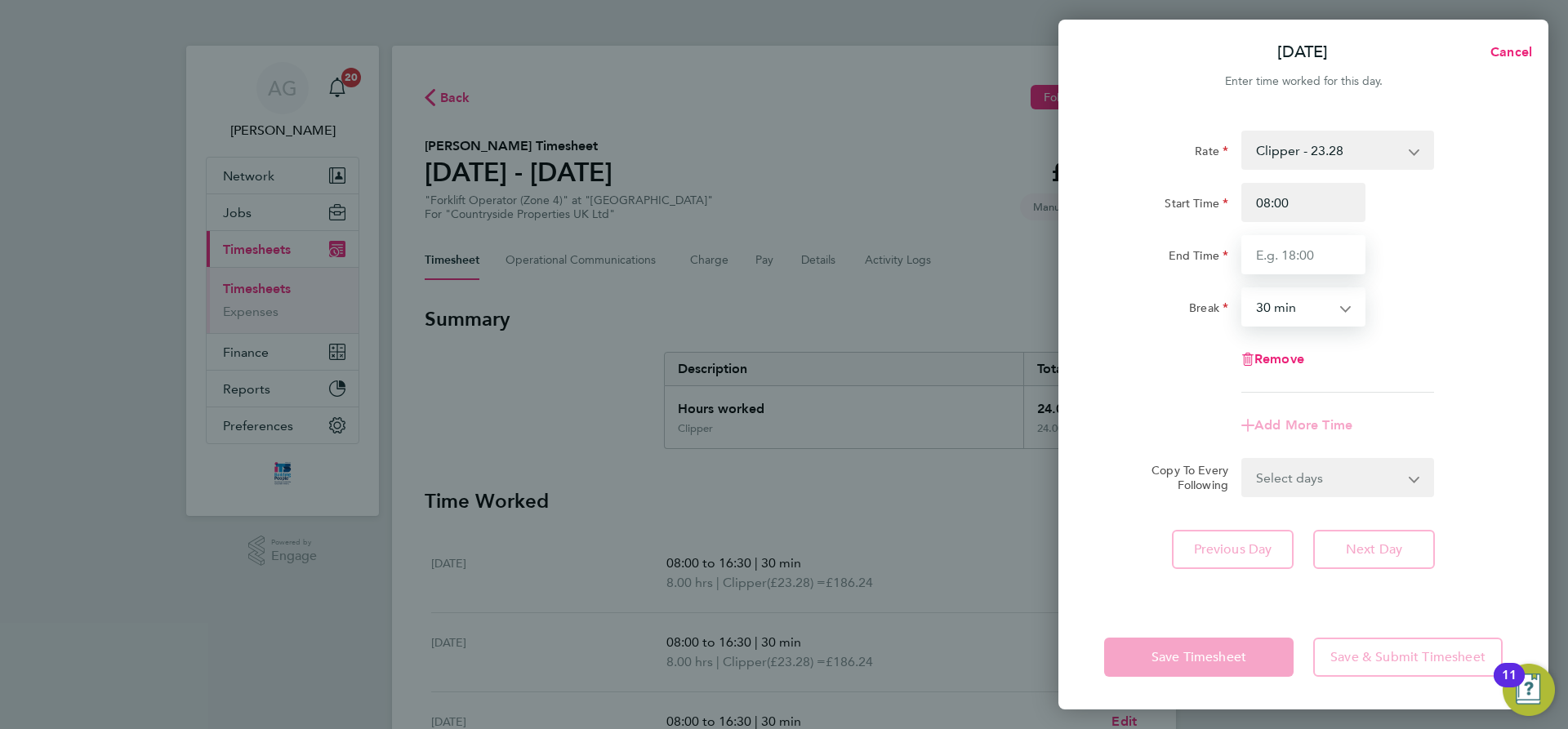
click at [1298, 265] on input "End Time" at bounding box center [1303, 254] width 124 height 39
click at [1290, 233] on div "Start Time 08:00 End Time" at bounding box center [1303, 229] width 412 height 91
click at [1297, 261] on input "End Time" at bounding box center [1303, 254] width 124 height 39
type input "16:30"
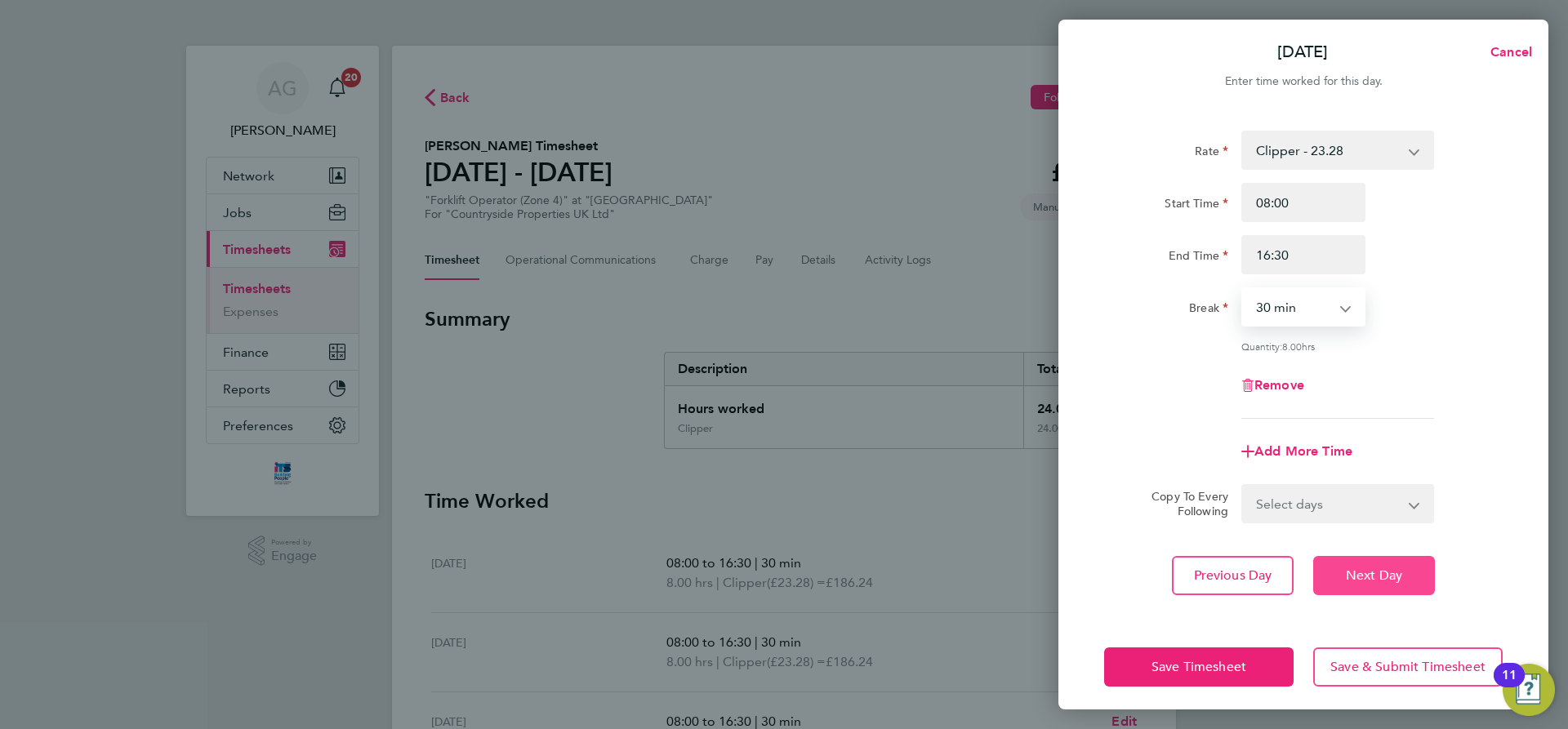
drag, startPoint x: 1377, startPoint y: 567, endPoint x: 1373, endPoint y: 548, distance: 19.4
click at [1377, 568] on span "Next Day" at bounding box center [1374, 576] width 56 height 16
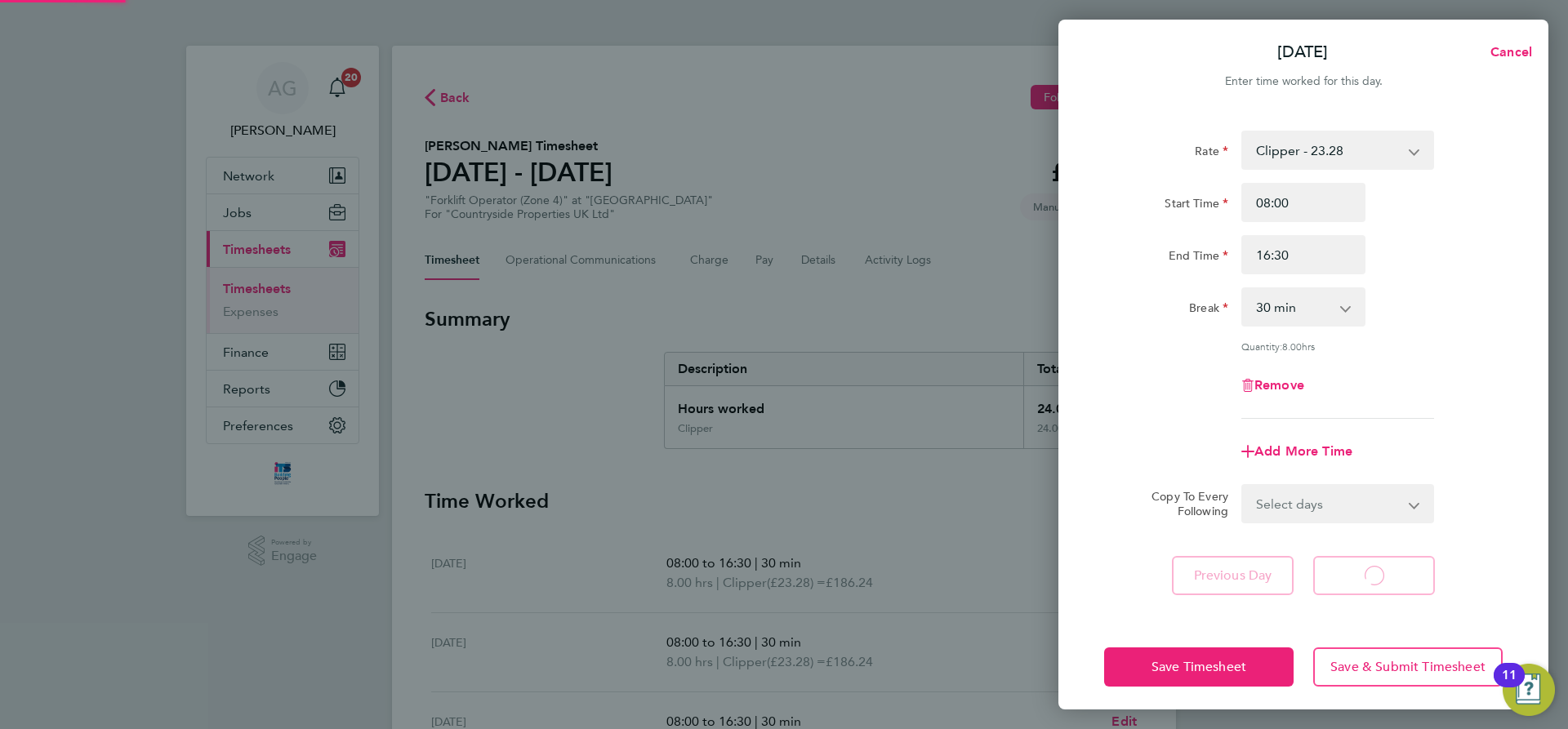
select select "30"
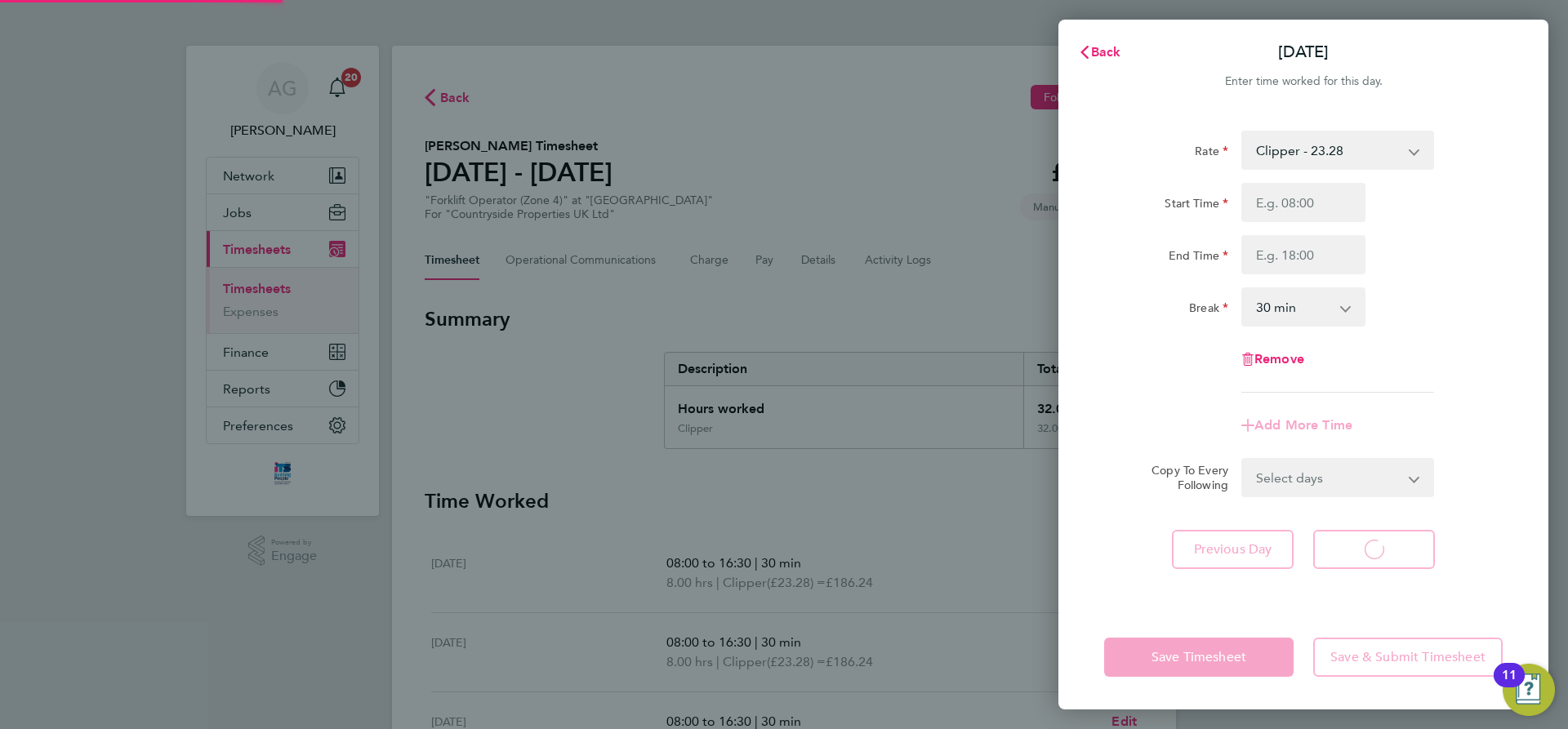
select select "30"
click at [1276, 208] on input "Start Time" at bounding box center [1303, 202] width 124 height 39
type input "08:00"
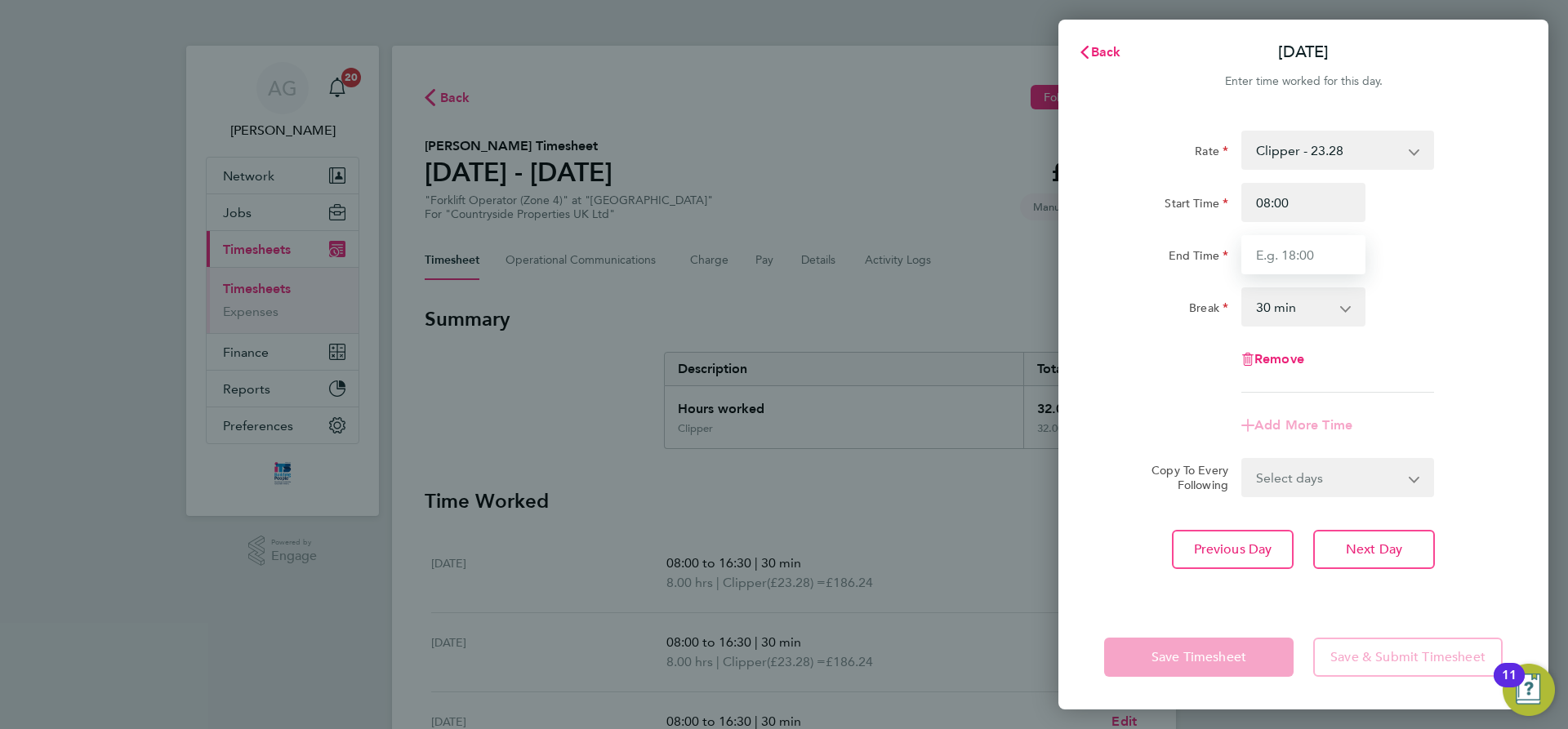
click at [1270, 262] on input "End Time" at bounding box center [1303, 254] width 124 height 39
type input "16:30"
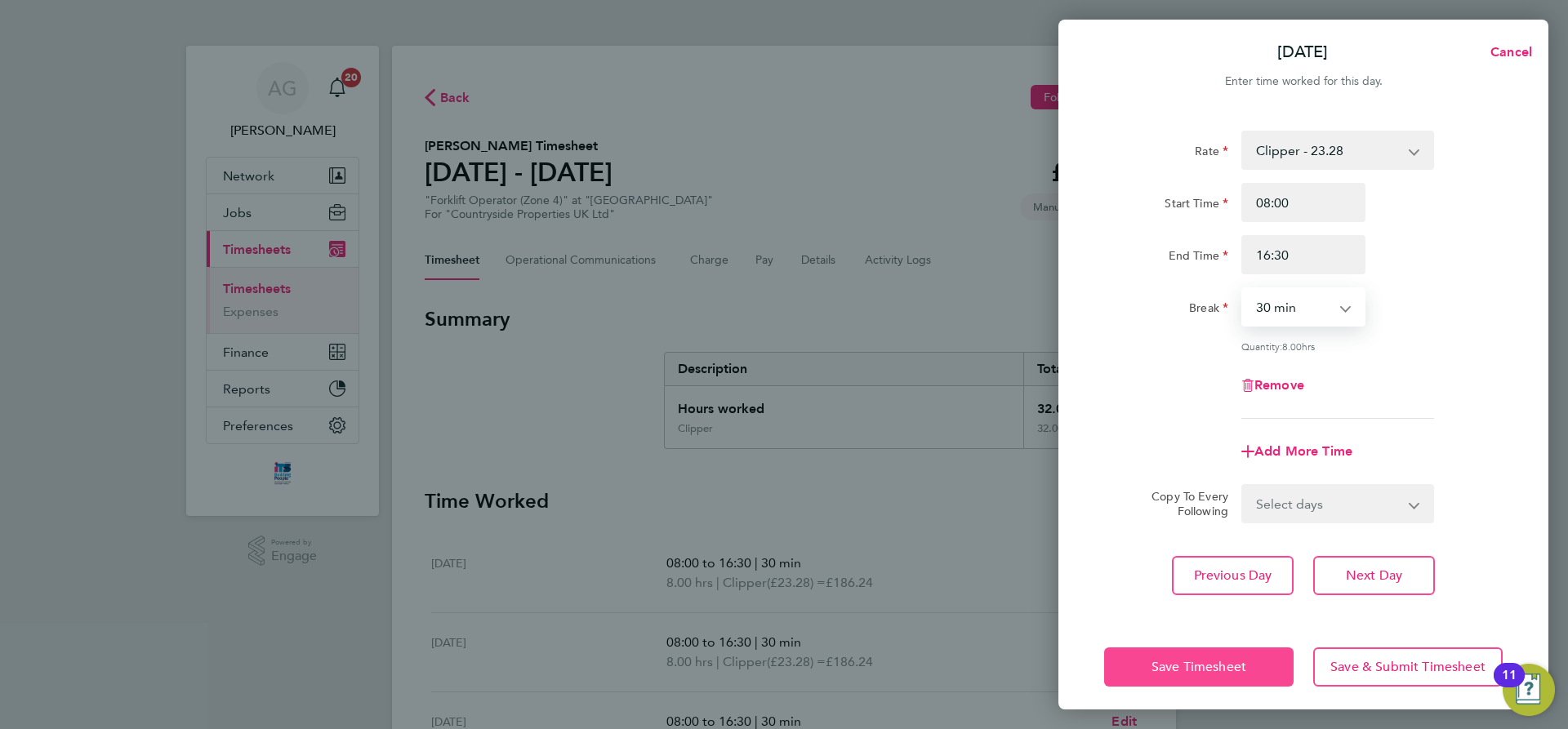
click at [1248, 671] on button "Save Timesheet" at bounding box center [1198, 667] width 190 height 39
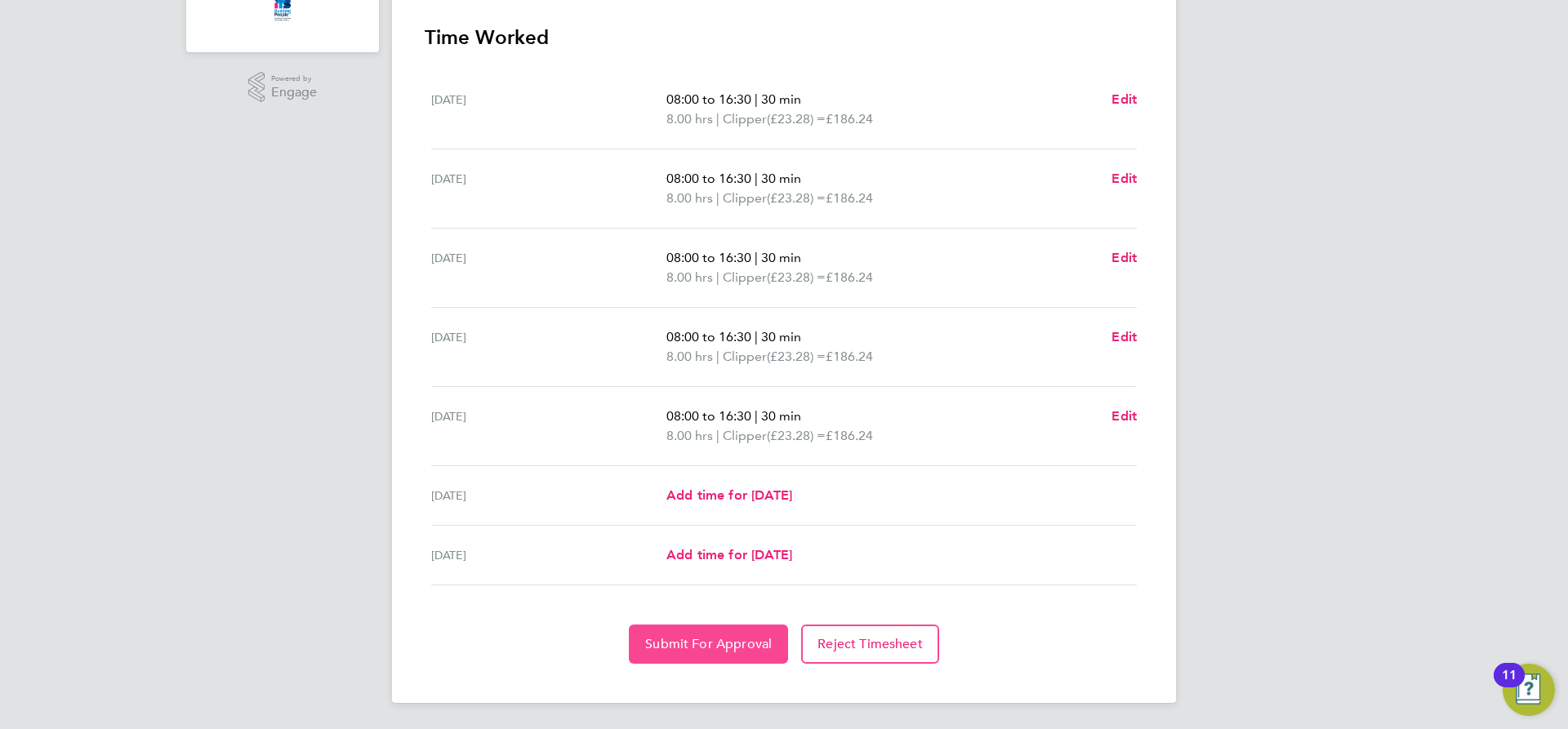
click at [683, 649] on span "Submit For Approval" at bounding box center [708, 644] width 127 height 16
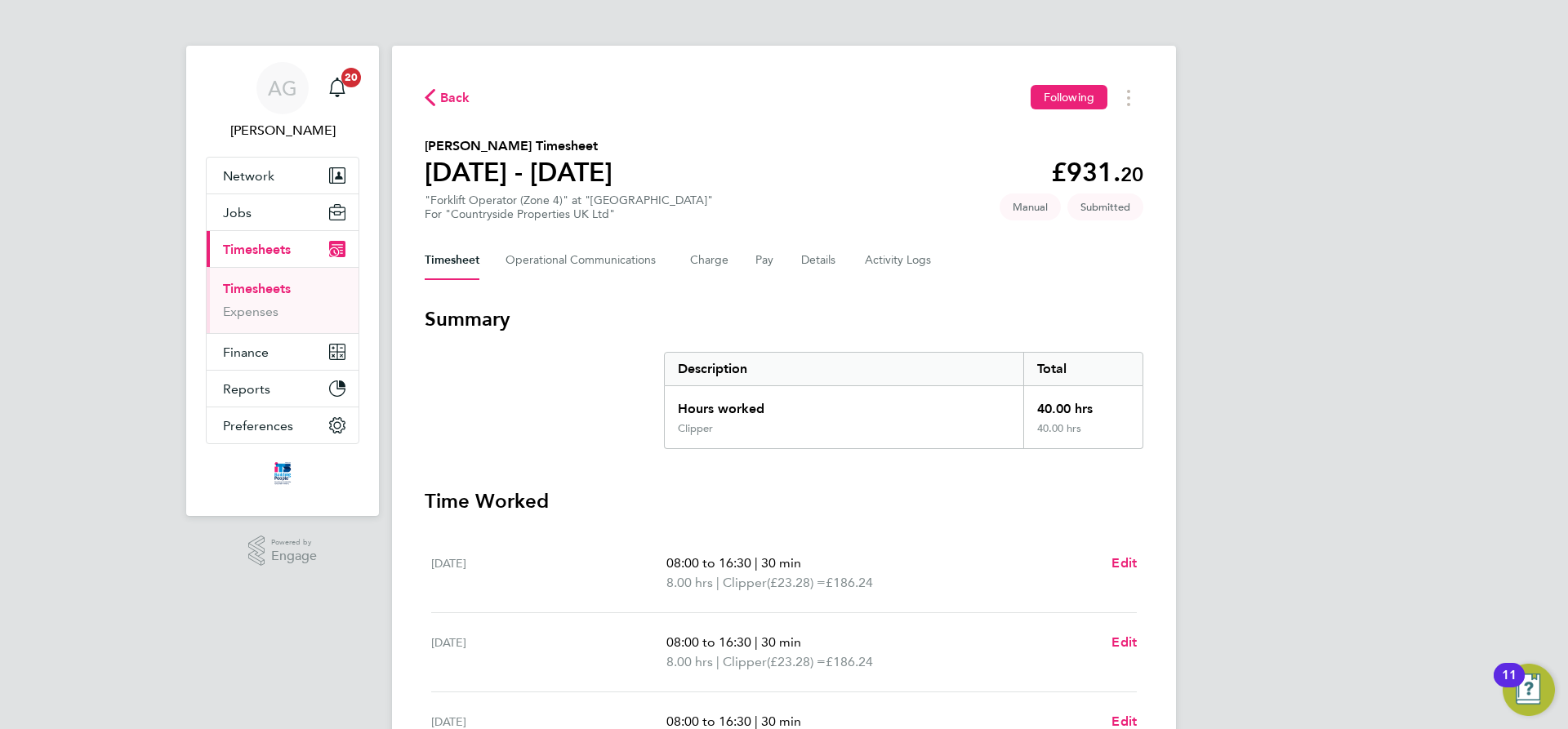
click at [265, 244] on span "Timesheets" at bounding box center [256, 250] width 68 height 15
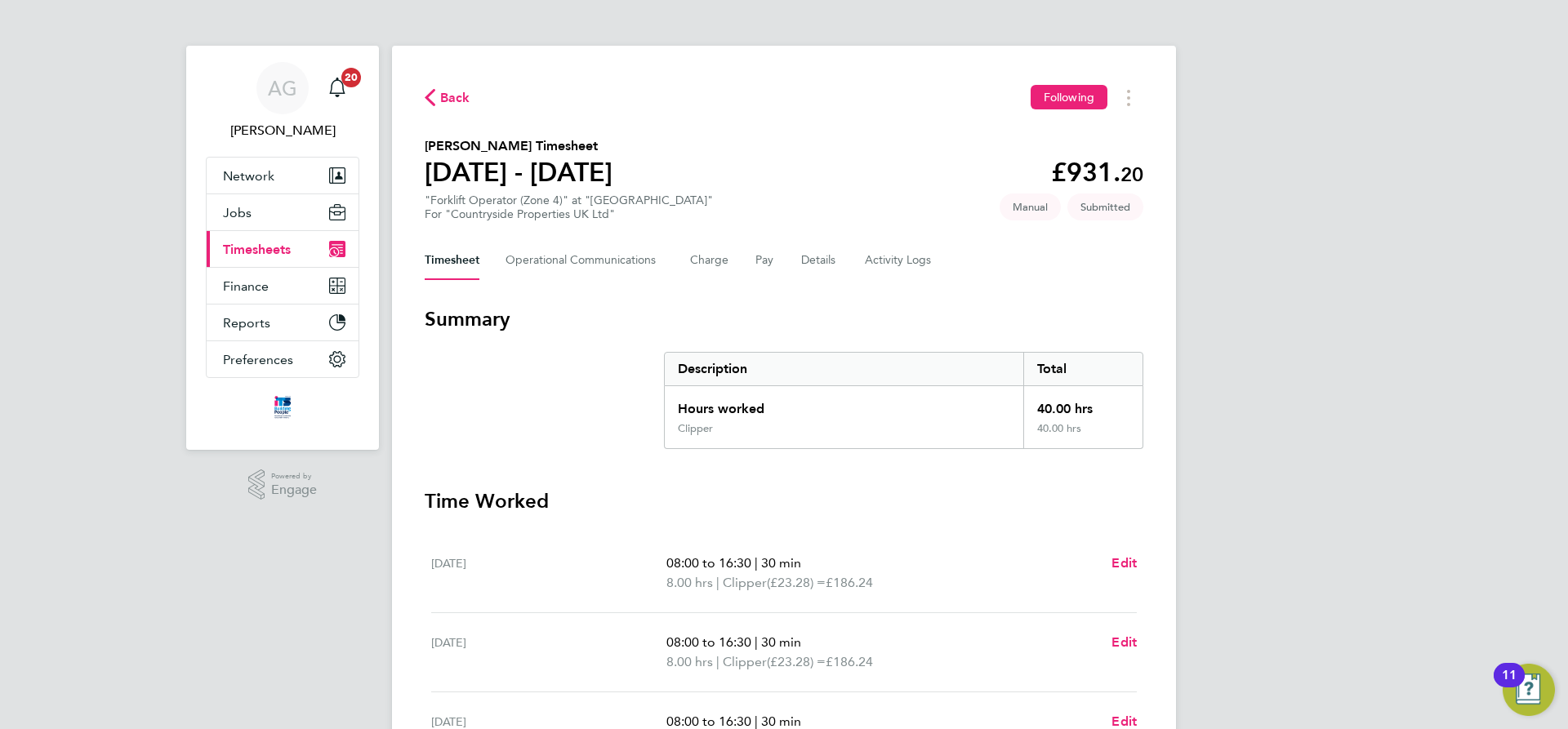
click at [264, 245] on span "Timesheets" at bounding box center [256, 250] width 68 height 15
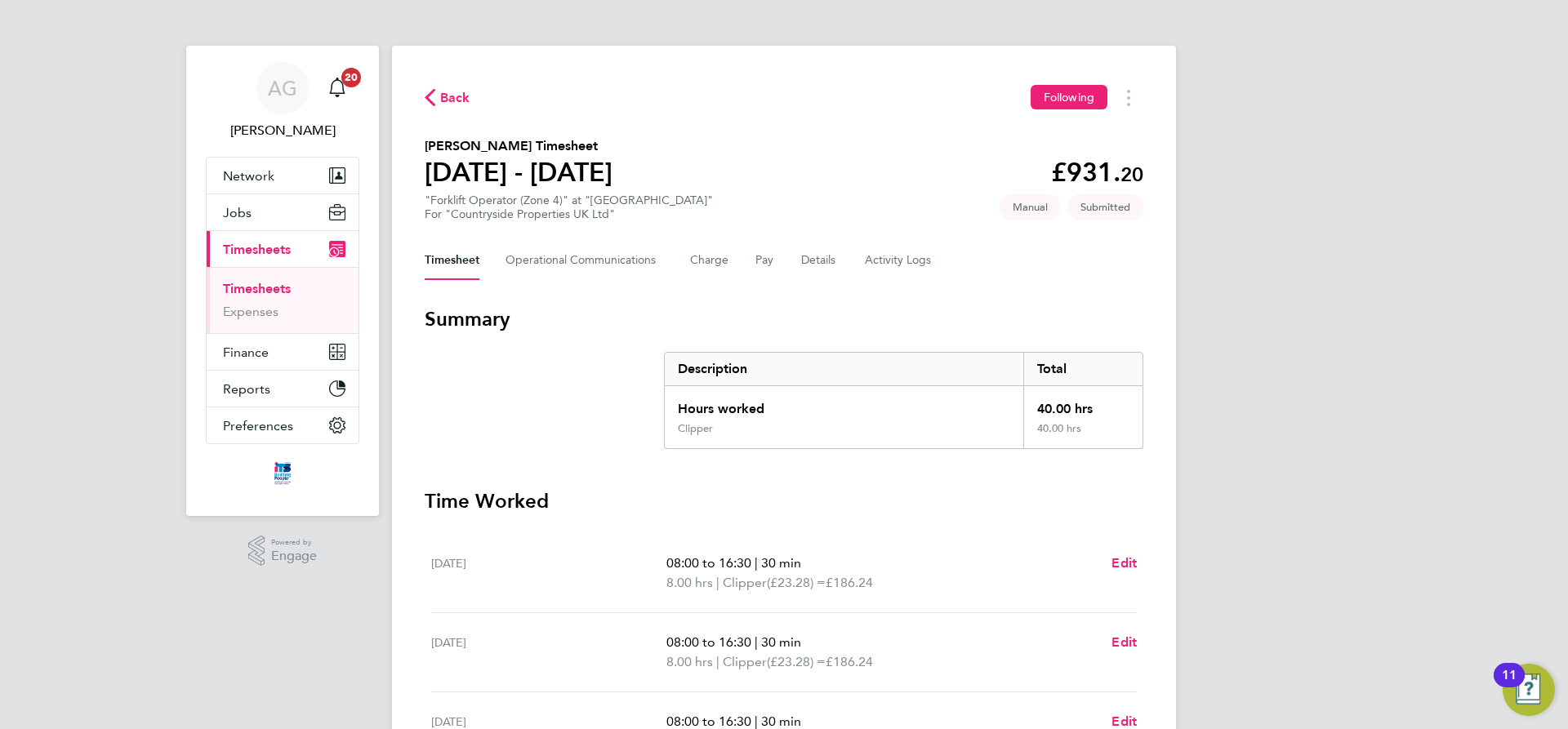
click at [267, 287] on link "Timesheets" at bounding box center [256, 289] width 68 height 15
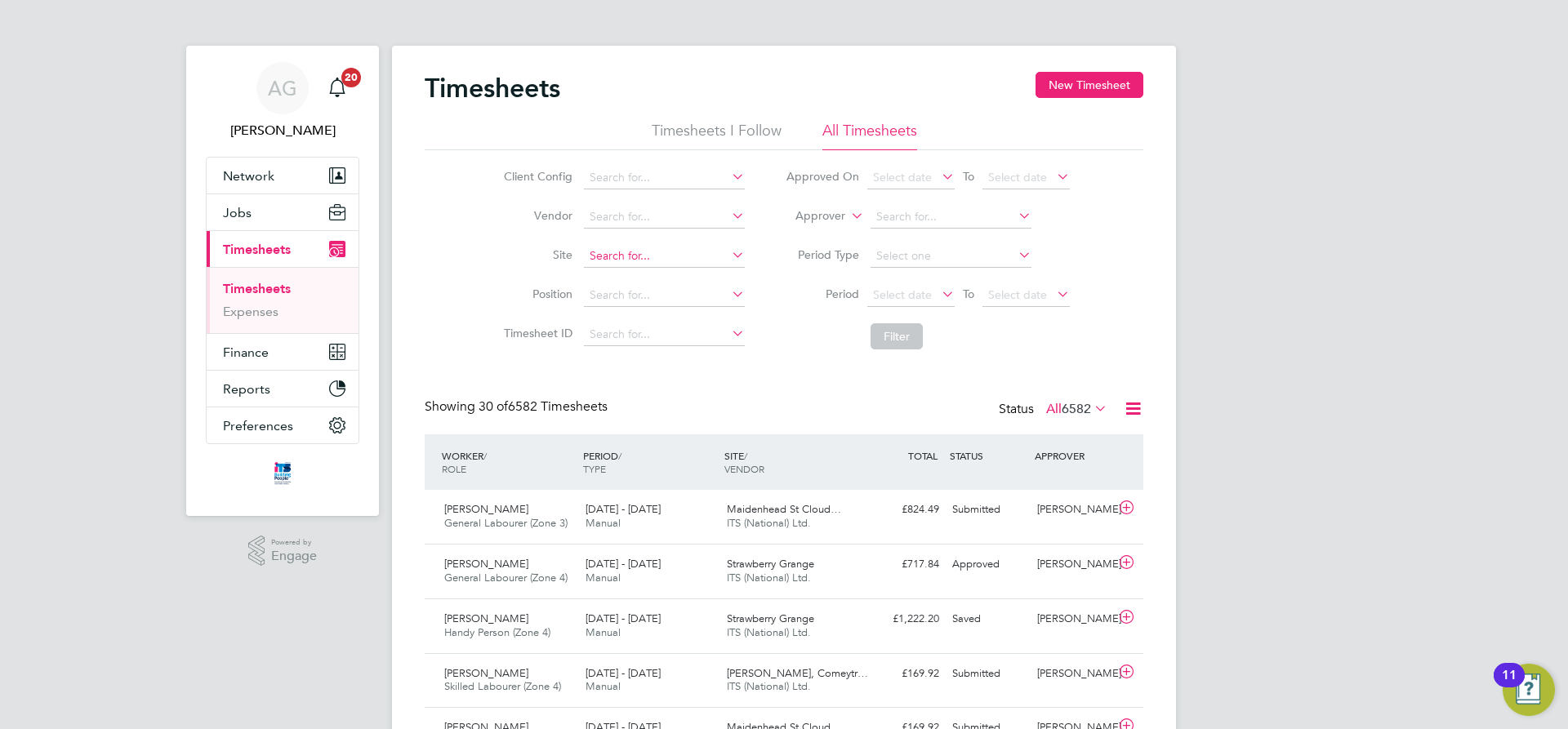
click at [597, 247] on input at bounding box center [664, 256] width 161 height 23
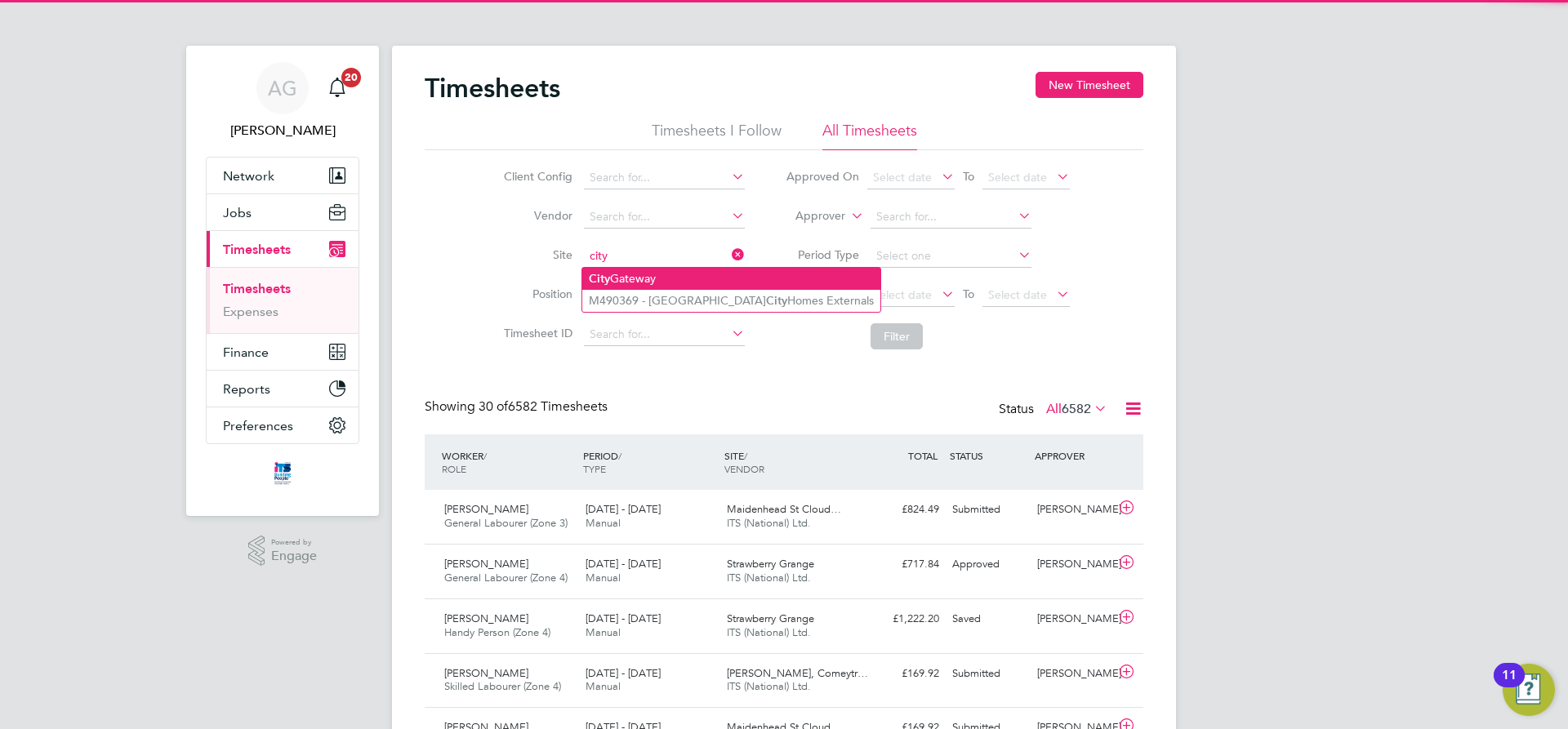
click at [629, 272] on li "City Gateway" at bounding box center [731, 278] width 298 height 22
type input "City Gateway"
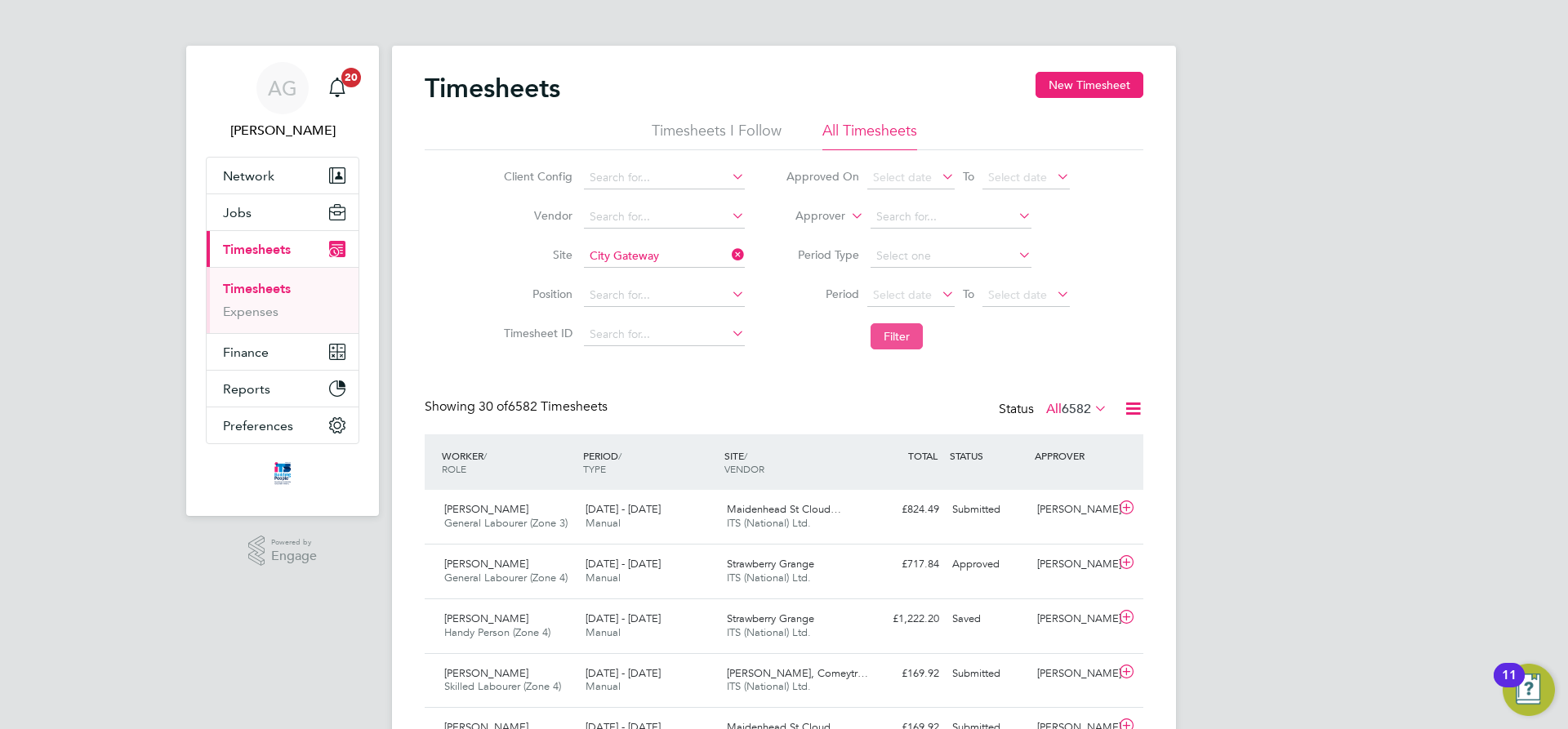
click at [918, 331] on button "Filter" at bounding box center [896, 335] width 52 height 26
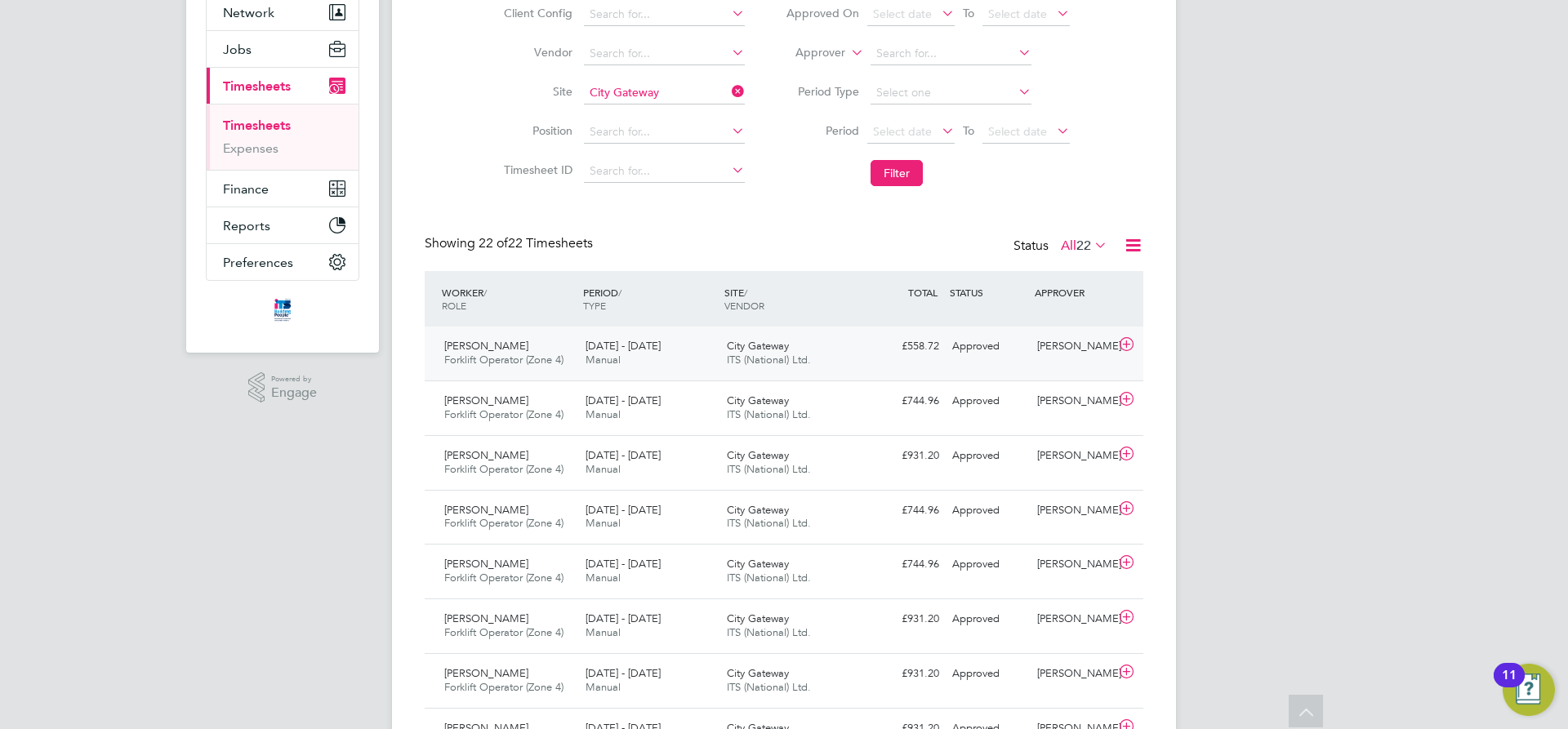
click at [1056, 353] on div "[PERSON_NAME]" at bounding box center [1073, 347] width 85 height 27
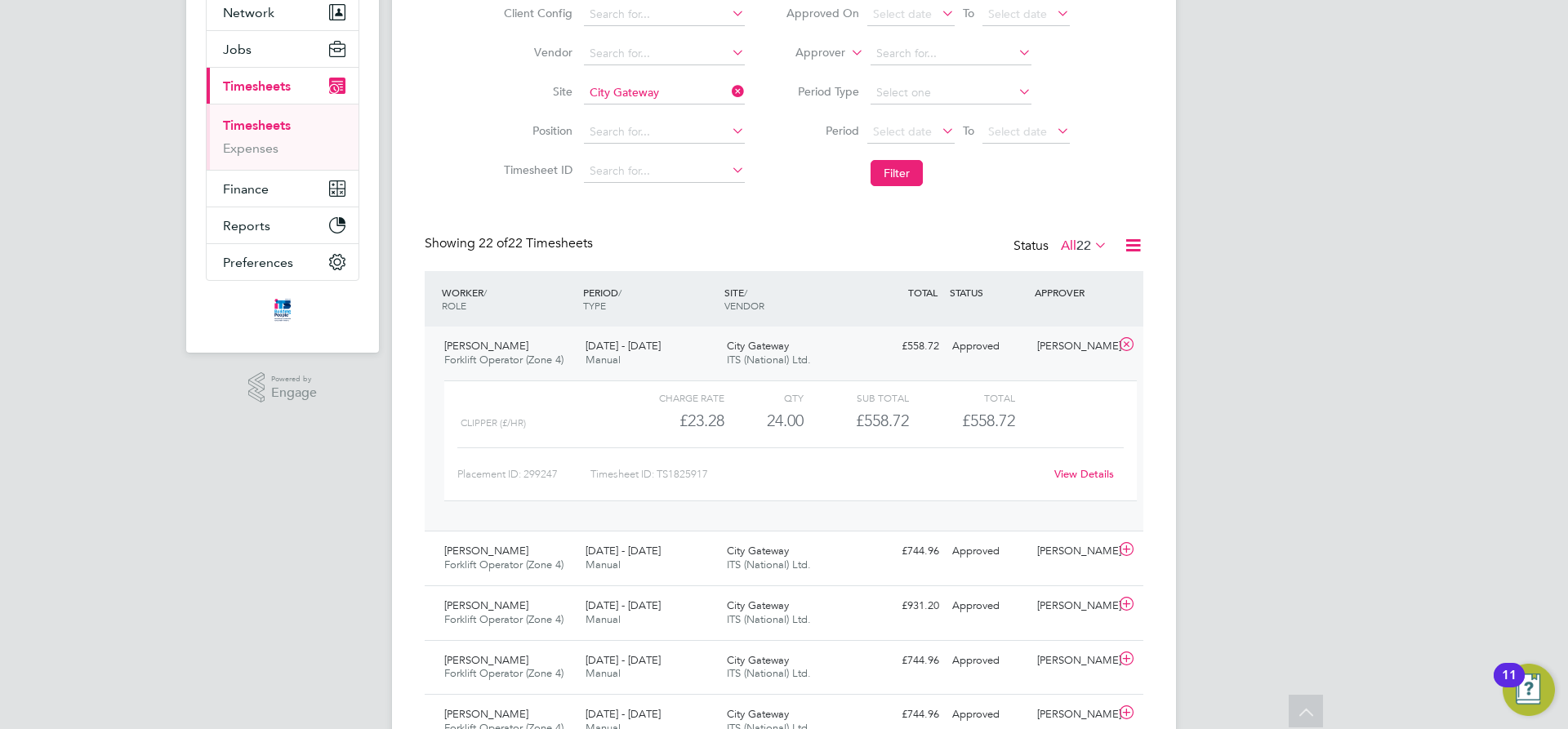
click at [1088, 476] on link "View Details" at bounding box center [1084, 474] width 60 height 14
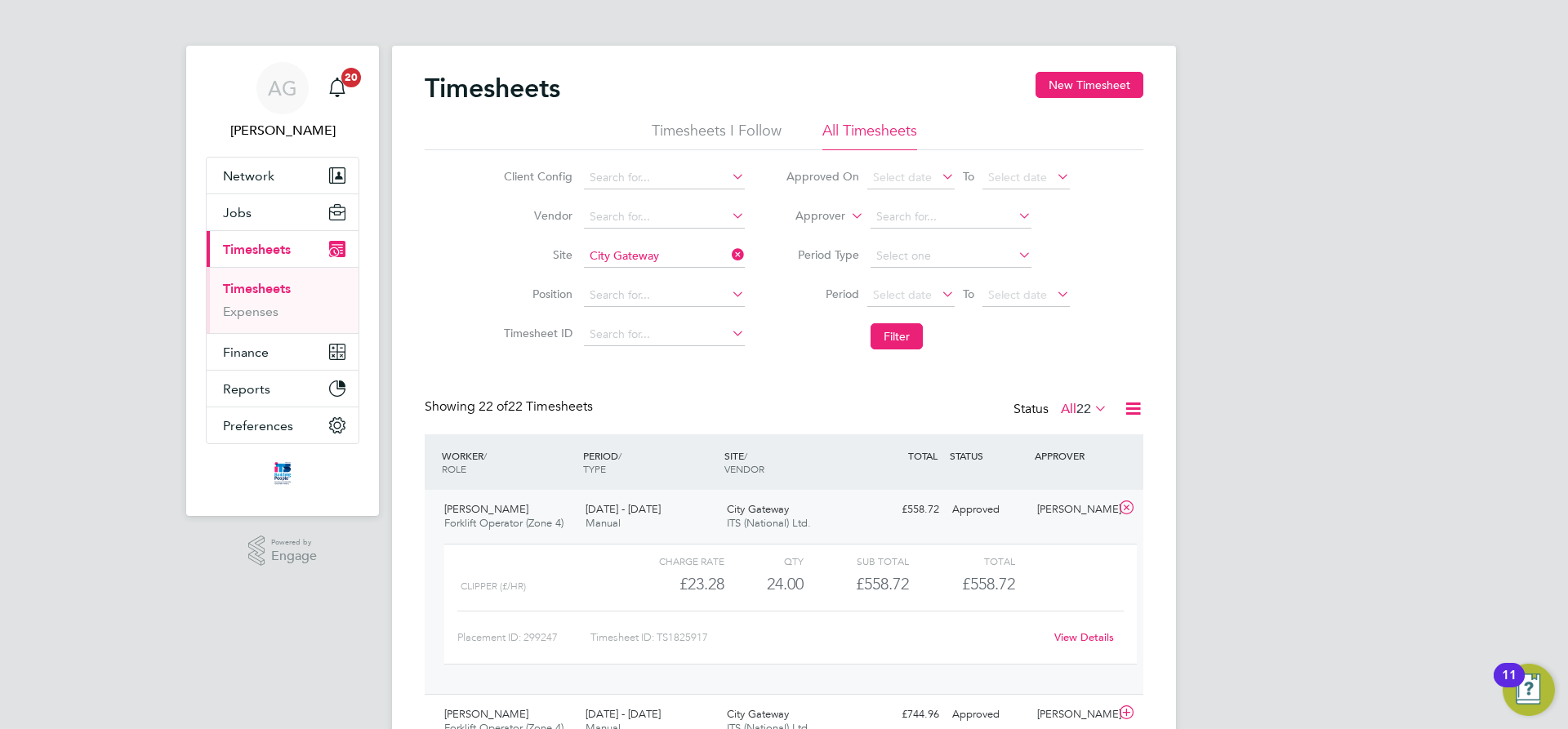
click at [271, 294] on link "Timesheets" at bounding box center [256, 289] width 68 height 15
click at [266, 256] on span "Timesheets" at bounding box center [256, 250] width 68 height 15
click at [917, 342] on button "Filter" at bounding box center [896, 335] width 52 height 26
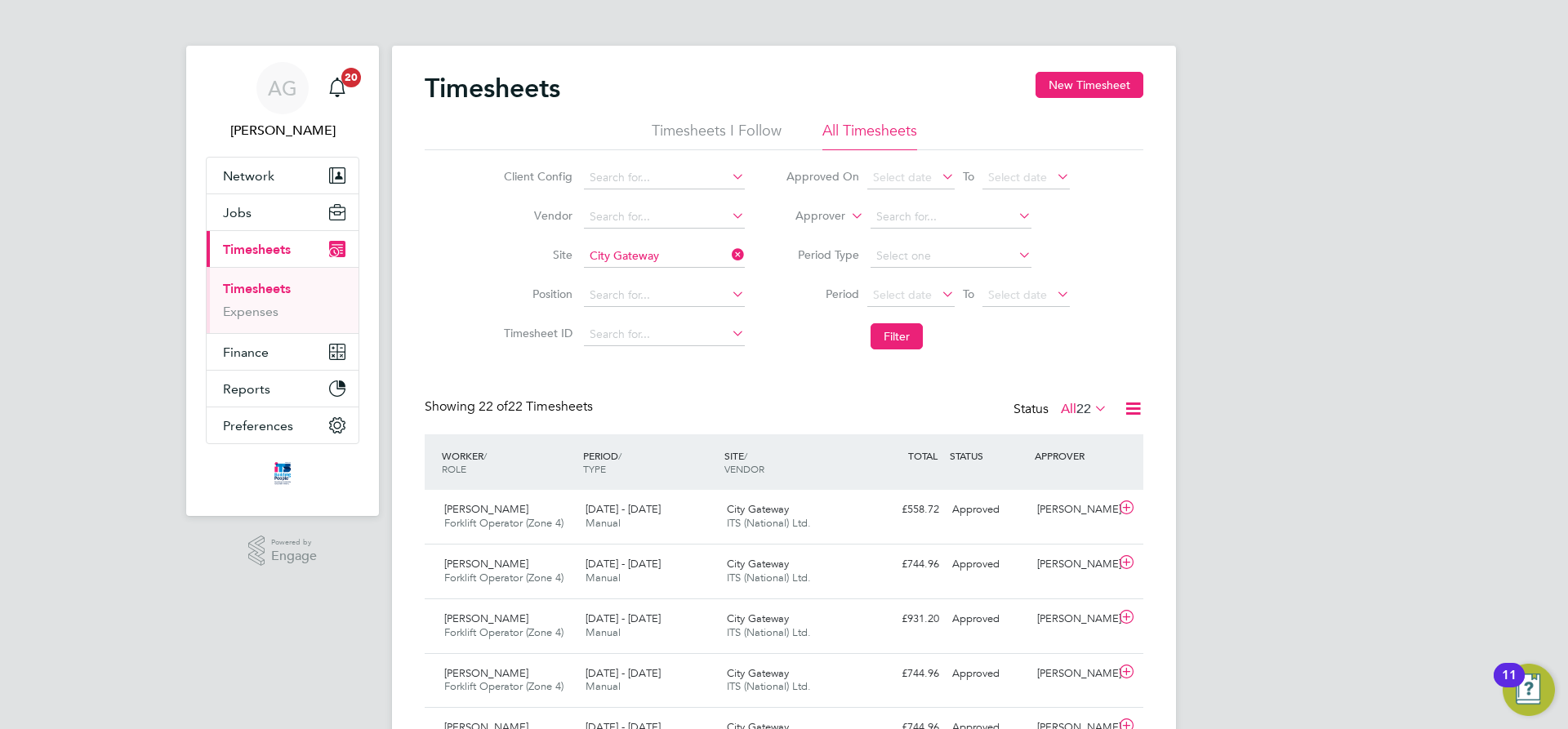
click at [1085, 408] on span "22" at bounding box center [1083, 409] width 14 height 16
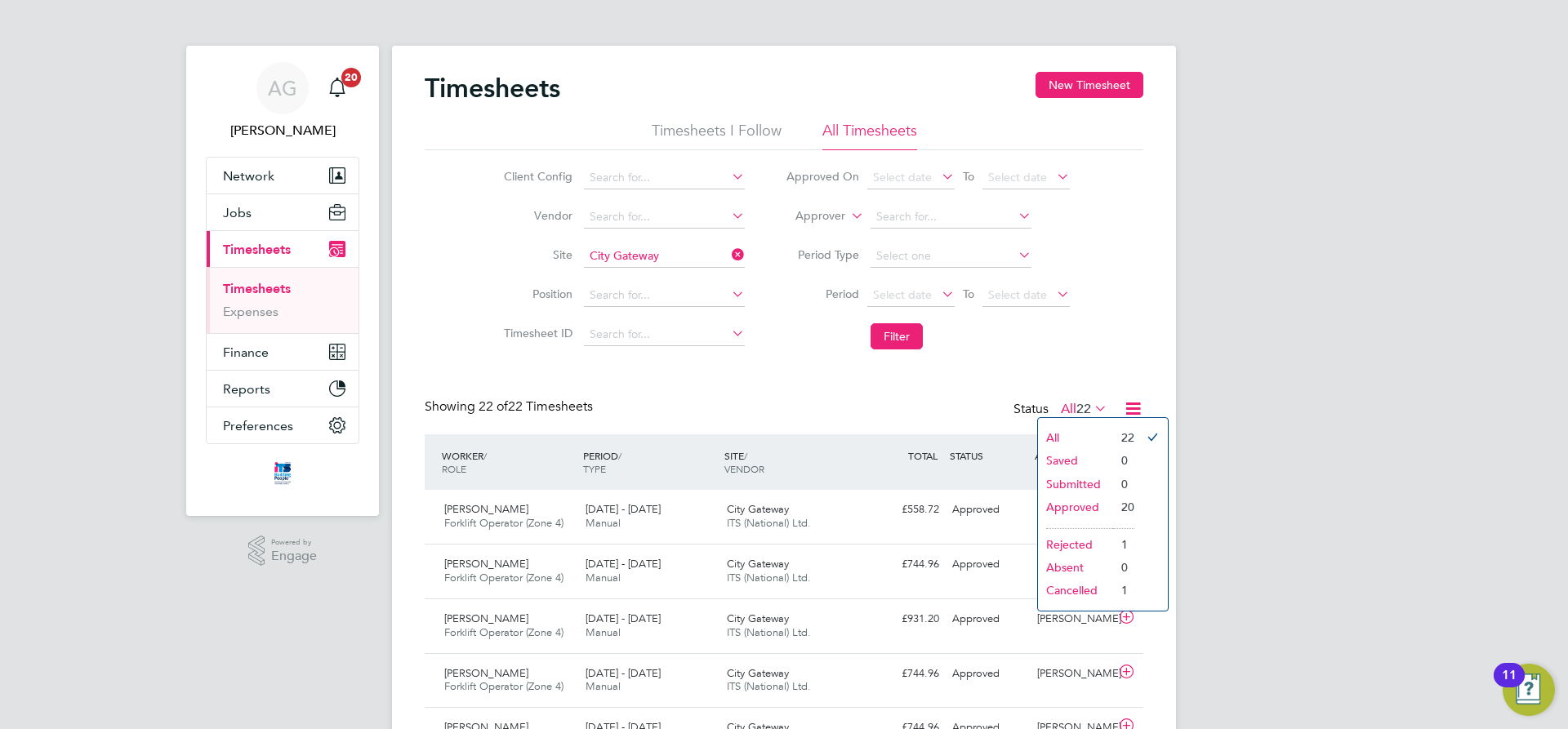
click at [1067, 540] on li "Rejected" at bounding box center [1075, 545] width 75 height 23
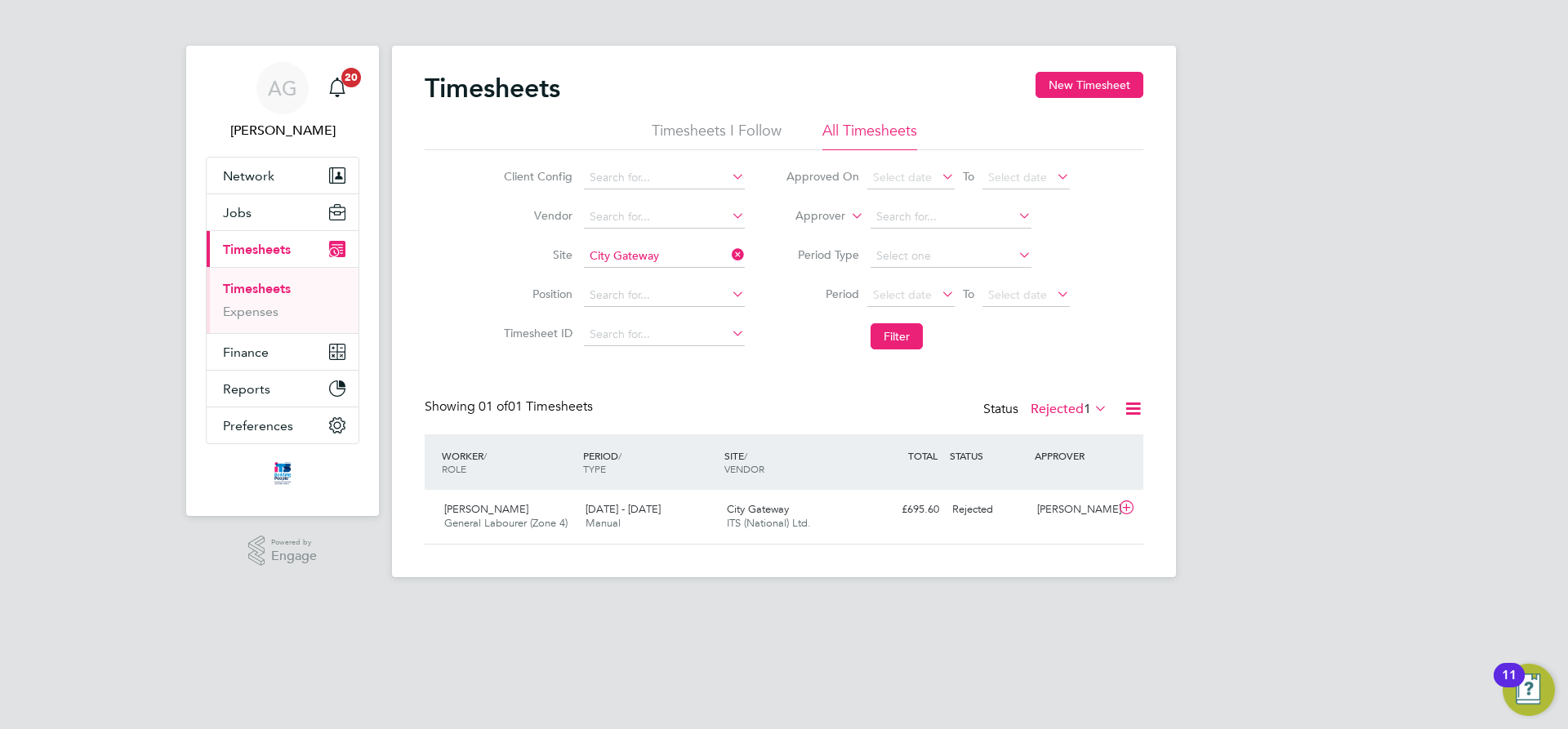
click at [1057, 409] on label "Rejected 1" at bounding box center [1069, 409] width 77 height 16
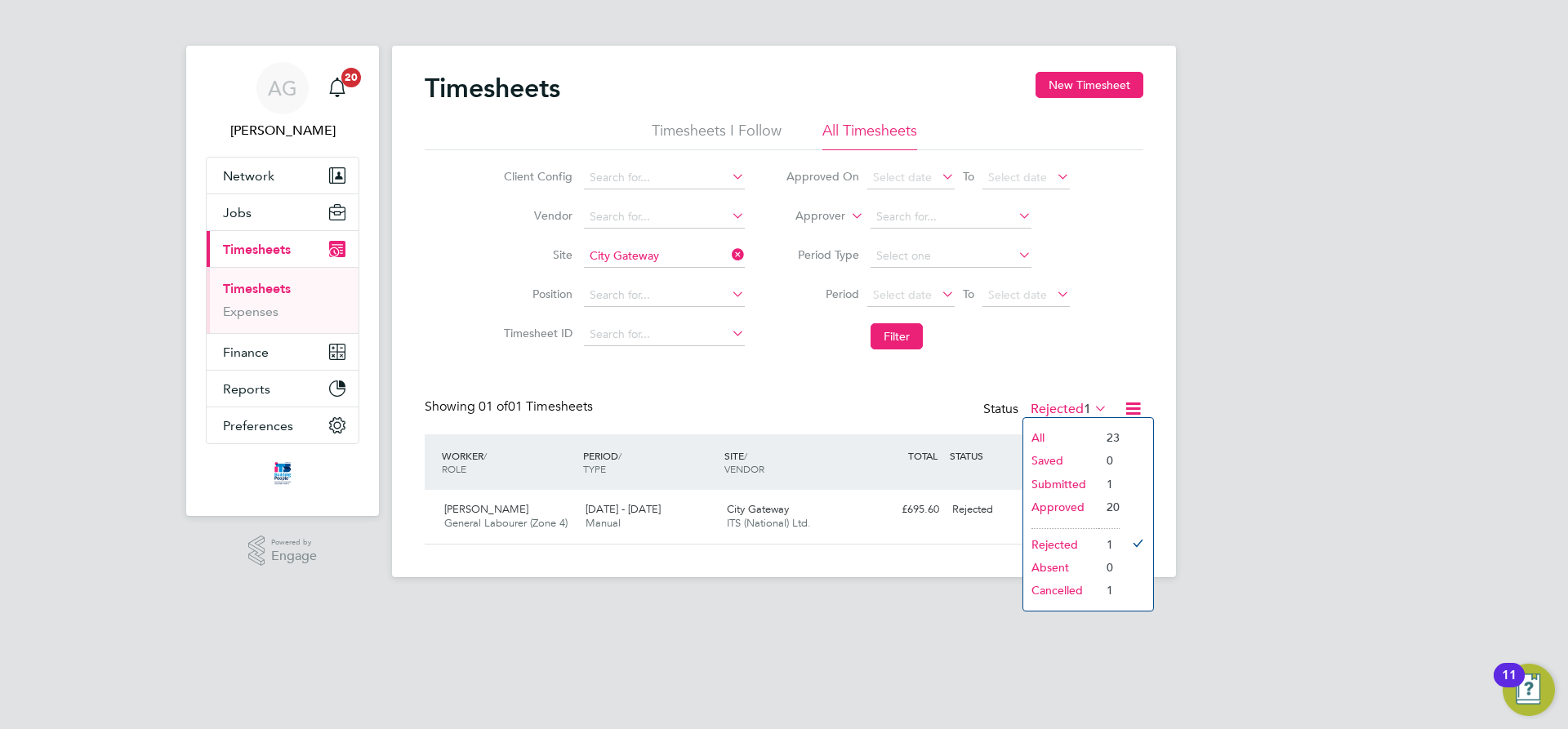
click at [1056, 590] on li "Cancelled" at bounding box center [1060, 591] width 75 height 23
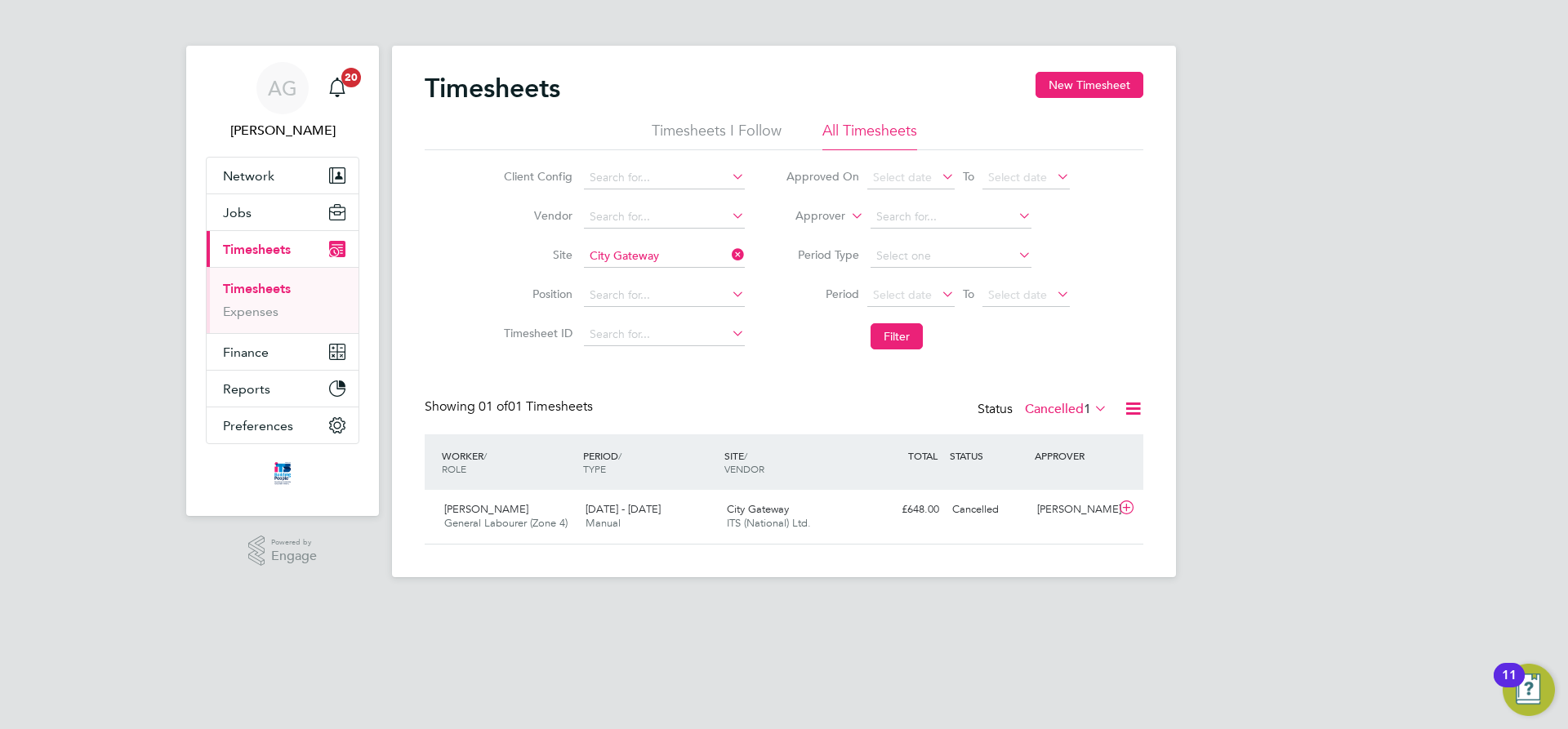
click at [1047, 408] on label "Cancelled 1" at bounding box center [1066, 409] width 83 height 16
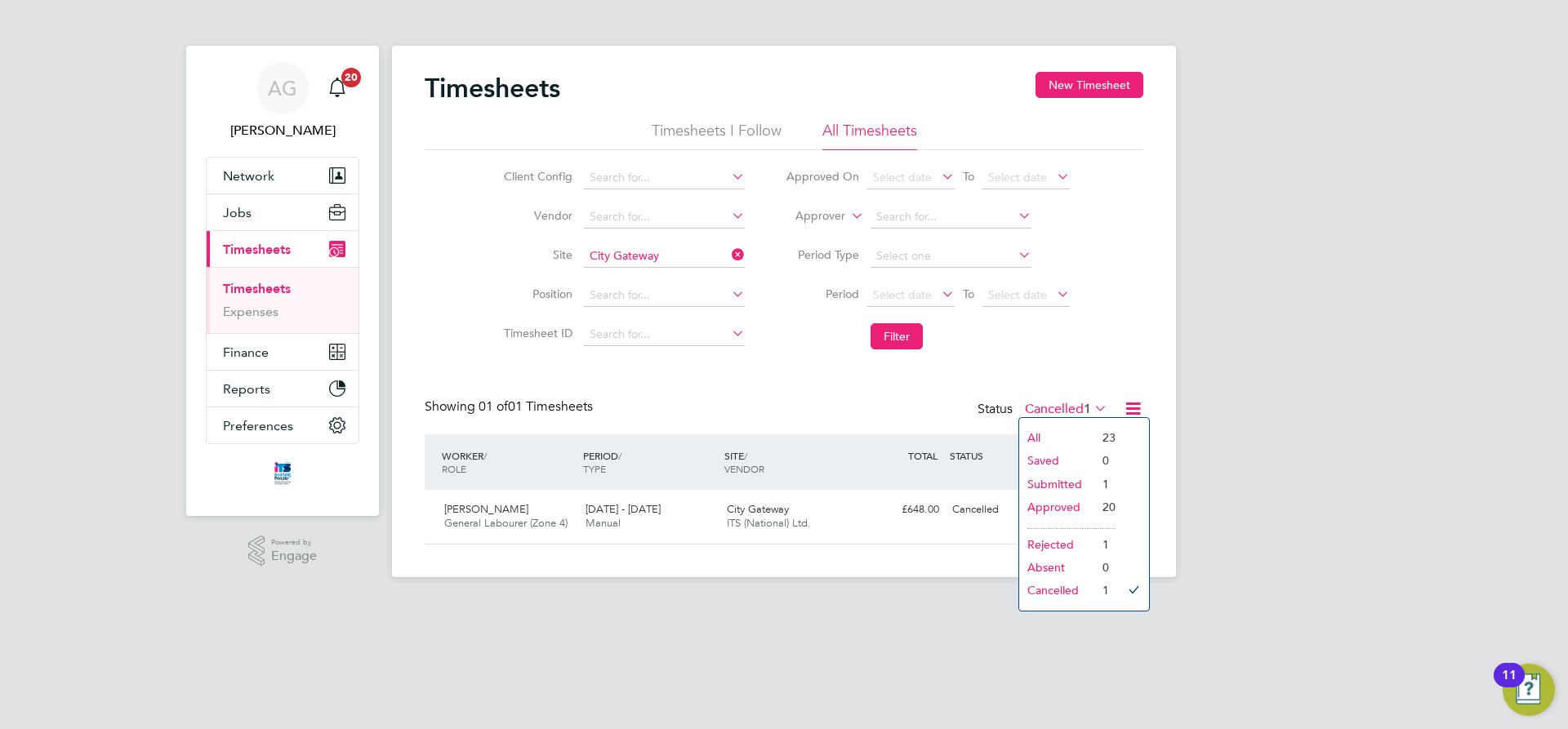
click at [1052, 438] on li "All" at bounding box center [1056, 437] width 75 height 23
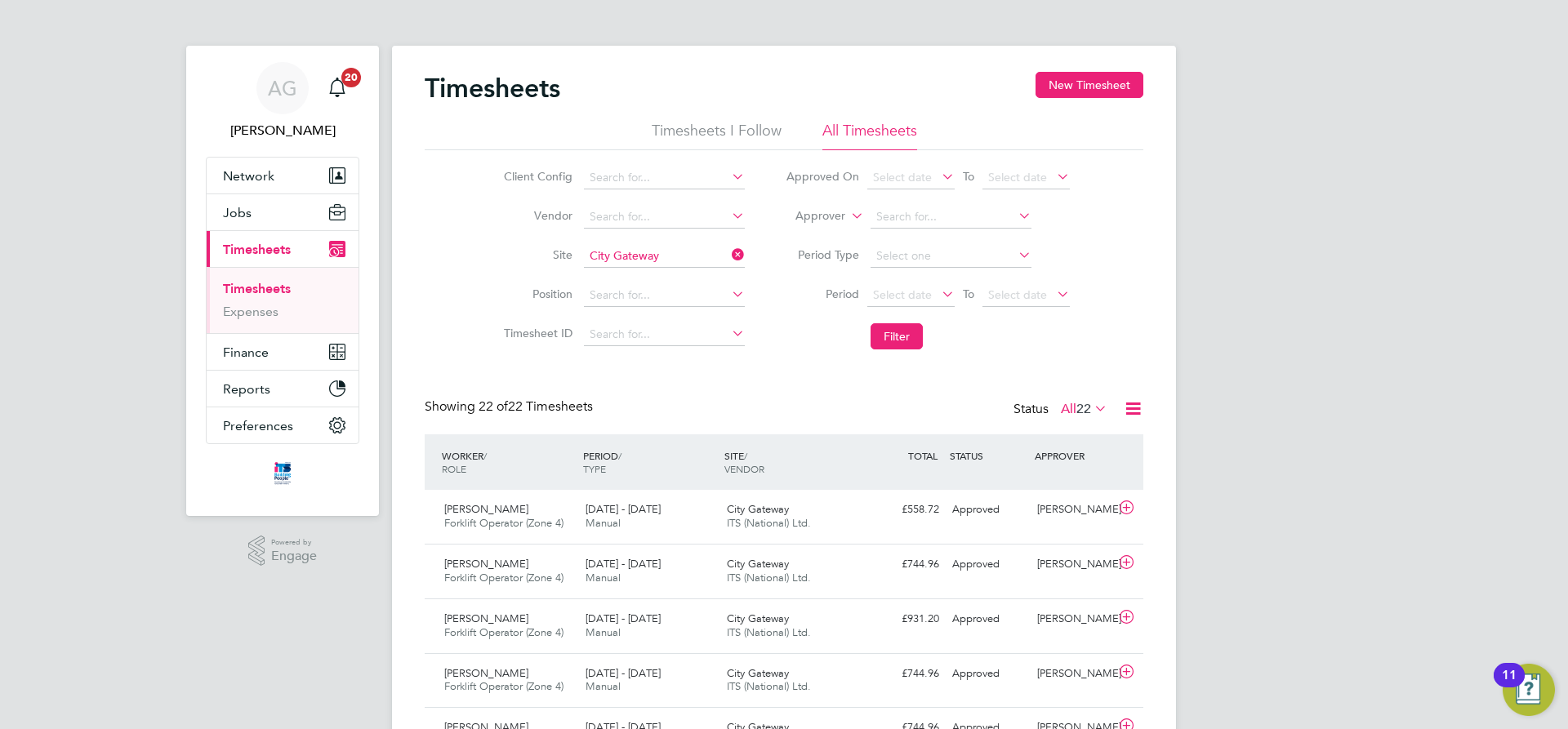
click at [729, 251] on icon at bounding box center [729, 254] width 0 height 23
click at [649, 254] on input at bounding box center [664, 256] width 161 height 23
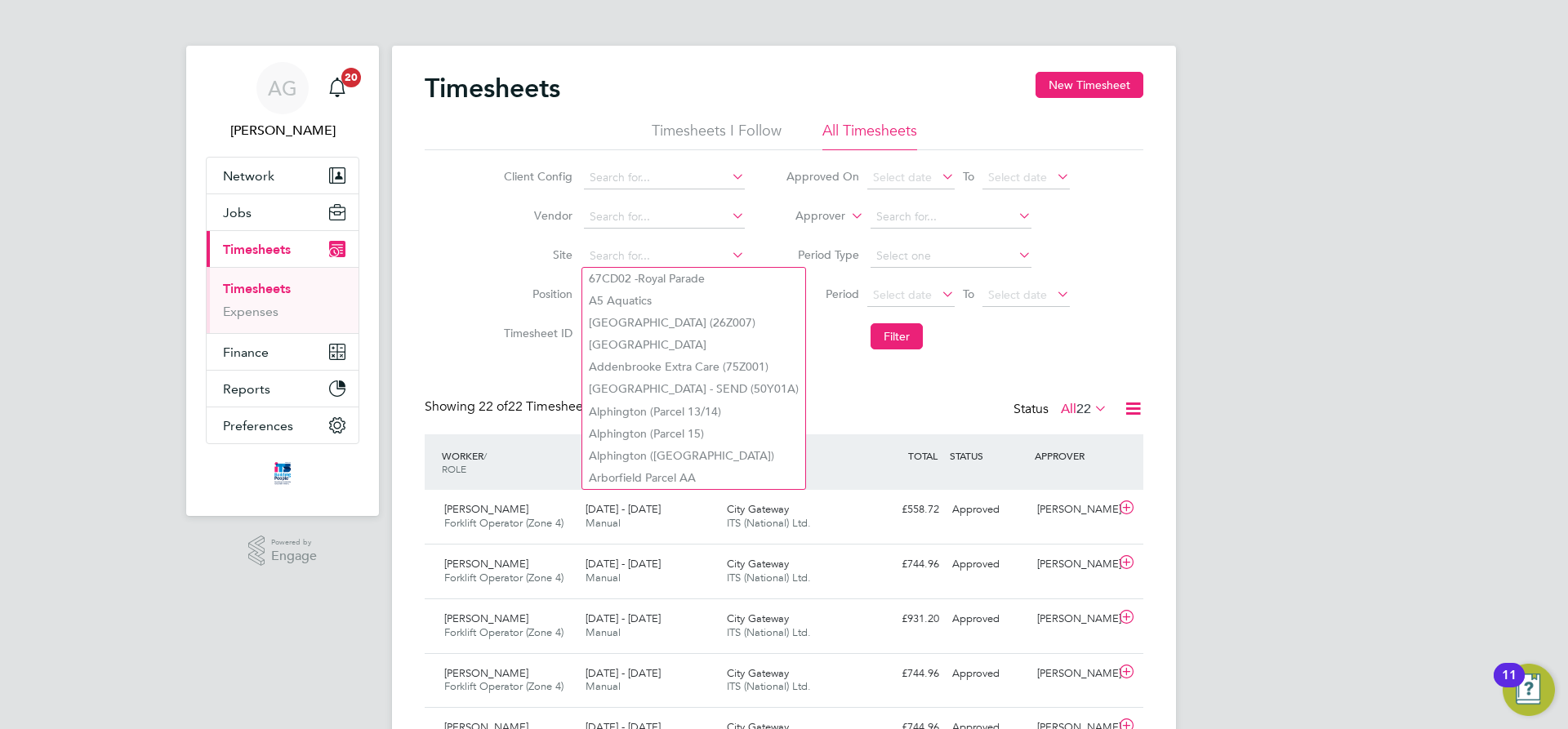
click at [261, 247] on span "Timesheets" at bounding box center [256, 250] width 68 height 15
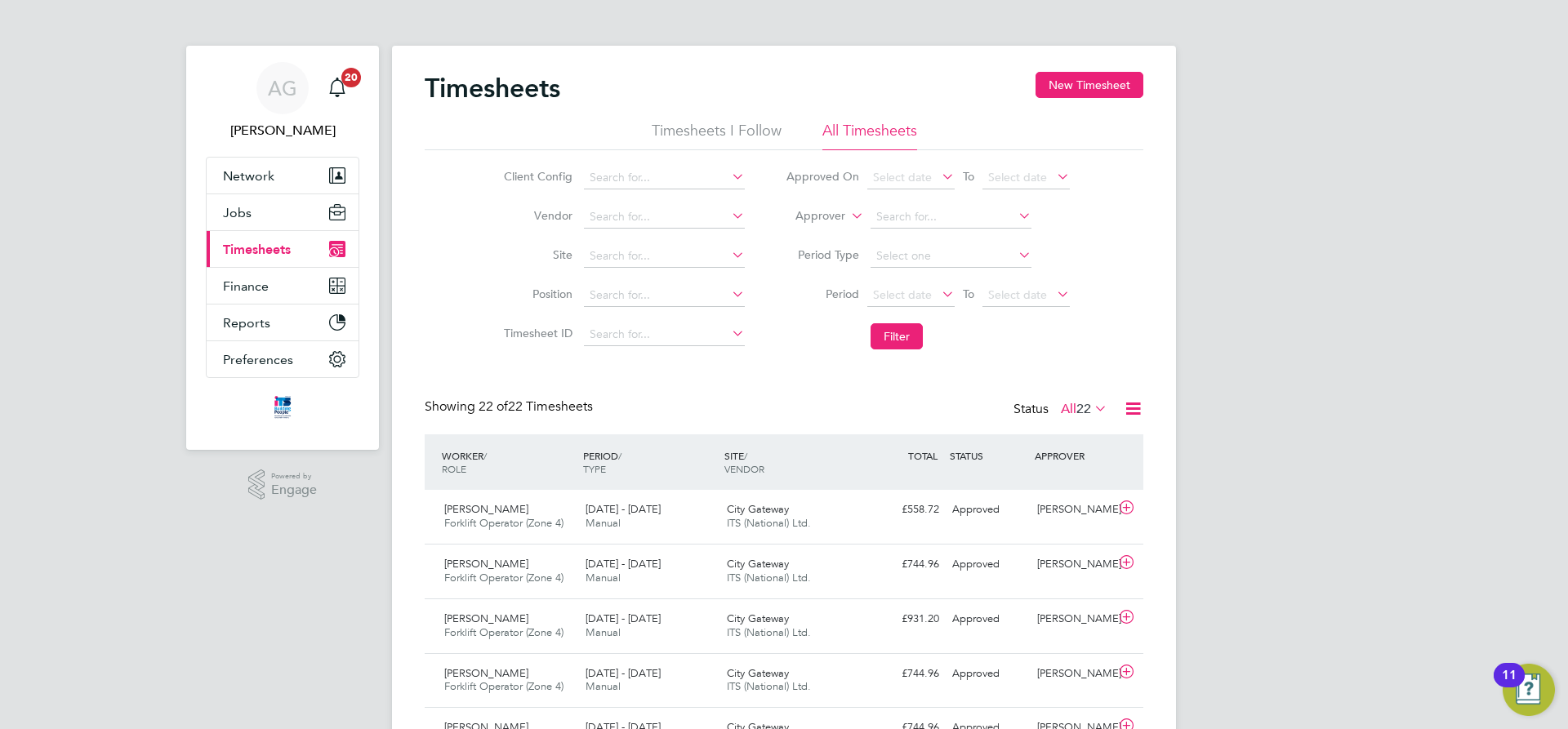
click at [269, 254] on span "Timesheets" at bounding box center [256, 250] width 68 height 15
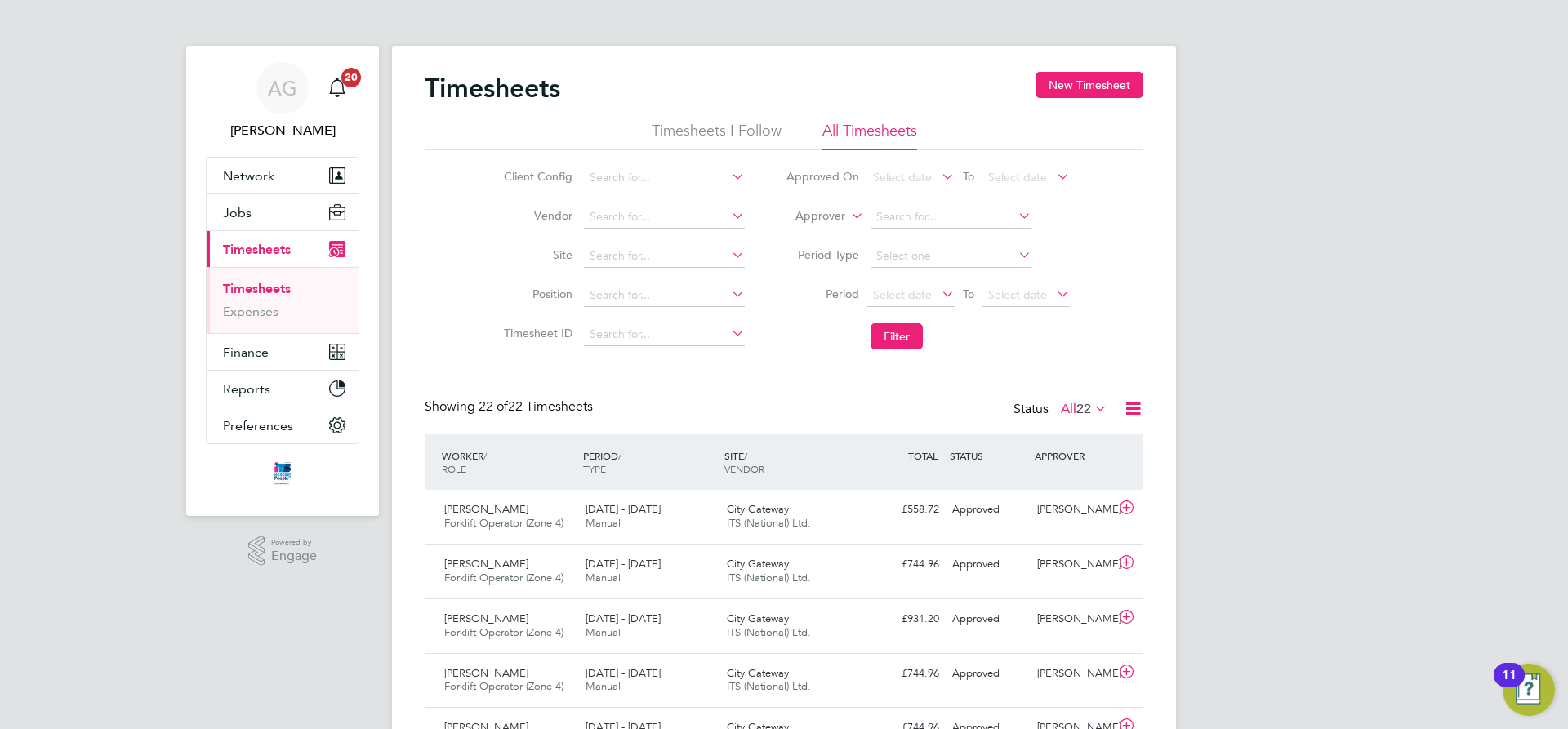
click at [262, 290] on link "Timesheets" at bounding box center [256, 289] width 68 height 15
click at [600, 246] on input at bounding box center [664, 256] width 161 height 23
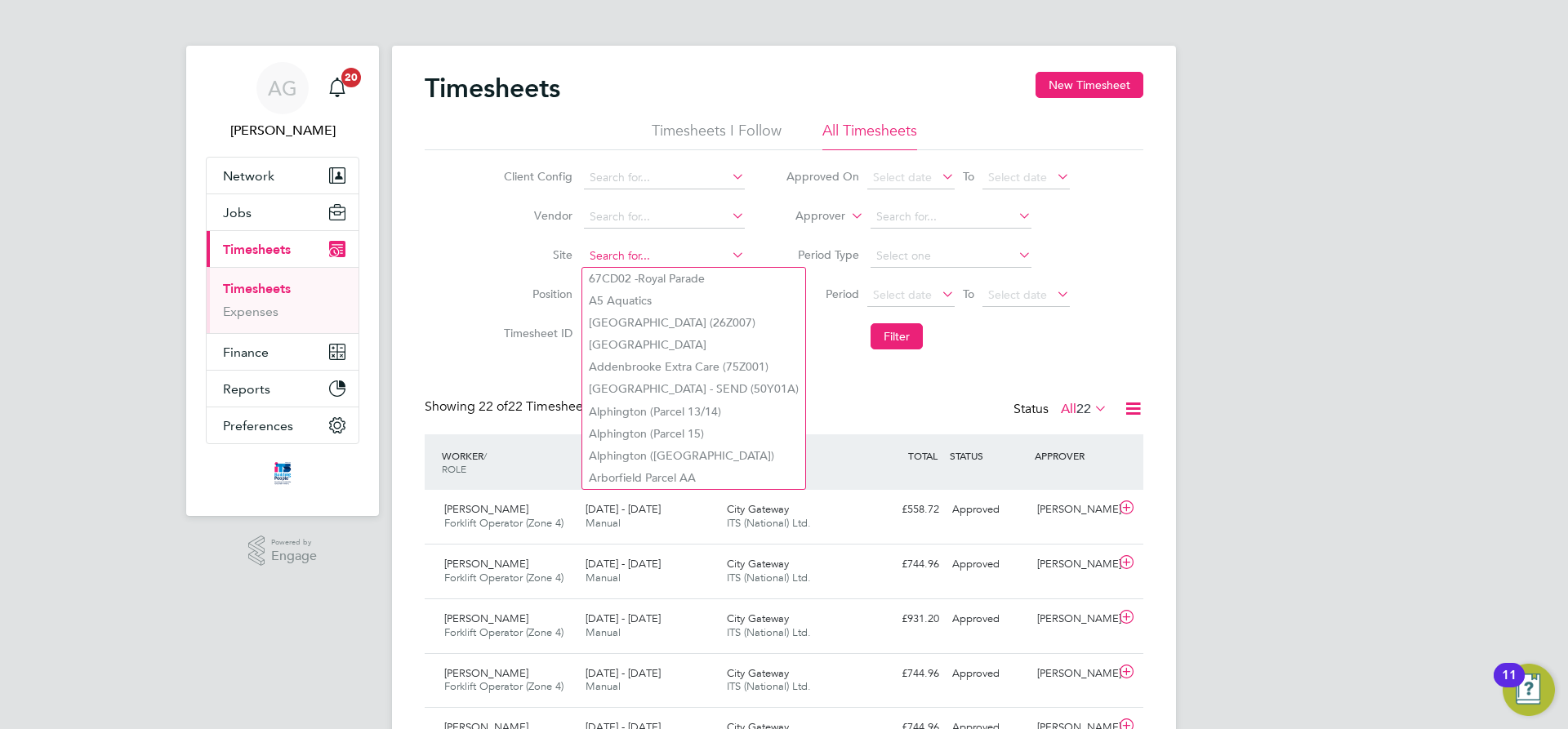
click at [599, 248] on input at bounding box center [664, 256] width 161 height 23
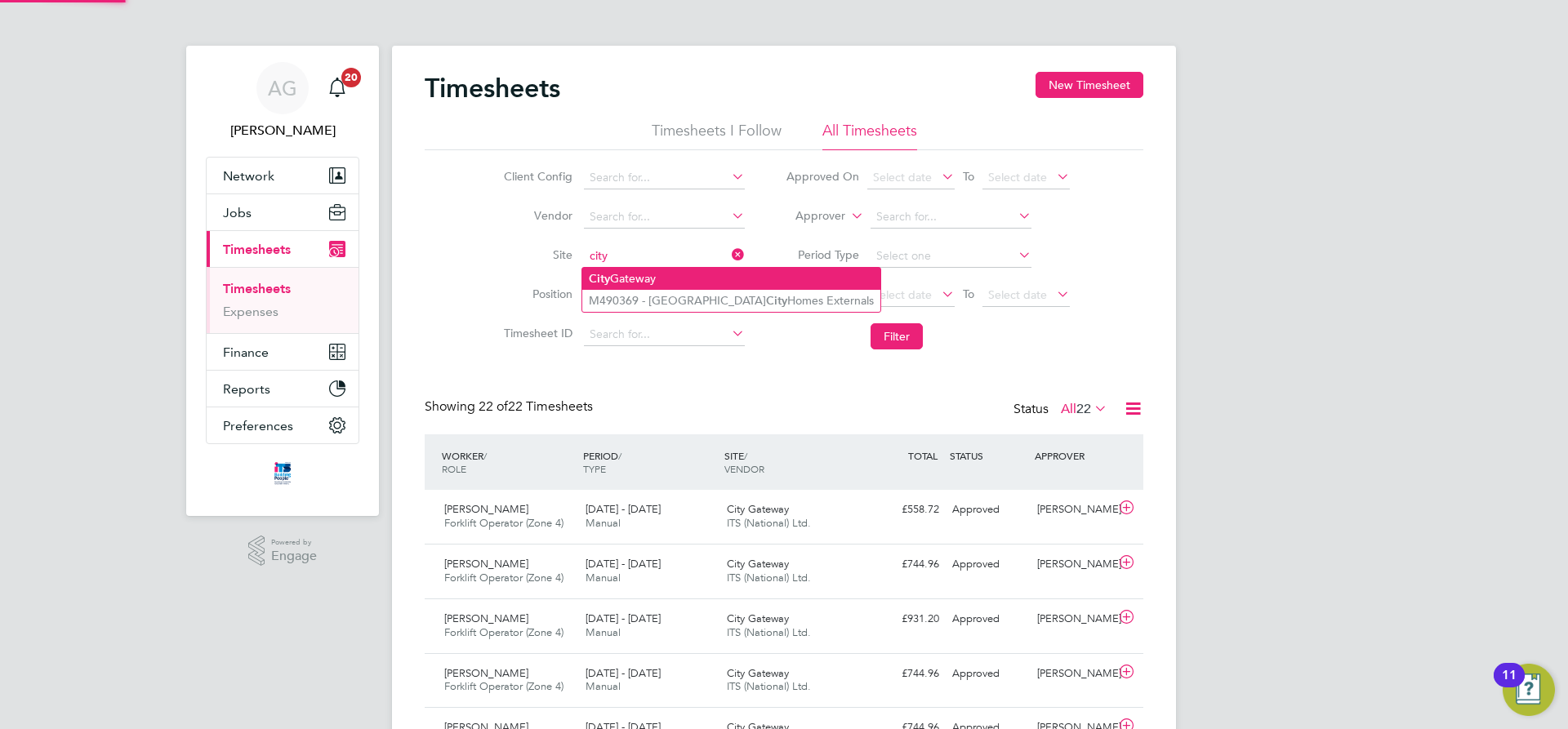
click at [626, 274] on li "City Gateway" at bounding box center [731, 278] width 298 height 22
type input "City Gateway"
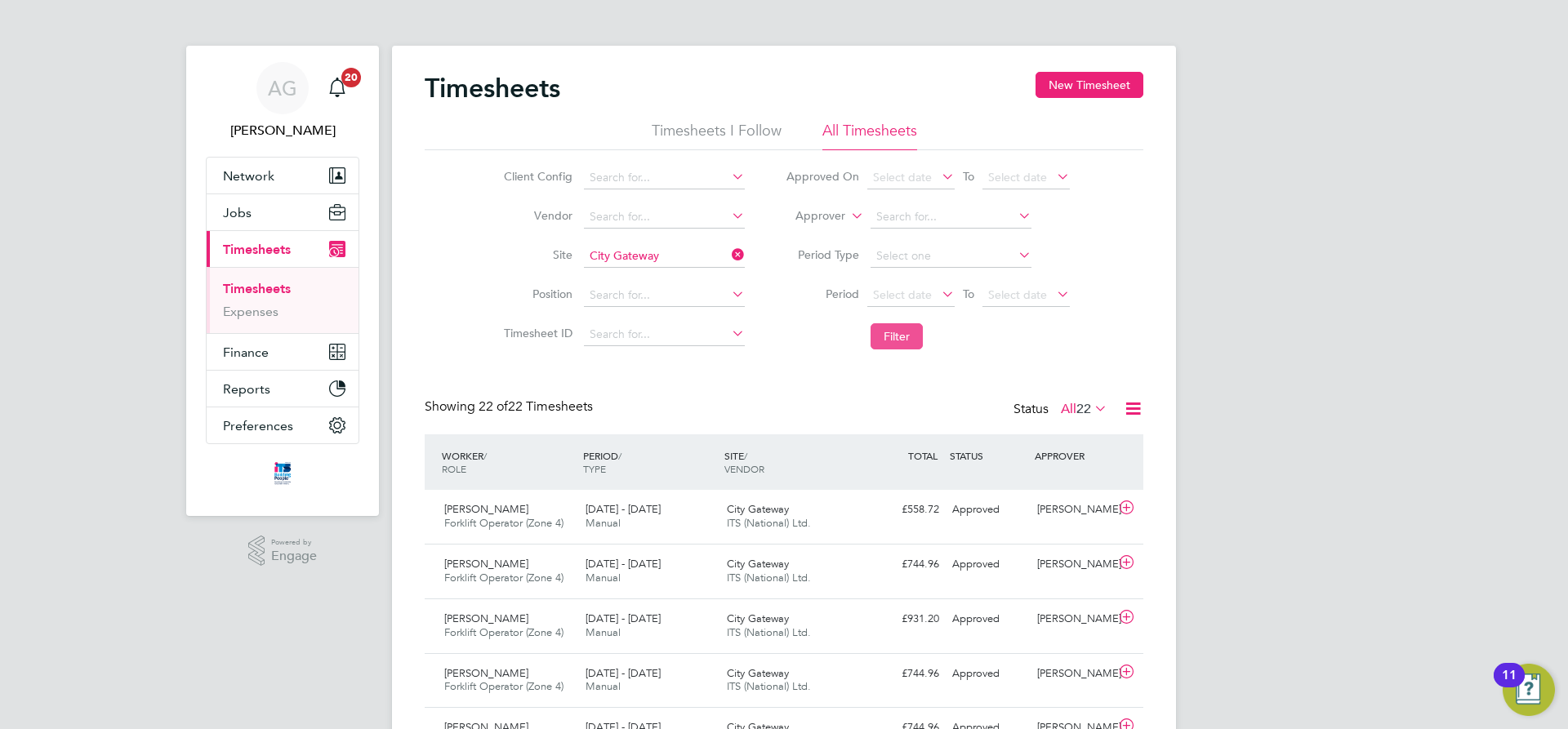
click at [881, 335] on button "Filter" at bounding box center [896, 335] width 52 height 26
click at [729, 254] on icon at bounding box center [729, 254] width 0 height 23
click at [673, 253] on input at bounding box center [664, 256] width 161 height 23
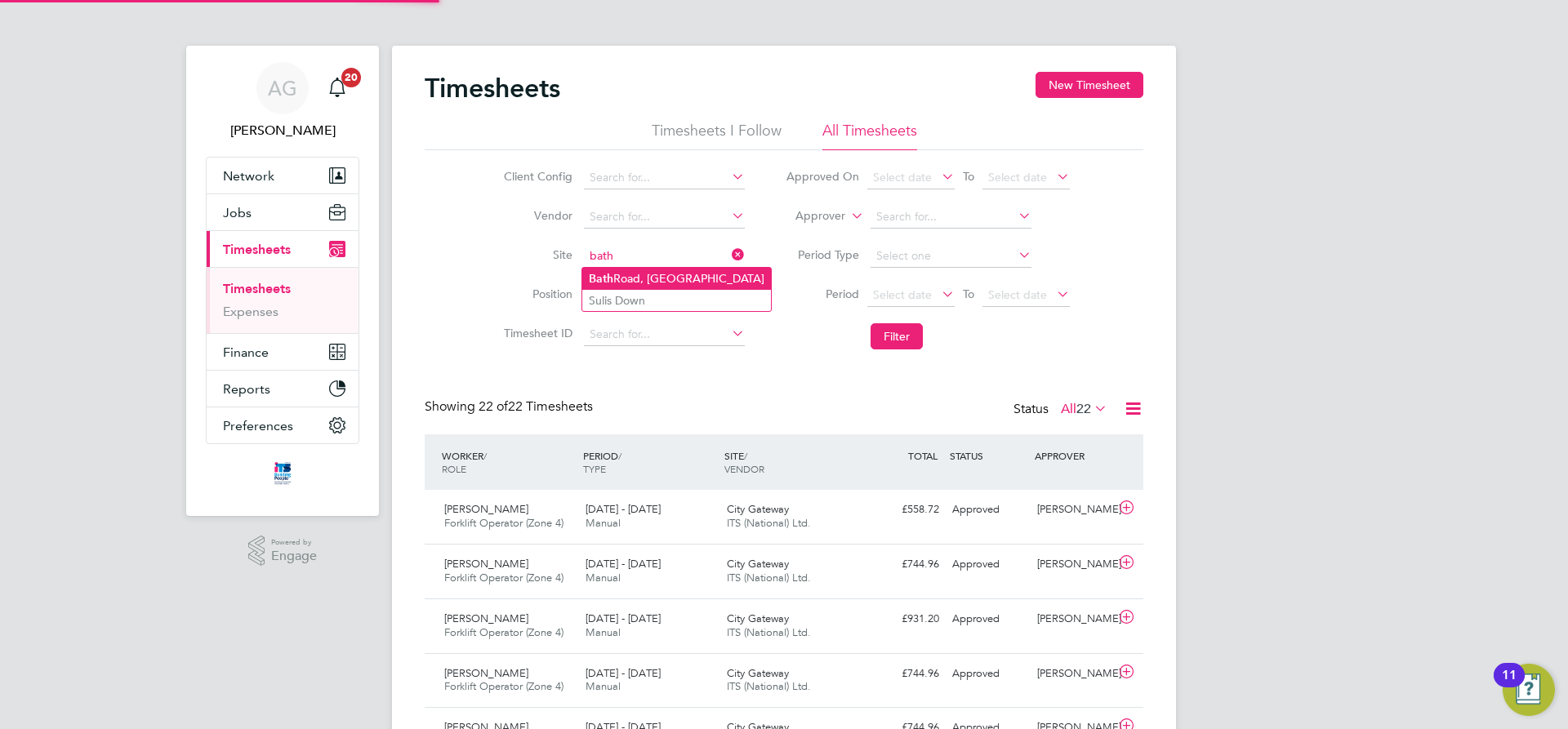
click at [666, 276] on li "Bath Road, Bristol" at bounding box center [676, 278] width 189 height 22
type input "Bath Road, Bristol"
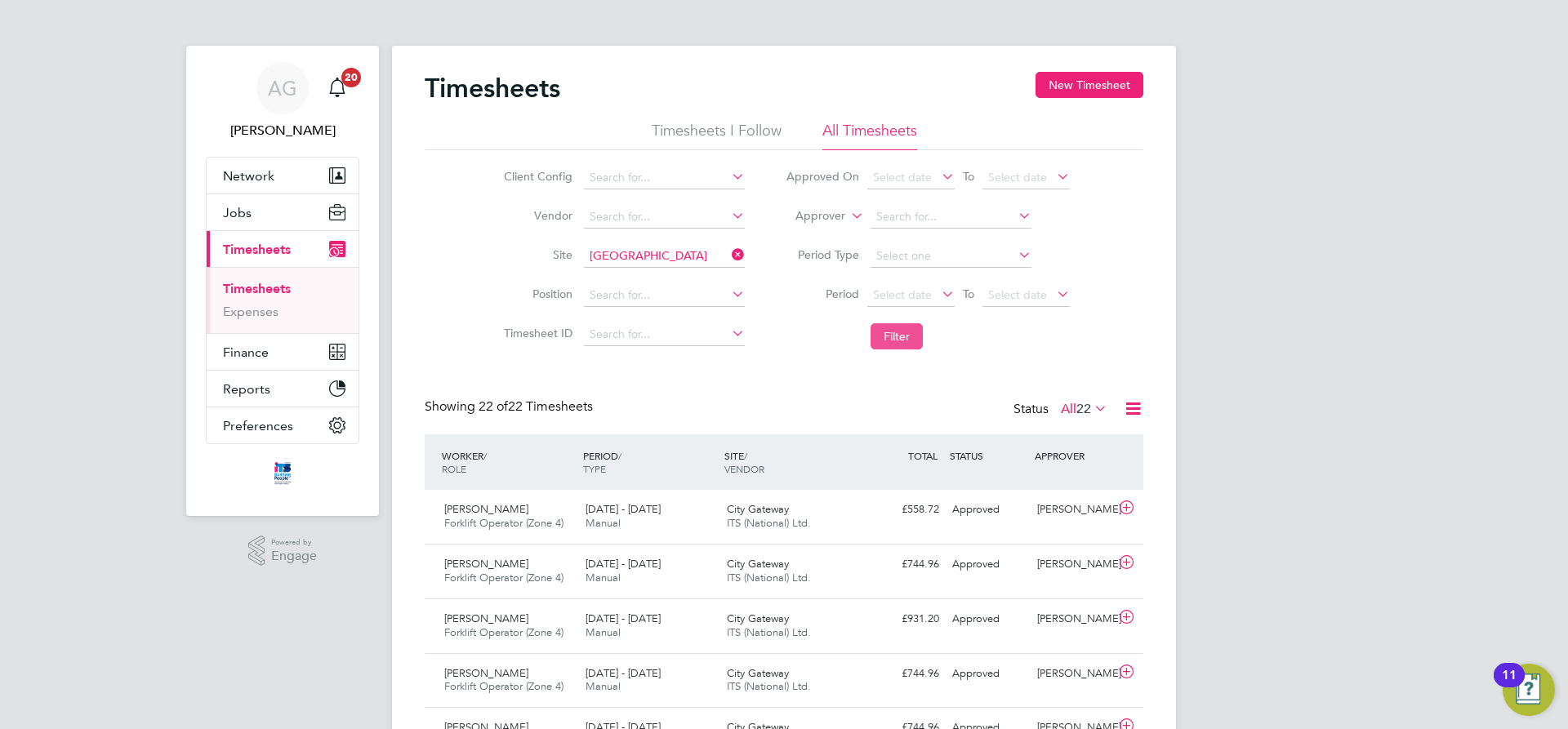
click at [904, 334] on button "Filter" at bounding box center [896, 335] width 52 height 26
click at [729, 252] on icon at bounding box center [729, 254] width 0 height 23
click at [1085, 81] on button "New Timesheet" at bounding box center [1089, 84] width 108 height 26
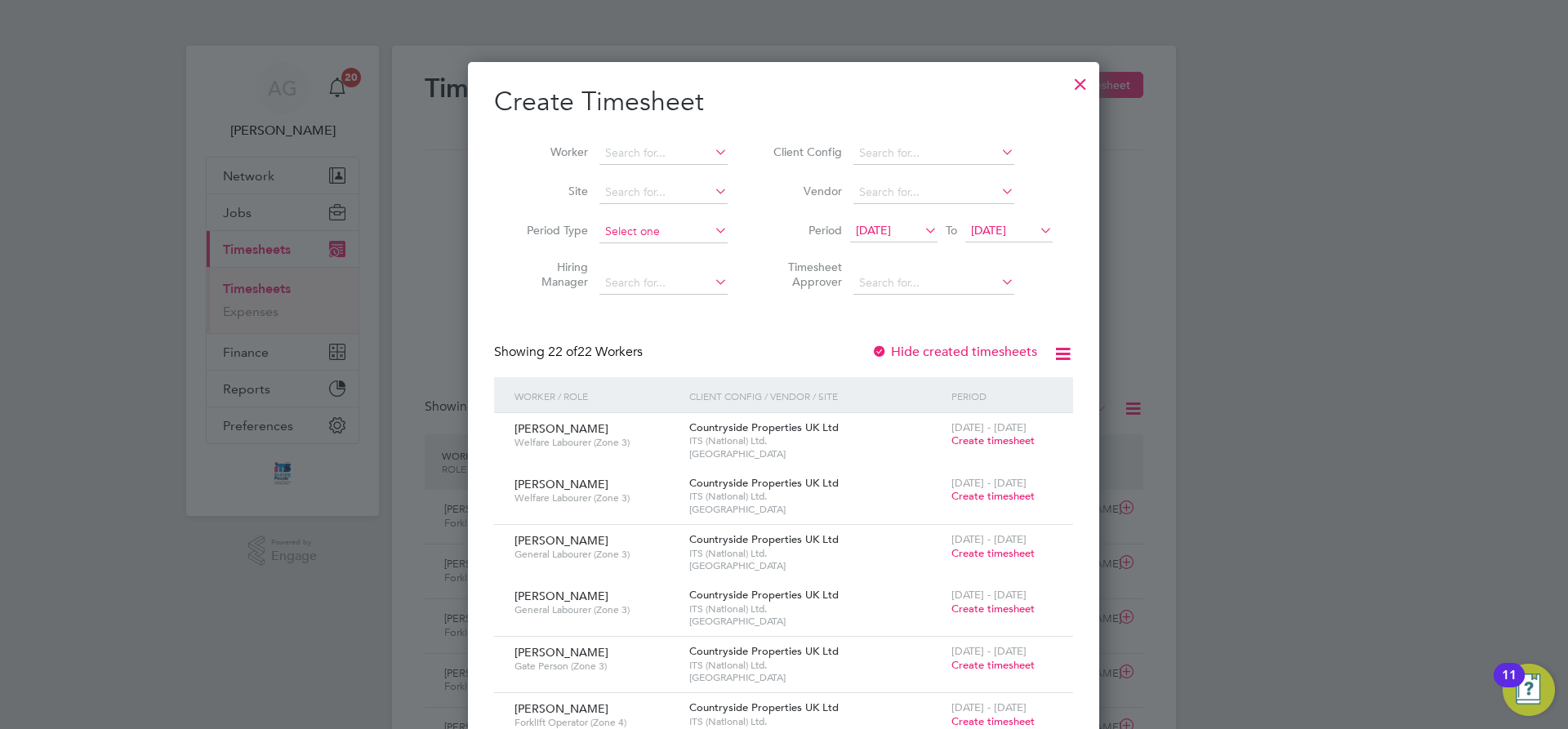
click at [660, 229] on input at bounding box center [663, 232] width 129 height 23
click at [555, 265] on label "Hiring Manager" at bounding box center [551, 274] width 73 height 30
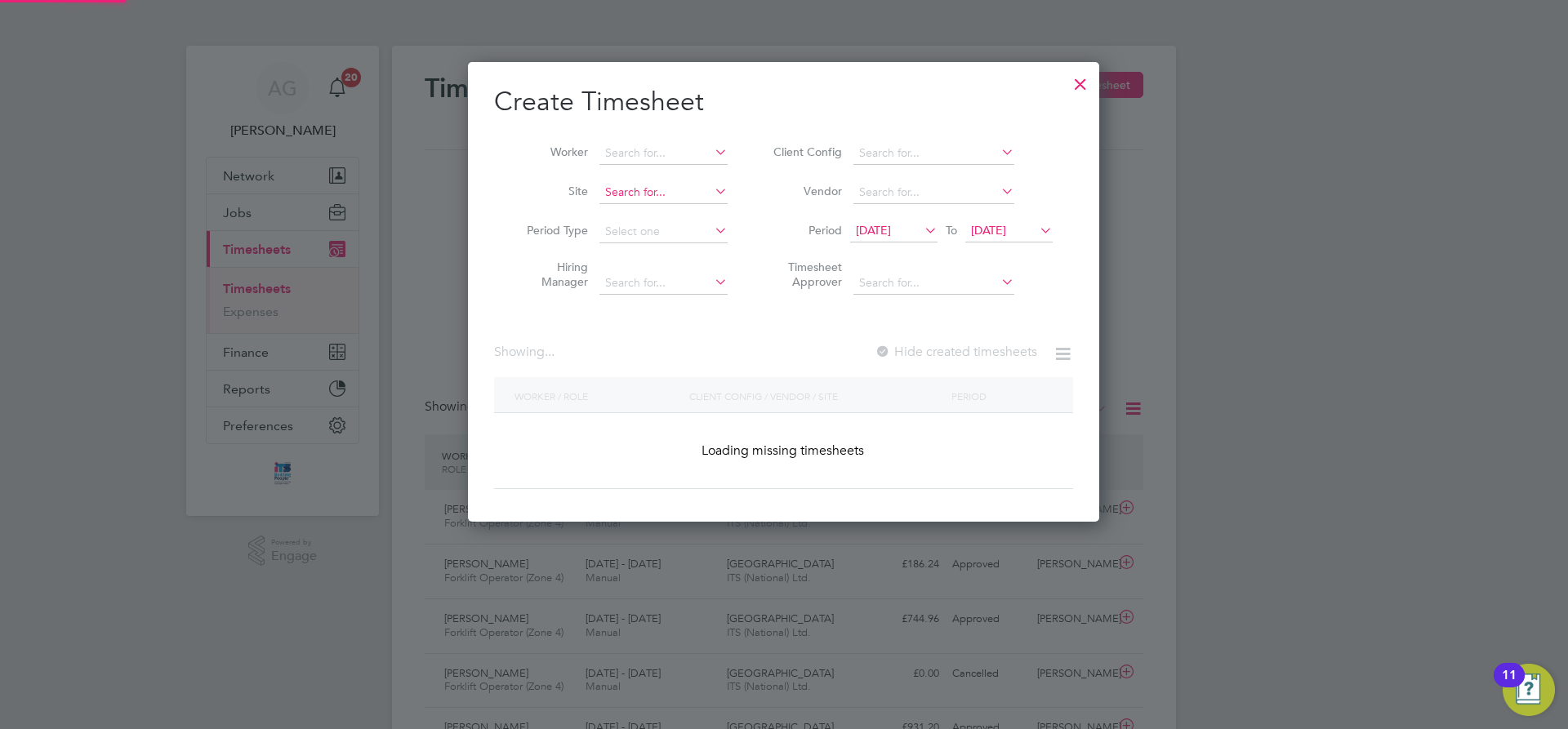
click at [609, 192] on input at bounding box center [663, 192] width 129 height 23
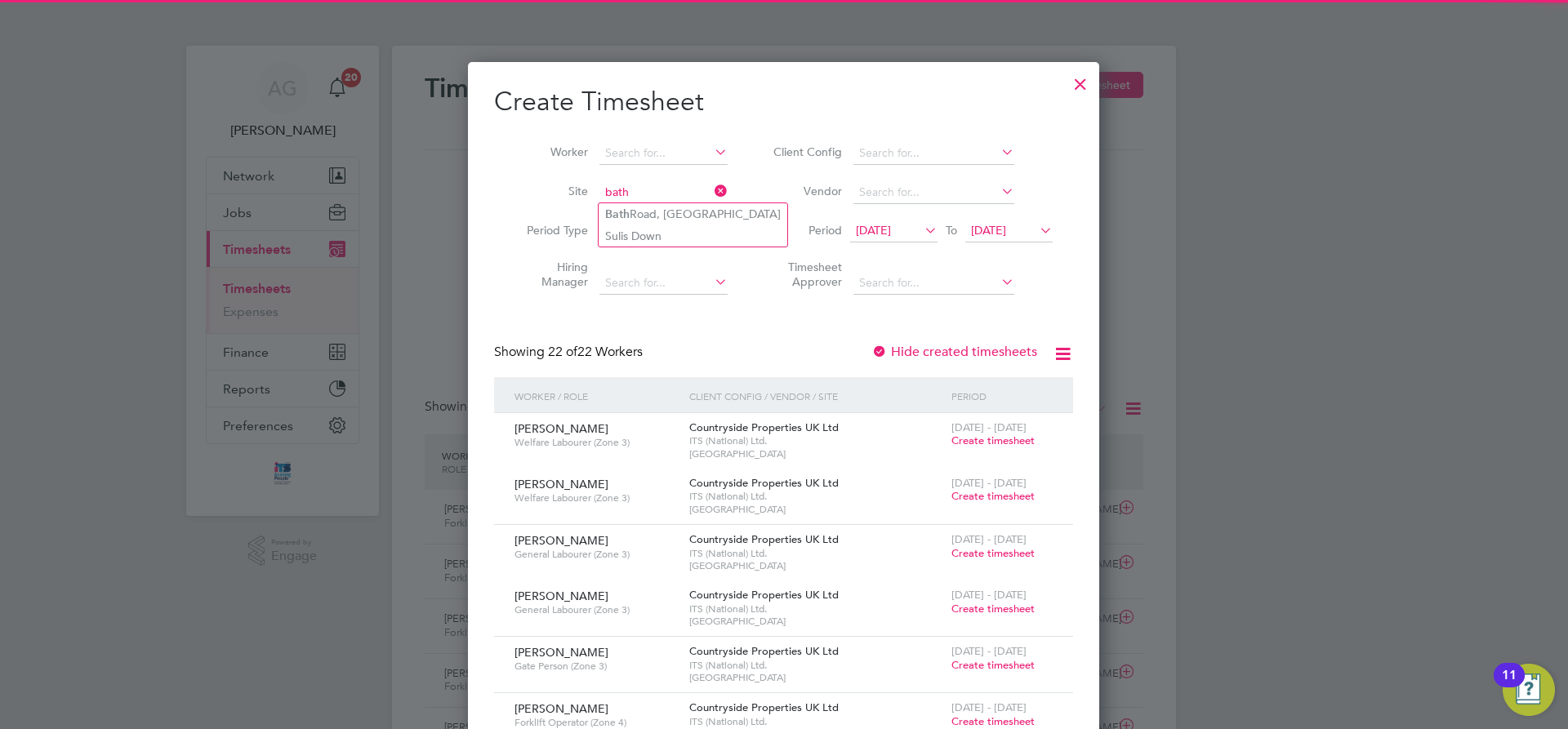
click at [626, 201] on input "bath" at bounding box center [663, 192] width 129 height 23
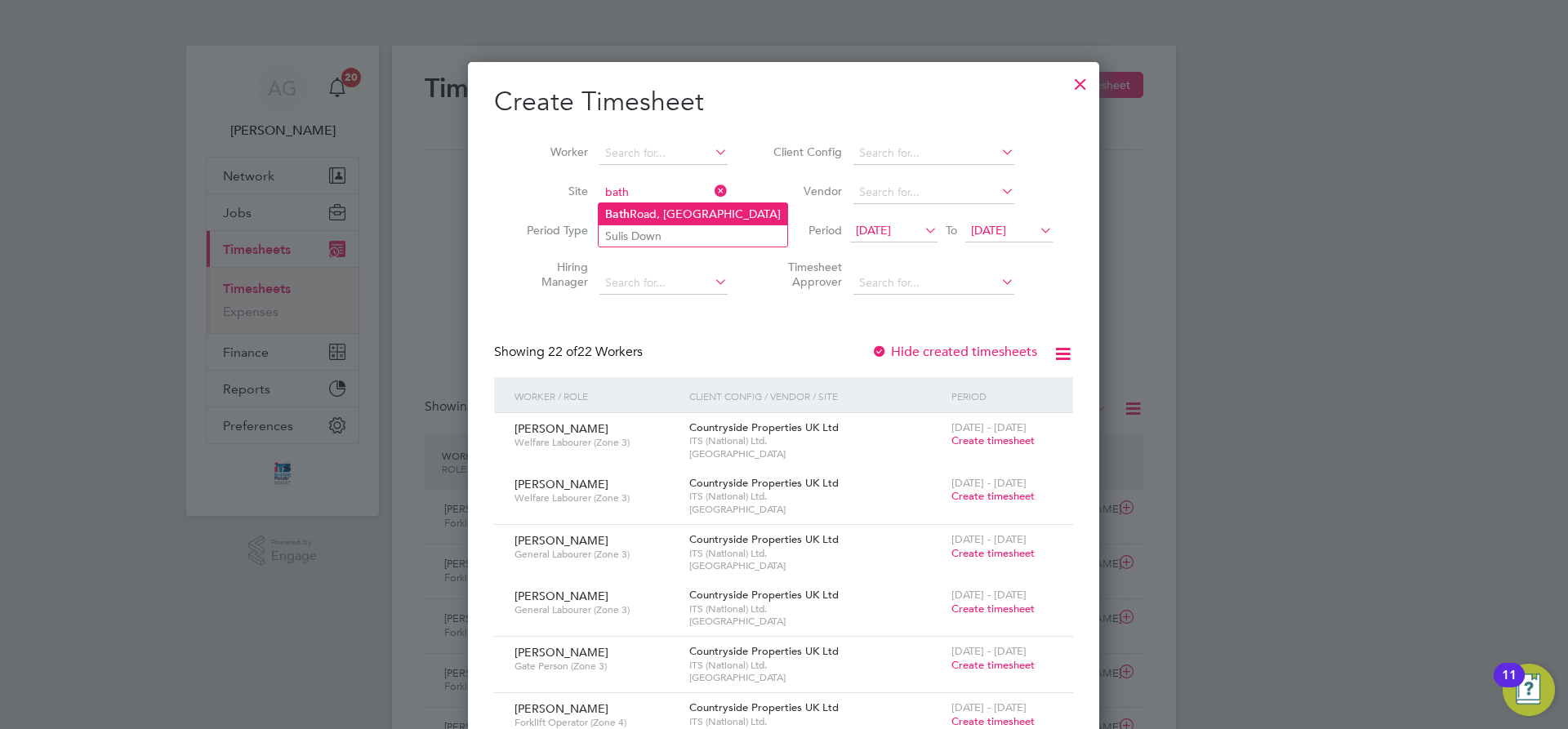
click at [628, 208] on b "Bath" at bounding box center [617, 214] width 25 height 14
type input "Bath Road, Bristol"
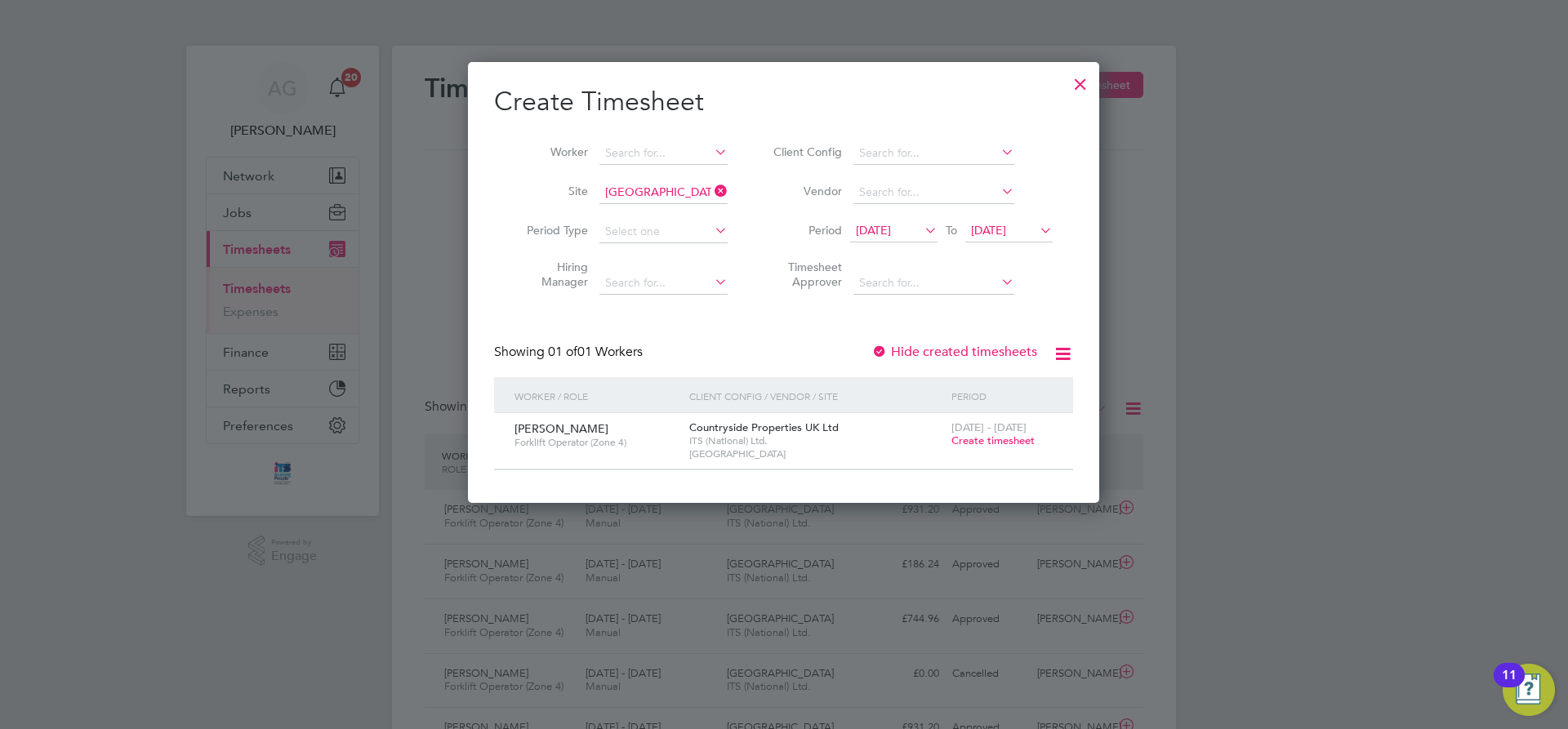
click at [712, 184] on icon at bounding box center [712, 192] width 0 height 23
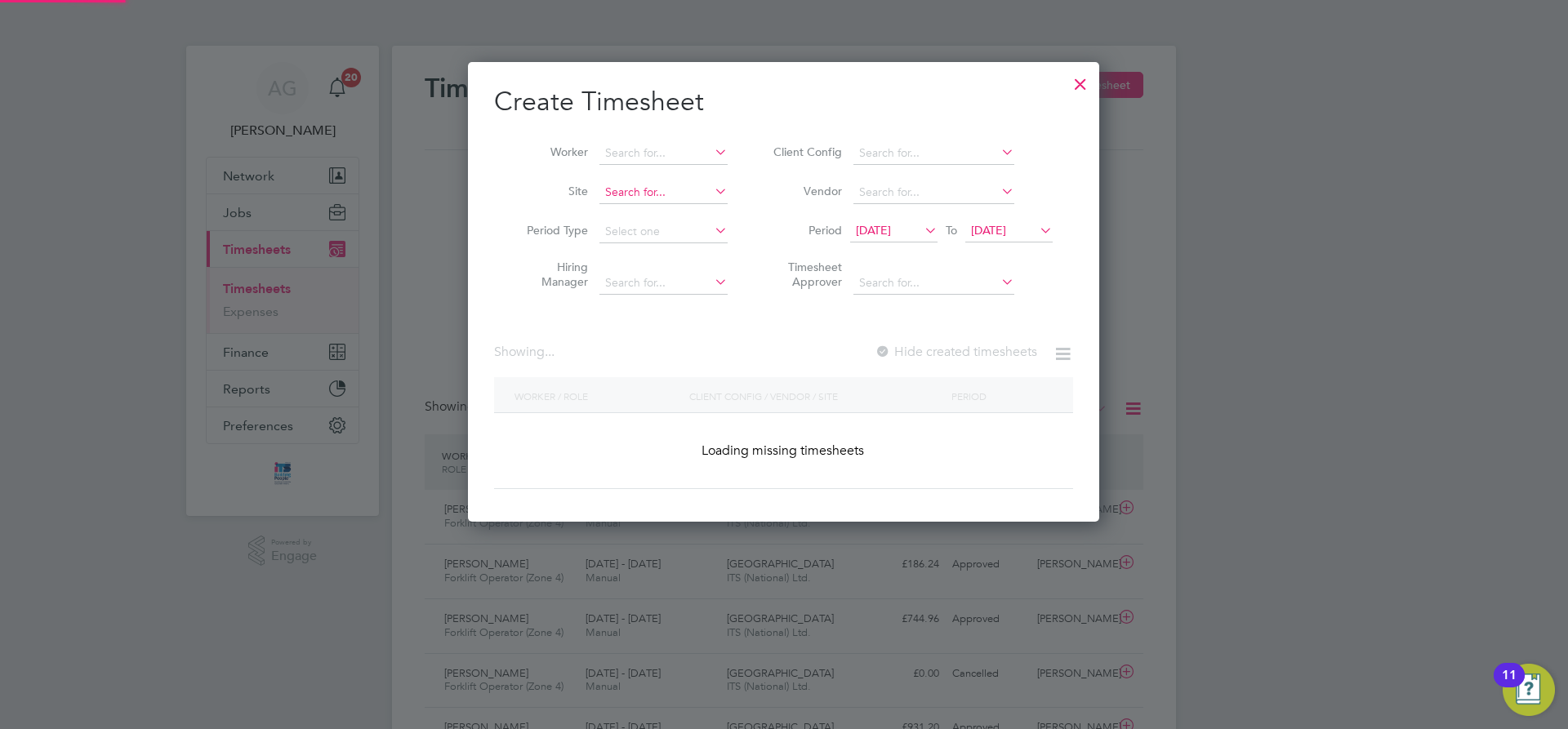
click at [643, 193] on input at bounding box center [663, 192] width 129 height 23
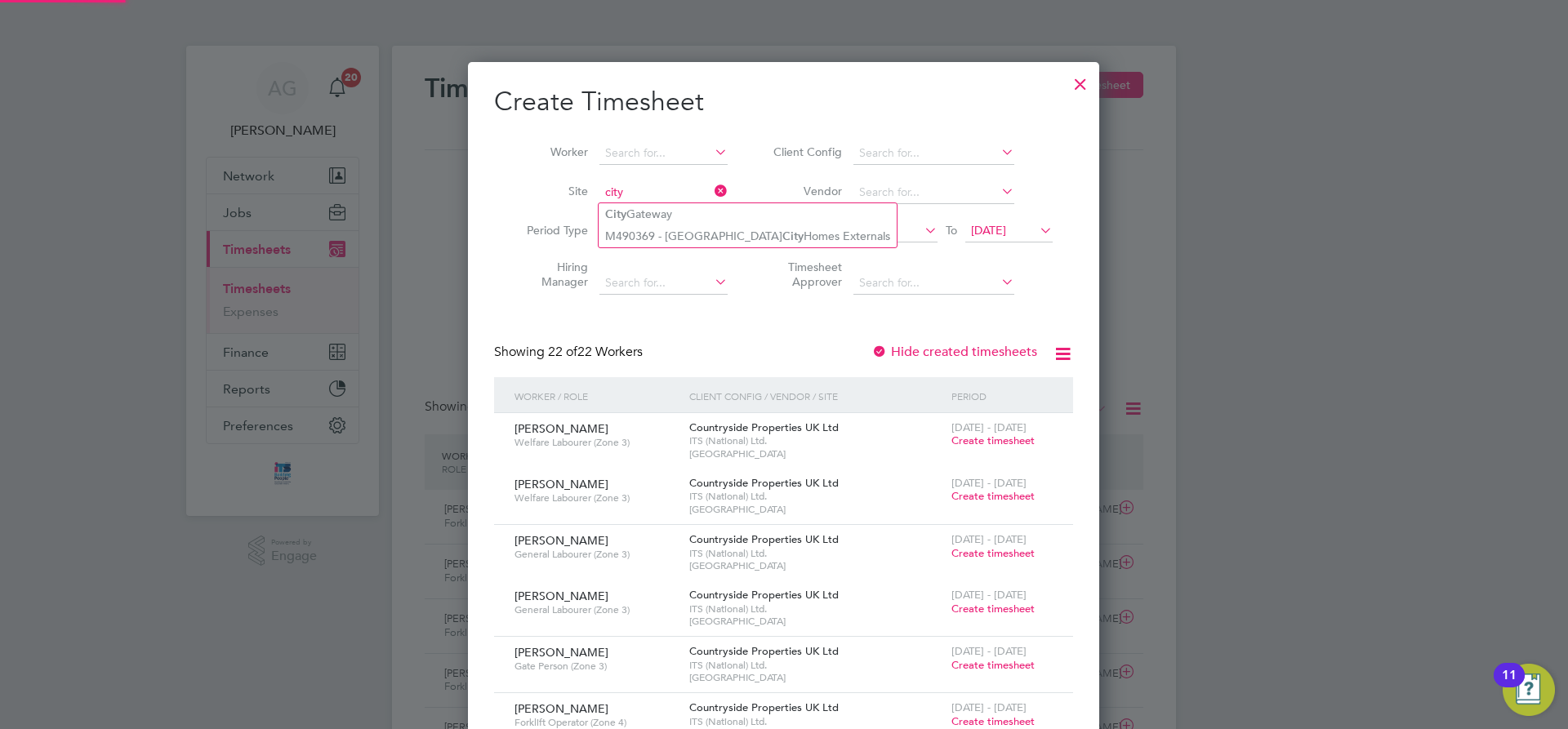
click at [645, 197] on input "city" at bounding box center [663, 192] width 129 height 23
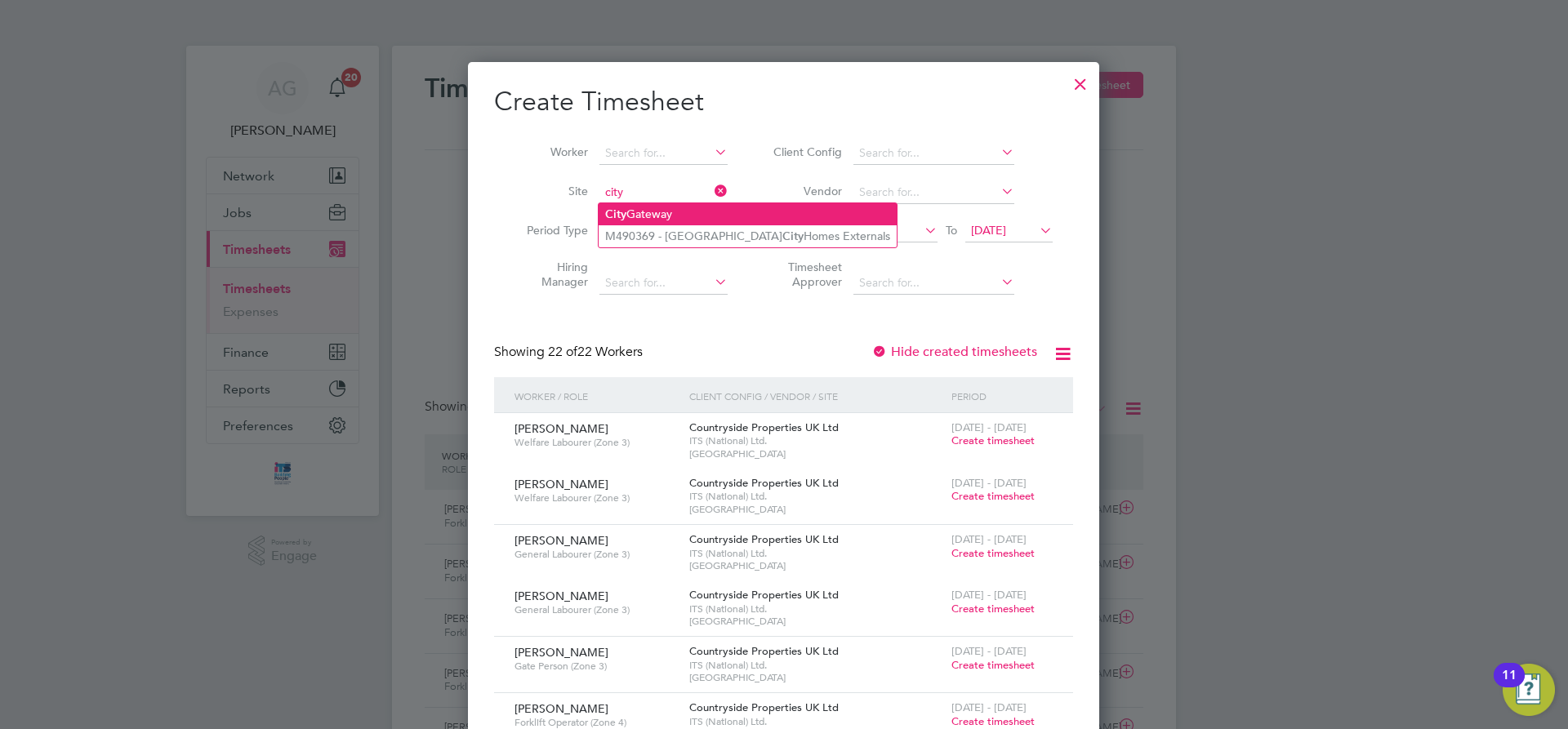
click at [646, 203] on li "City Gateway" at bounding box center [747, 213] width 298 height 22
type input "City Gateway"
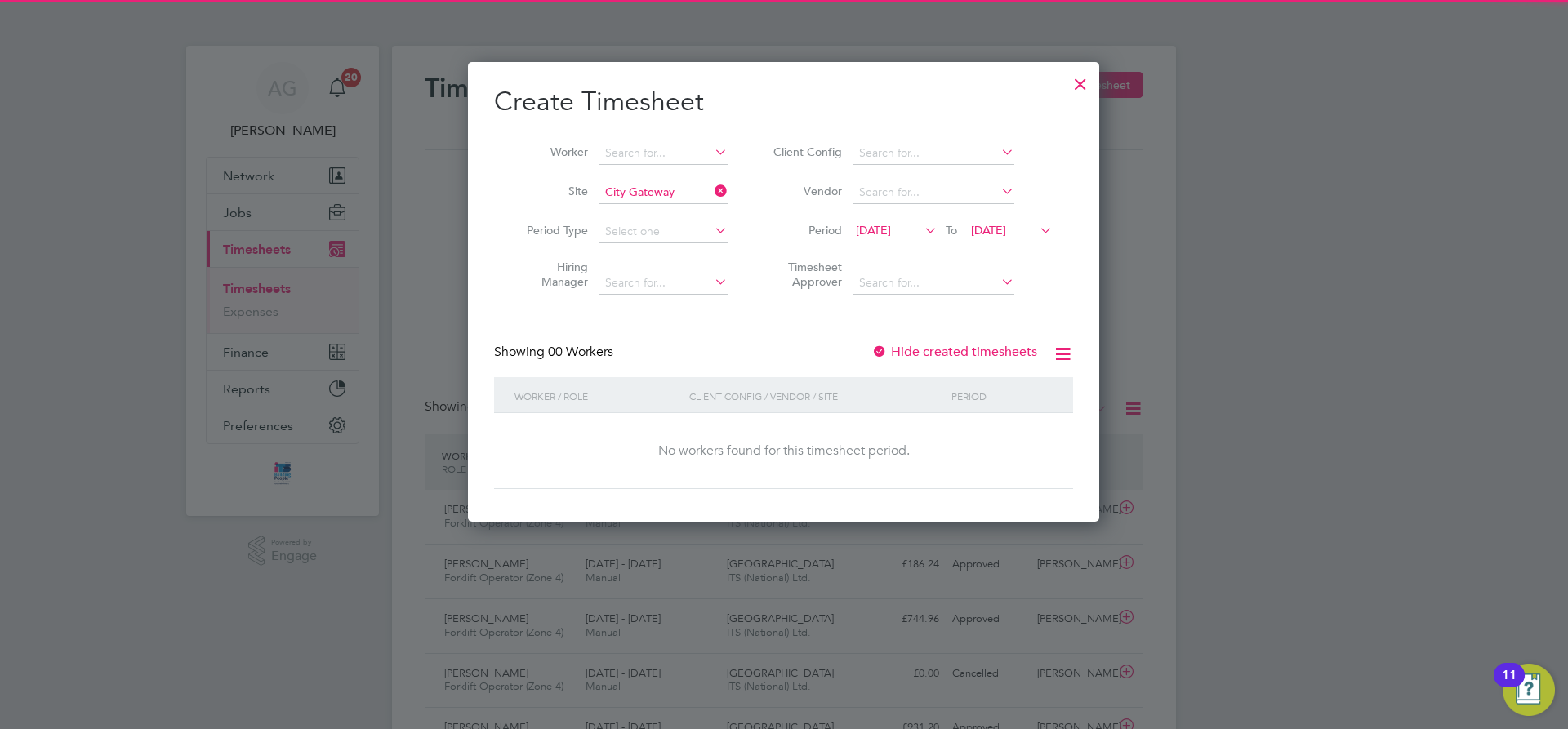
click at [1006, 225] on span "22 Sep 2025" at bounding box center [988, 230] width 35 height 14
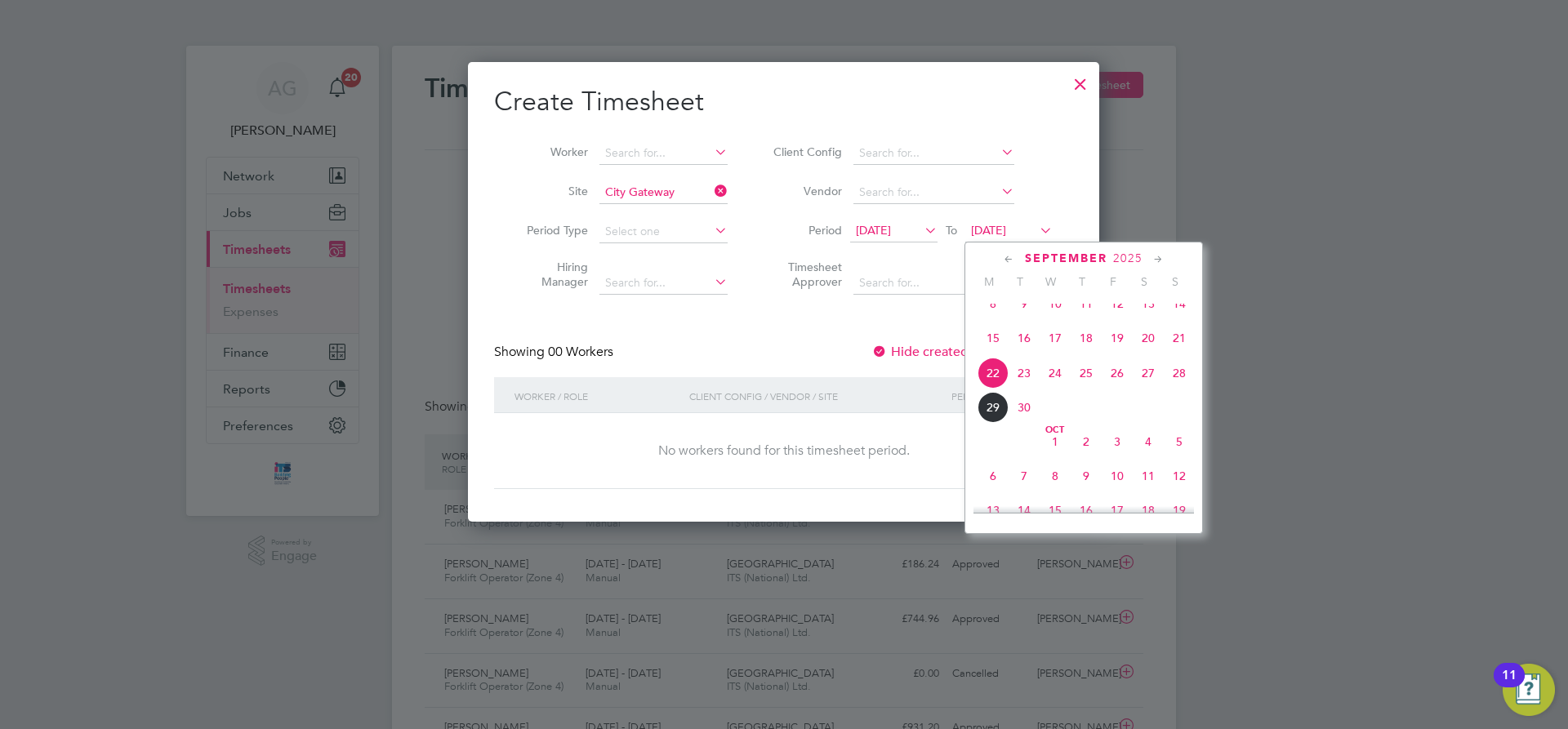
click at [992, 423] on span "29" at bounding box center [993, 407] width 31 height 31
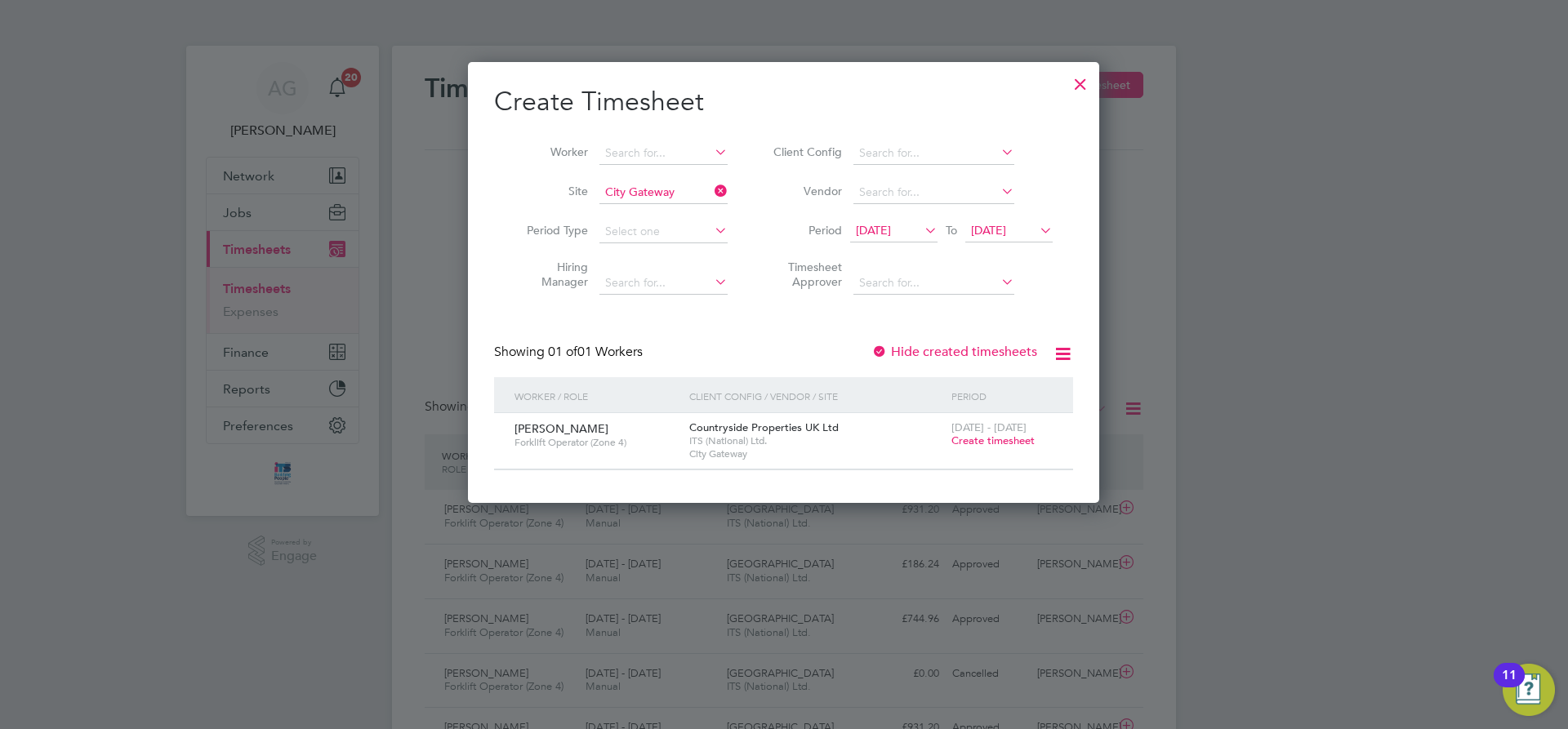
click at [885, 348] on div at bounding box center [879, 353] width 16 height 16
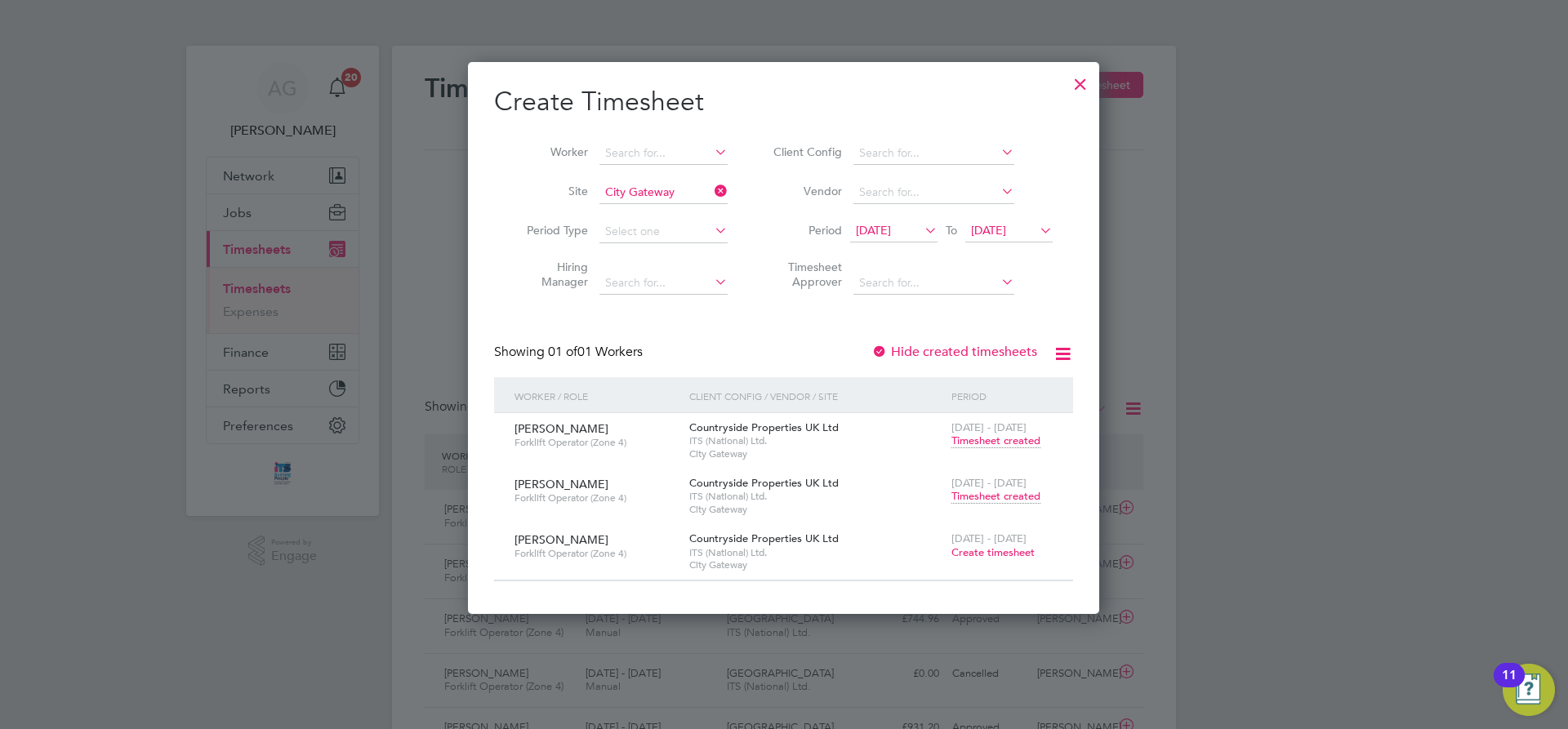
click at [975, 491] on span "Timesheet created" at bounding box center [995, 496] width 89 height 14
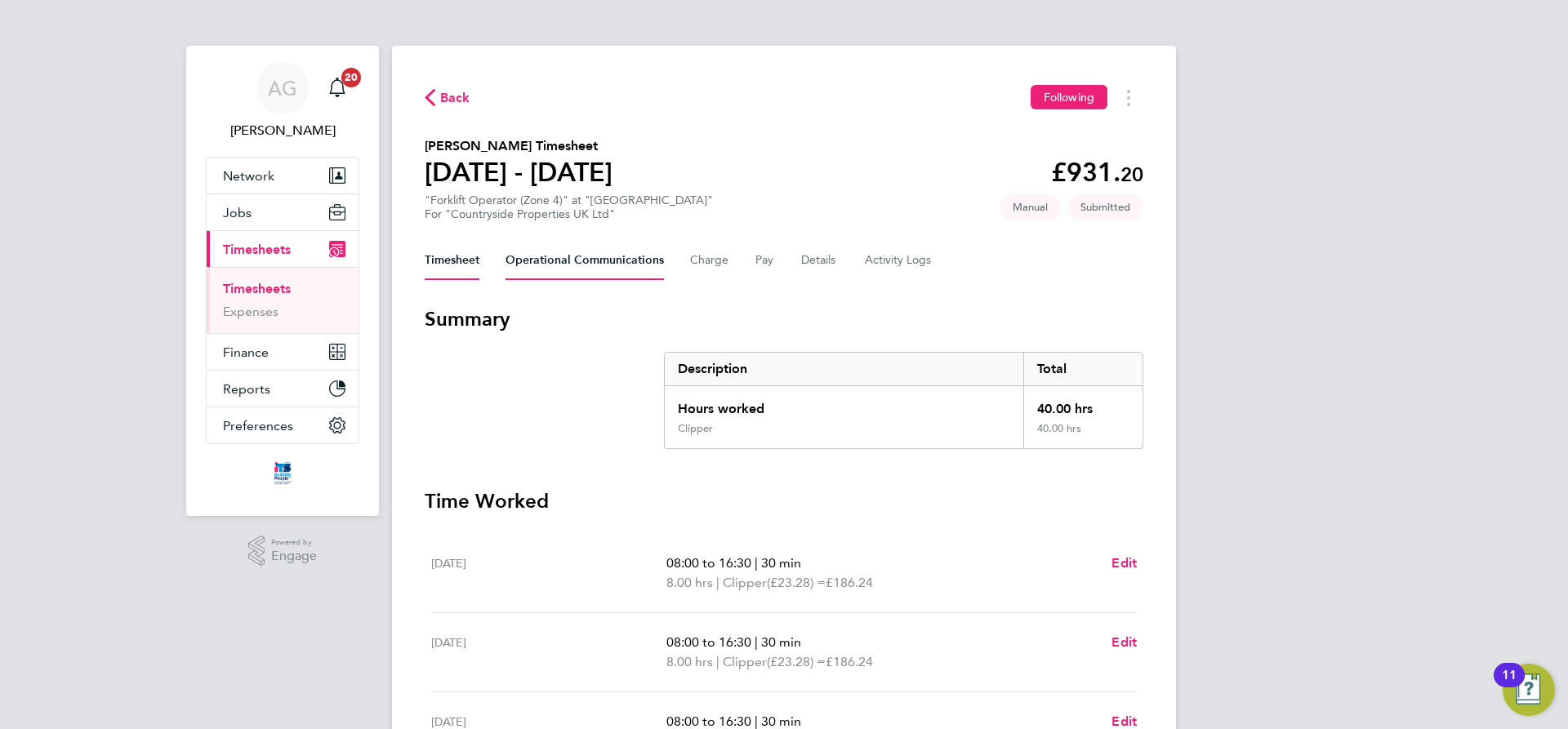
click at [522, 262] on Communications-tab "Operational Communications" at bounding box center [585, 260] width 158 height 39
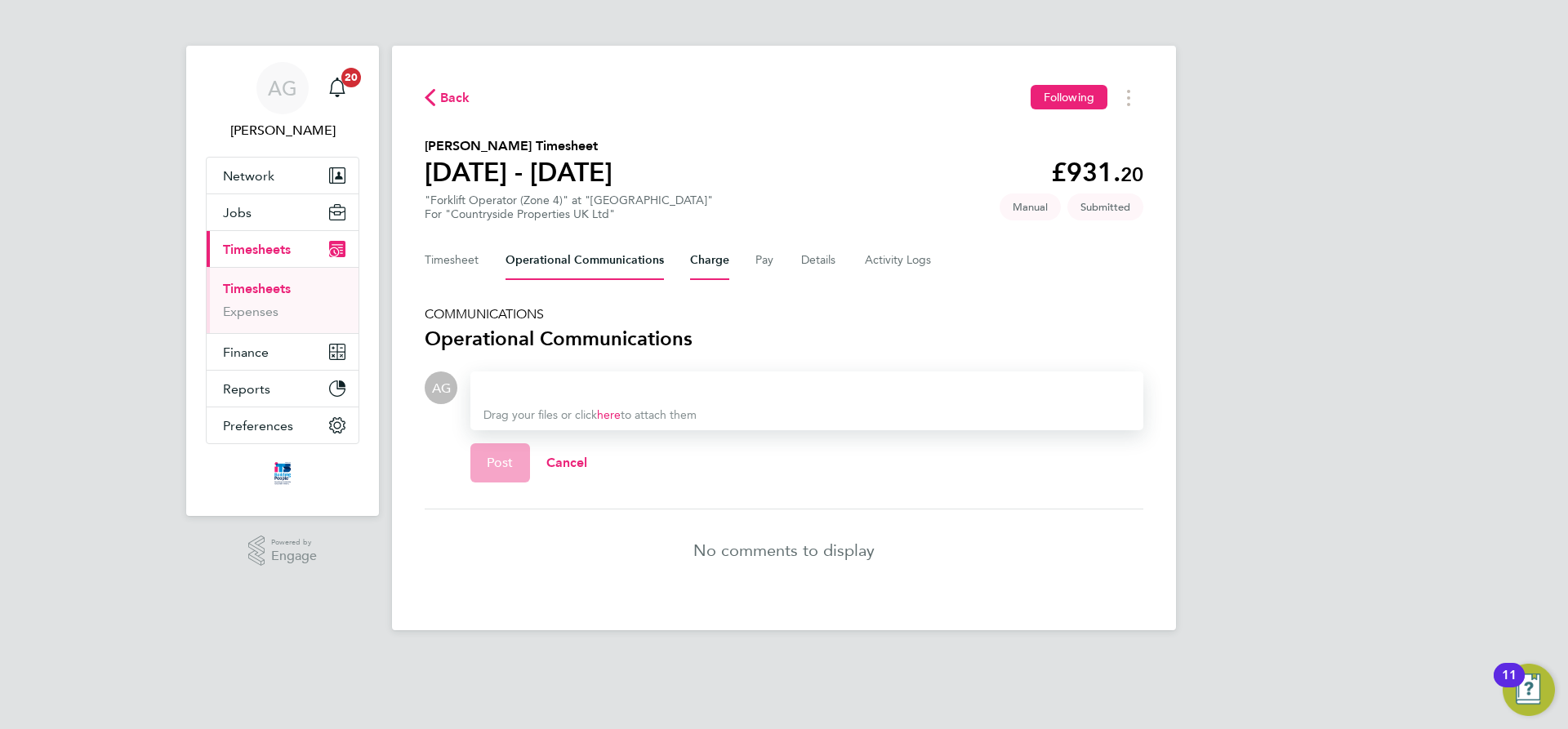
click at [716, 254] on button "Charge" at bounding box center [709, 260] width 39 height 39
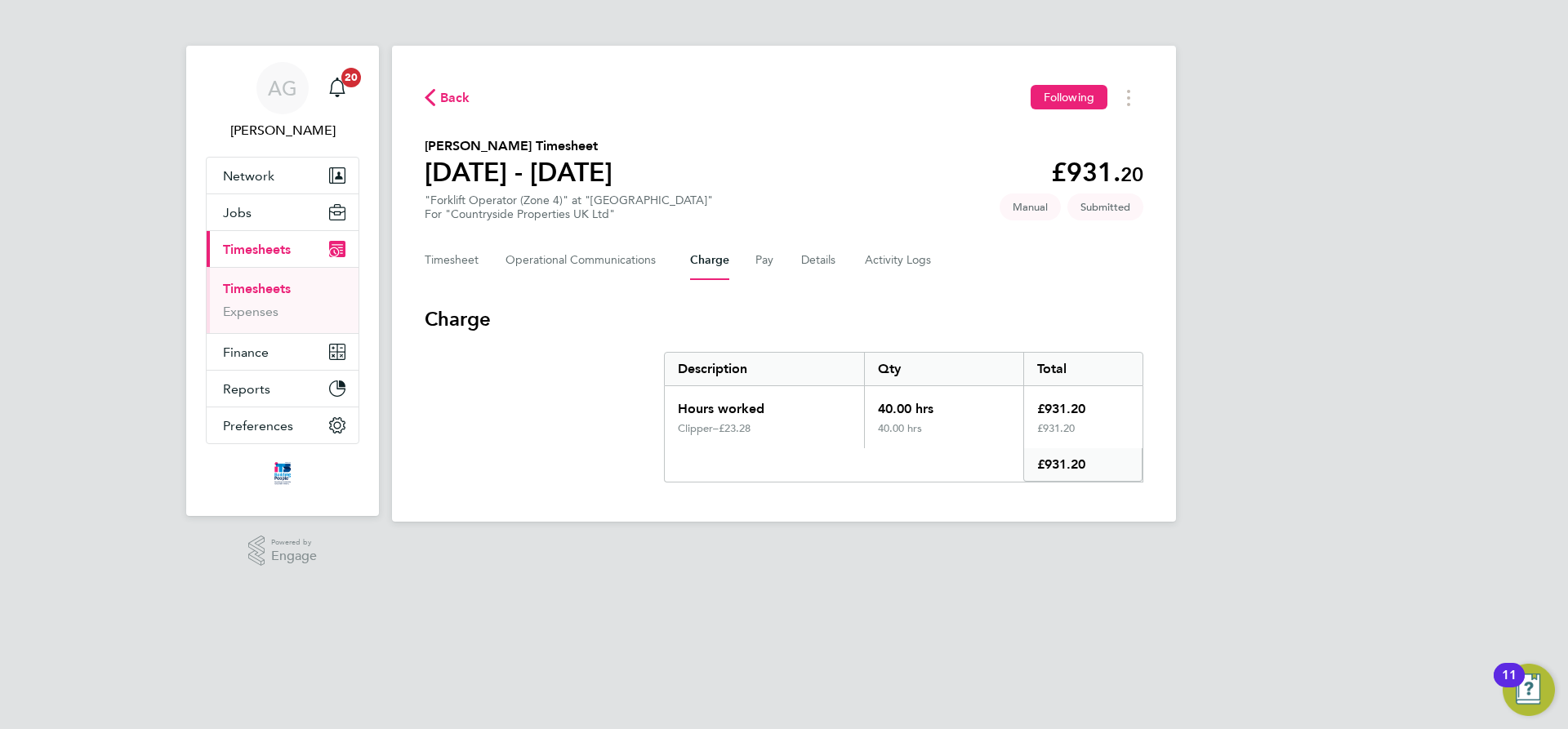
click at [773, 255] on div "Timesheet Operational Communications Charge Pay Details Activity Logs" at bounding box center [784, 260] width 718 height 39
click at [773, 257] on div "Timesheet Operational Communications Charge Pay Details Activity Logs" at bounding box center [784, 260] width 718 height 39
click at [767, 260] on button "Pay" at bounding box center [765, 260] width 20 height 39
click at [765, 266] on button "Pay" at bounding box center [765, 260] width 20 height 39
click at [755, 257] on button "Pay" at bounding box center [765, 260] width 20 height 39
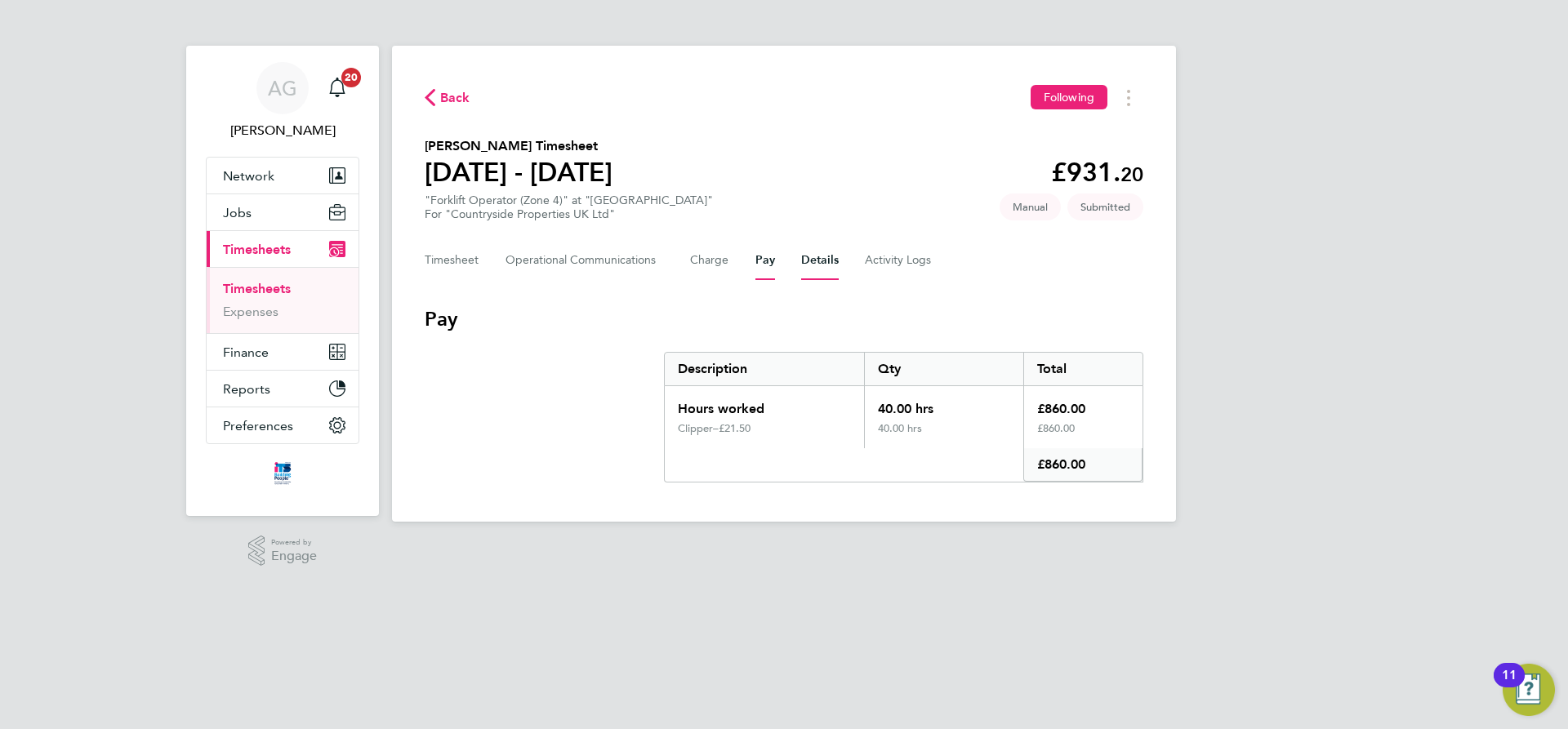
click at [809, 263] on button "Details" at bounding box center [819, 260] width 37 height 39
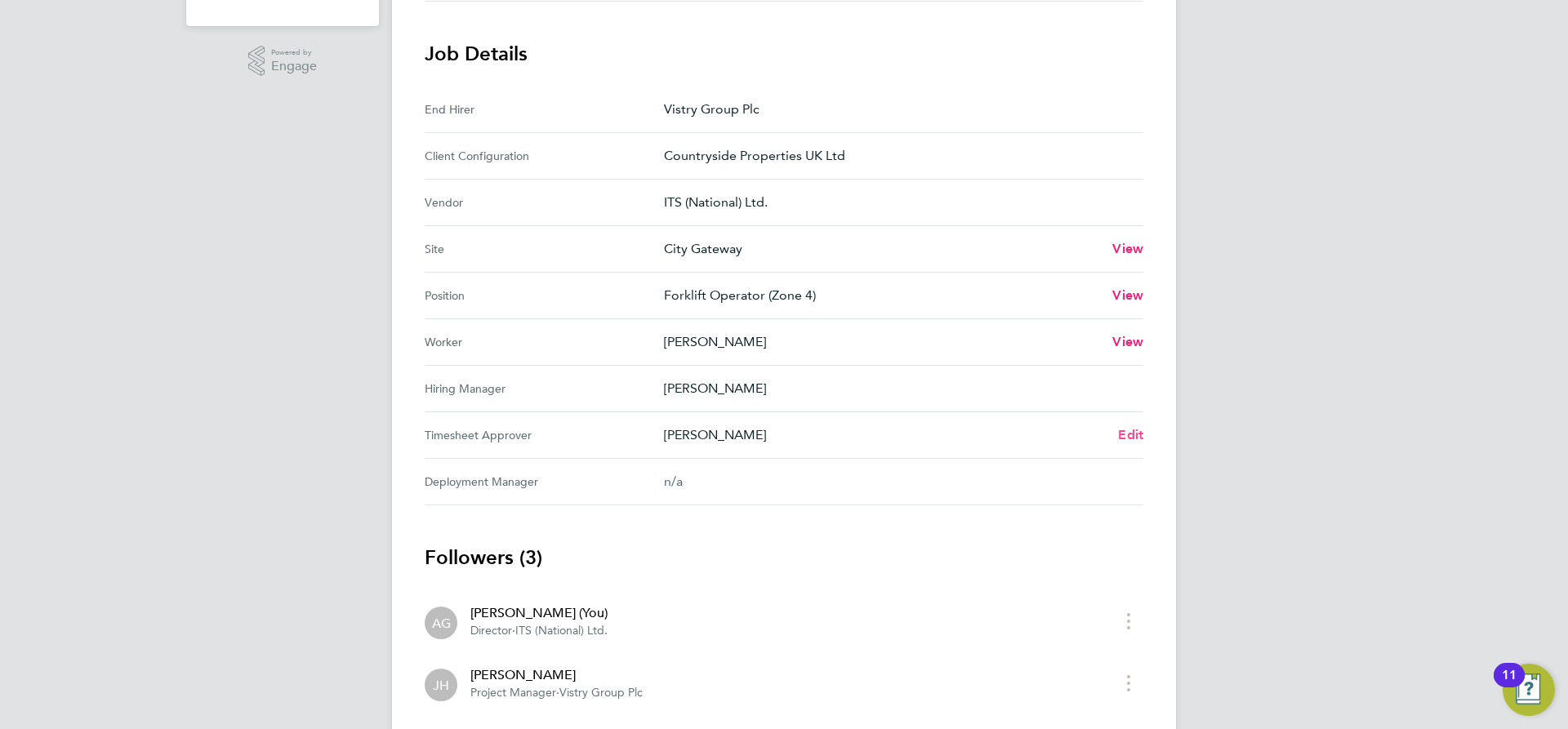
click at [1125, 441] on span "Edit" at bounding box center [1131, 435] width 26 height 15
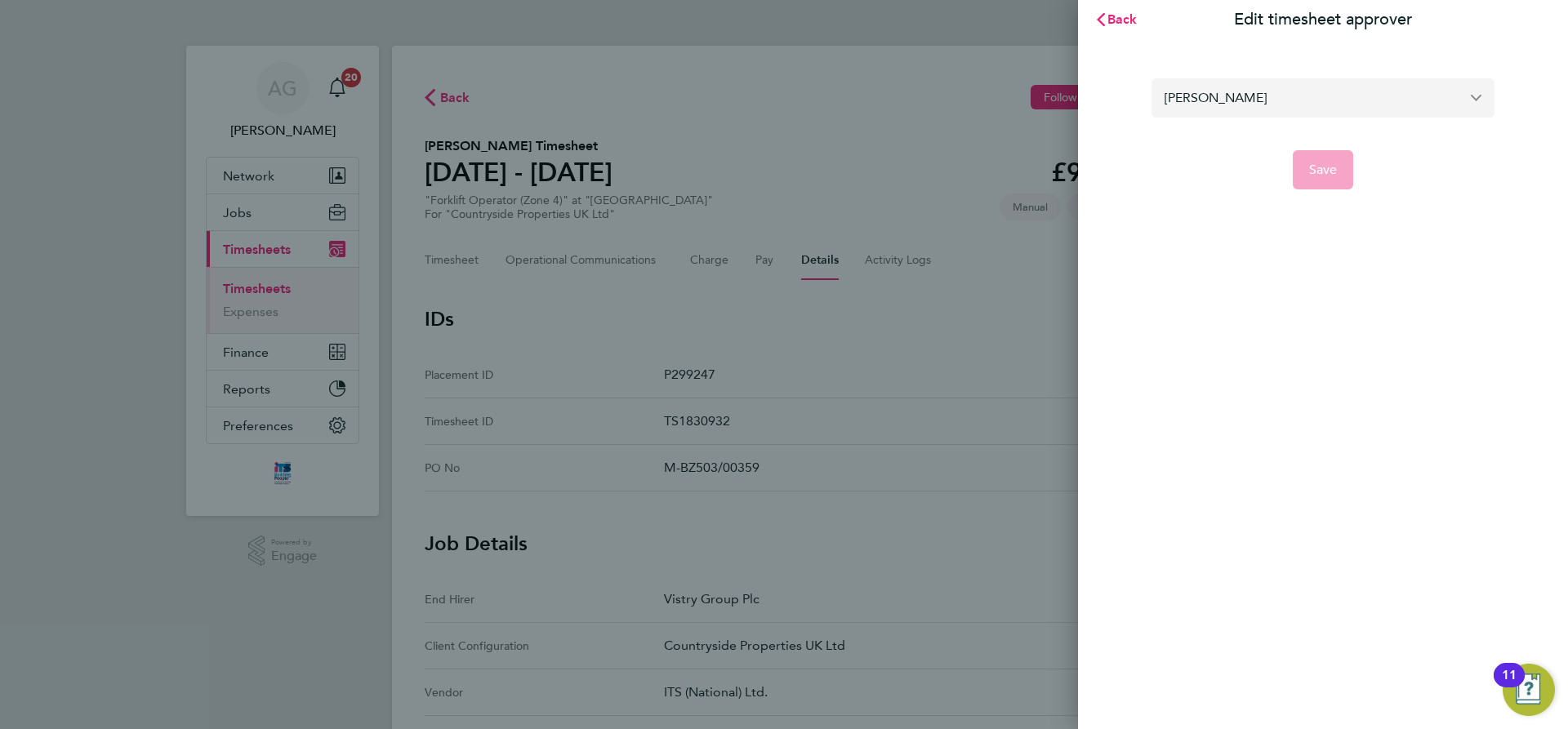
click at [1485, 94] on input "[PERSON_NAME]" at bounding box center [1323, 97] width 343 height 38
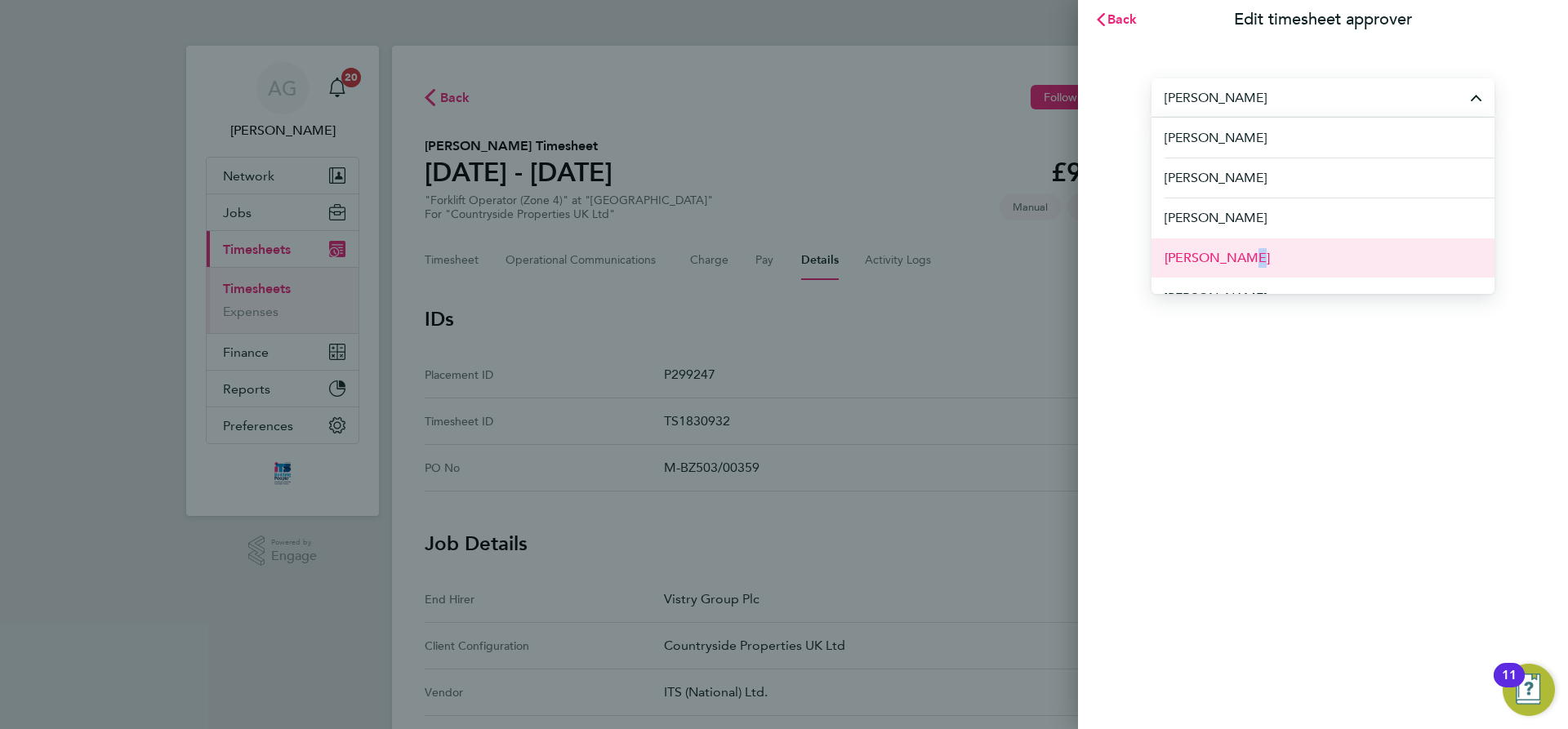
click at [1233, 247] on li "[PERSON_NAME]" at bounding box center [1323, 257] width 343 height 40
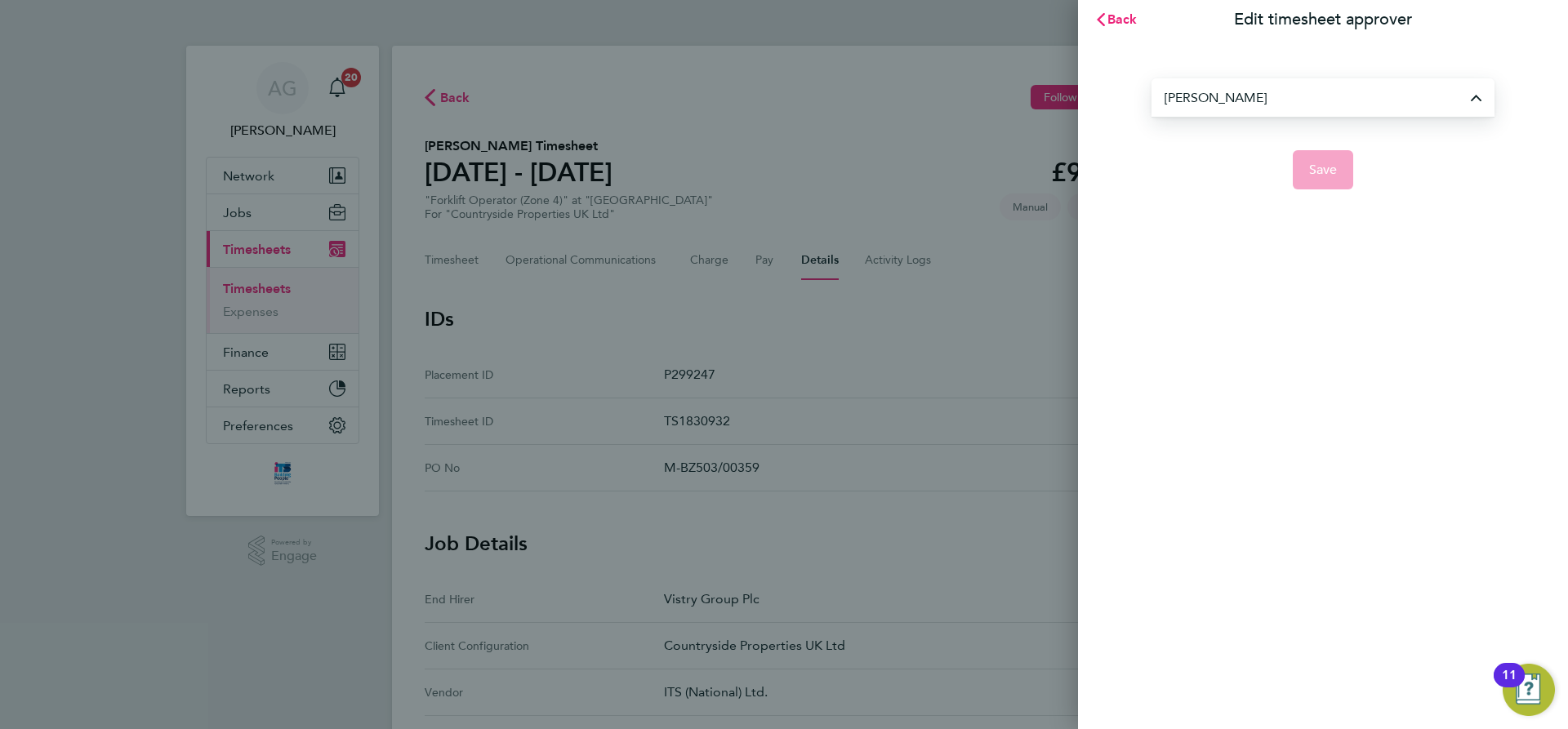
type input "[PERSON_NAME]"
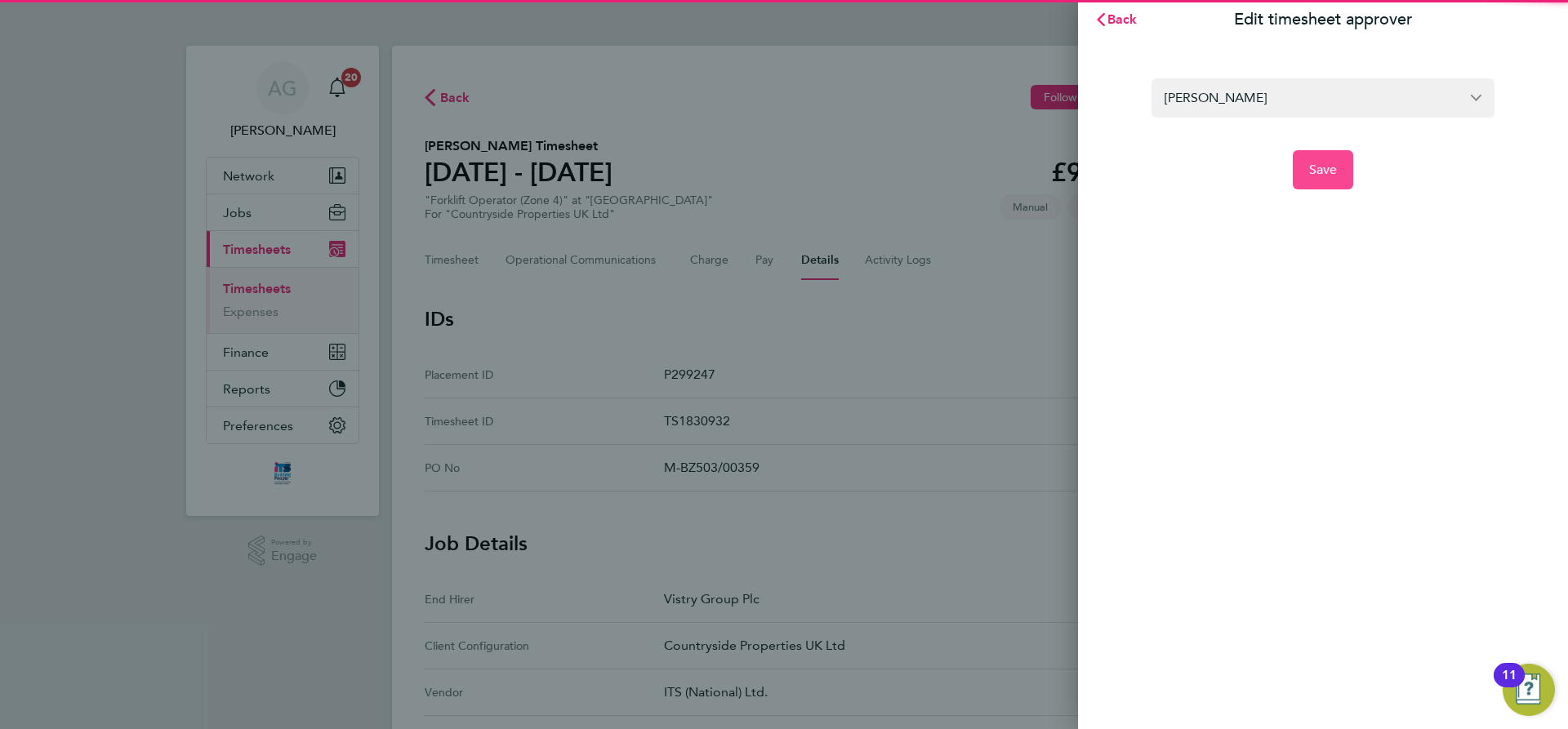
click at [1314, 168] on span "Save" at bounding box center [1323, 170] width 29 height 16
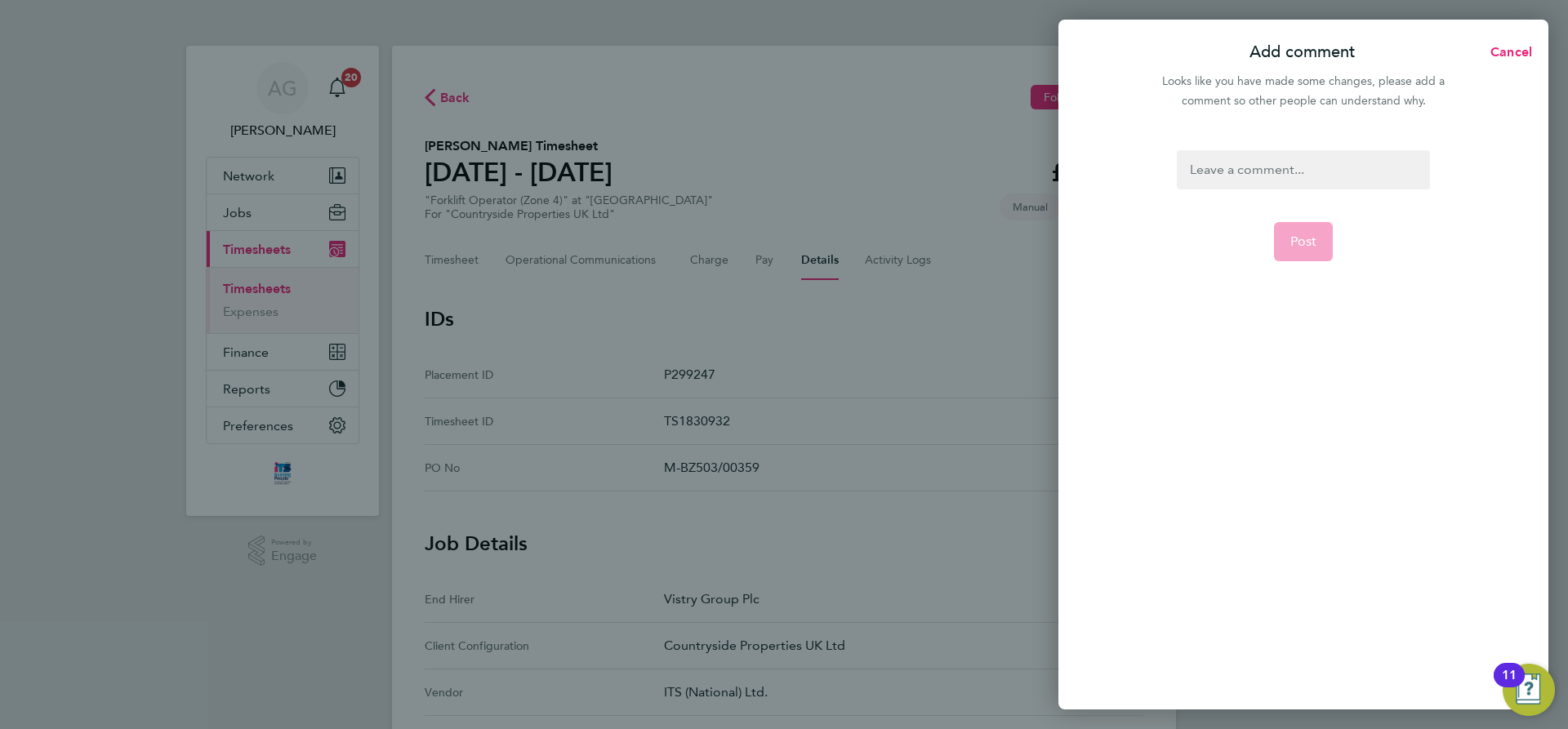
click at [1322, 165] on div at bounding box center [1302, 170] width 252 height 39
click at [1307, 243] on span "Post" at bounding box center [1303, 241] width 27 height 16
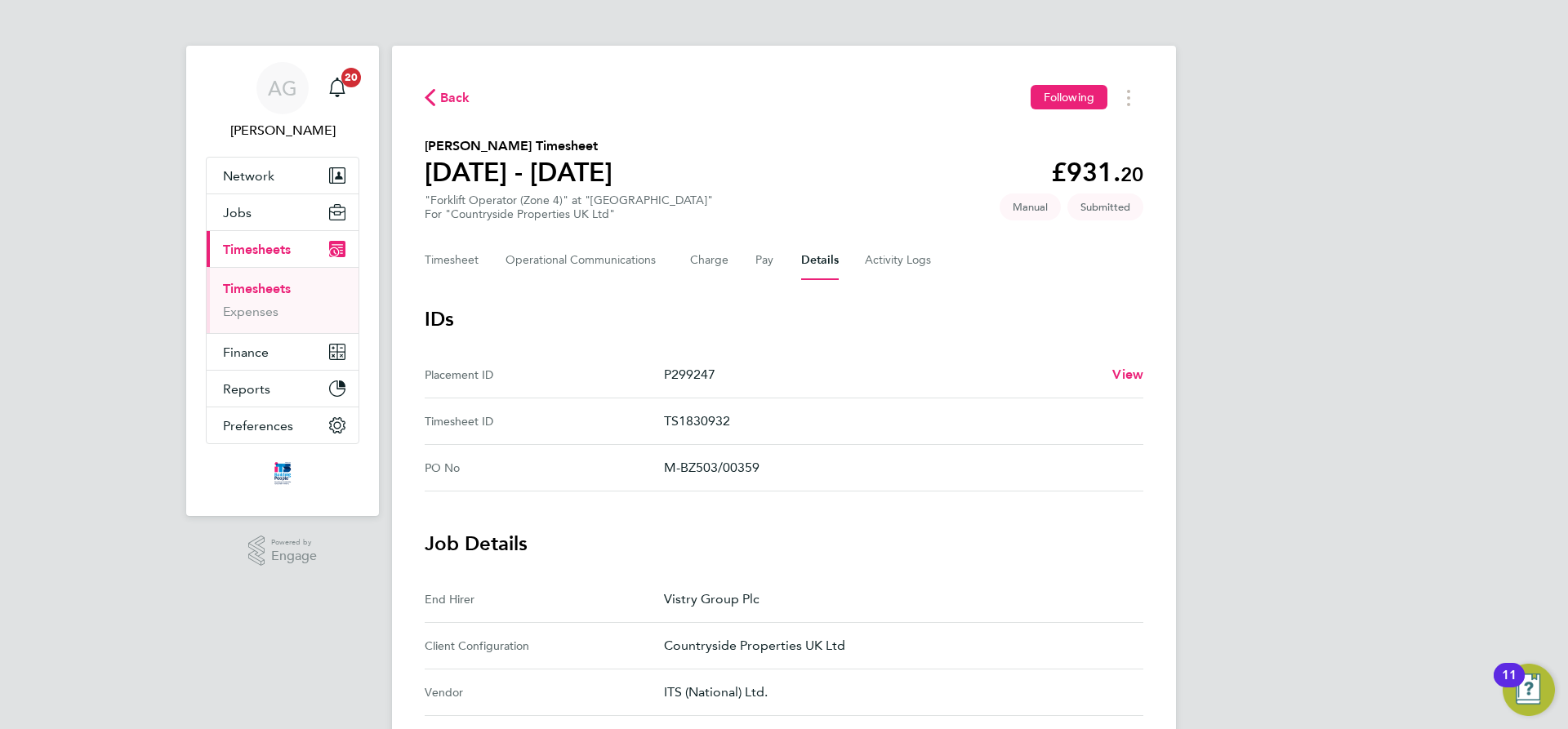
click at [267, 242] on span "Timesheets" at bounding box center [256, 250] width 68 height 15
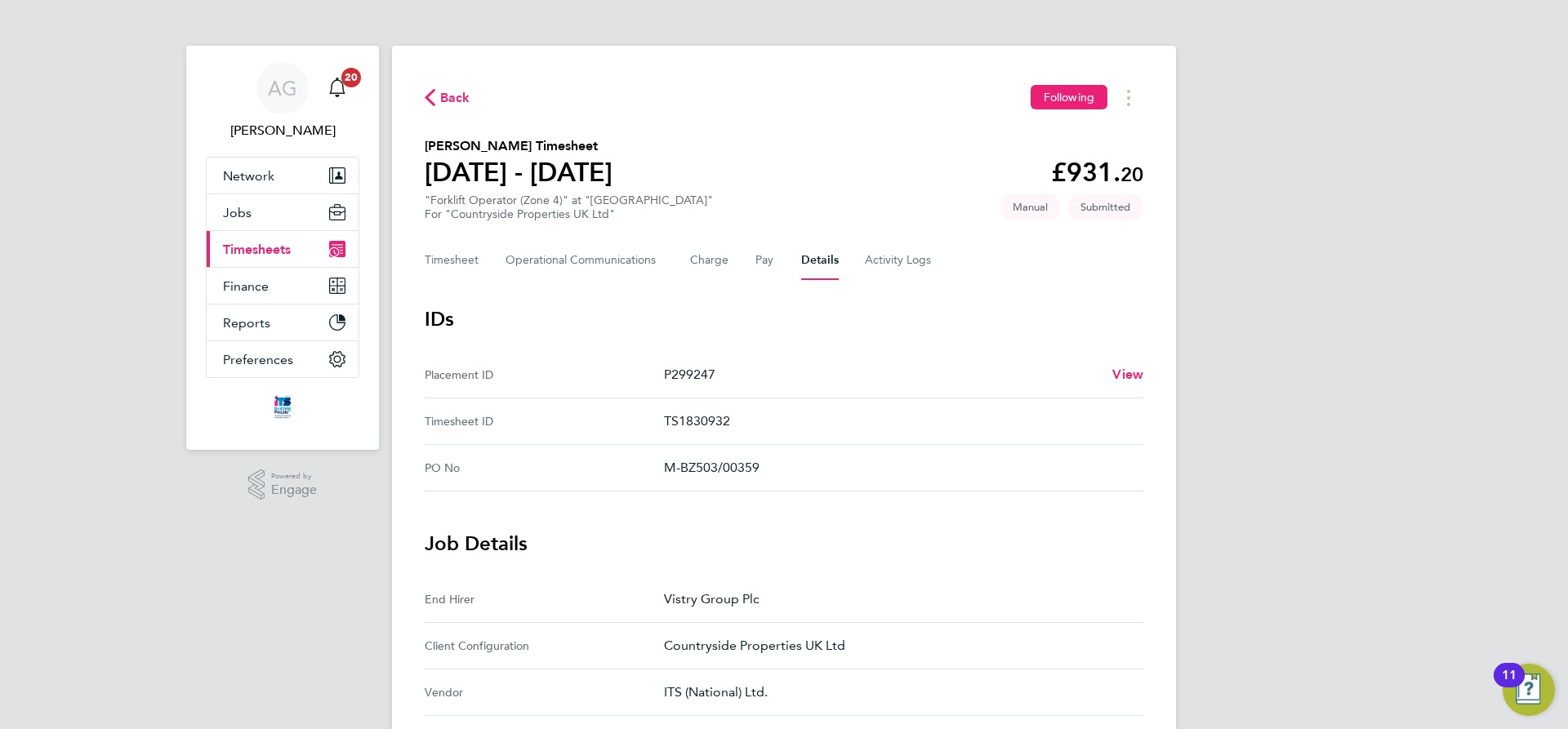
click at [267, 242] on span "Timesheets" at bounding box center [256, 250] width 68 height 15
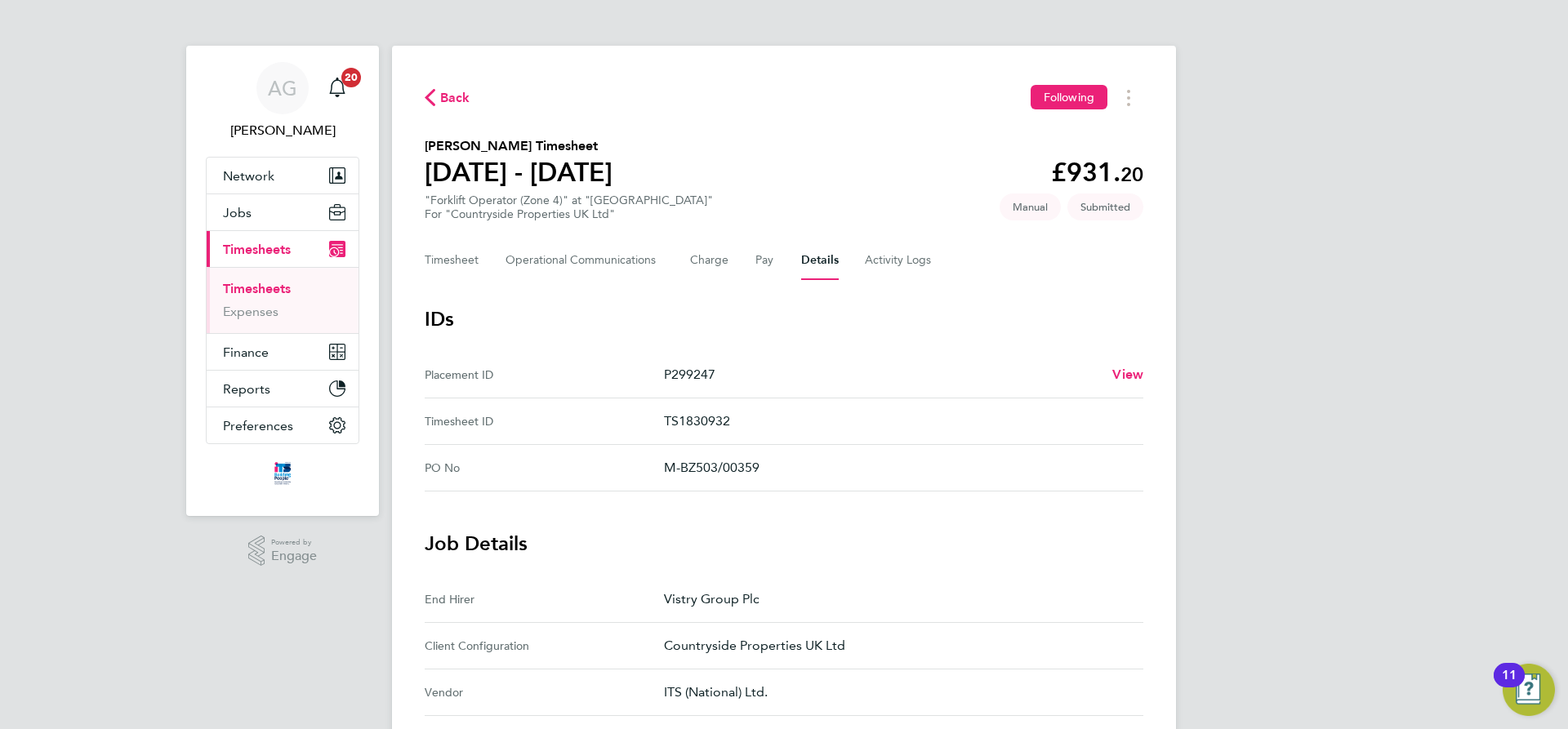
click at [246, 289] on link "Timesheets" at bounding box center [256, 289] width 68 height 15
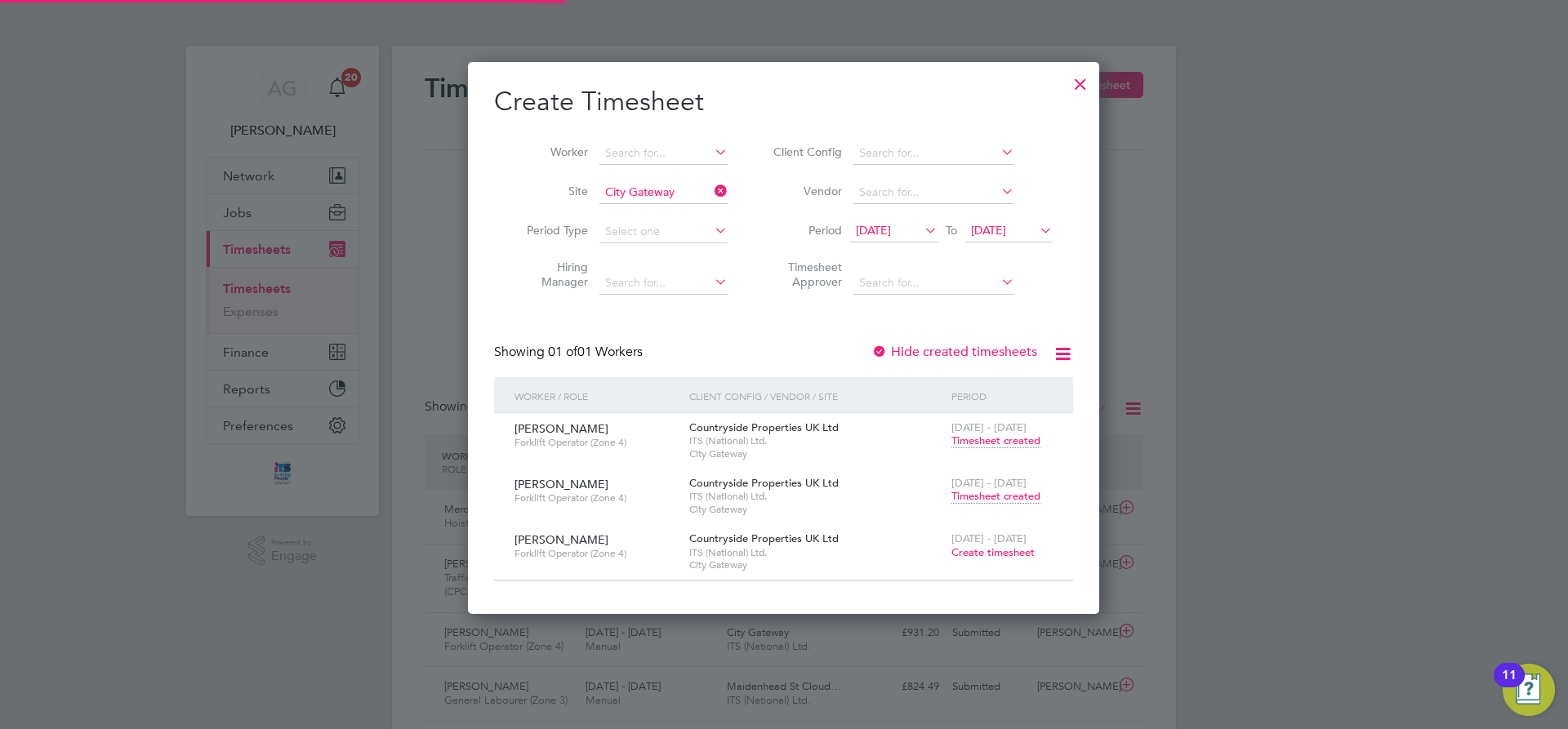
scroll to position [42, 142]
click at [1069, 87] on div at bounding box center [1080, 80] width 30 height 30
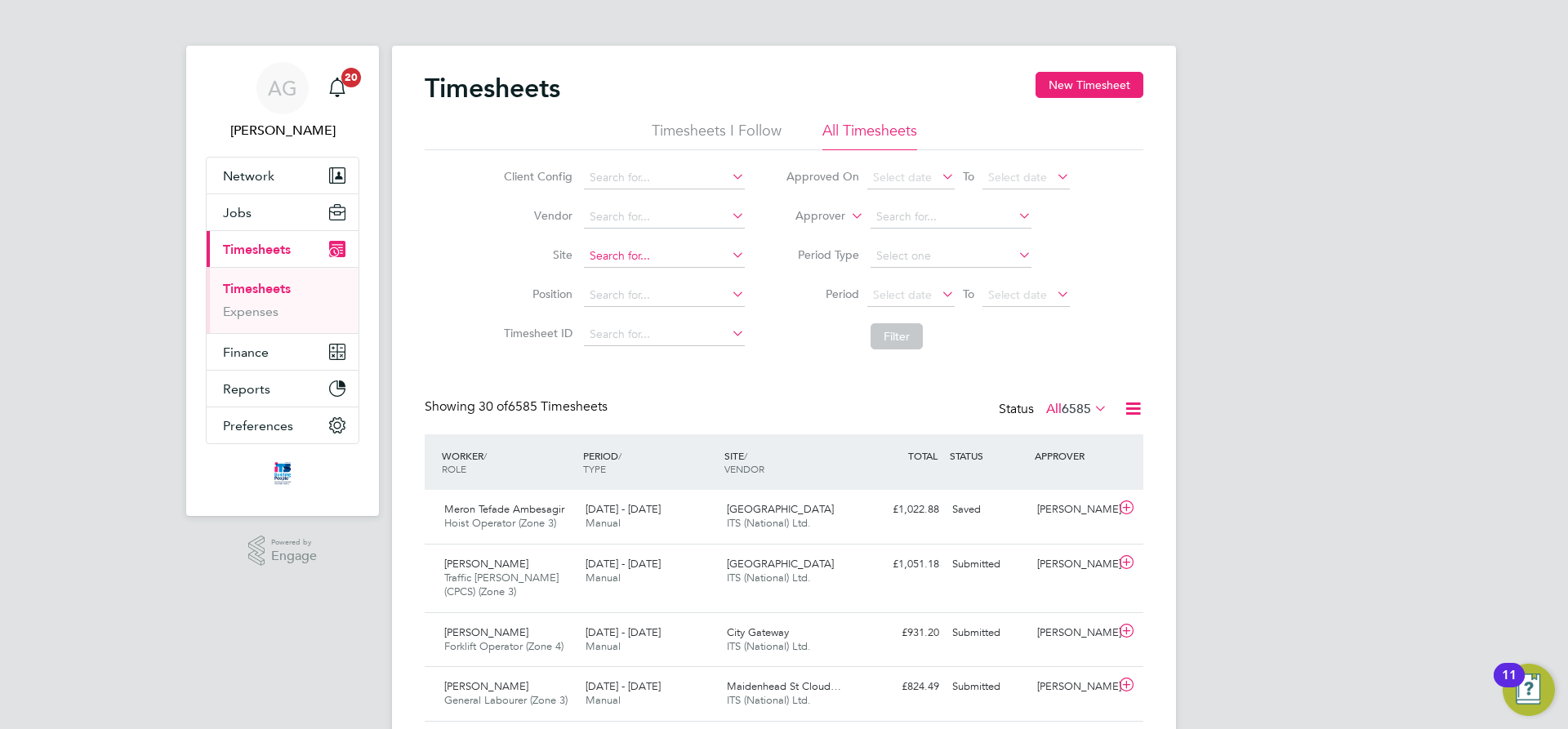
click at [612, 251] on input at bounding box center [664, 256] width 161 height 23
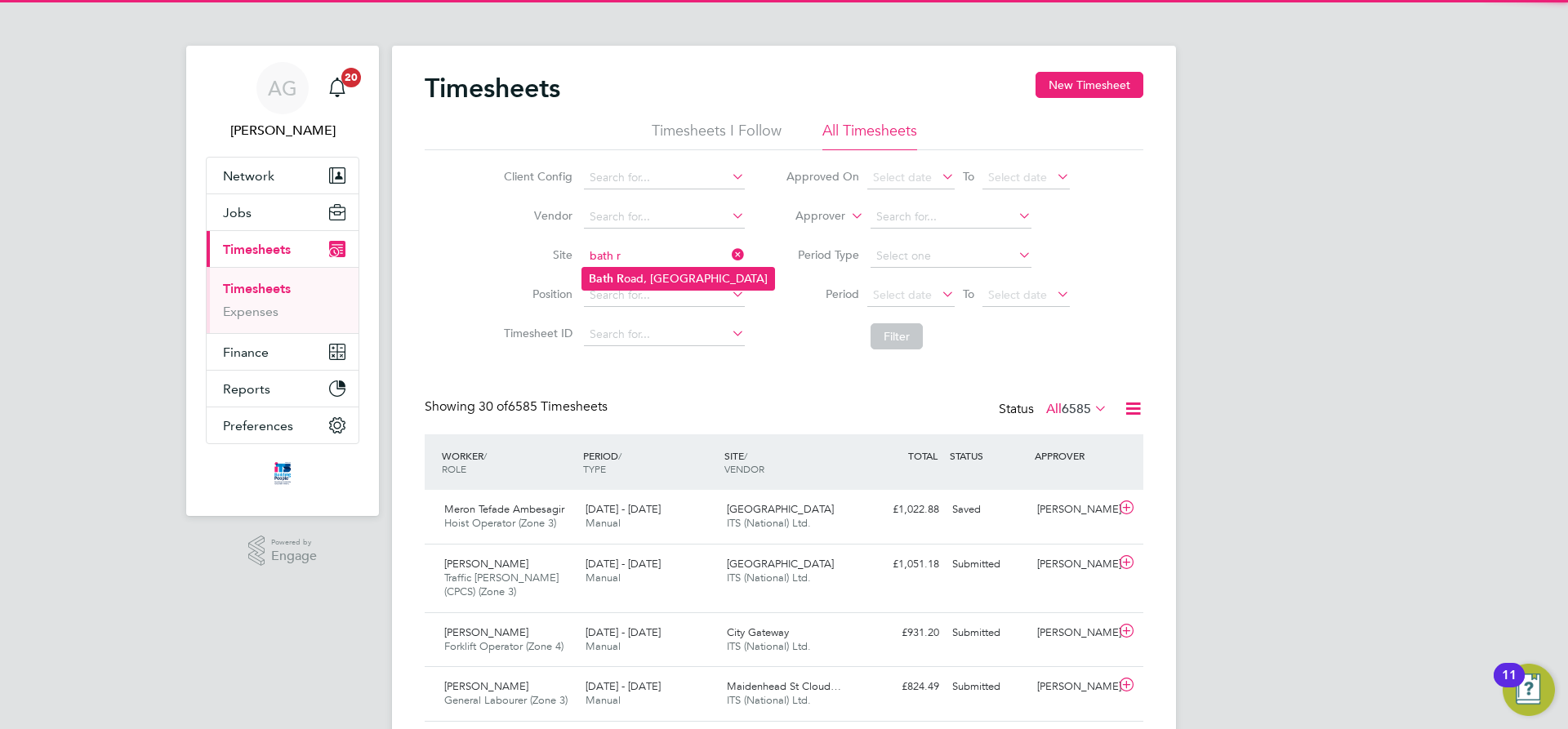
click at [635, 277] on li "Bath R oad, Bristol" at bounding box center [677, 278] width 191 height 22
type input "Bath Road, Bristol"
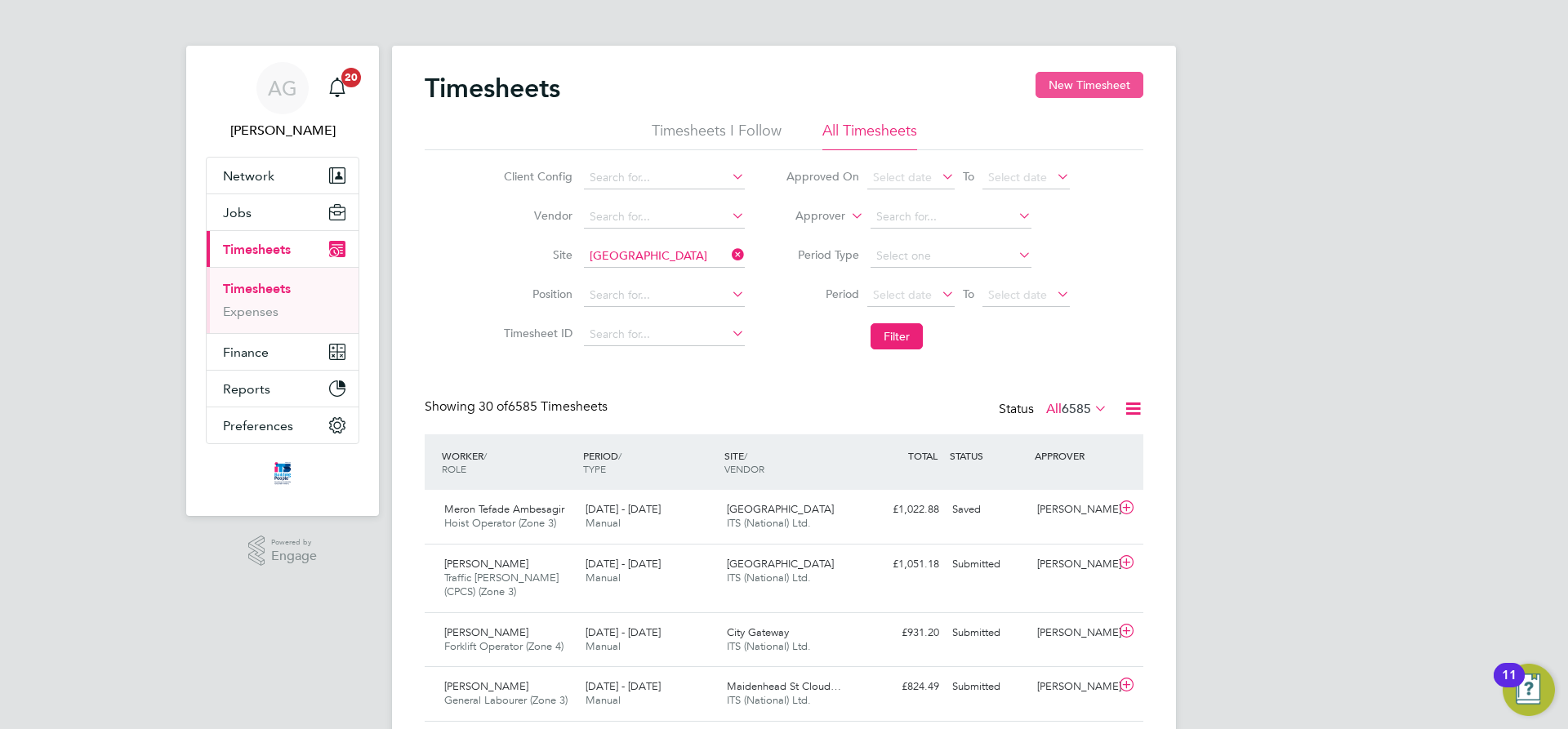
click at [1103, 87] on button "New Timesheet" at bounding box center [1089, 84] width 108 height 26
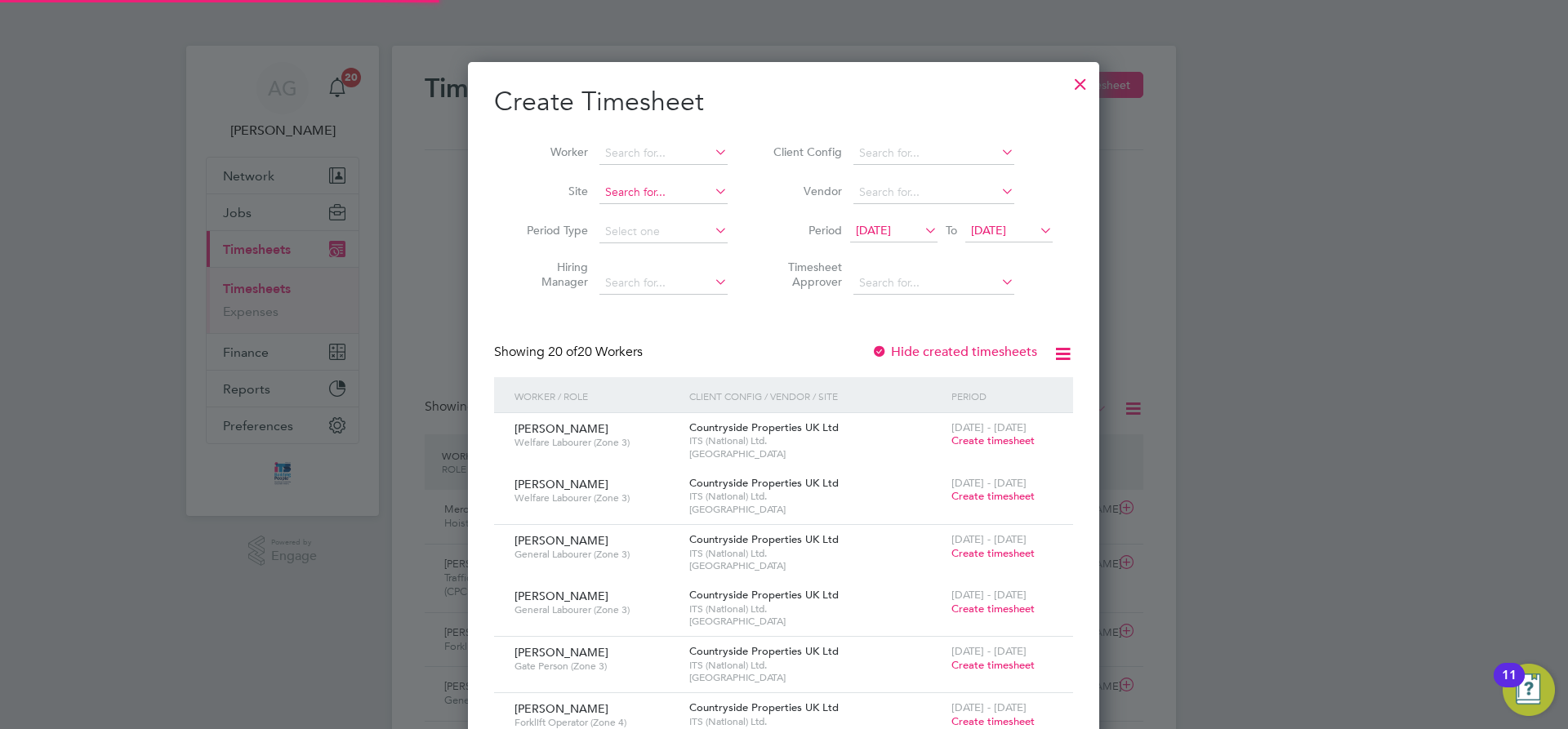
scroll to position [2014, 632]
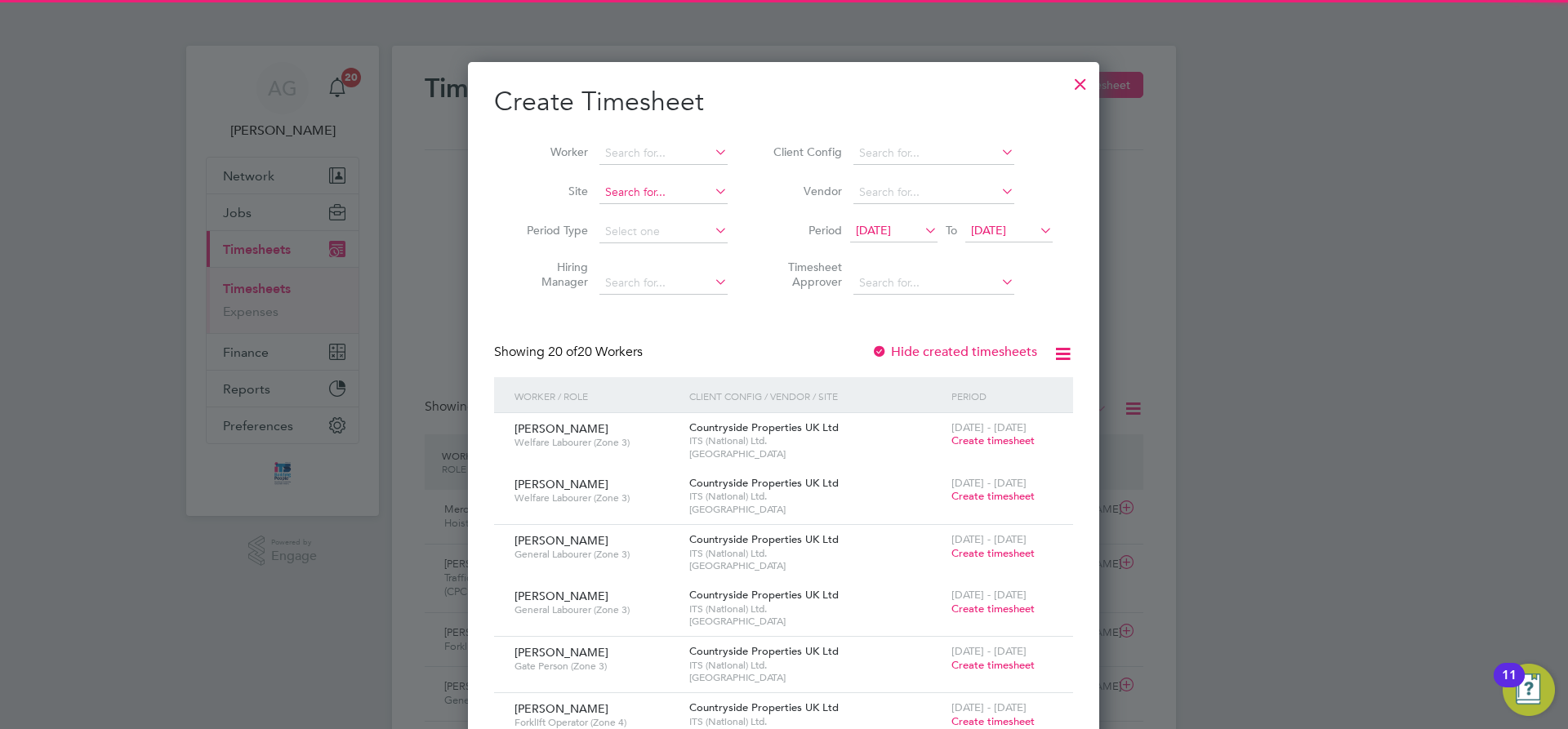
click at [620, 192] on input at bounding box center [663, 192] width 129 height 23
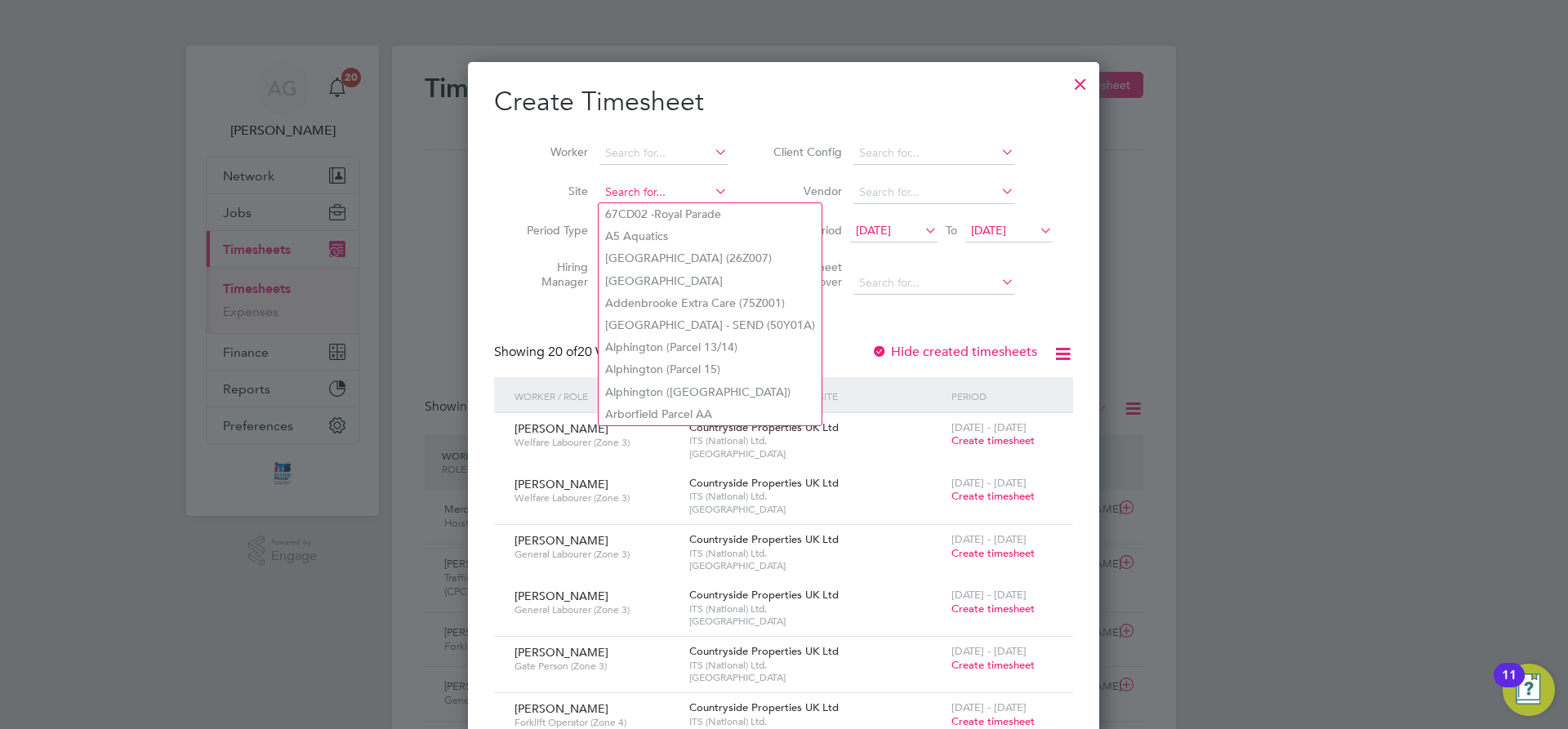
click at [622, 192] on input at bounding box center [663, 192] width 129 height 23
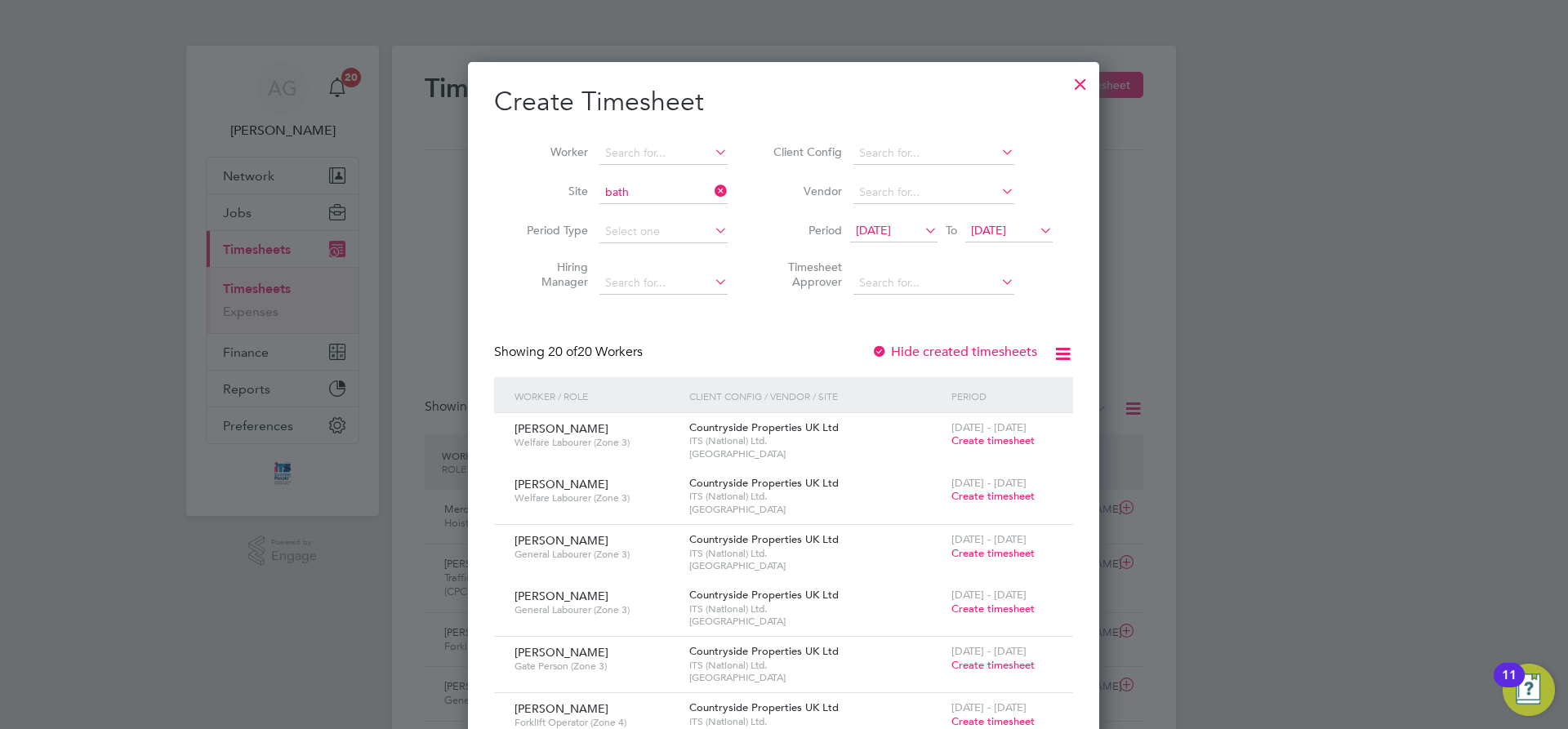
click at [635, 215] on li "Bath Road, Bristol" at bounding box center [693, 213] width 189 height 22
type input "Bath Road, Bristol"
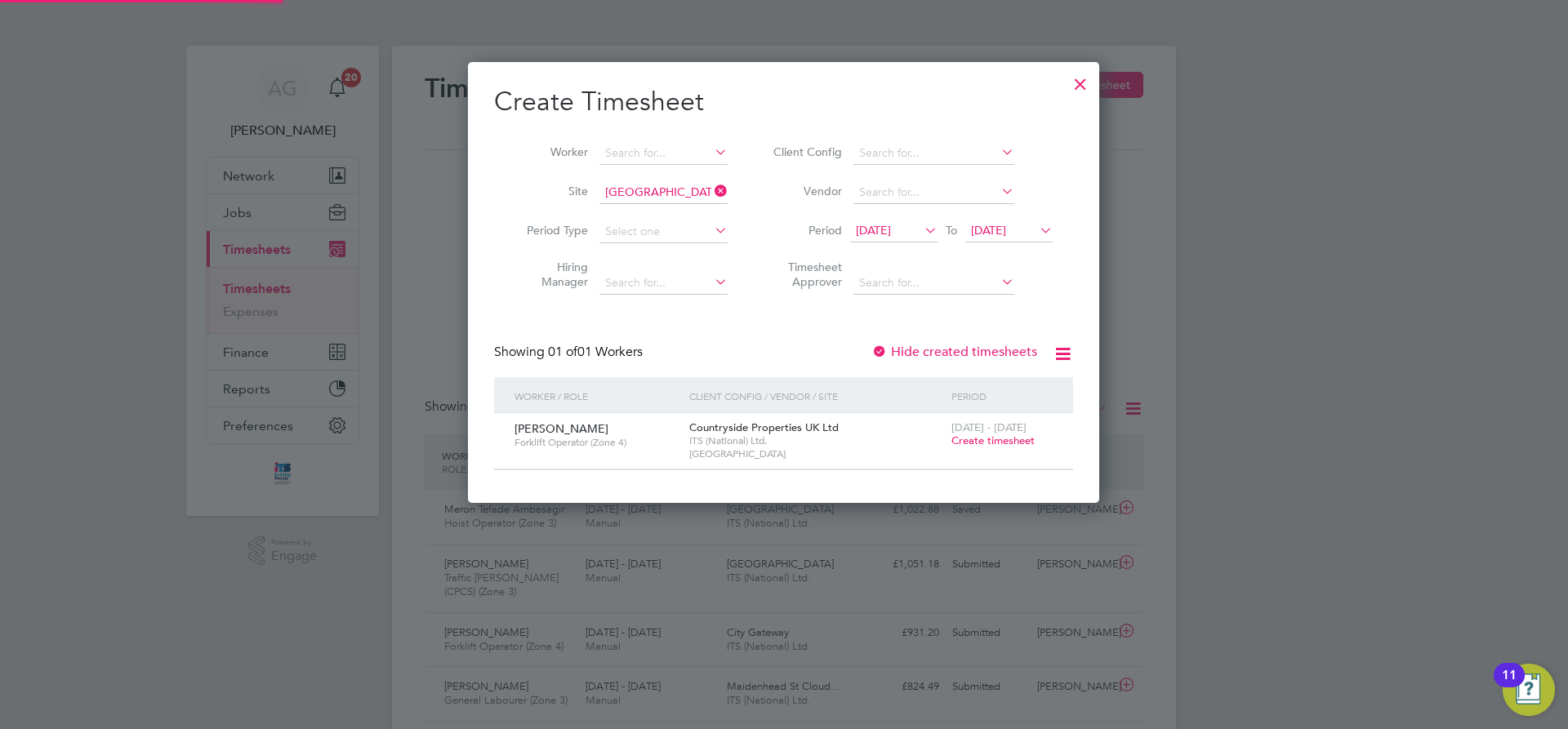
scroll to position [440, 632]
click at [1009, 443] on span "Create timesheet" at bounding box center [993, 440] width 83 height 14
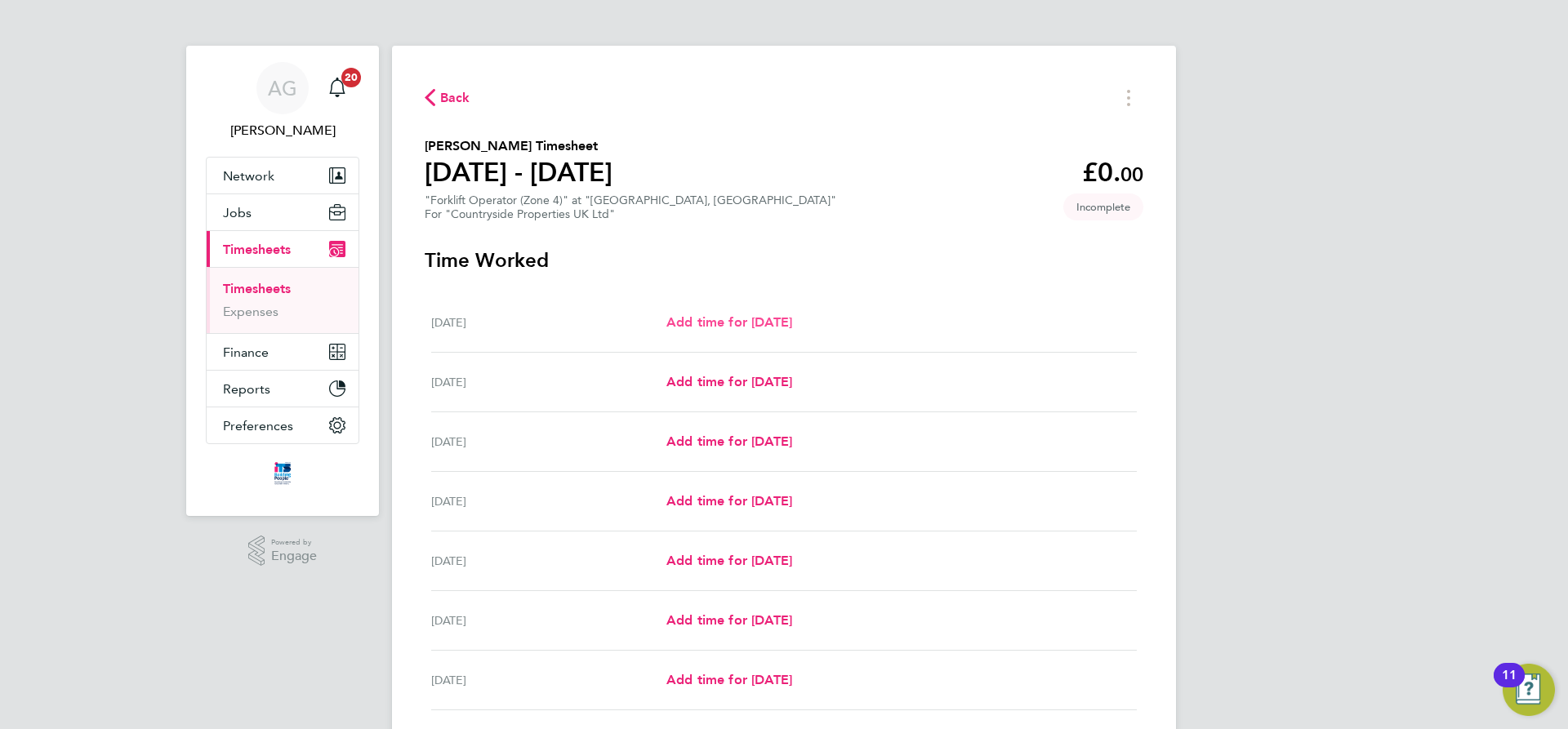
click at [715, 315] on span "Add time for Mon 22 Sep" at bounding box center [729, 322] width 126 height 15
select select "30"
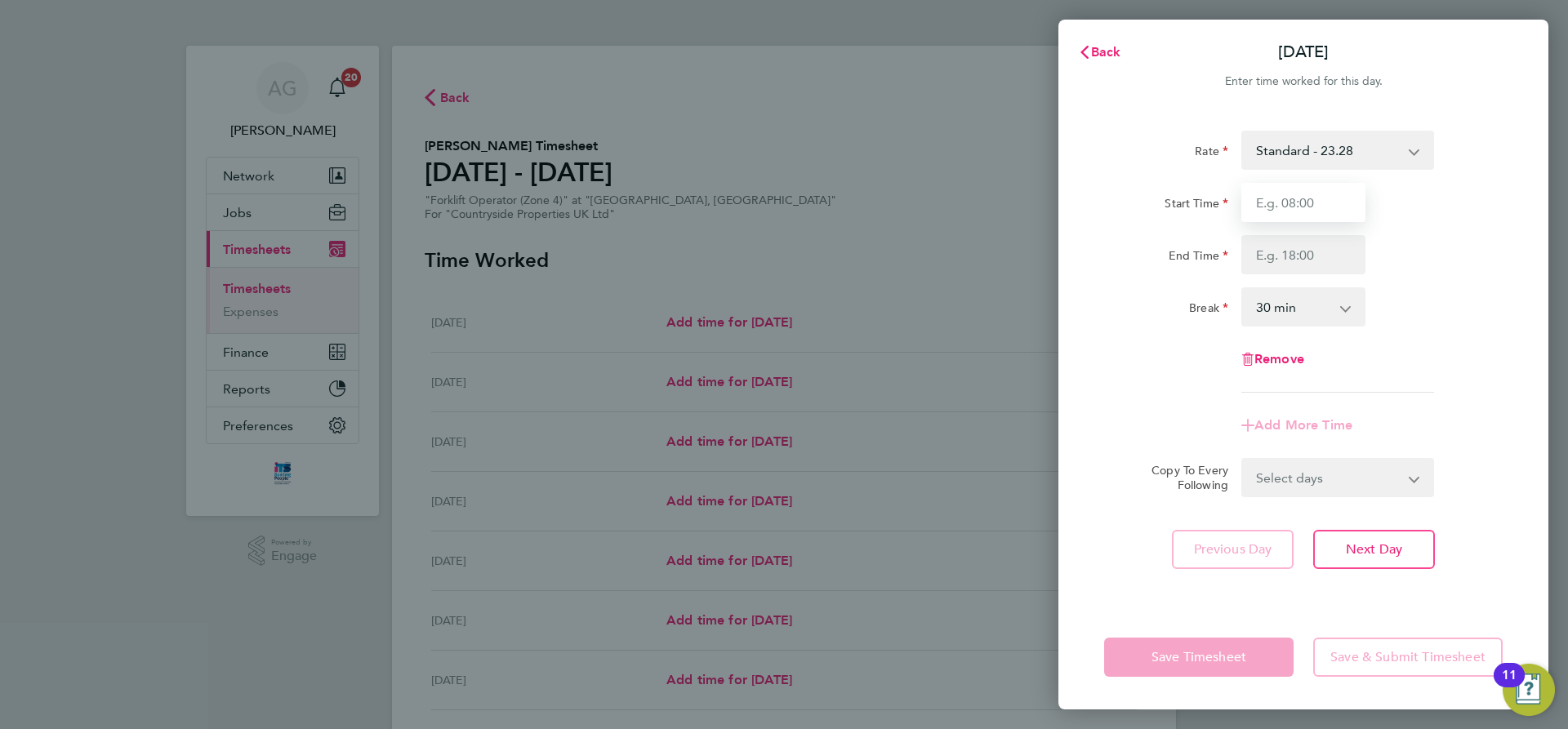
click at [1272, 197] on input "Start Time" at bounding box center [1303, 202] width 124 height 39
type input "08:00"
click at [1302, 249] on input "End Time" at bounding box center [1303, 254] width 124 height 39
type input "16:30"
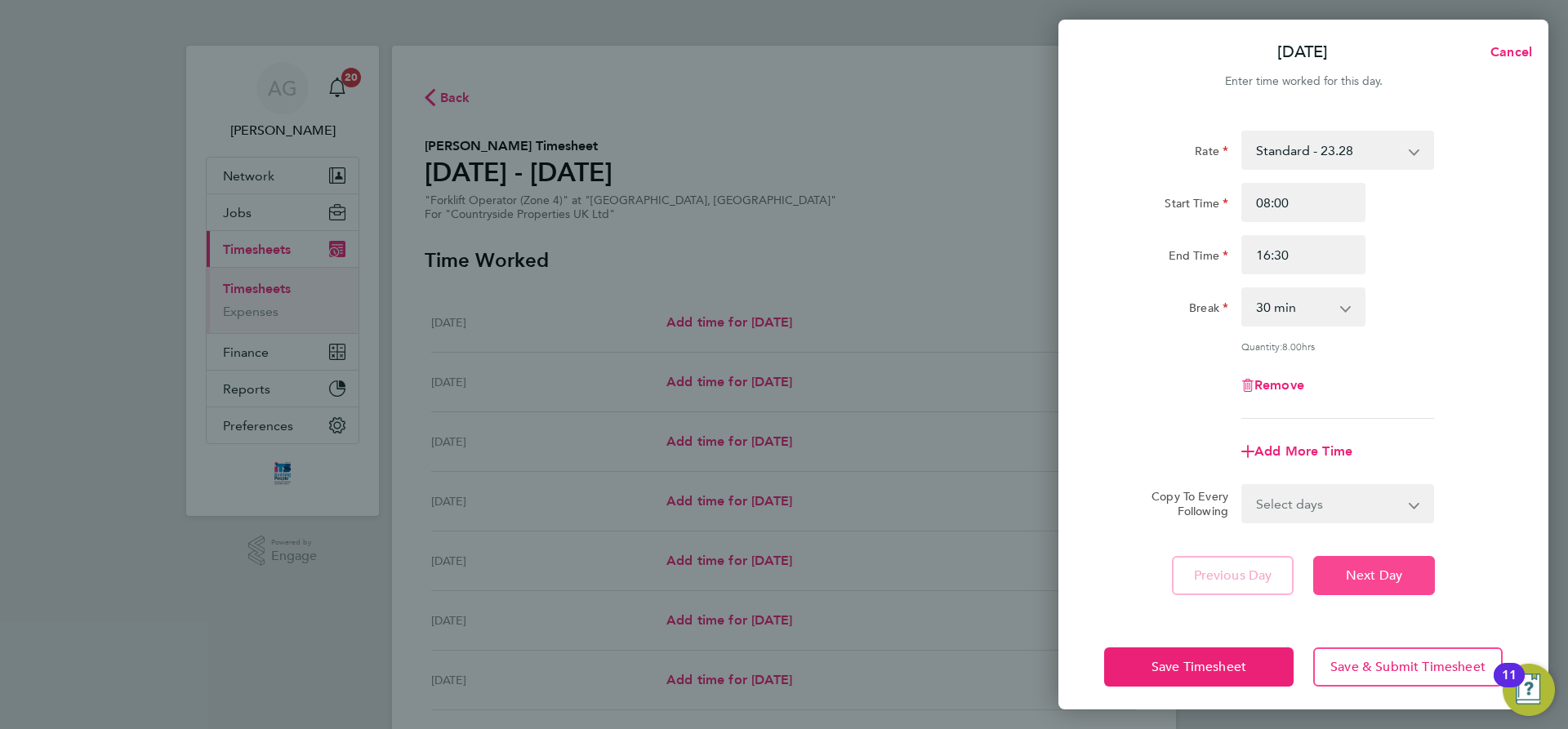
click at [1377, 586] on button "Next Day" at bounding box center [1374, 576] width 122 height 39
select select "30"
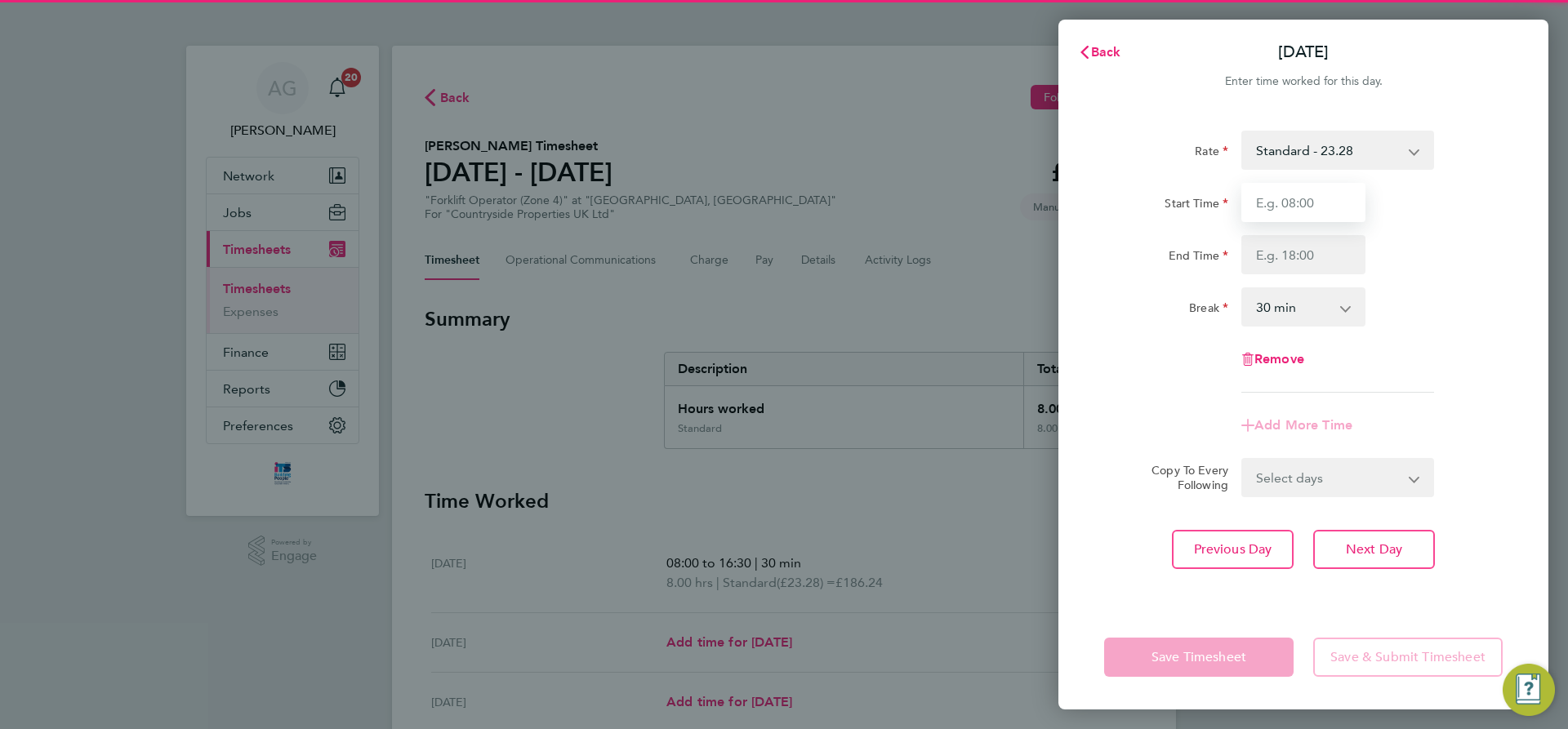
click at [1291, 215] on input "Start Time" at bounding box center [1303, 202] width 124 height 39
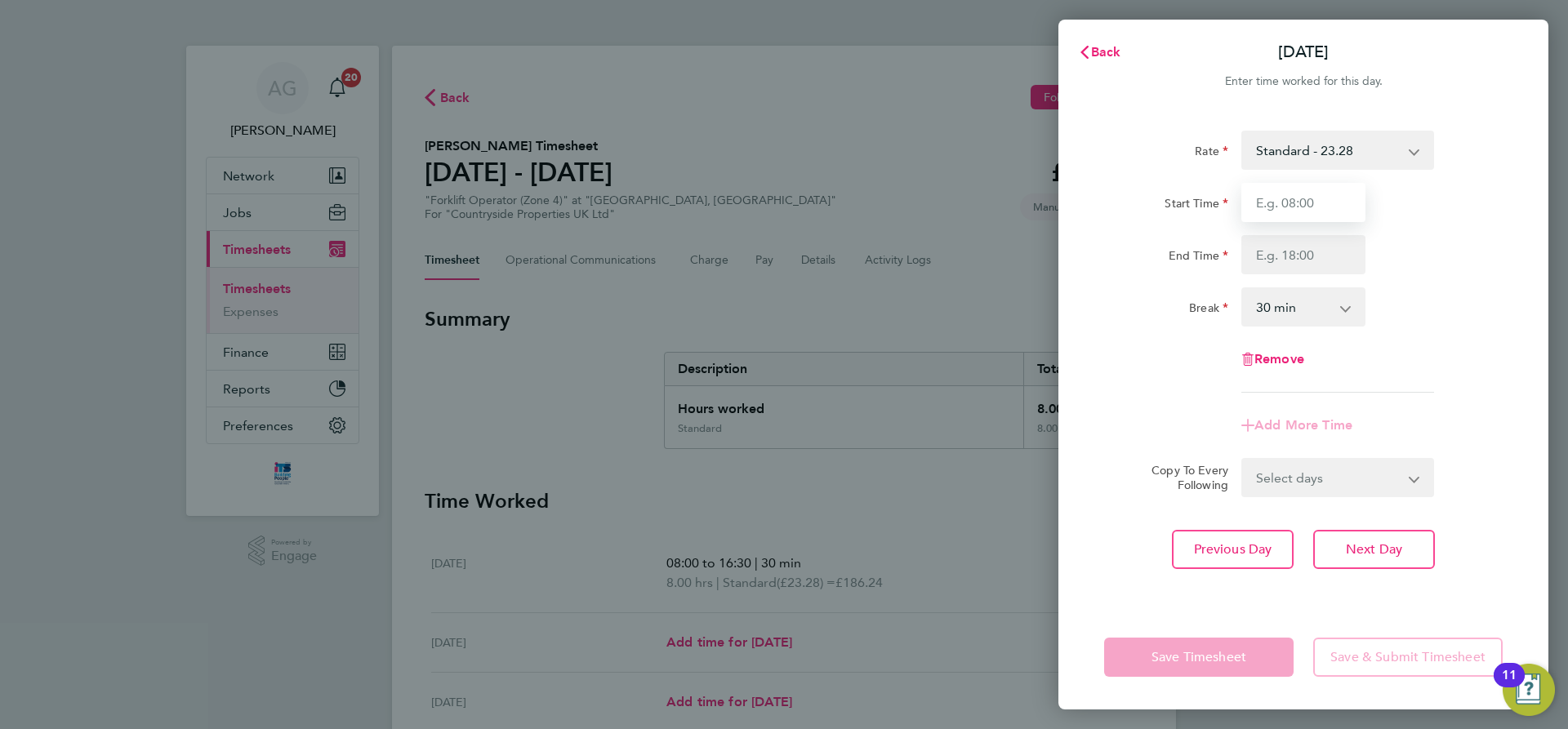
type input "08:00"
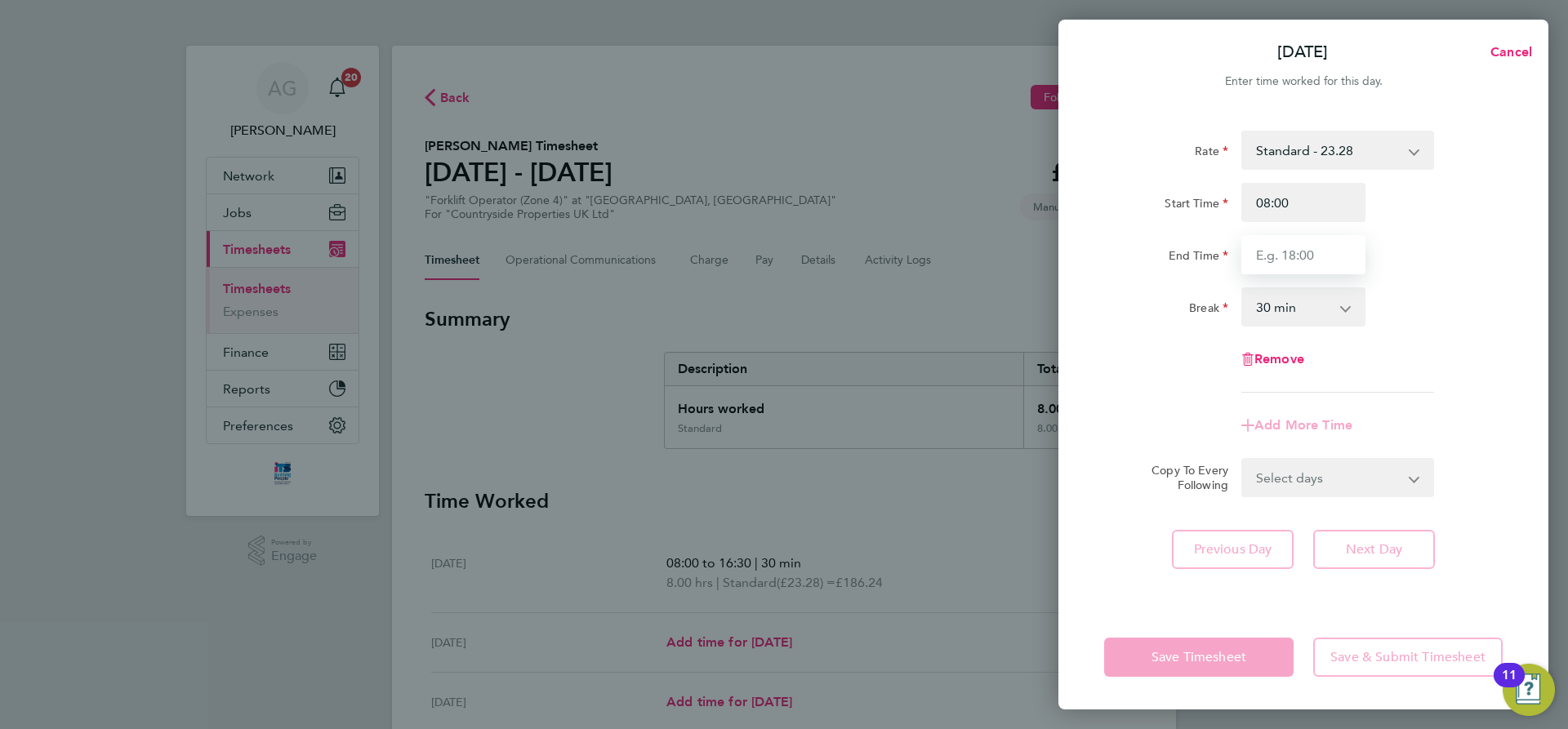
click at [1297, 260] on input "End Time" at bounding box center [1303, 254] width 124 height 39
type input "16:30"
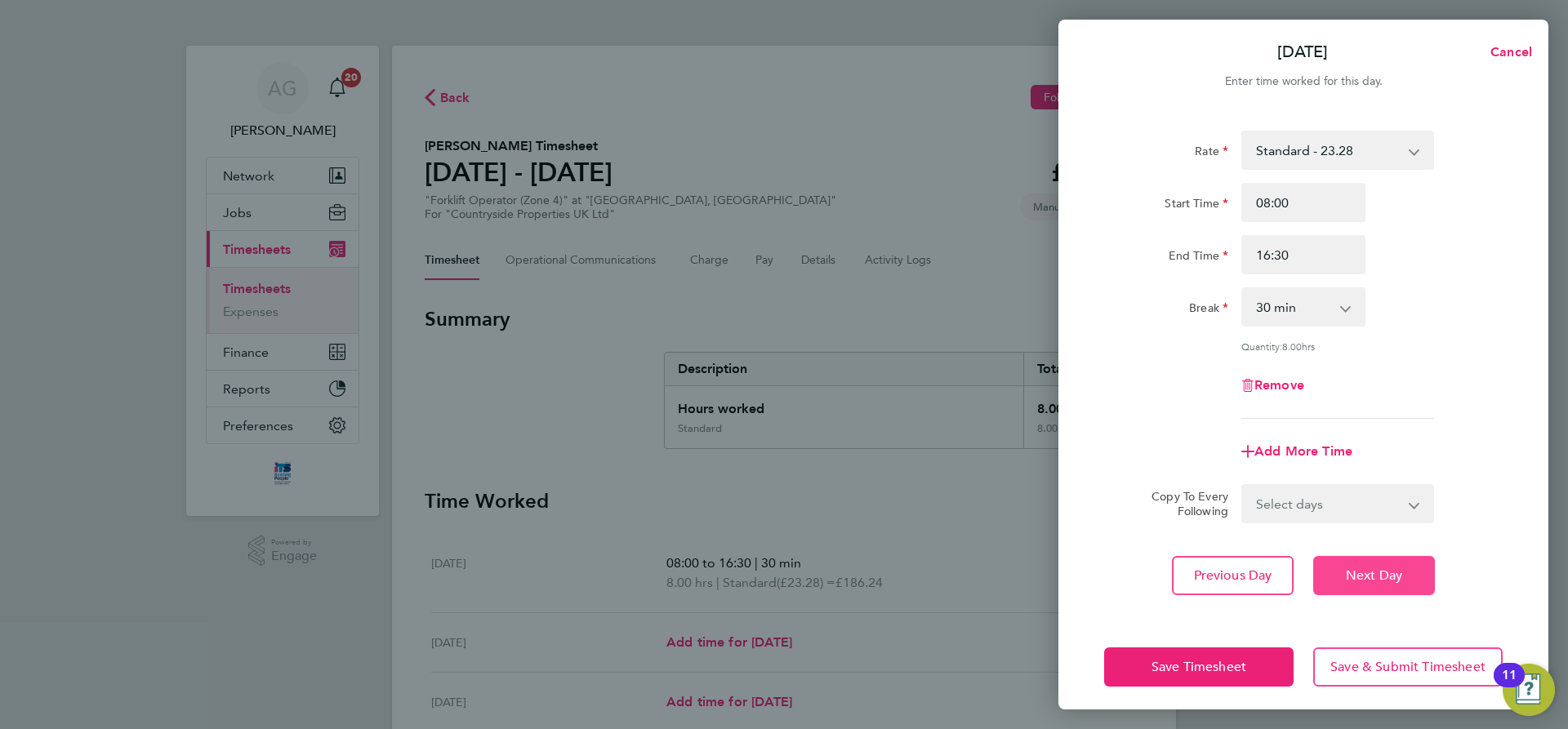
click at [1366, 568] on span "Next Day" at bounding box center [1374, 576] width 56 height 16
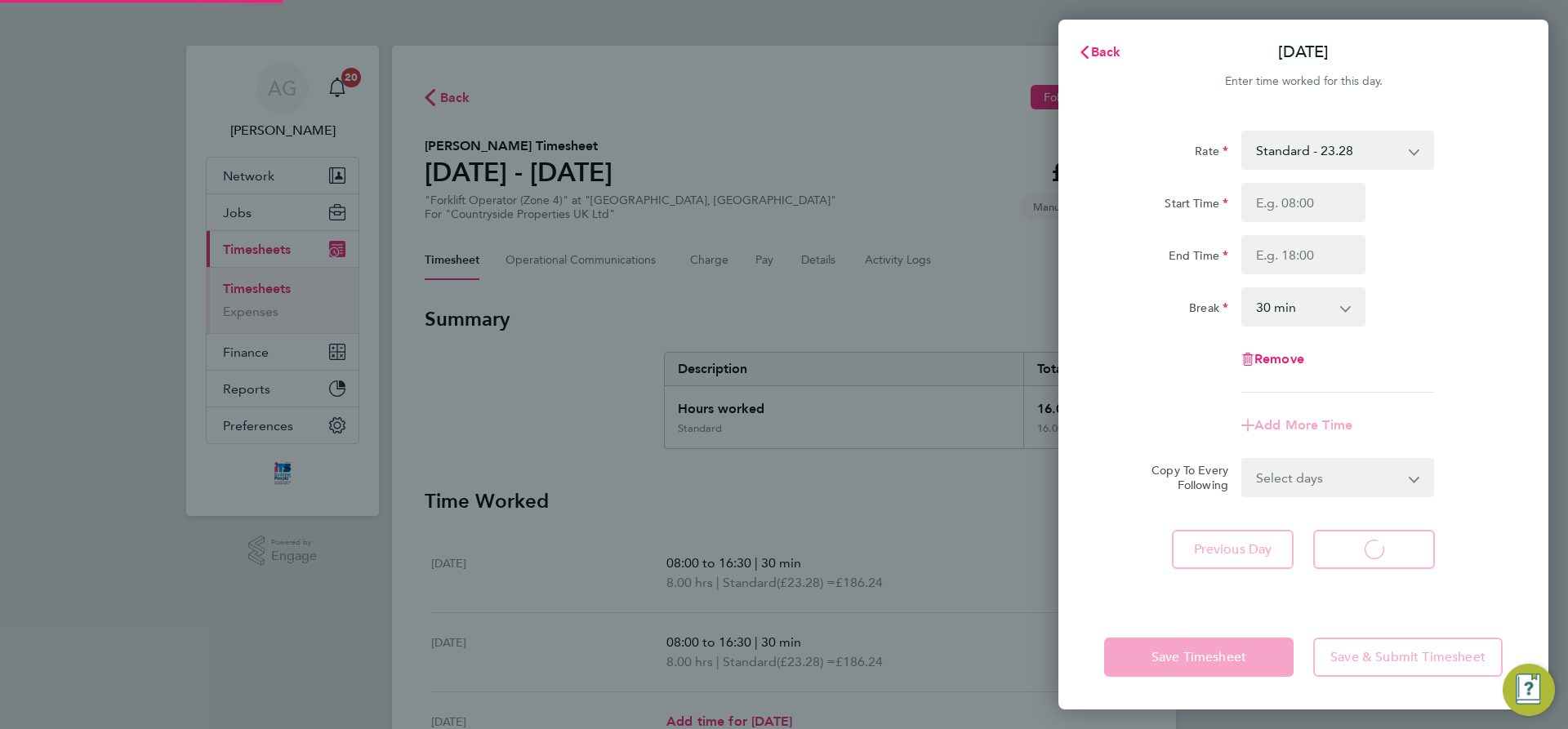
select select "30"
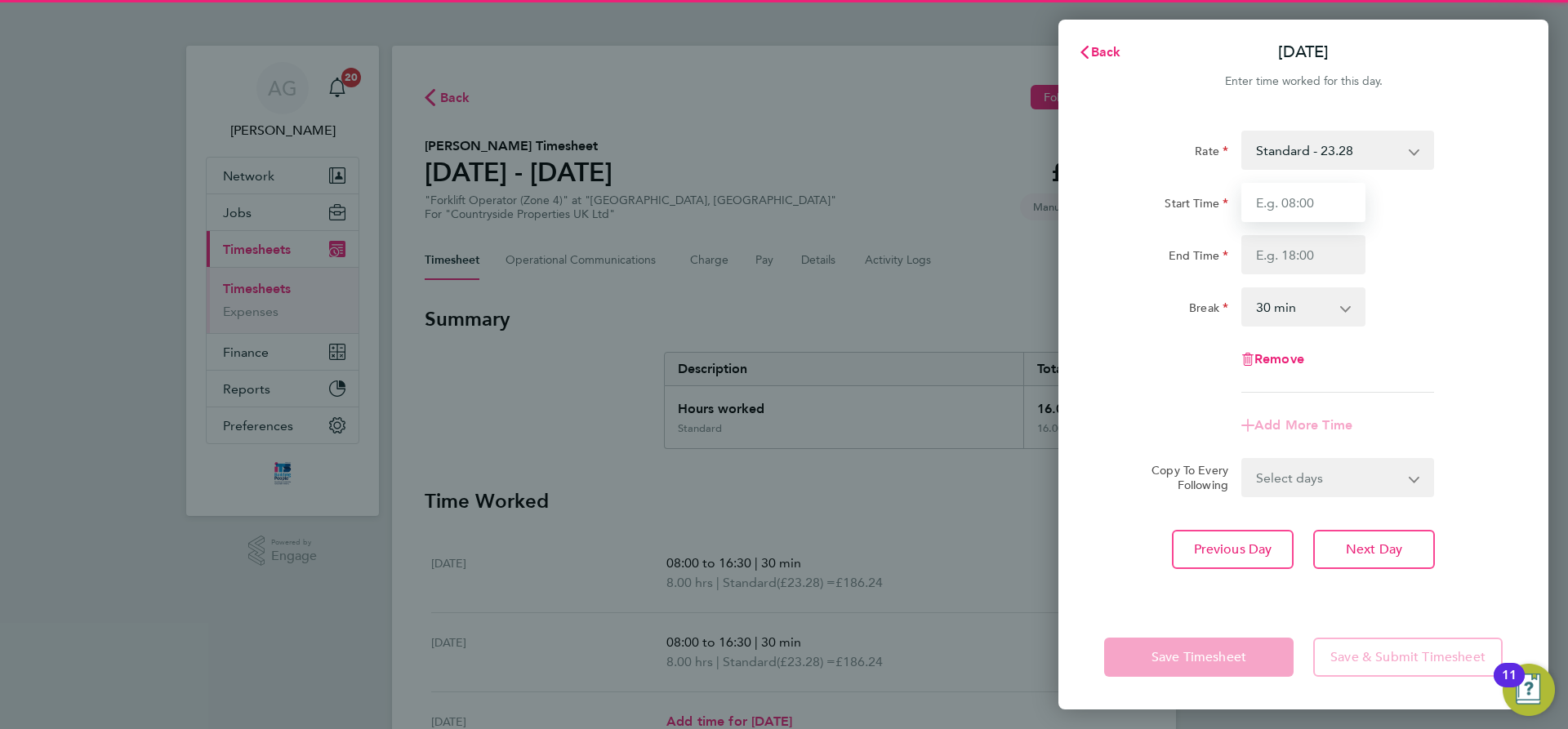
drag, startPoint x: 1295, startPoint y: 197, endPoint x: 1304, endPoint y: 222, distance: 26.6
click at [1295, 197] on input "Start Time" at bounding box center [1303, 202] width 124 height 39
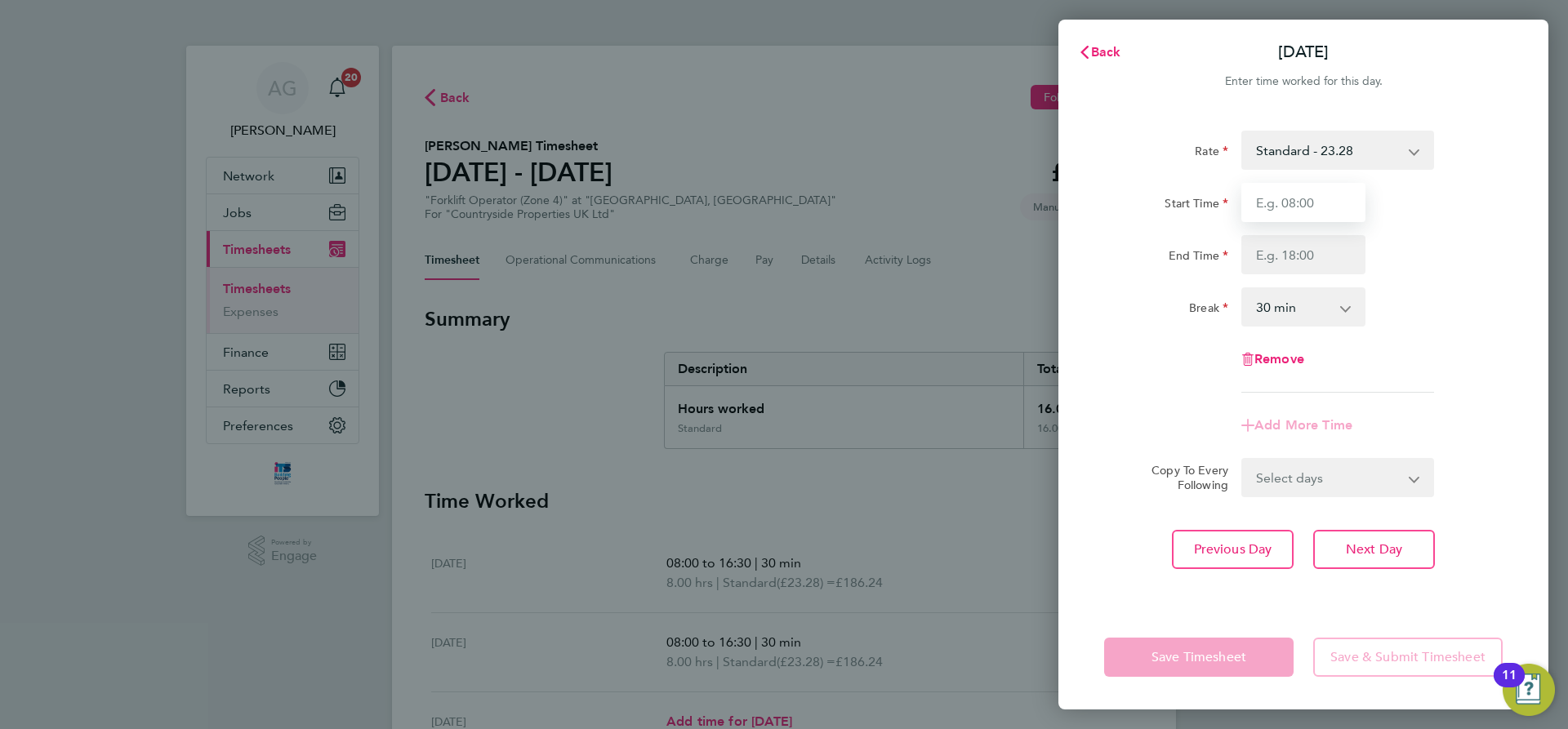
type input "08:00"
click at [1284, 259] on input "End Time" at bounding box center [1303, 254] width 124 height 39
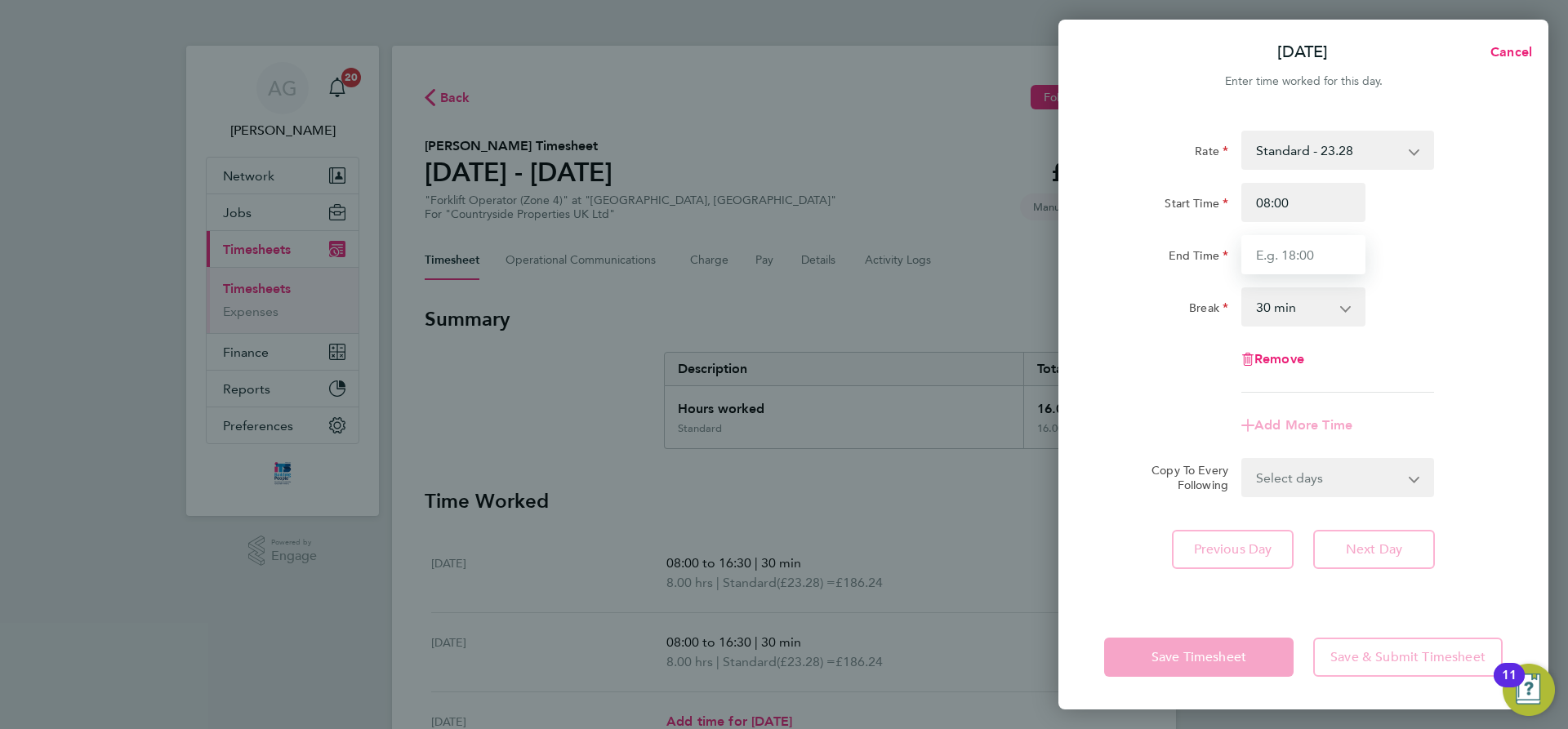
type input "16:30"
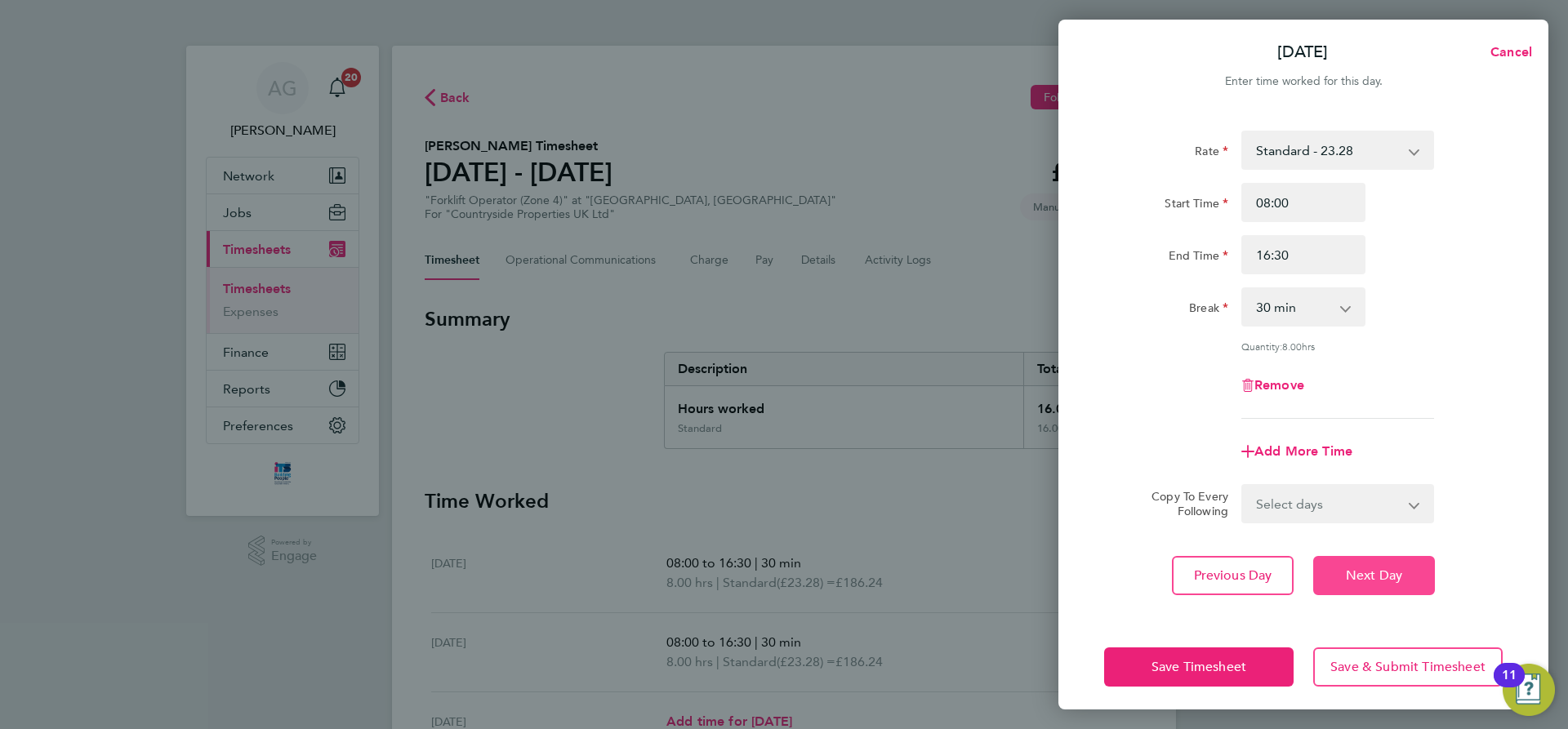
click at [1359, 568] on span "Next Day" at bounding box center [1374, 576] width 56 height 16
select select "30"
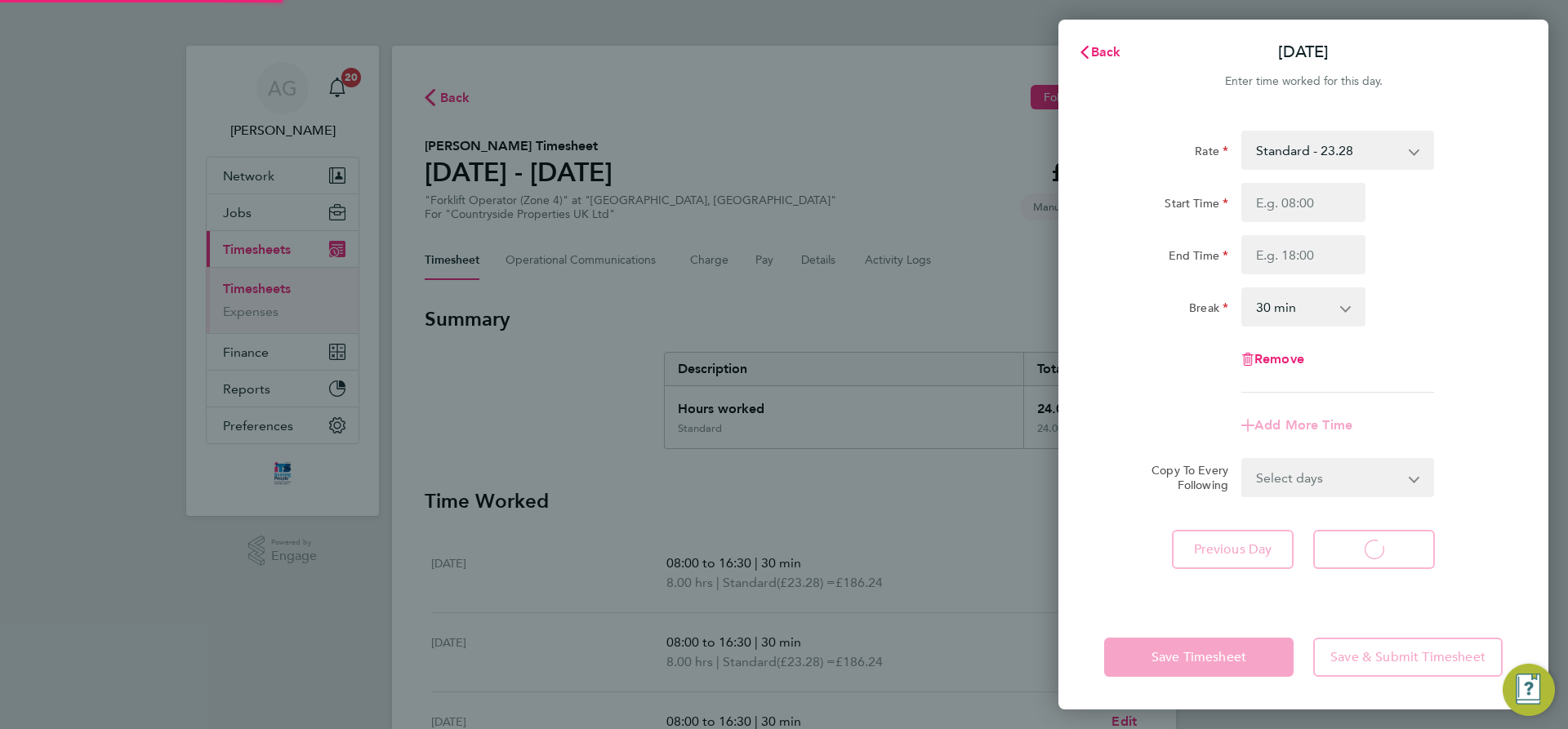
select select "30"
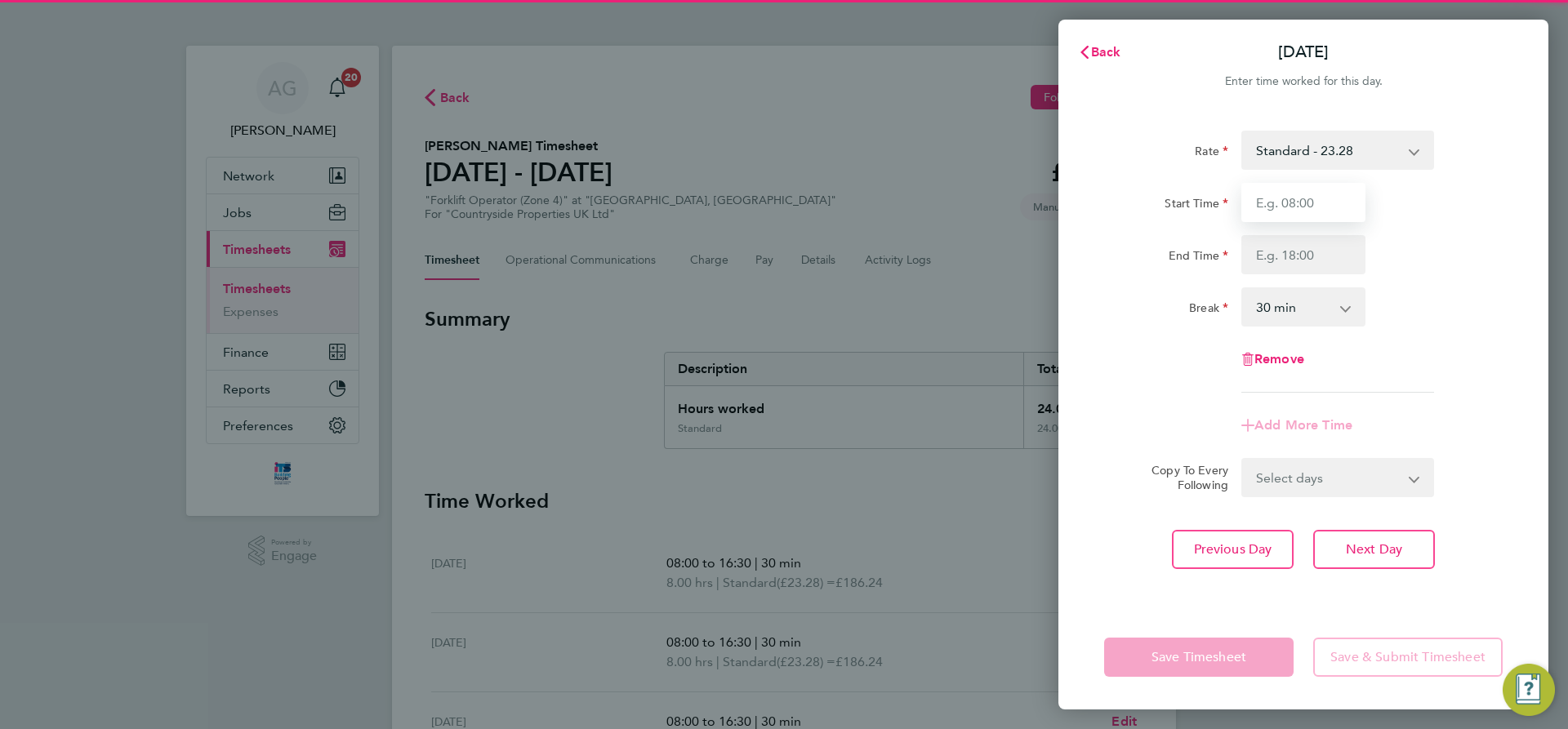
drag, startPoint x: 1282, startPoint y: 201, endPoint x: 1292, endPoint y: 209, distance: 12.8
click at [1282, 201] on input "Start Time" at bounding box center [1303, 202] width 124 height 39
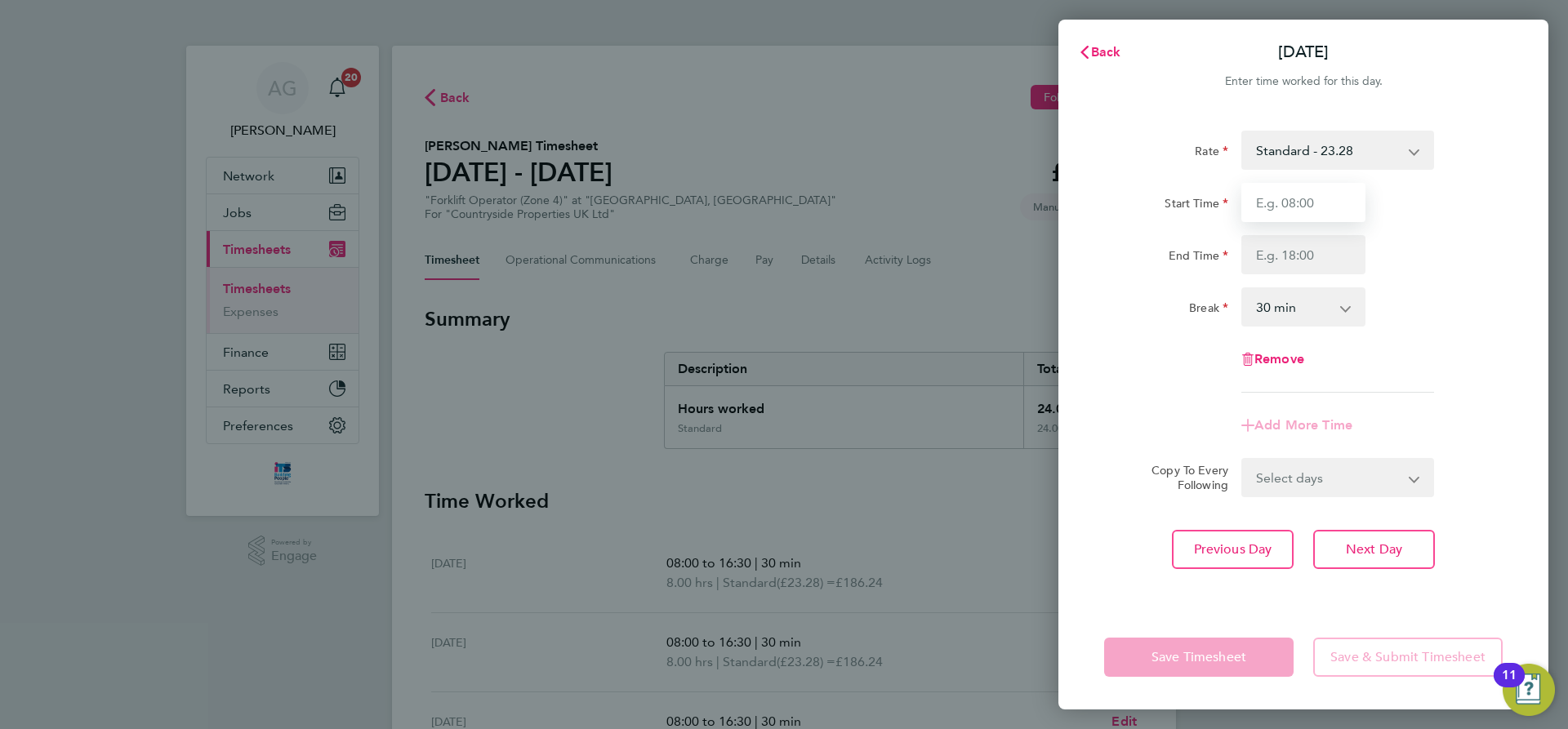
type input "08:00"
click at [1295, 265] on input "End Time" at bounding box center [1303, 254] width 124 height 39
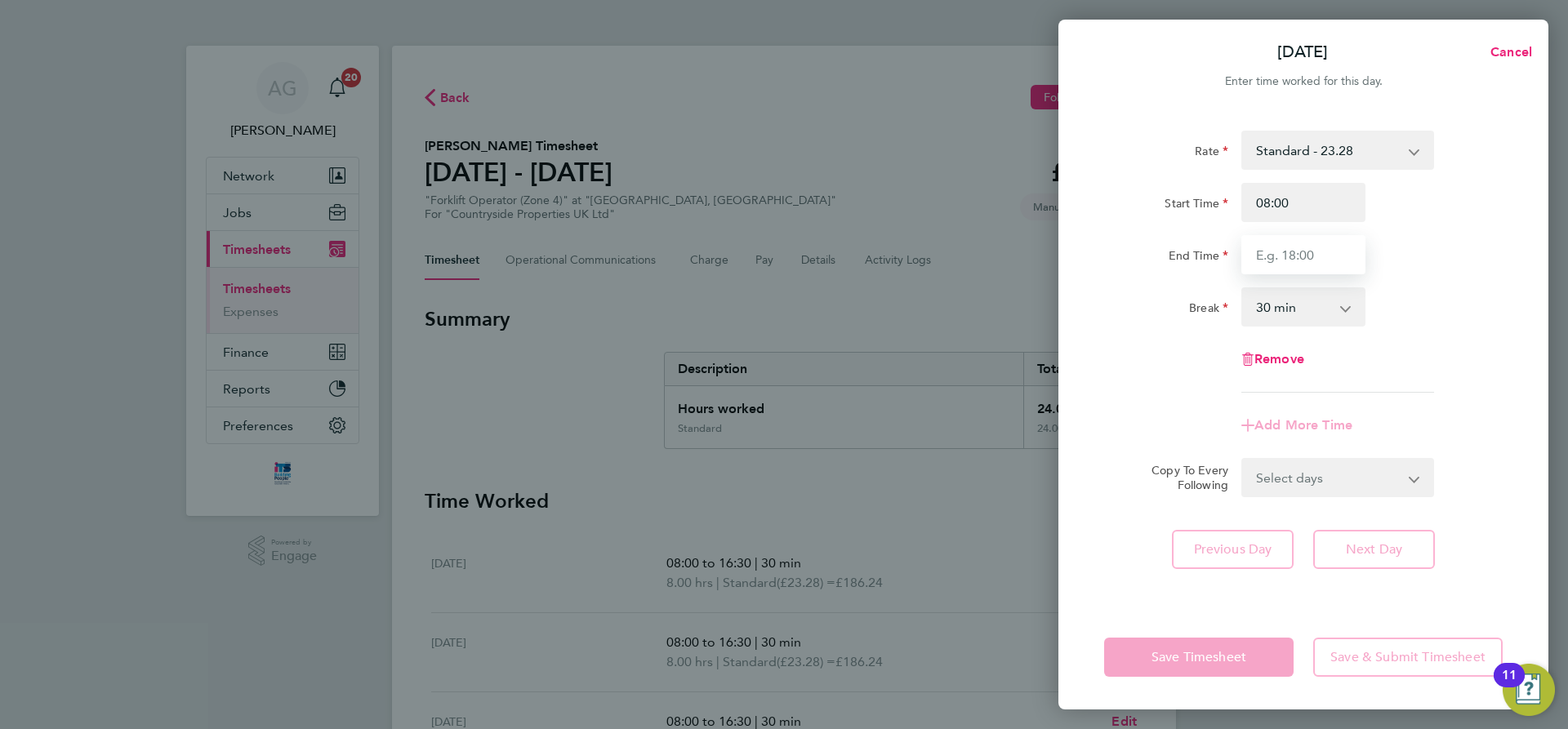
type input "16:30"
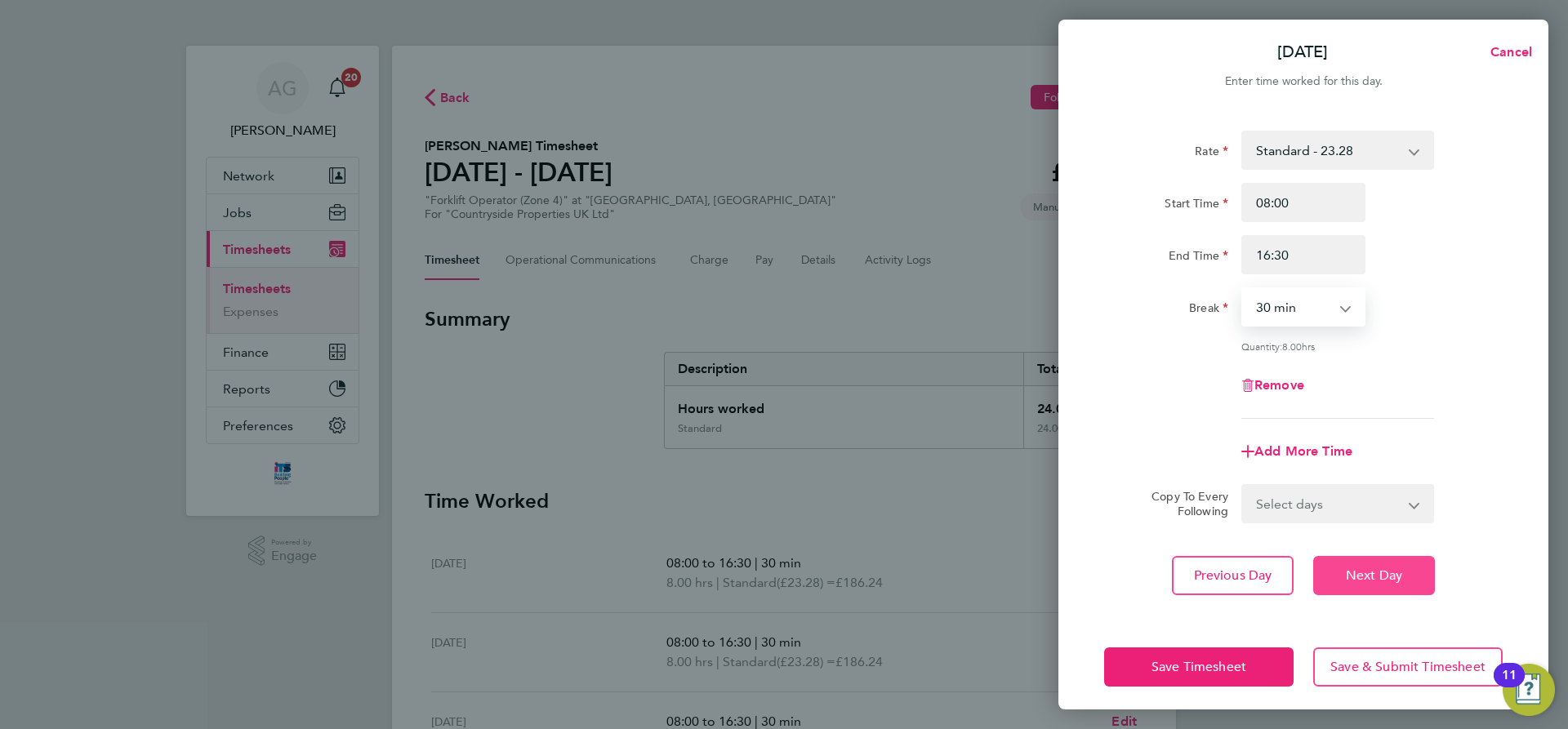
click at [1375, 561] on button "Next Day" at bounding box center [1374, 576] width 122 height 39
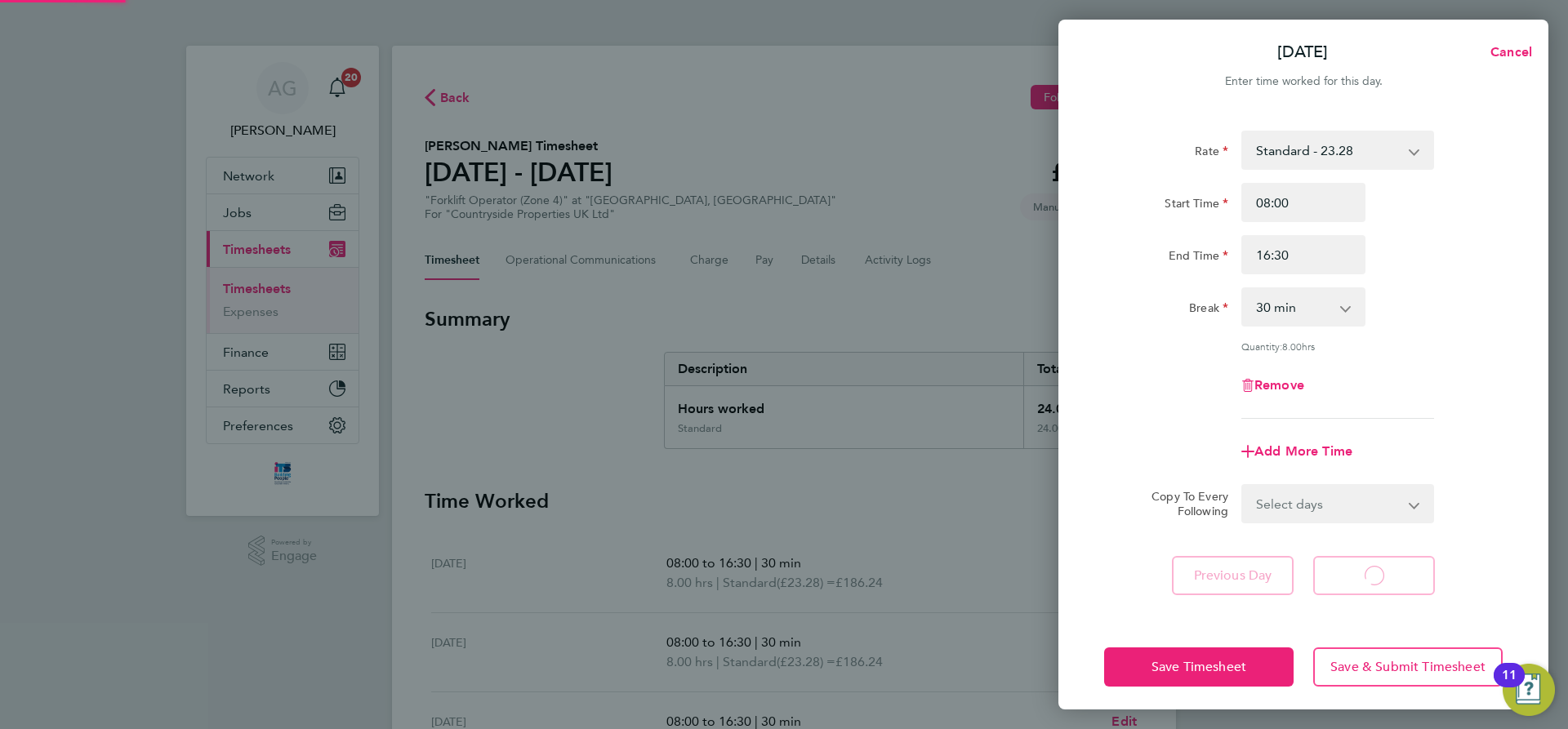
select select "30"
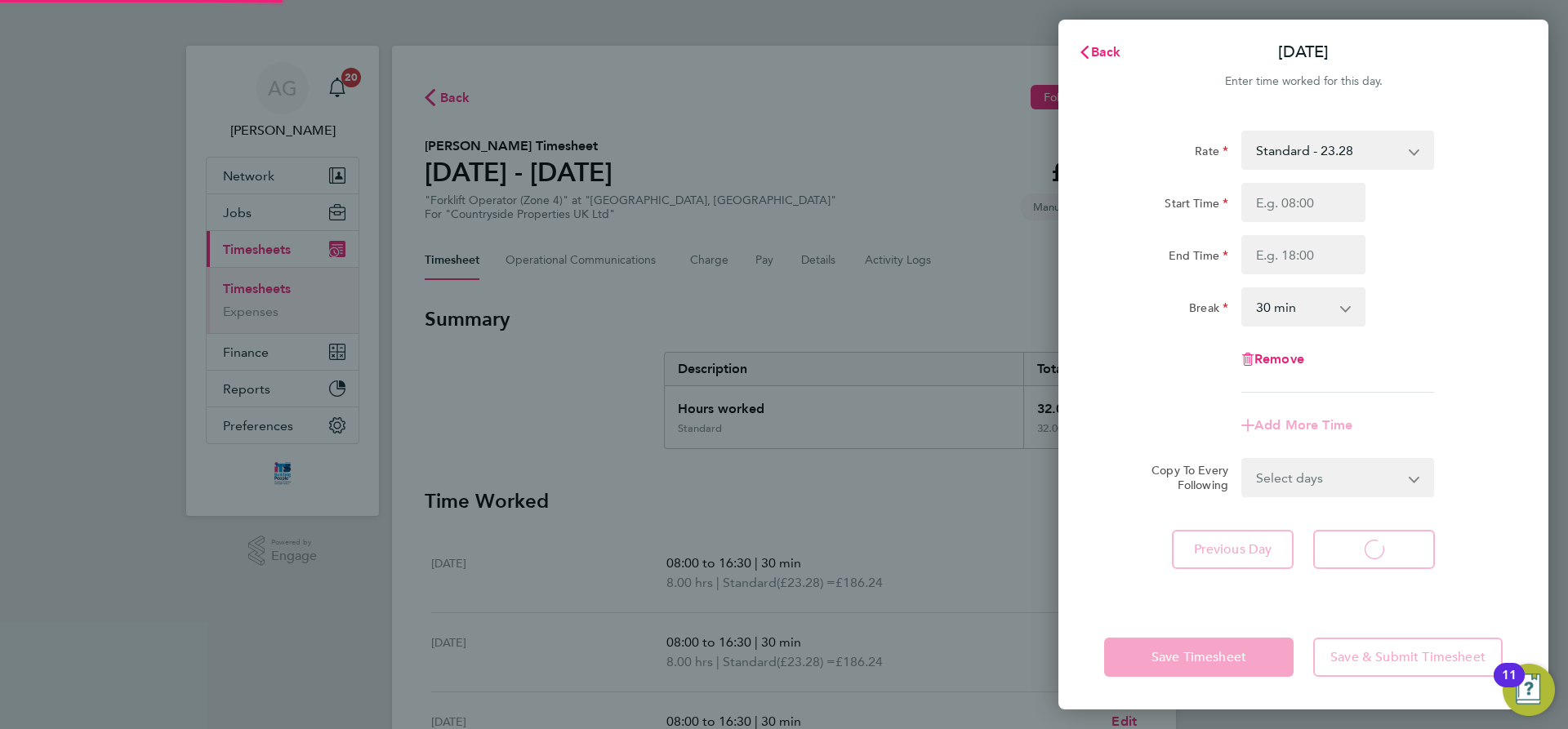
select select "30"
click at [1294, 193] on input "Start Time" at bounding box center [1303, 202] width 124 height 39
type input "08:00"
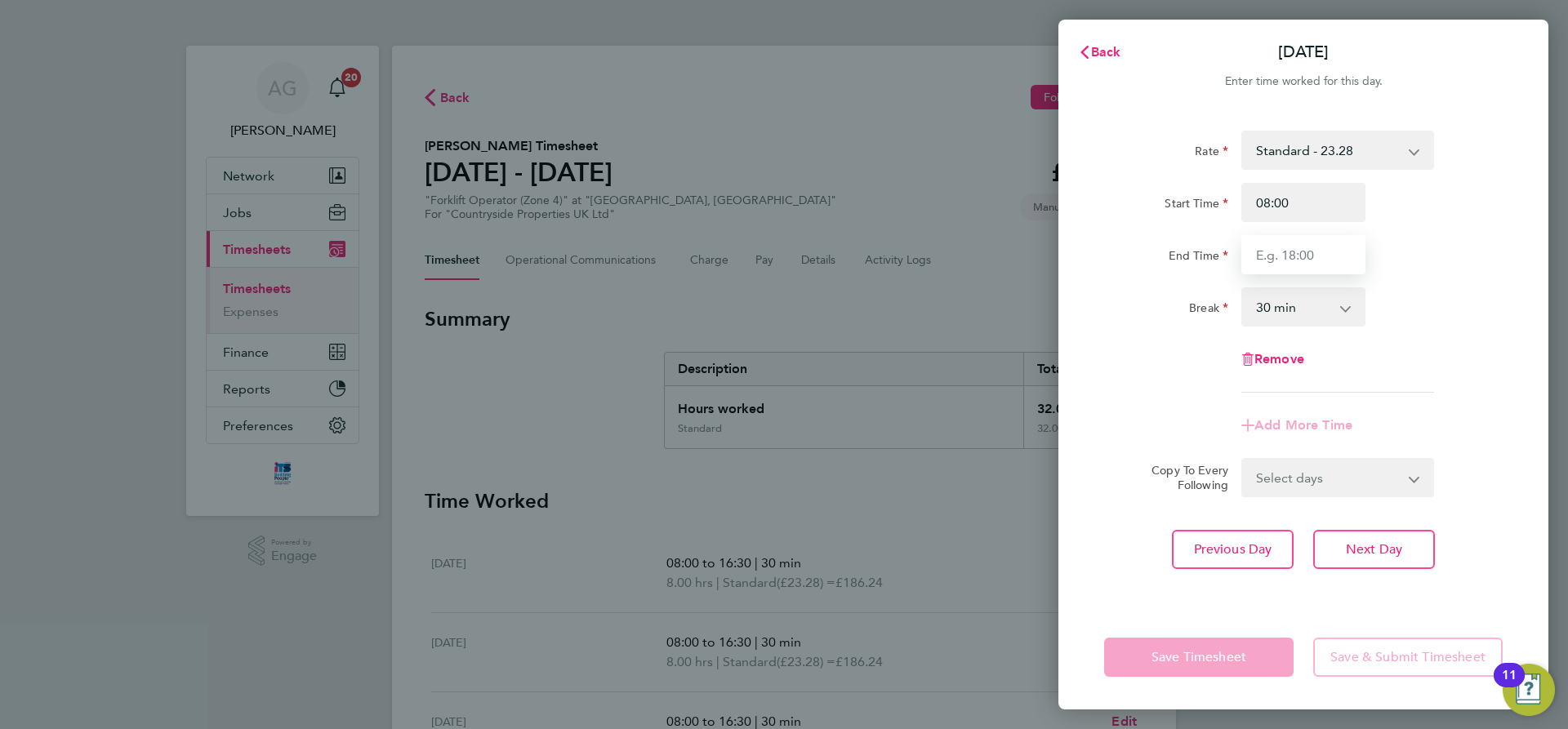
click at [1310, 249] on input "End Time" at bounding box center [1303, 254] width 124 height 39
type input "16:30"
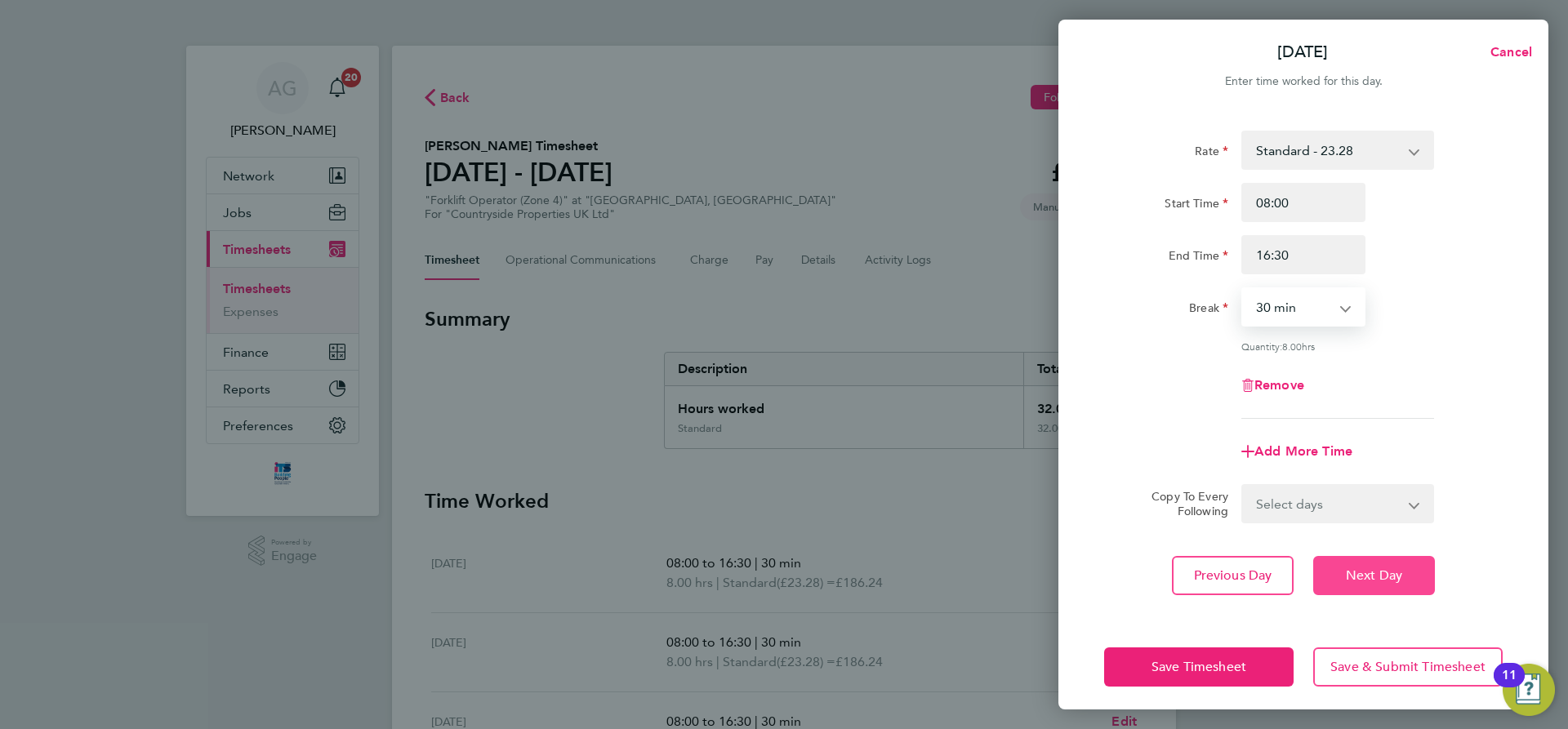
click at [1350, 579] on span "Next Day" at bounding box center [1374, 576] width 56 height 16
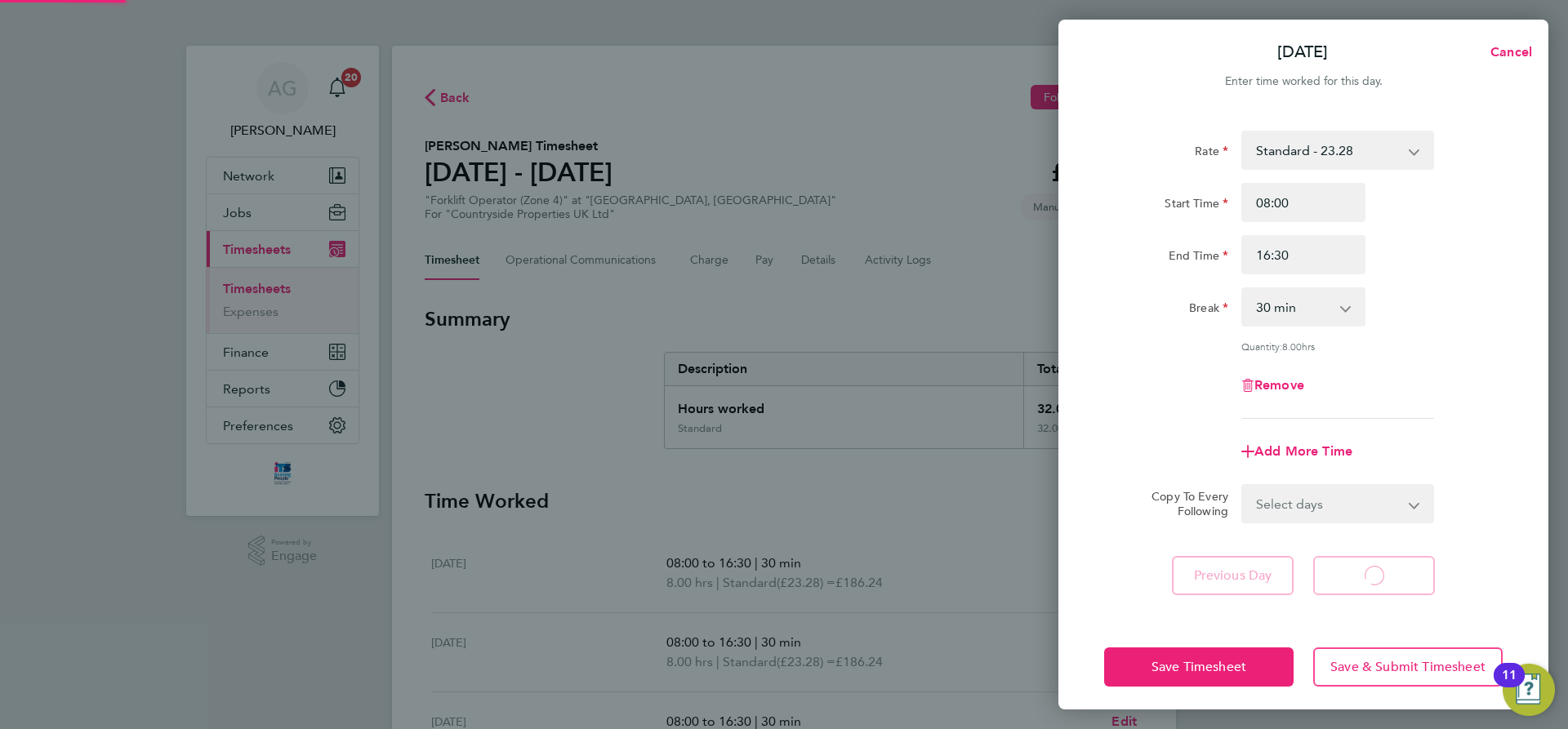
select select "30"
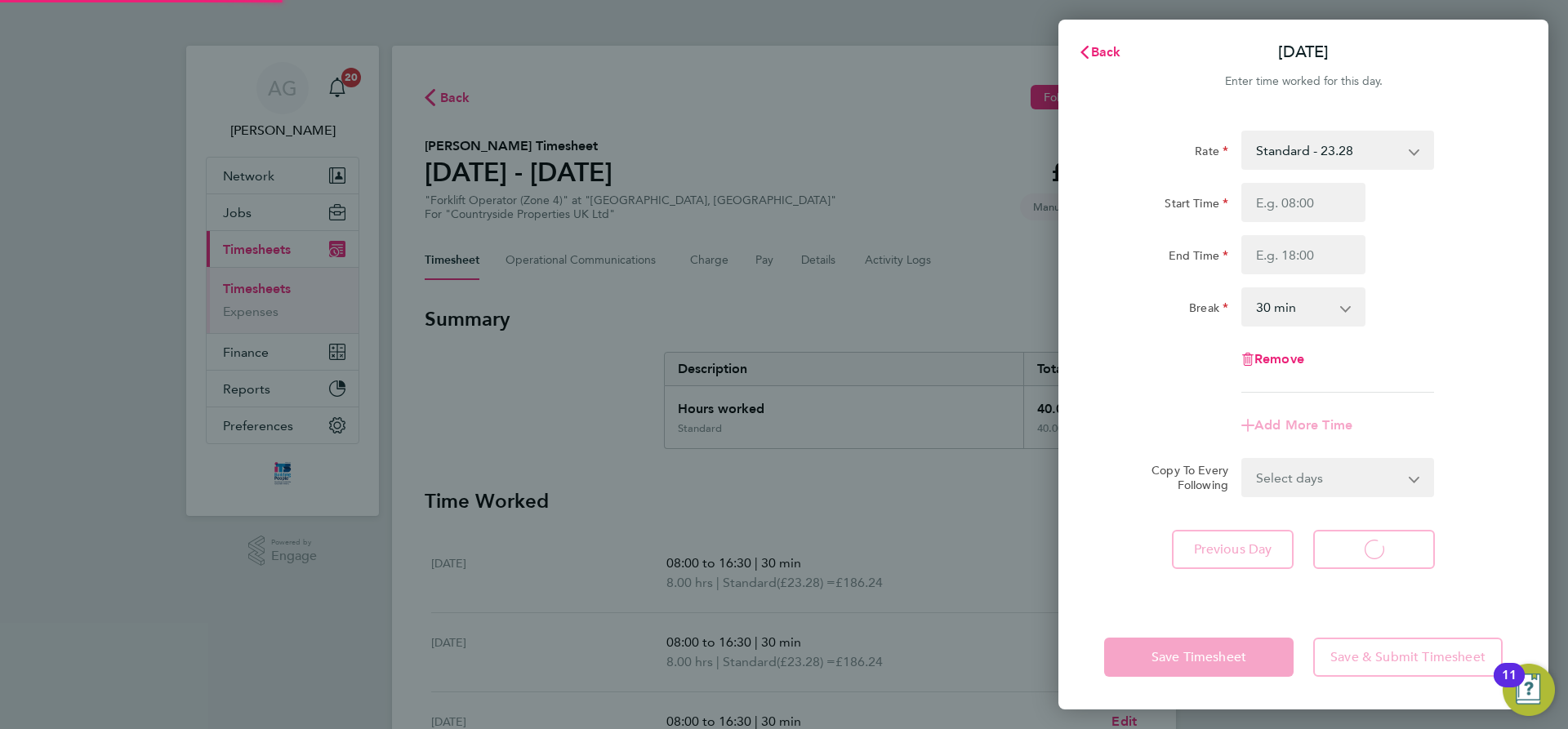
select select "30"
click at [1110, 58] on span "Back" at bounding box center [1106, 51] width 30 height 15
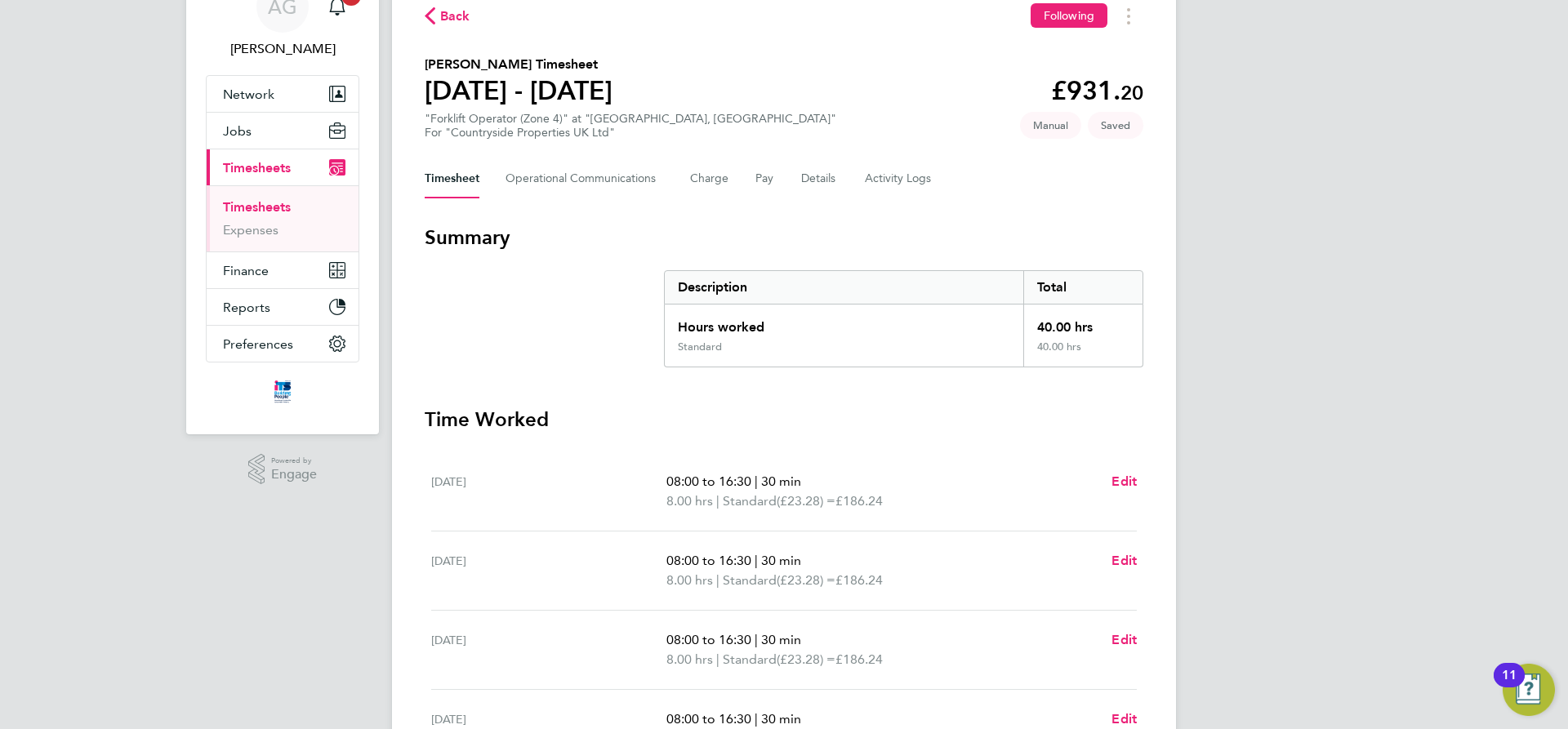
scroll to position [464, 0]
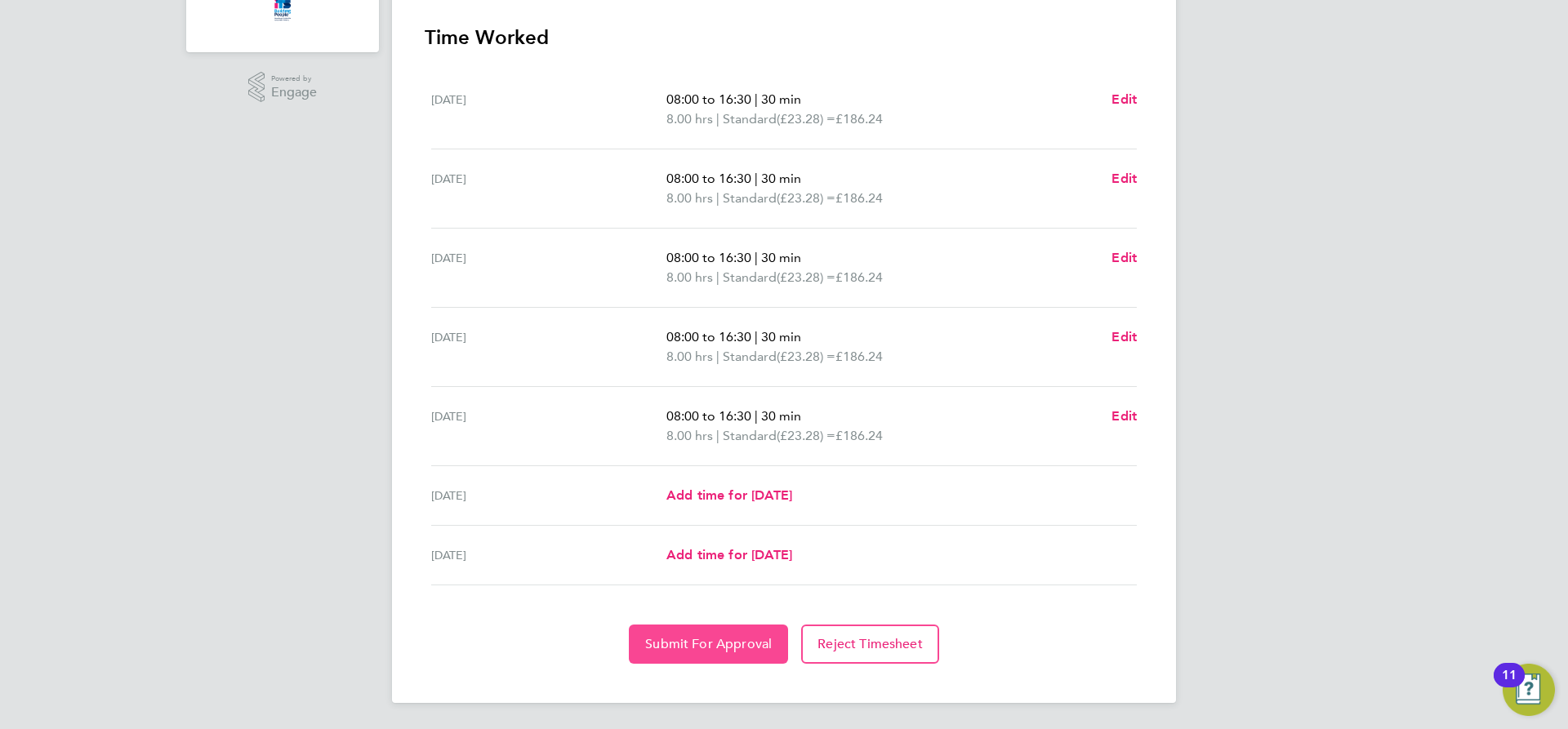
click at [715, 653] on button "Submit For Approval" at bounding box center [708, 644] width 159 height 39
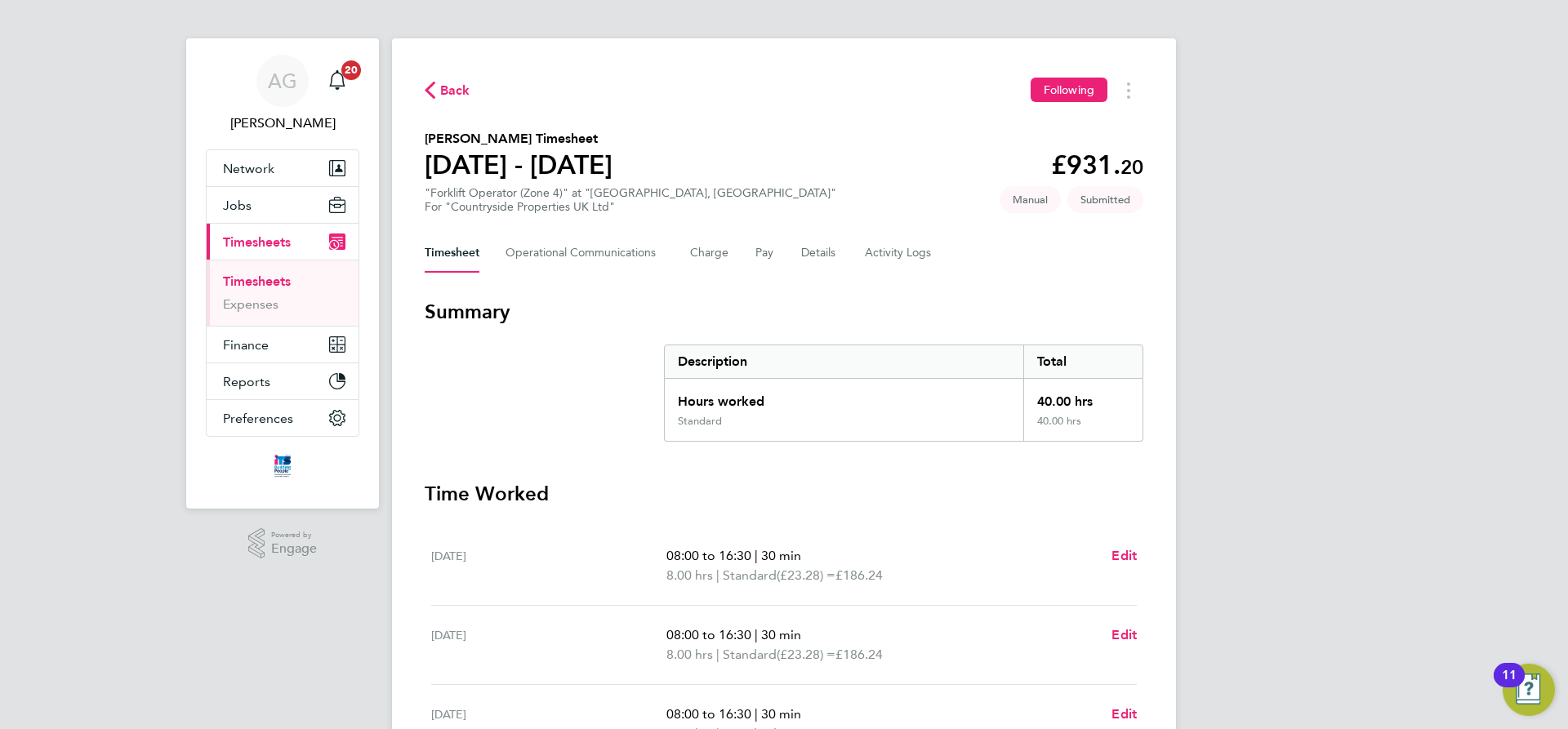
scroll to position [0, 0]
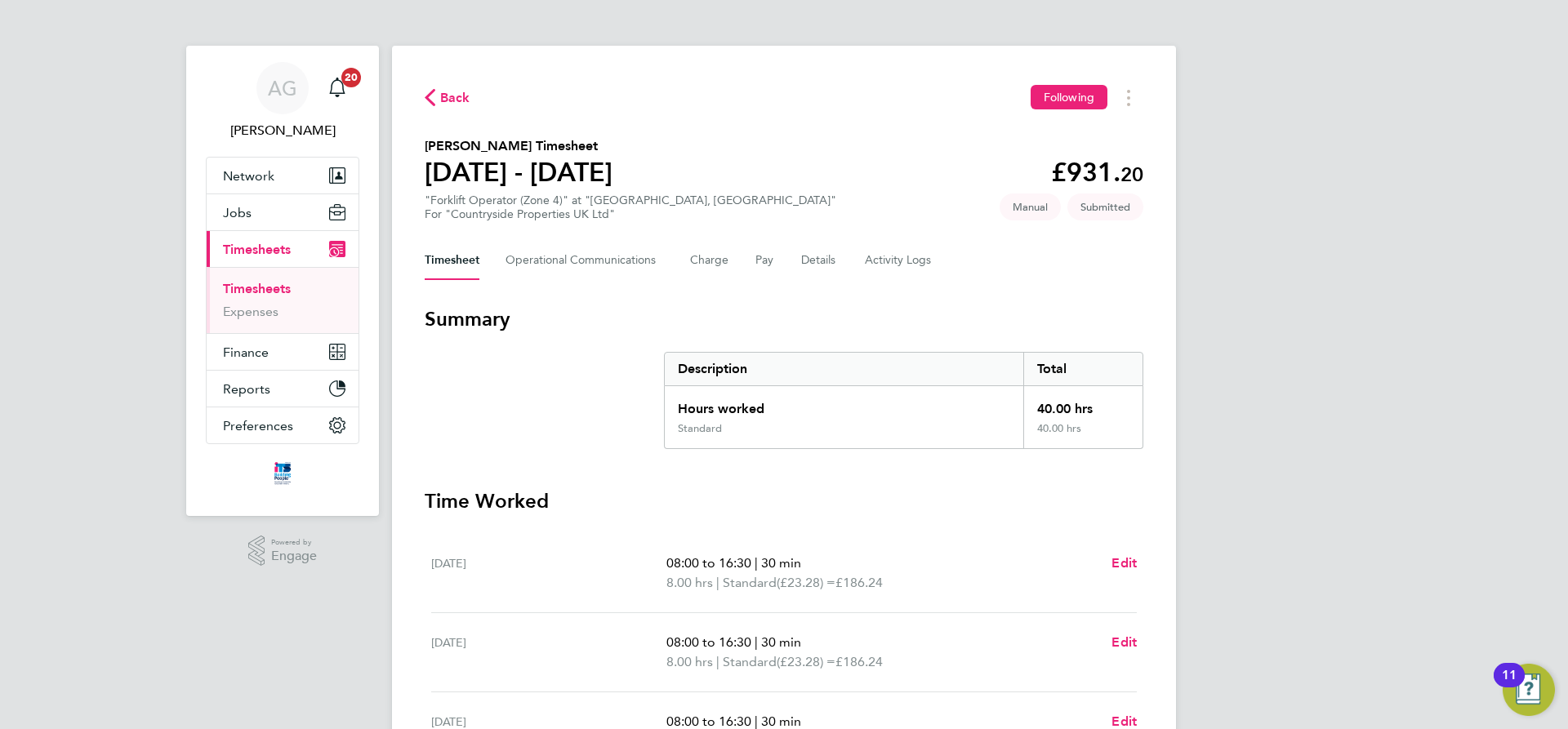
drag, startPoint x: 239, startPoint y: 253, endPoint x: 248, endPoint y: 237, distance: 18.4
click at [239, 253] on span "Timesheets" at bounding box center [256, 250] width 68 height 15
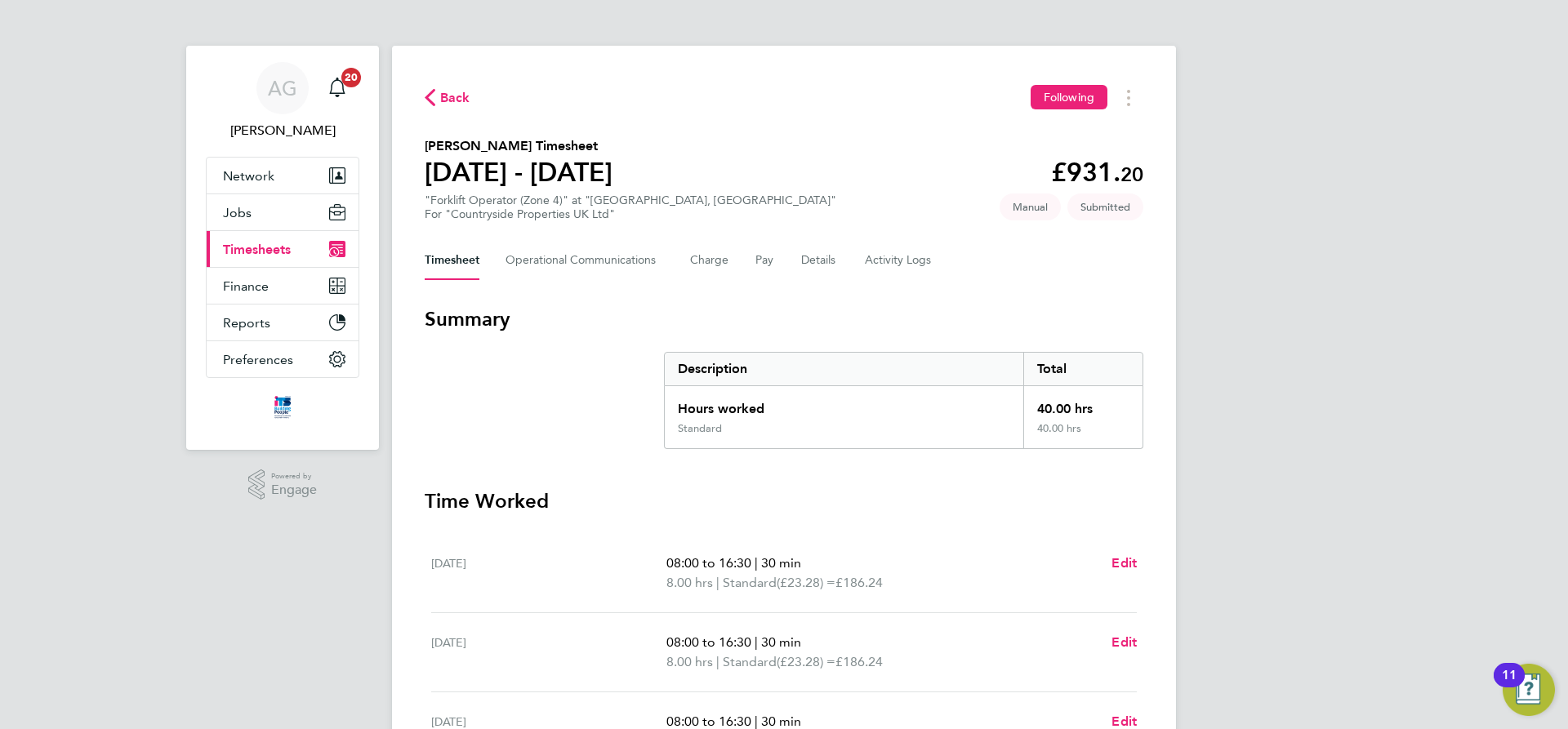
click at [271, 249] on span "Timesheets" at bounding box center [256, 250] width 68 height 15
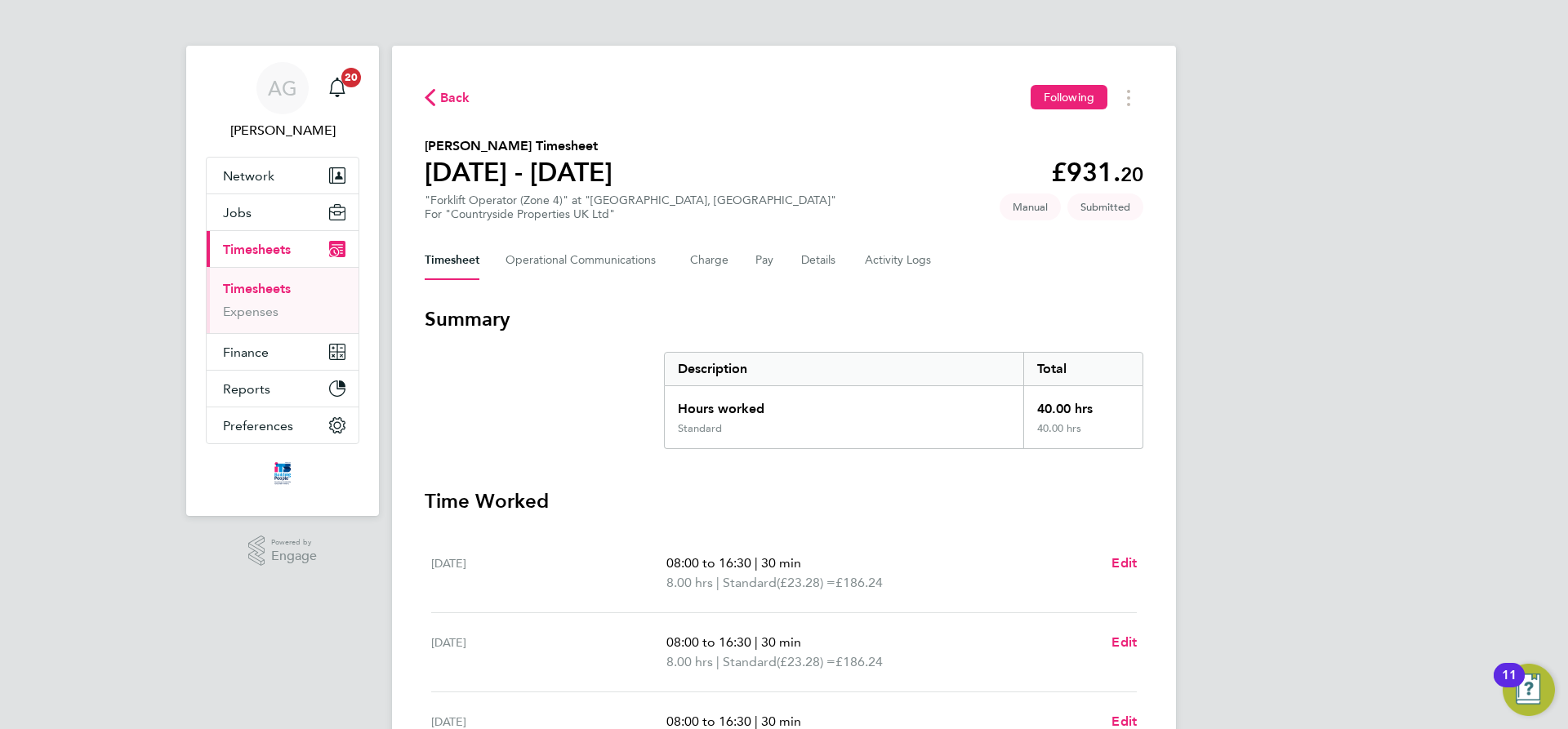
click at [266, 289] on link "Timesheets" at bounding box center [256, 289] width 68 height 15
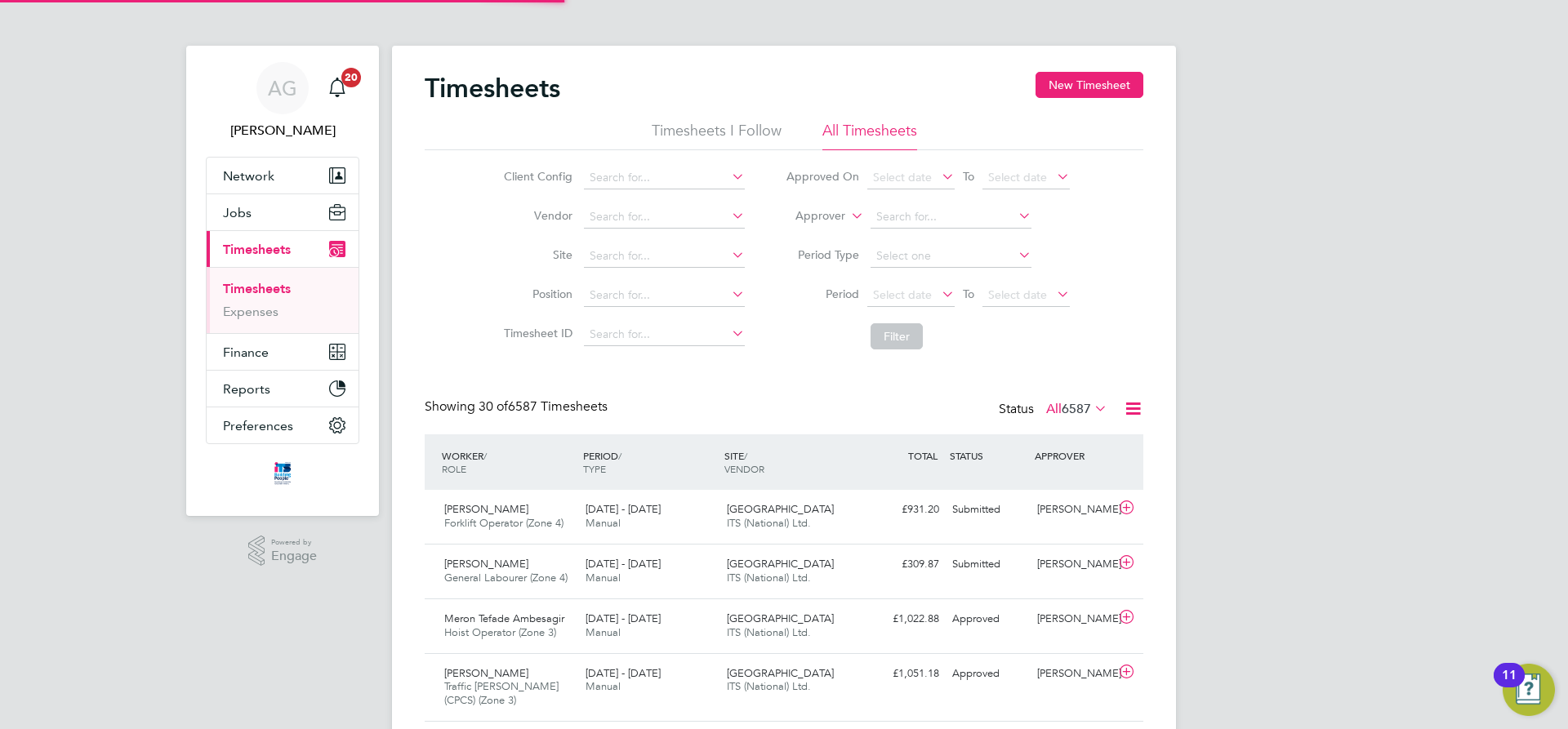
scroll to position [42, 142]
click at [643, 264] on input at bounding box center [664, 256] width 161 height 23
click at [643, 274] on li "Cribbs Causeway" at bounding box center [663, 278] width 163 height 22
type input "Cribbs Causeway"
click at [887, 338] on button "Filter" at bounding box center [896, 335] width 52 height 26
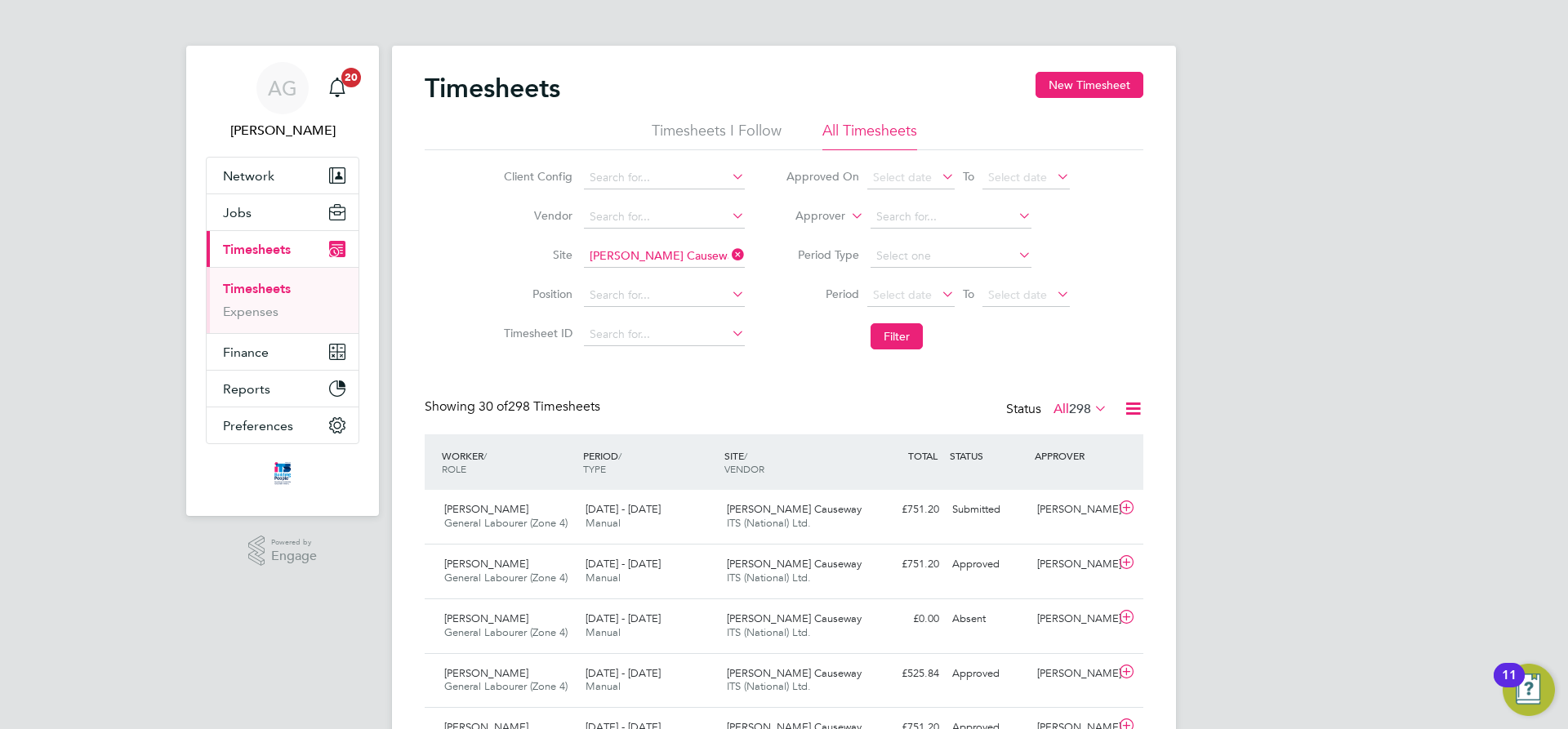
click at [735, 245] on input "Cribbs Causeway" at bounding box center [664, 256] width 161 height 23
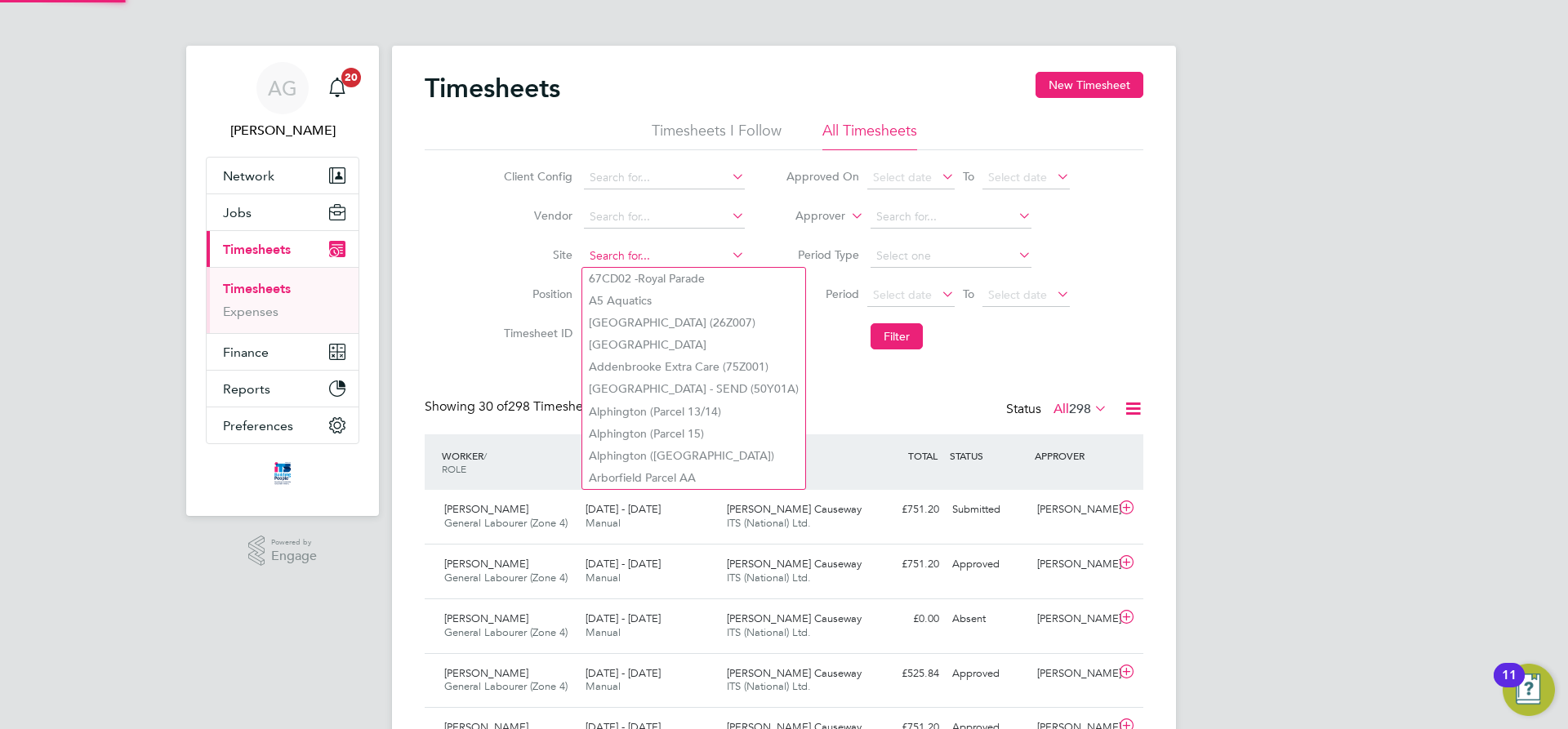
click at [662, 259] on input at bounding box center [664, 256] width 161 height 23
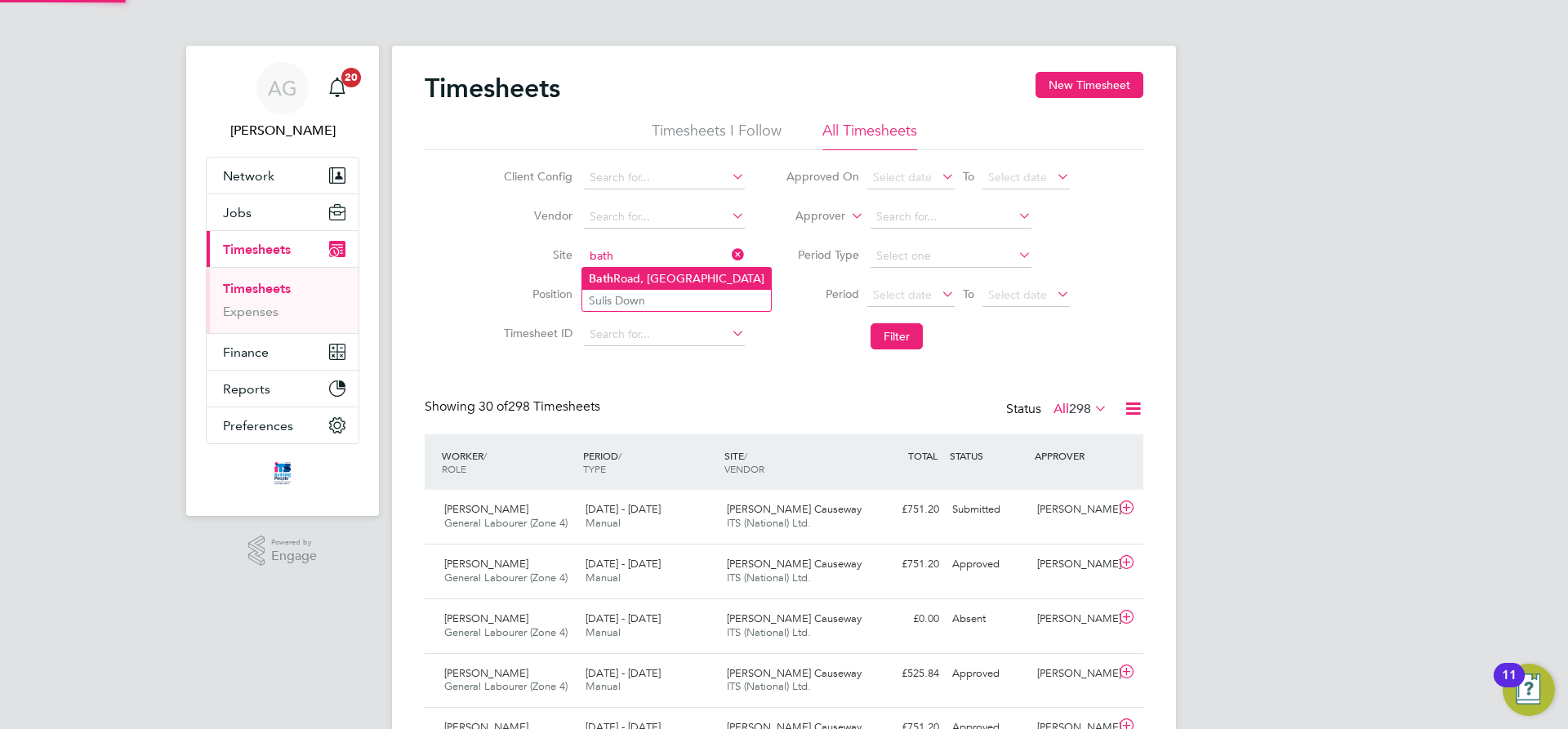
click at [650, 271] on li "Bath Road, Bristol" at bounding box center [676, 278] width 189 height 22
type input "Bath Road, Bristol"
click at [926, 334] on li "Filter" at bounding box center [927, 336] width 325 height 43
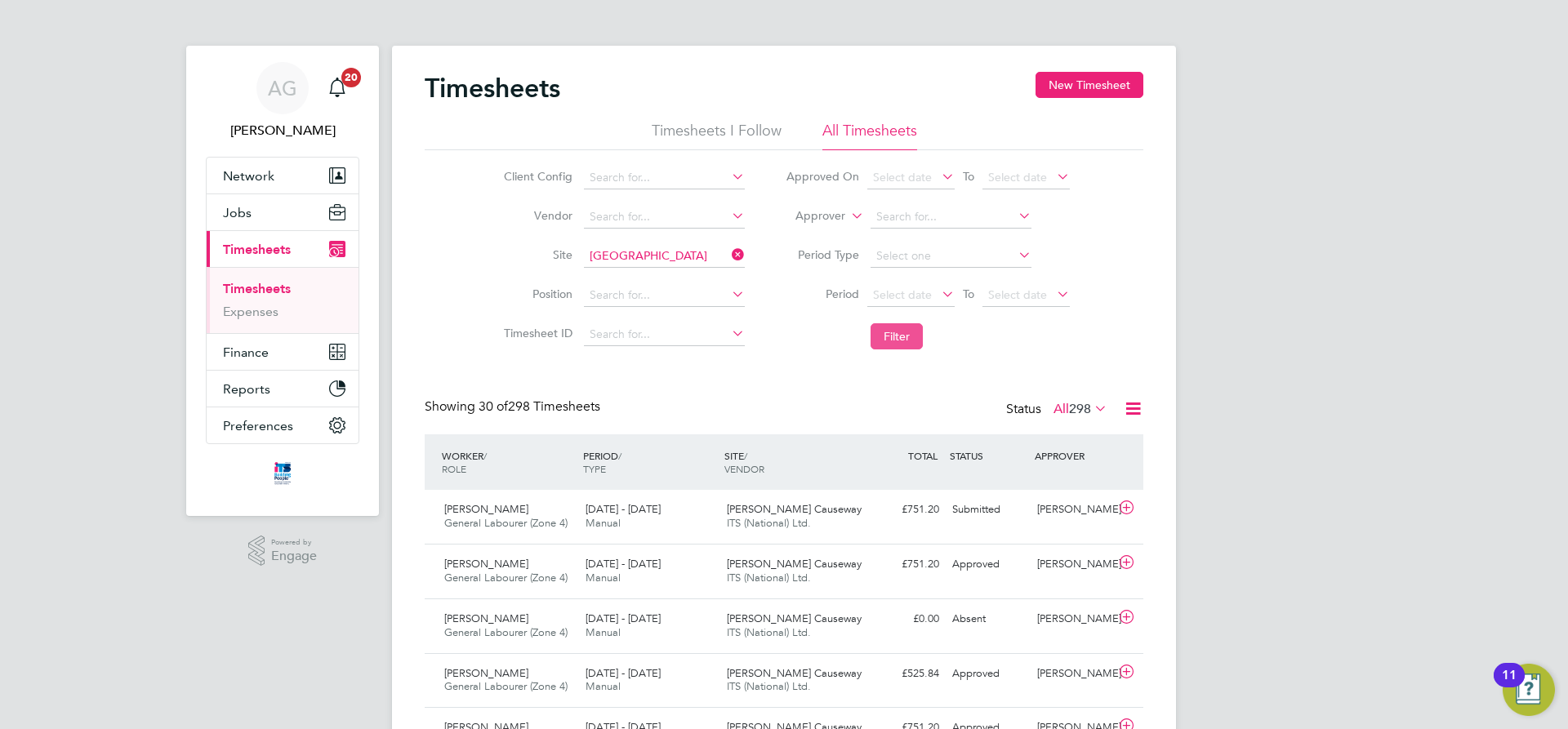
click at [905, 334] on button "Filter" at bounding box center [896, 335] width 52 height 26
click at [729, 255] on icon at bounding box center [729, 254] width 0 height 23
click at [662, 254] on input at bounding box center [664, 256] width 161 height 23
click at [662, 276] on li "City Gate way" at bounding box center [663, 278] width 163 height 22
type input "City Gateway"
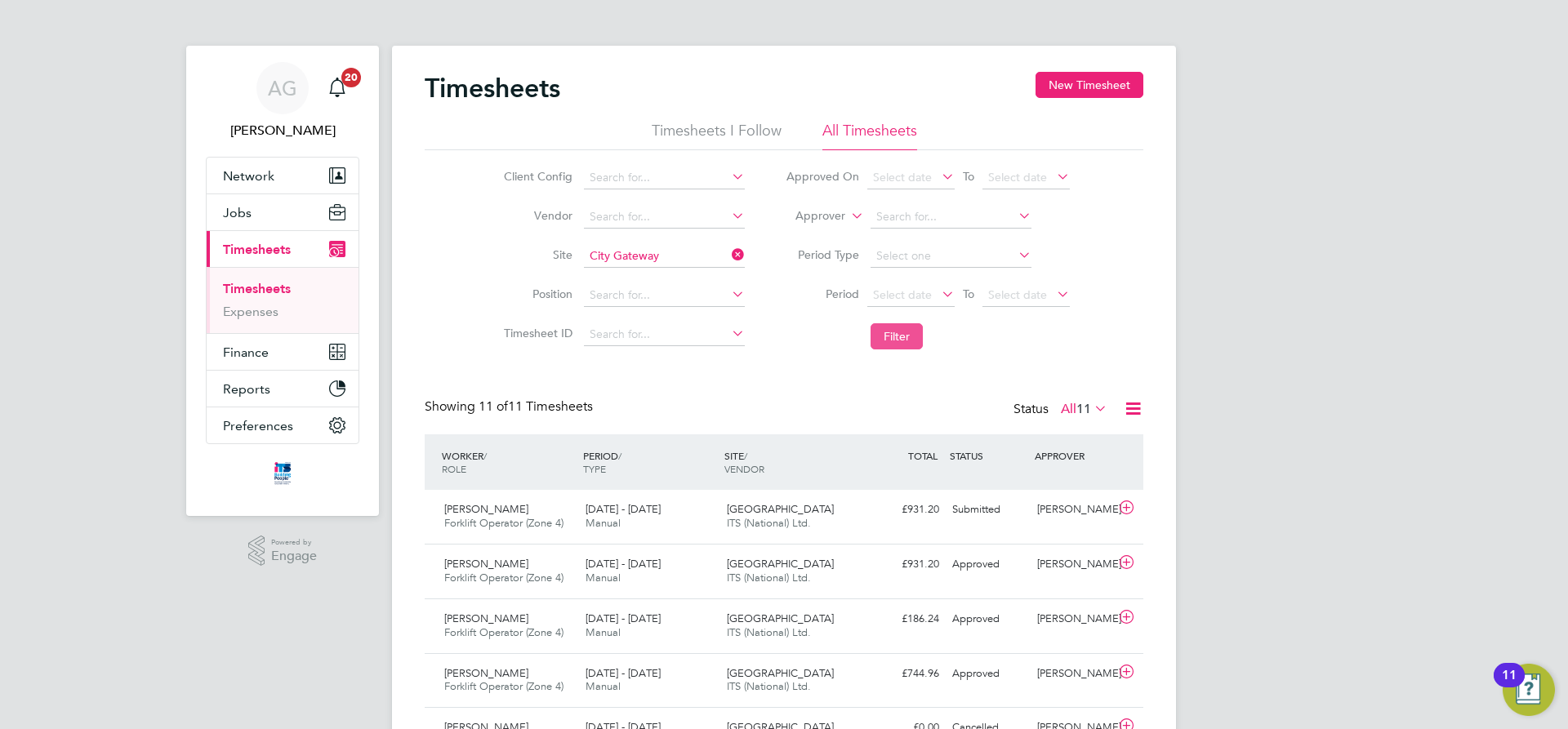
click at [913, 325] on button "Filter" at bounding box center [896, 335] width 52 height 26
click at [248, 283] on link "Timesheets" at bounding box center [256, 289] width 68 height 15
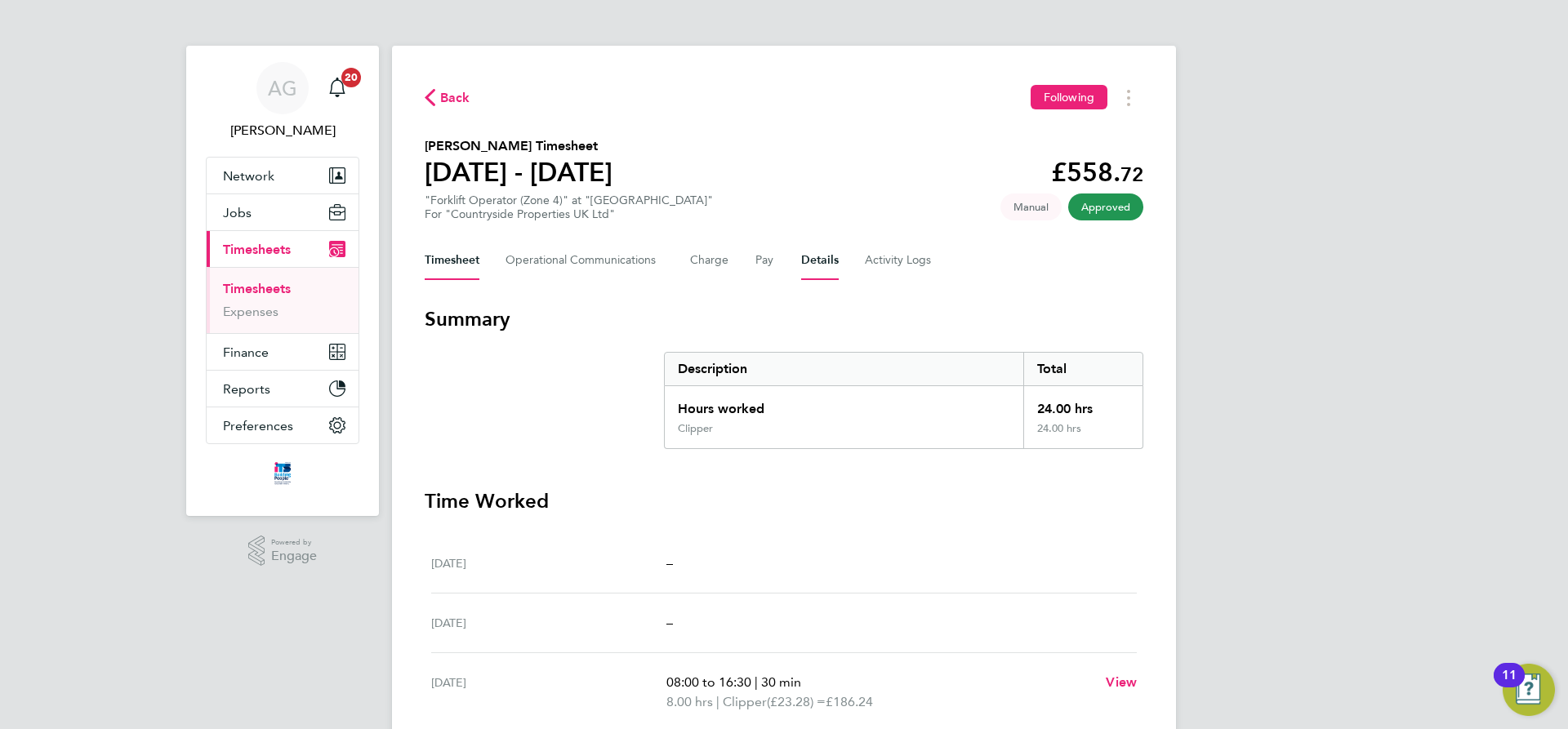
click at [801, 260] on button "Details" at bounding box center [819, 260] width 37 height 39
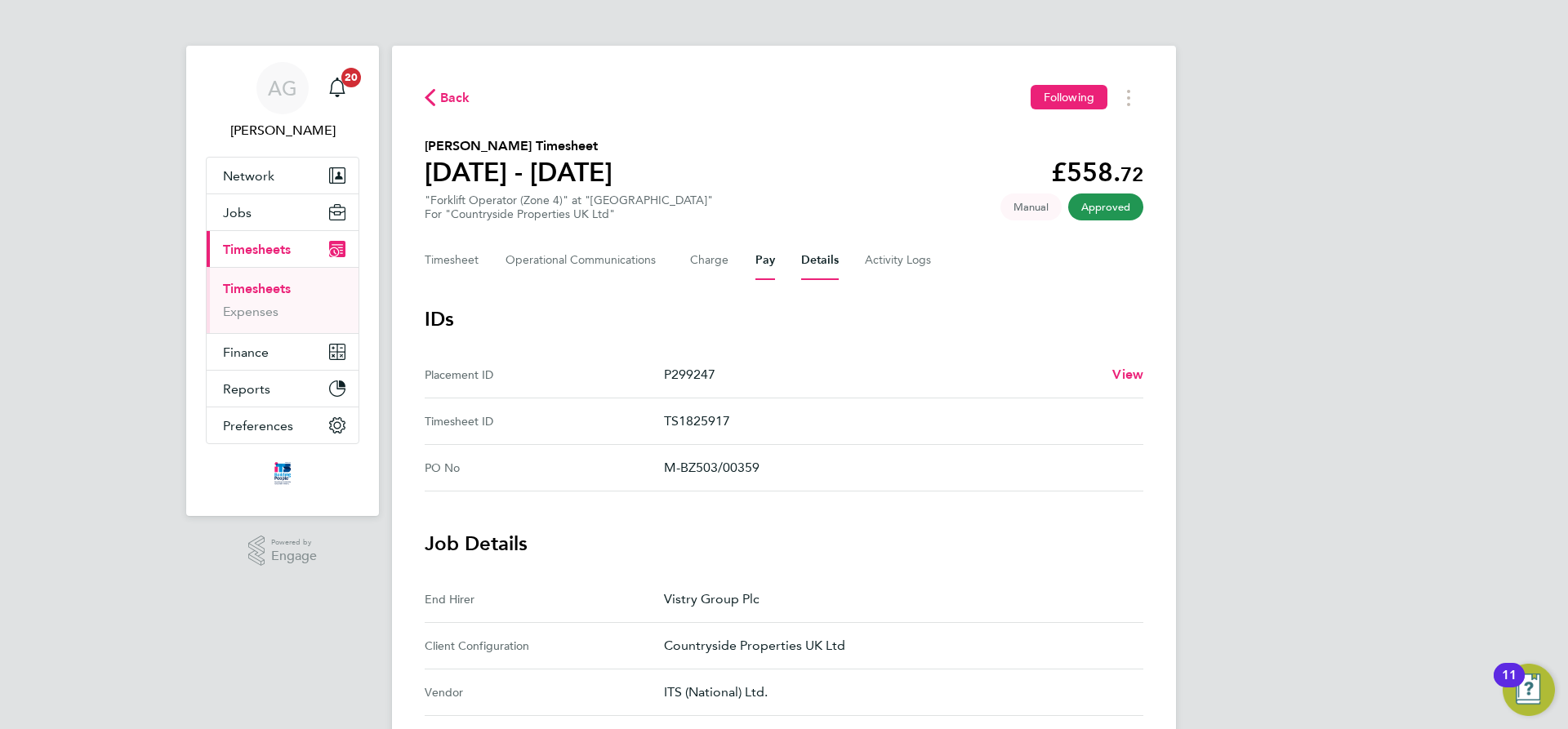
click at [769, 261] on button "Pay" at bounding box center [765, 260] width 20 height 39
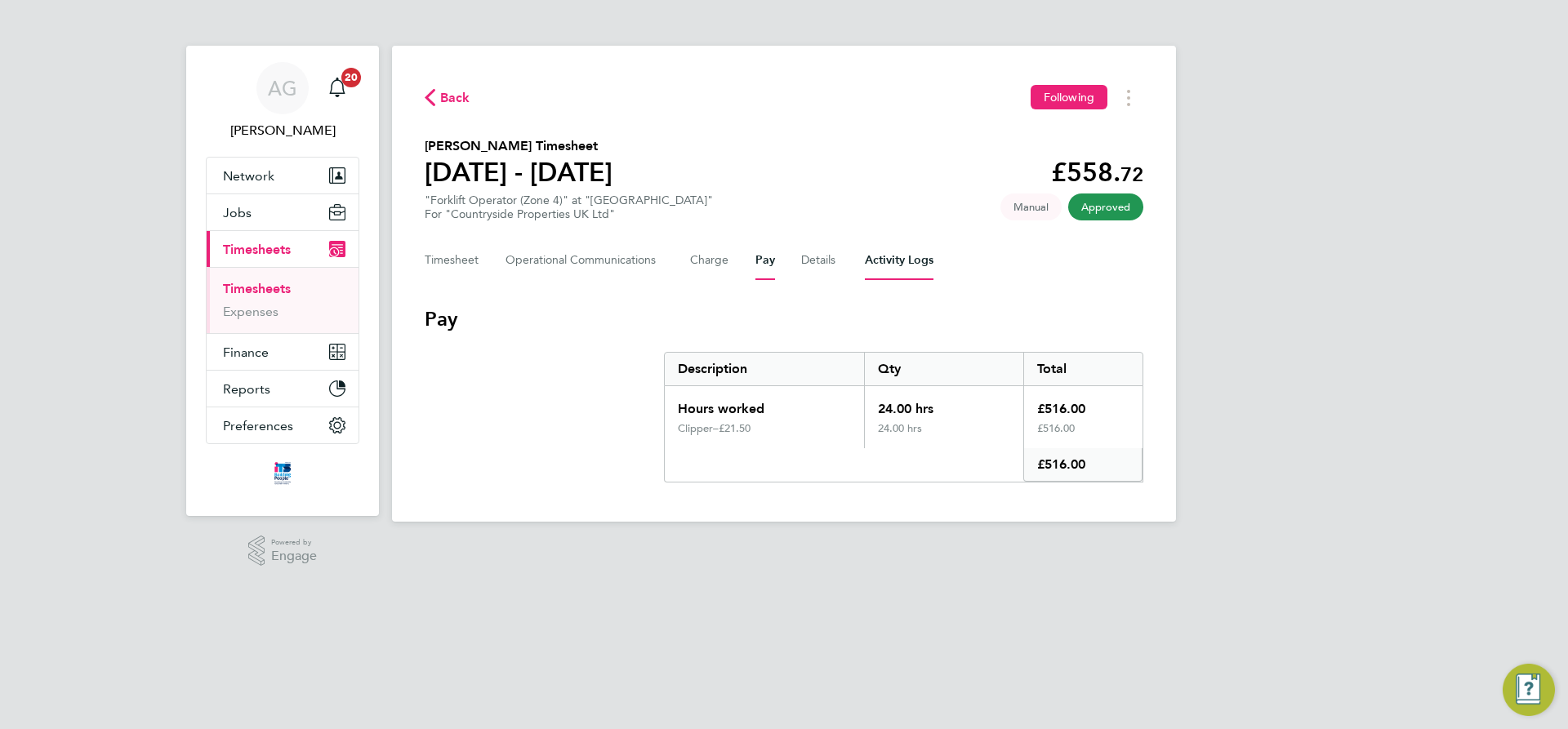
click at [868, 263] on Logs-tab "Activity Logs" at bounding box center [899, 260] width 69 height 39
